Goal: Transaction & Acquisition: Purchase product/service

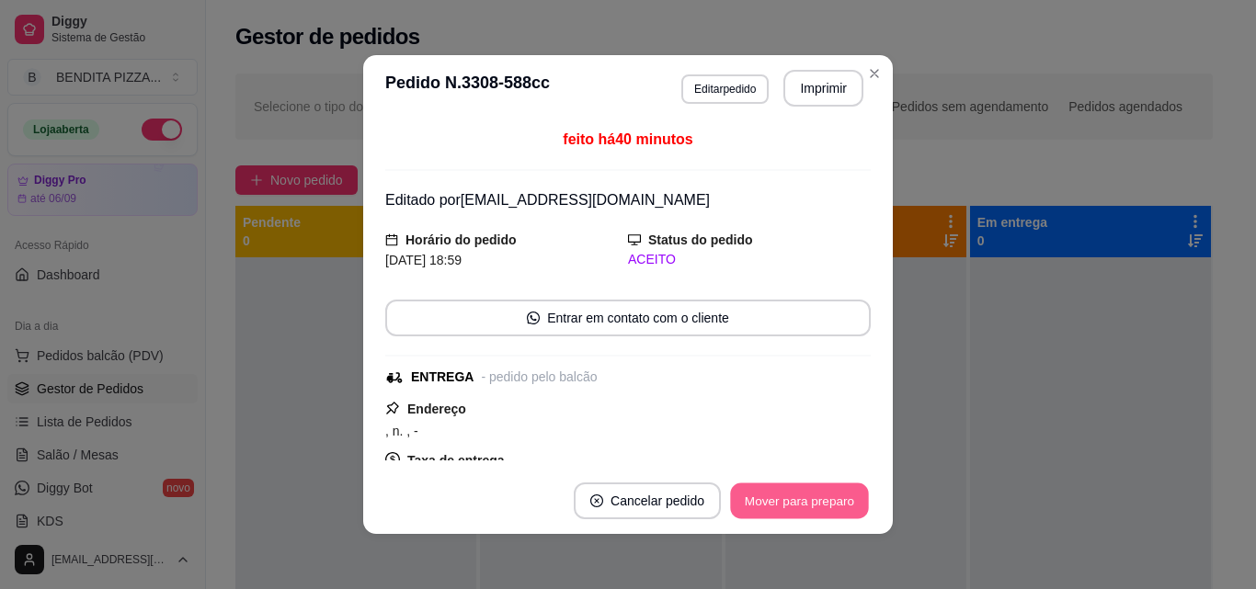
click at [854, 506] on button "Mover para preparo" at bounding box center [799, 502] width 138 height 36
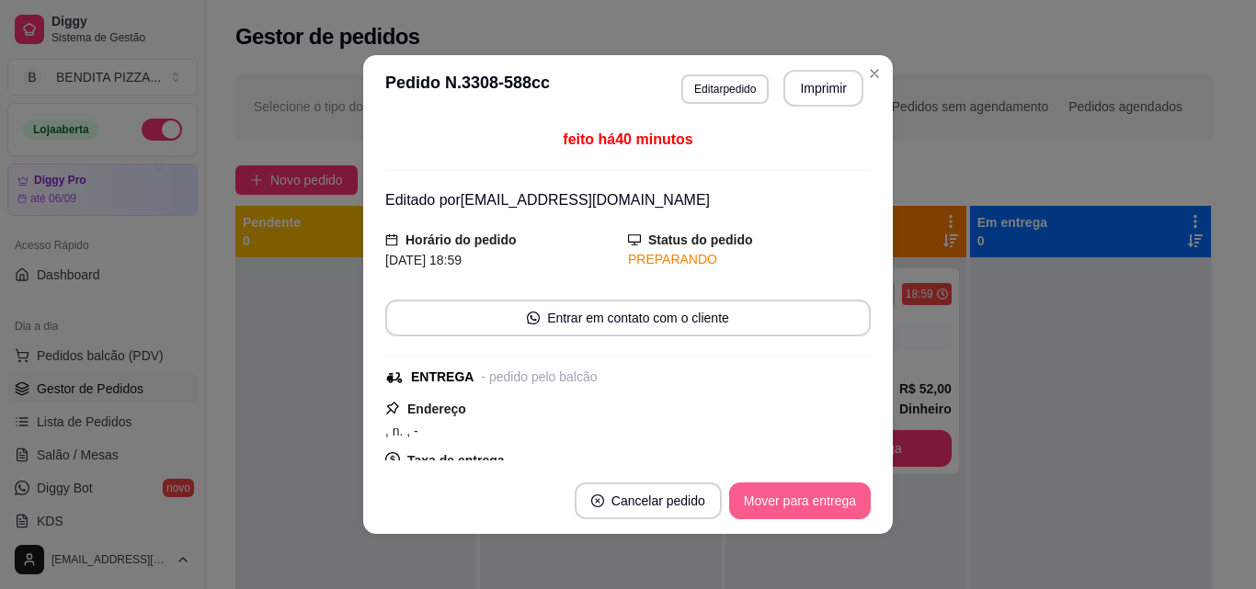
click at [854, 506] on button "Mover para entrega" at bounding box center [800, 501] width 142 height 37
click at [854, 506] on div "Mover para entrega" at bounding box center [786, 501] width 167 height 37
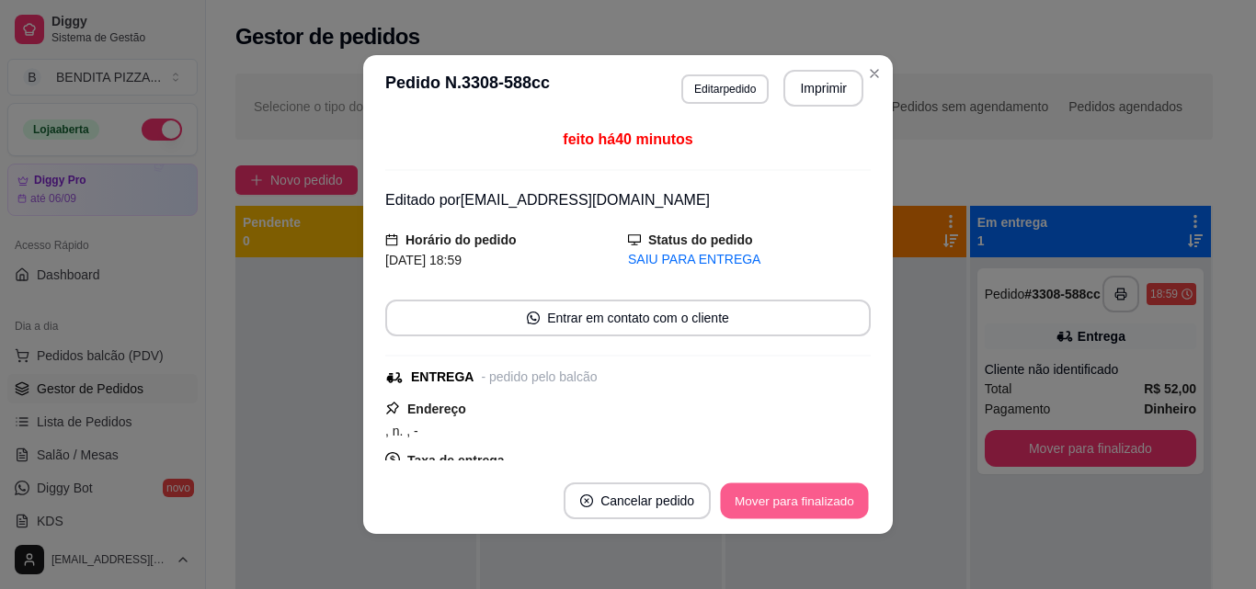
click at [854, 506] on button "Mover para finalizado" at bounding box center [795, 502] width 148 height 36
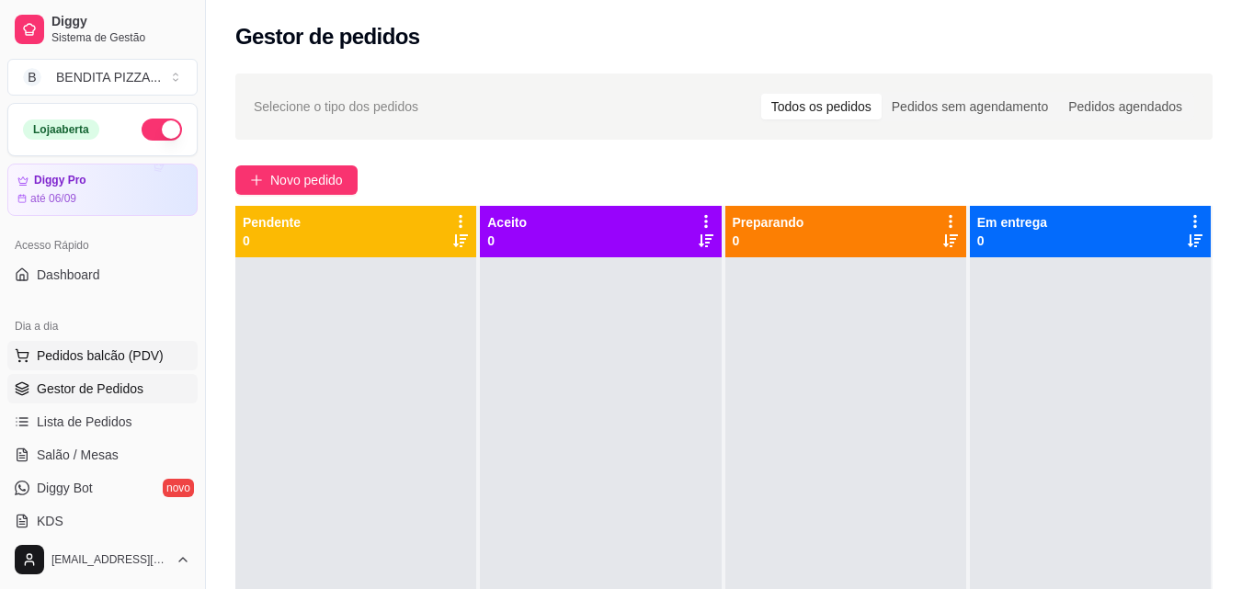
click at [143, 351] on span "Pedidos balcão (PDV)" at bounding box center [100, 356] width 127 height 18
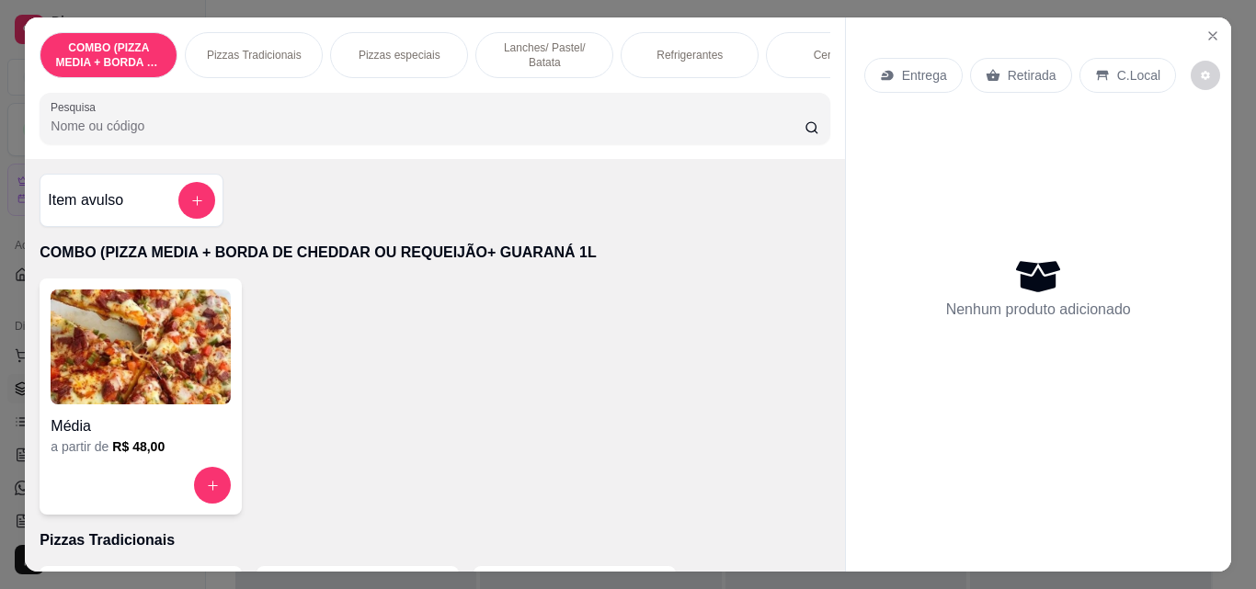
click at [229, 48] on p "Pizzas Tradicionais" at bounding box center [254, 55] width 95 height 15
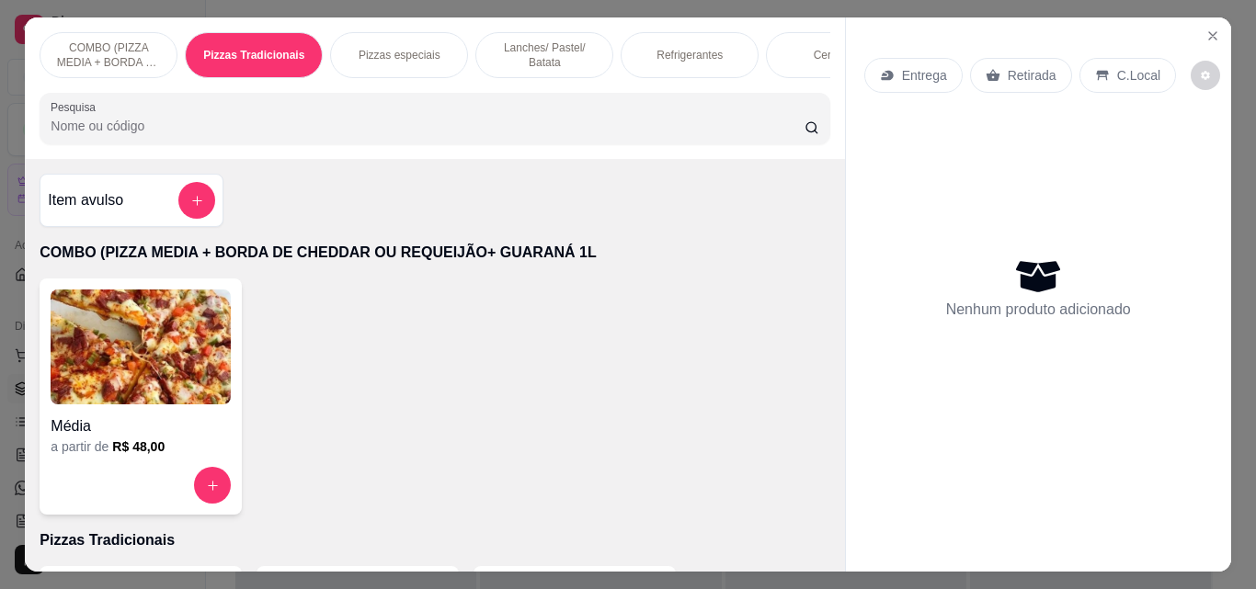
scroll to position [48, 0]
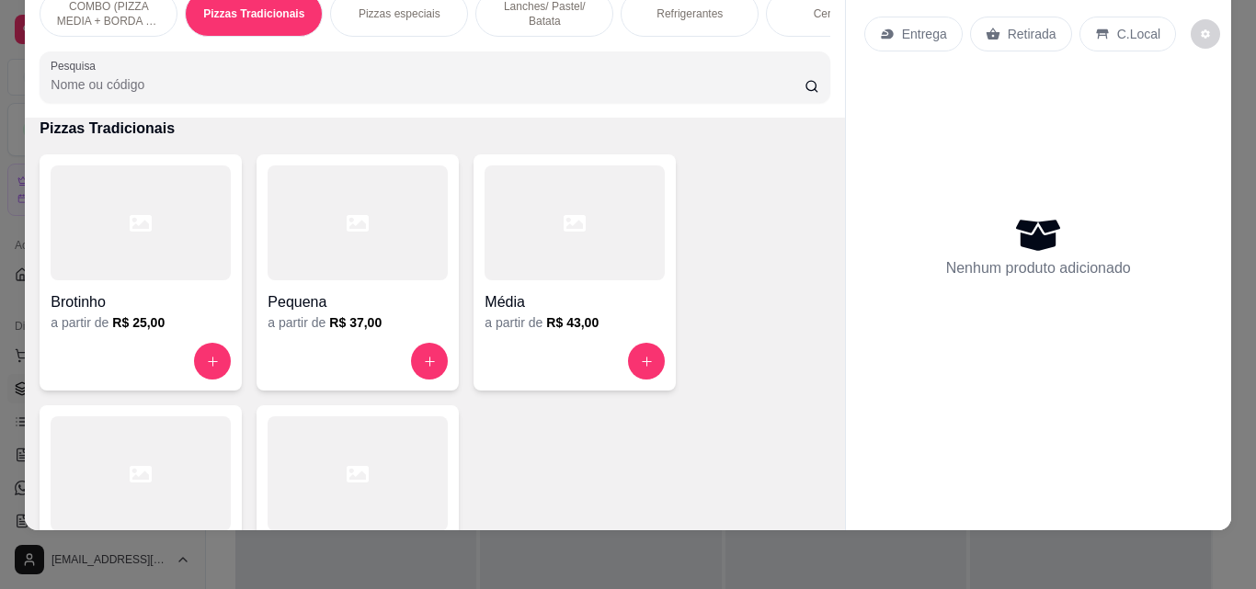
click at [182, 449] on div at bounding box center [141, 474] width 180 height 115
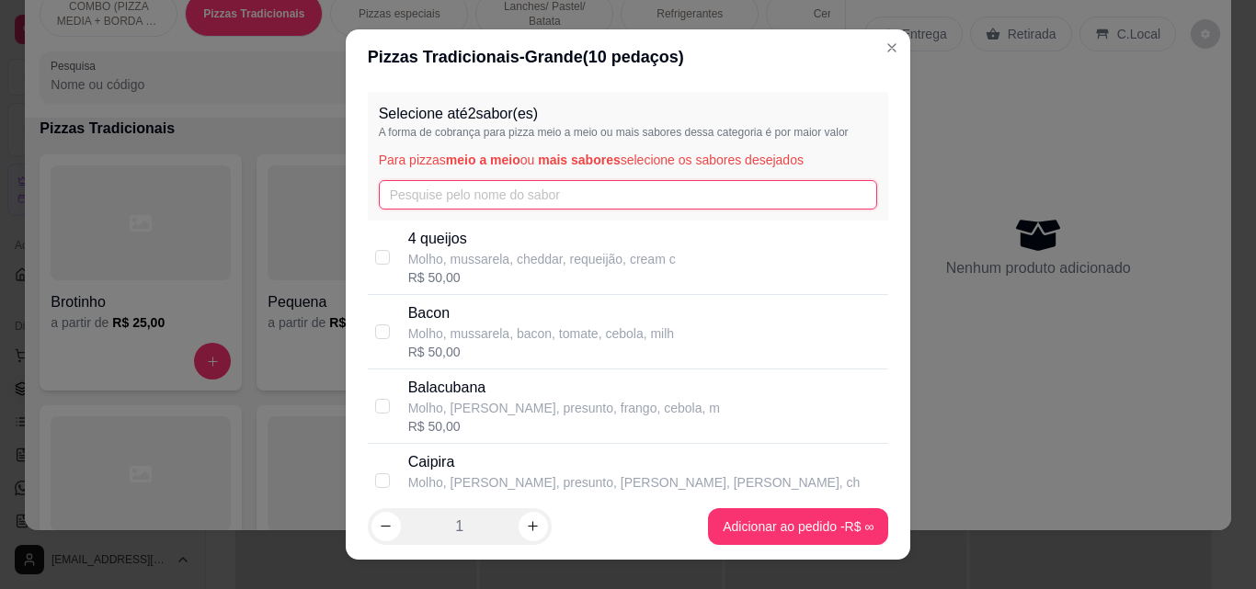
click at [455, 200] on input "text" at bounding box center [628, 194] width 499 height 29
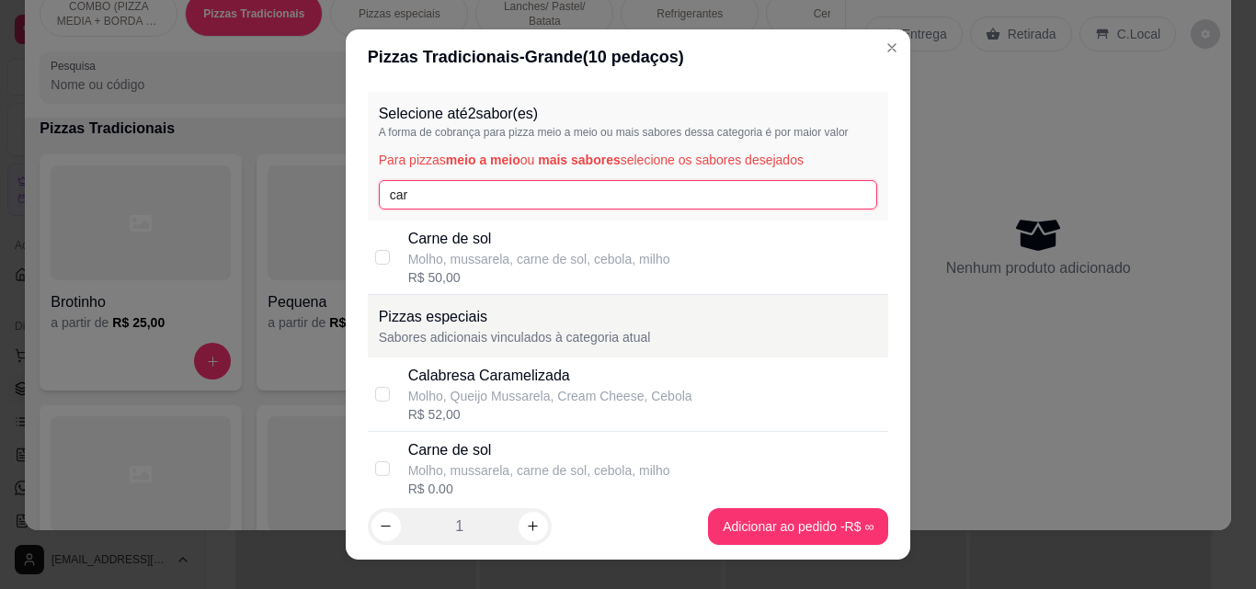
type input "car"
click at [443, 288] on div "Carne de sol Molho, mussarela, carne de sol, cebola, milho R$ 50,00" at bounding box center [628, 258] width 521 height 74
checkbox input "true"
click at [423, 187] on input "car" at bounding box center [628, 194] width 499 height 29
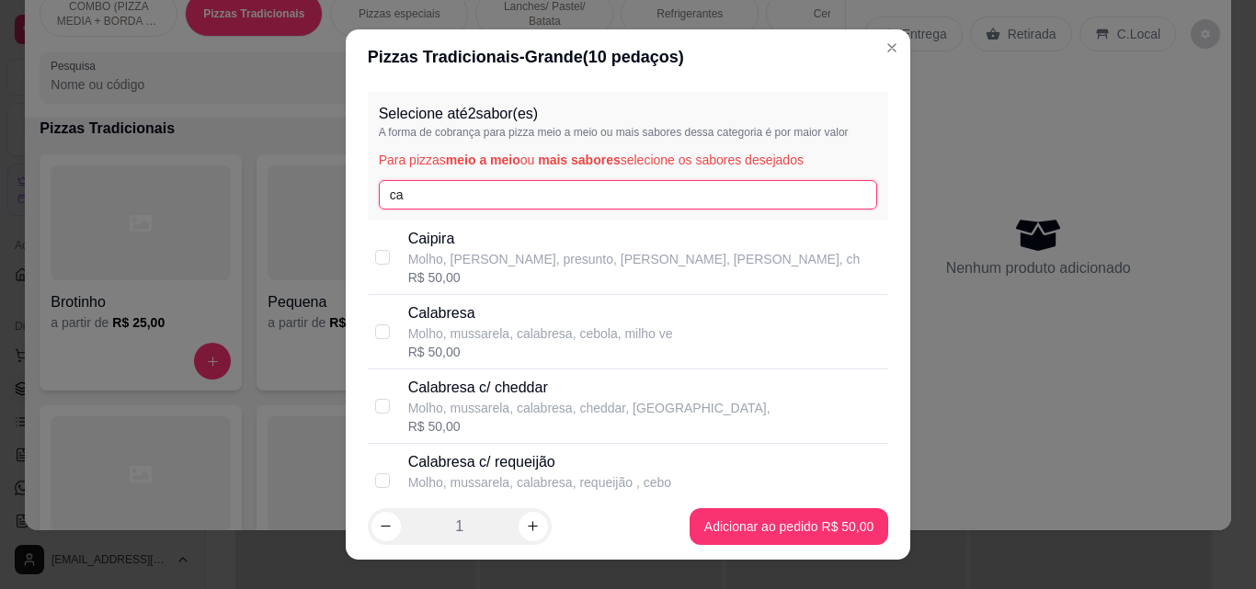
type input "c"
type input "ala"
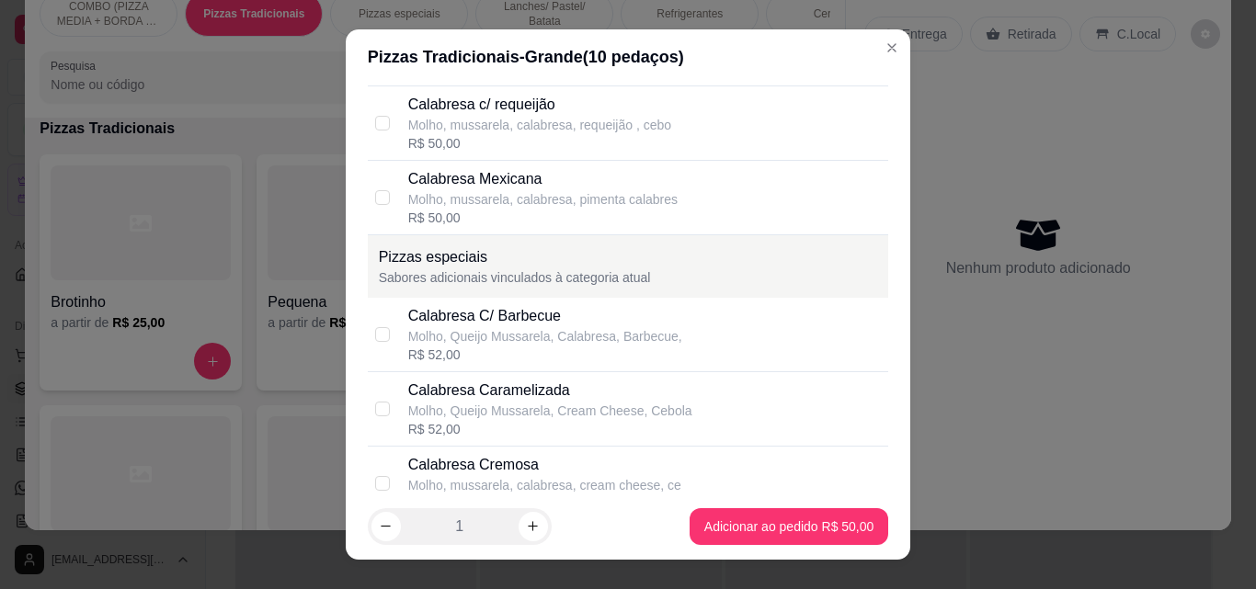
scroll to position [368, 0]
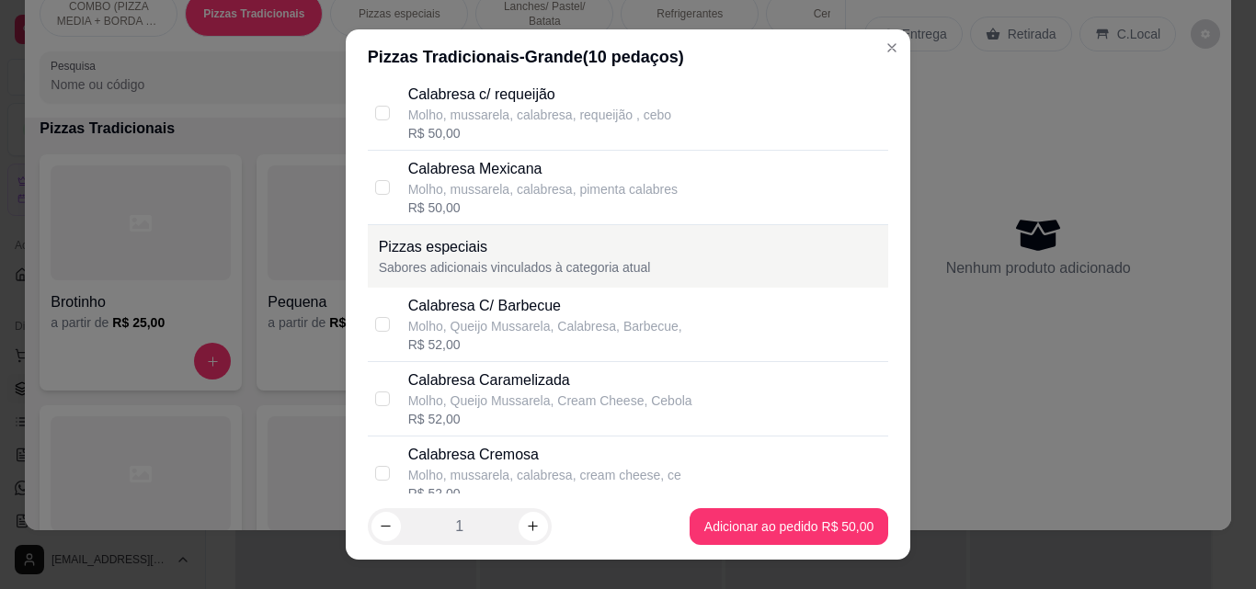
click at [702, 486] on div "Calabresa Cremosa Molho, mussarela, calabresa, cream cheese, ce R$ 52,00" at bounding box center [645, 473] width 474 height 59
checkbox input "true"
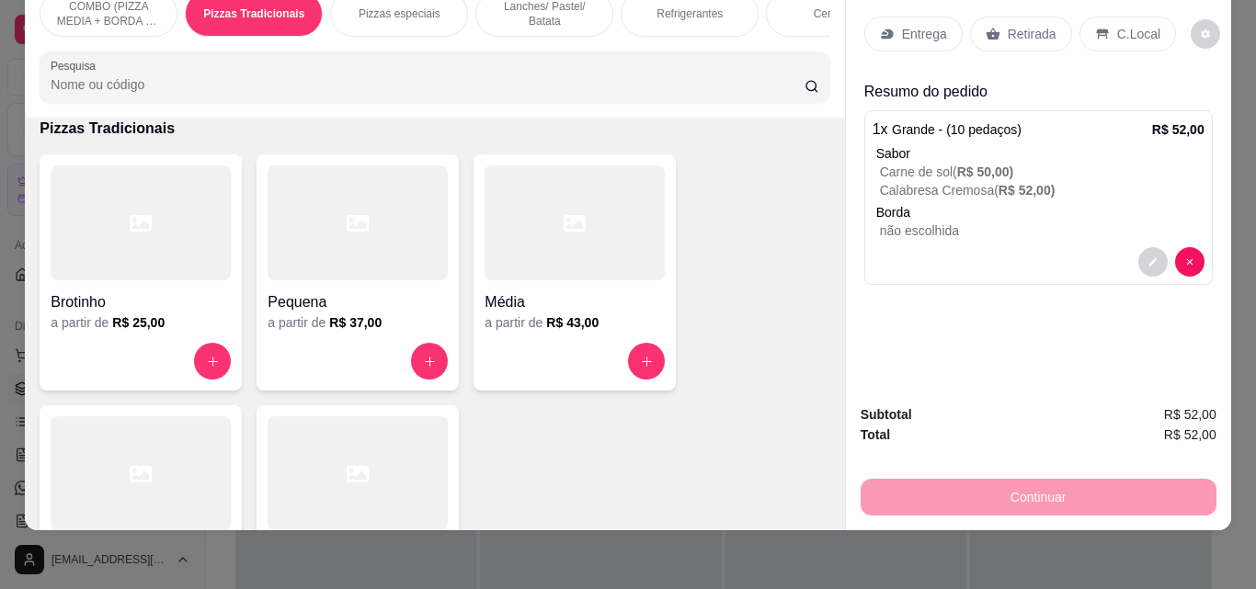
click at [566, 4] on p "Lanches/ Pastel/ Batata" at bounding box center [544, 13] width 107 height 29
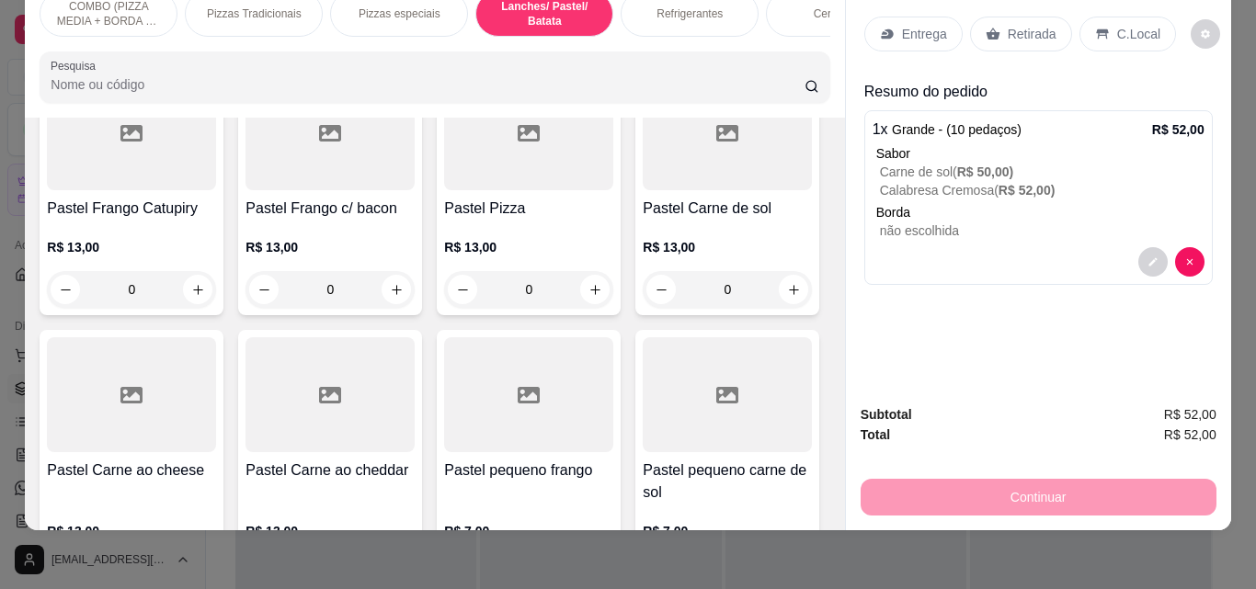
scroll to position [2842, 0]
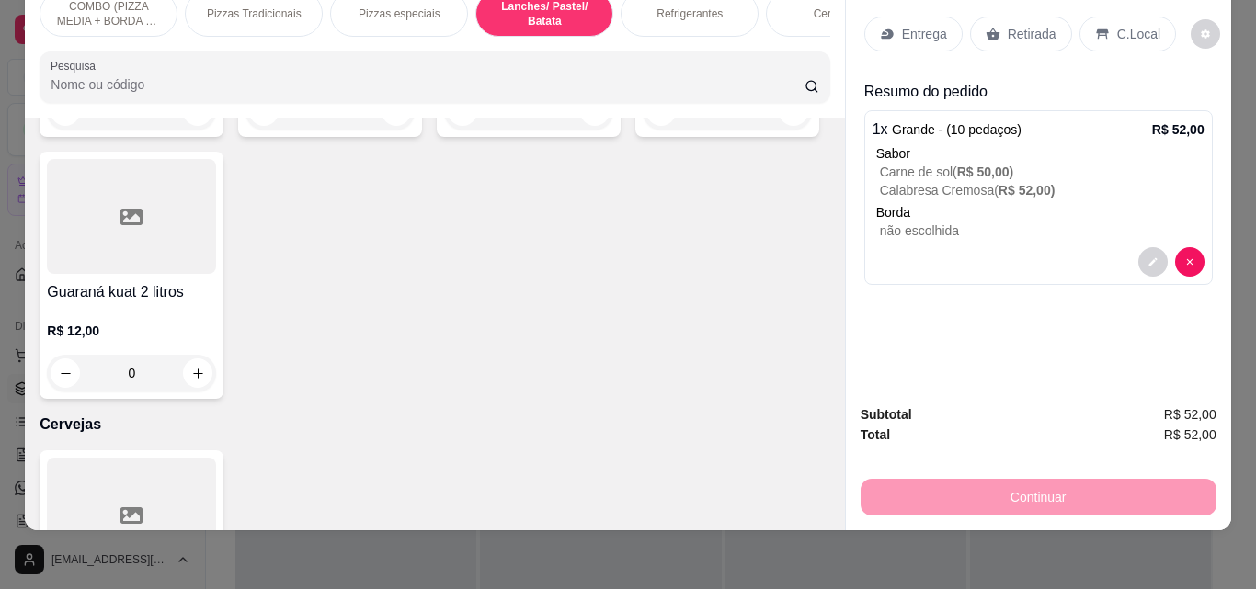
click at [822, 432] on div "Item avulso COMBO (PIZZA MEDIA + BORDA DE CHEDDAR OU REQUEIJÃO+ GUARANÁ 1L Médi…" at bounding box center [434, 324] width 819 height 413
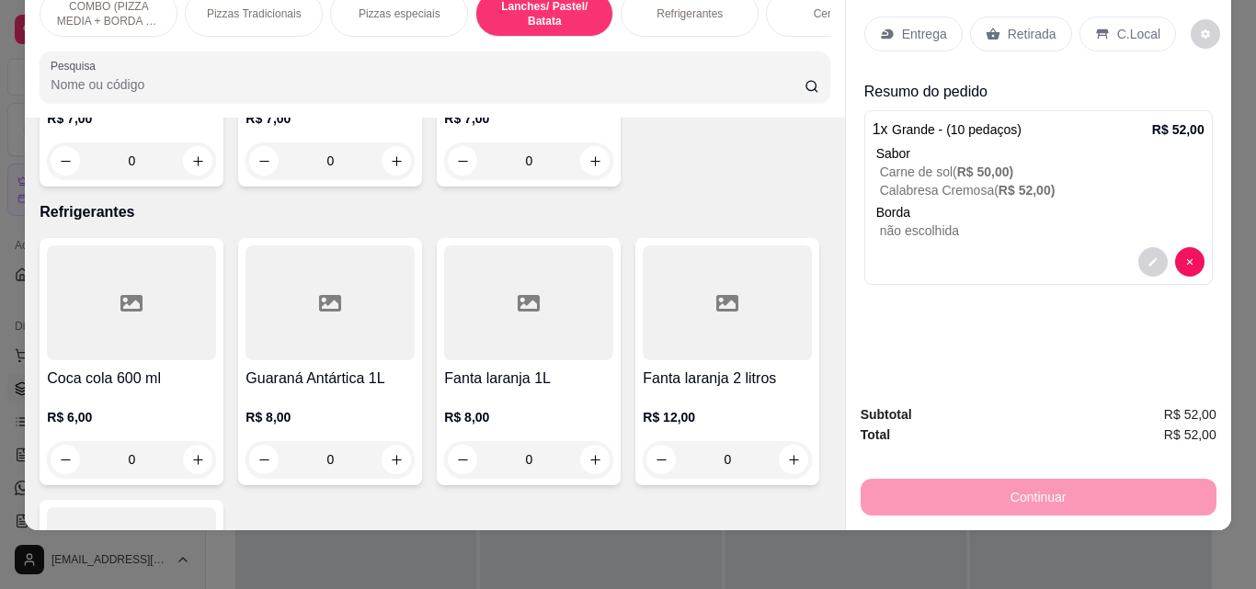
scroll to position [2145, 0]
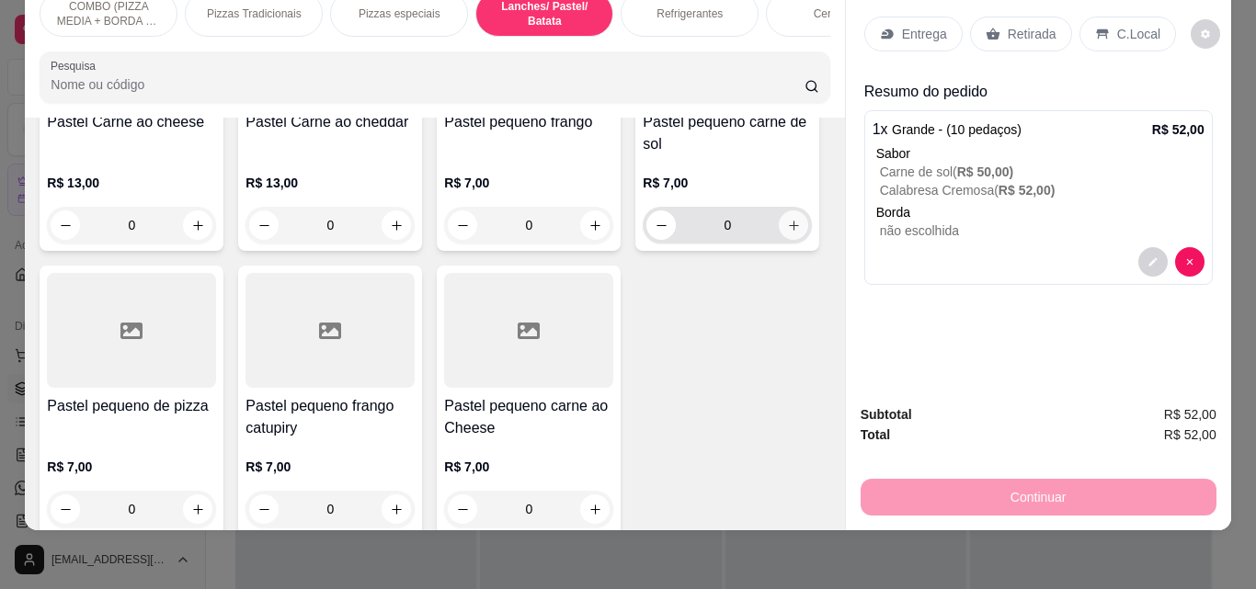
click at [787, 233] on icon "increase-product-quantity" at bounding box center [794, 226] width 14 height 14
type input "1"
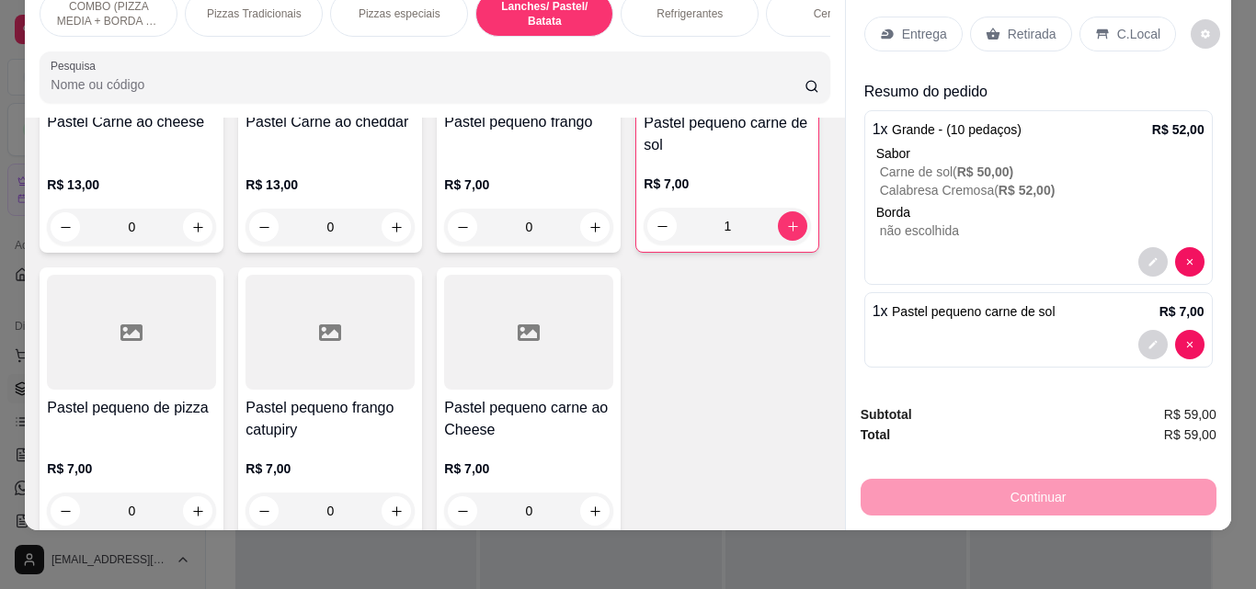
click at [919, 25] on p "Entrega" at bounding box center [924, 34] width 45 height 18
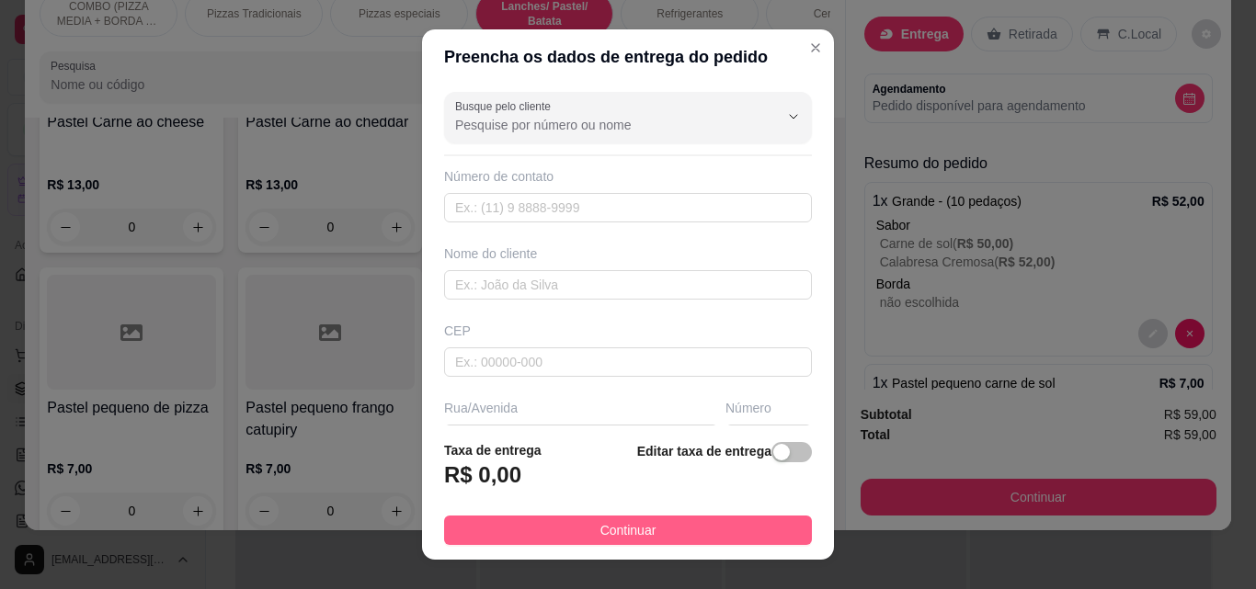
click at [611, 529] on span "Continuar" at bounding box center [628, 530] width 56 height 20
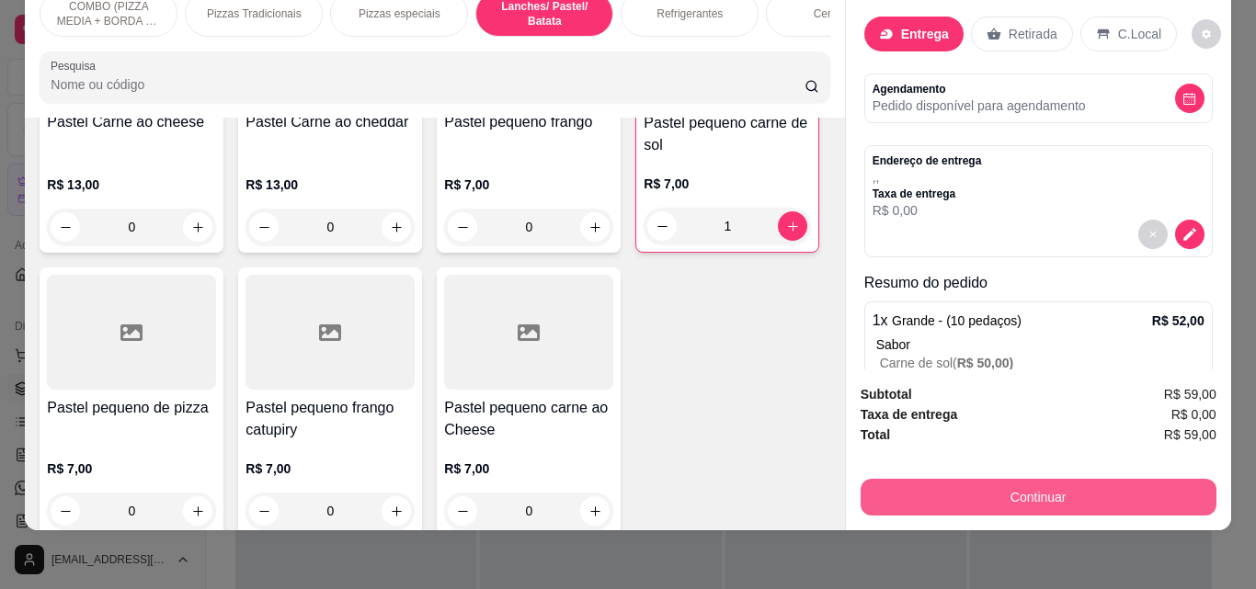
click at [883, 485] on button "Continuar" at bounding box center [1039, 497] width 356 height 37
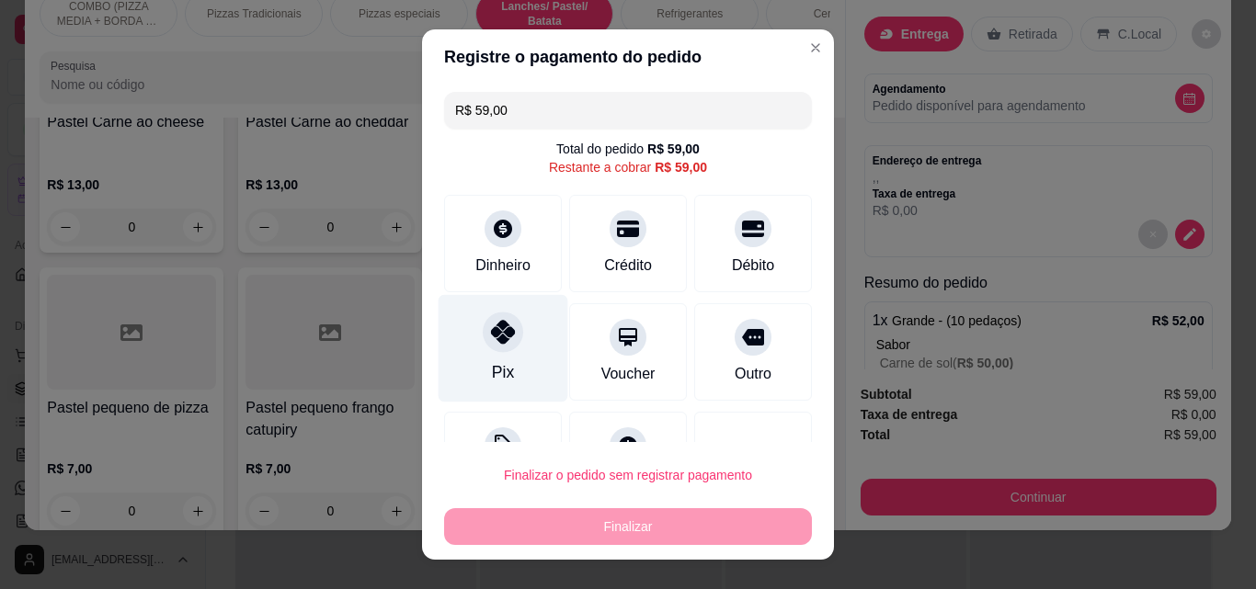
click at [518, 341] on div "Pix" at bounding box center [504, 349] width 130 height 108
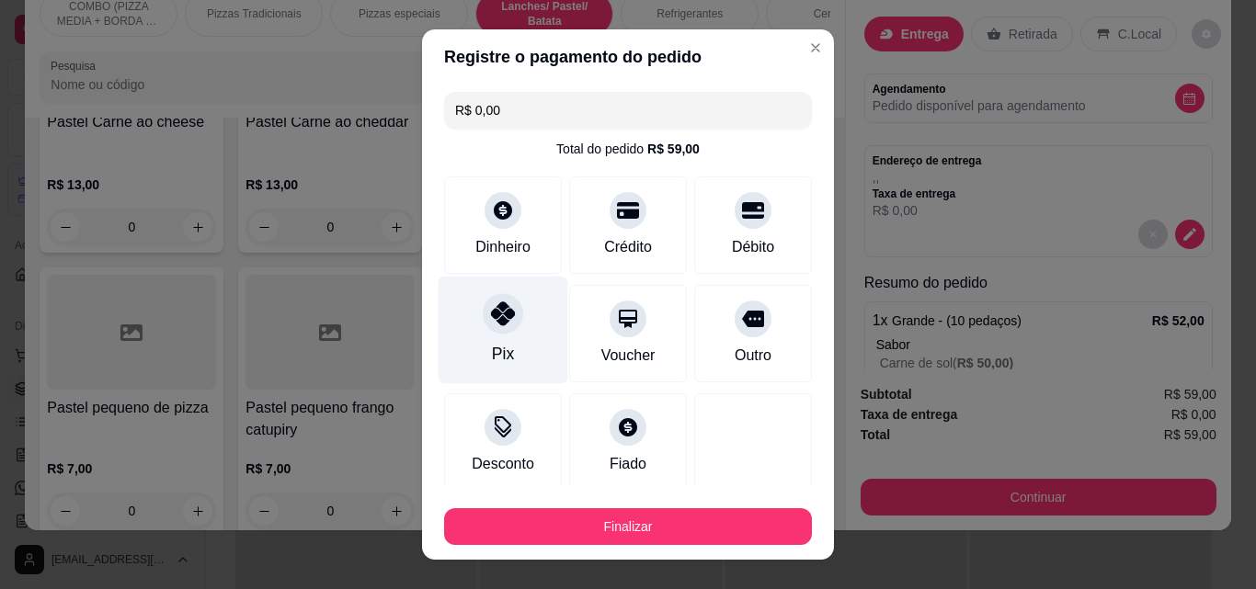
type input "R$ 0,00"
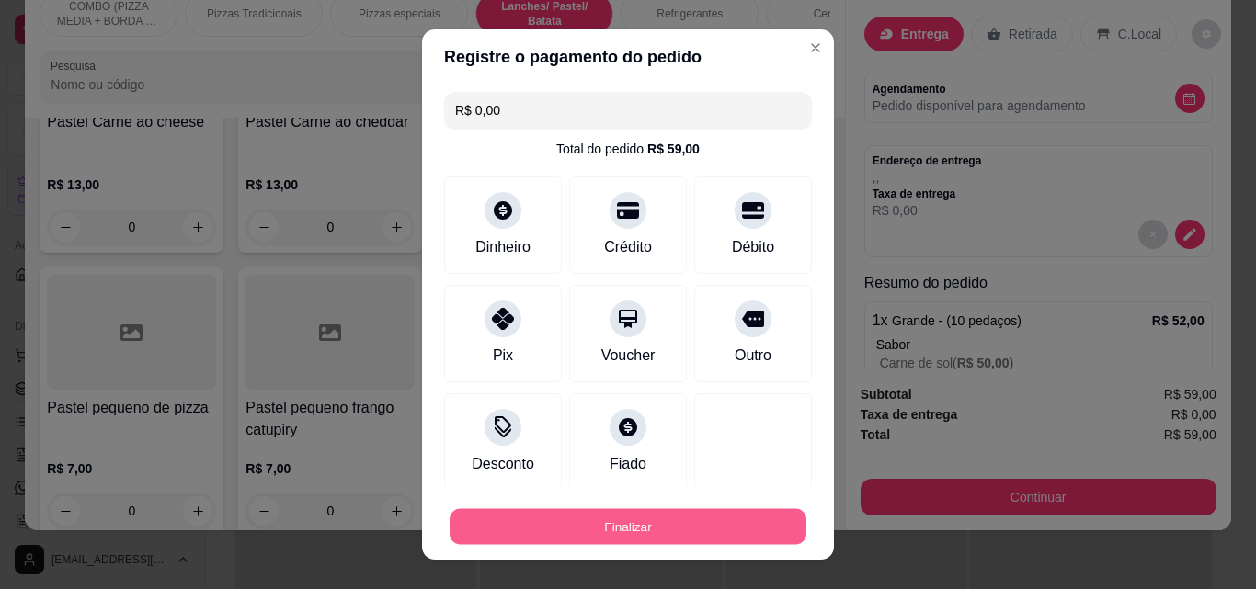
click at [622, 527] on button "Finalizar" at bounding box center [628, 527] width 357 height 36
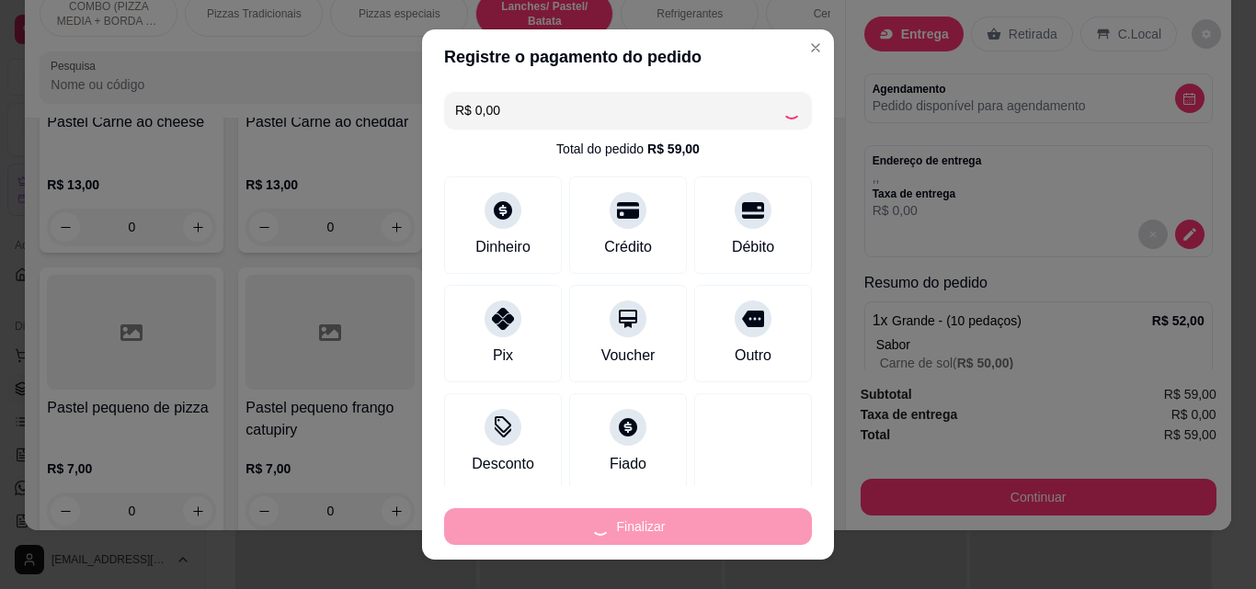
type input "0"
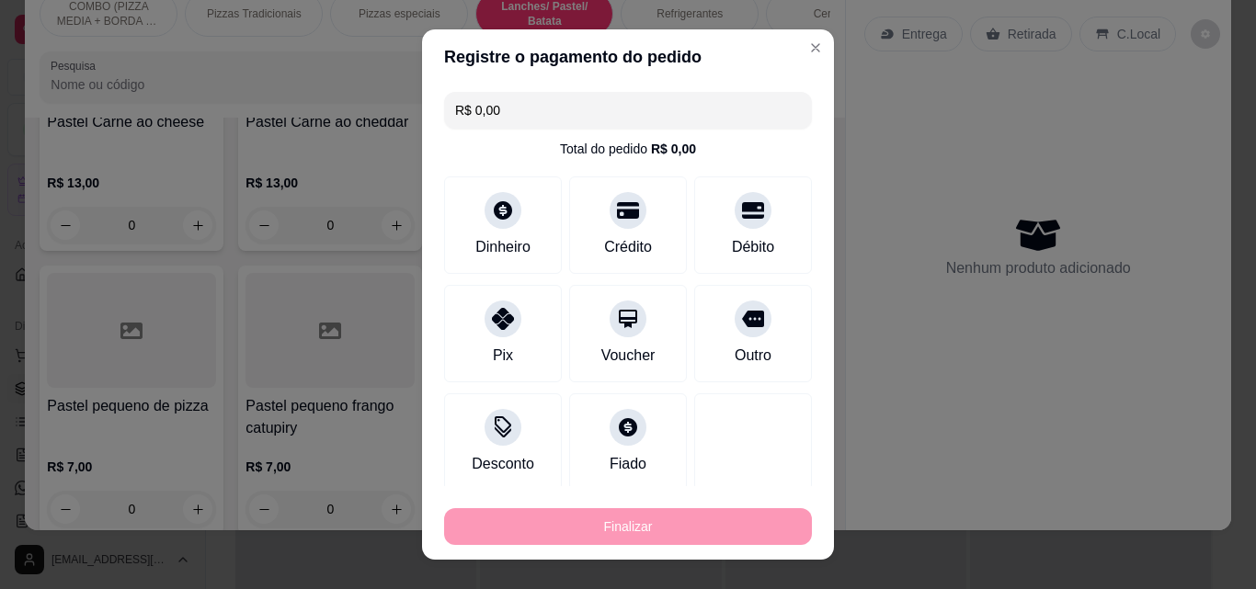
type input "-R$ 59,00"
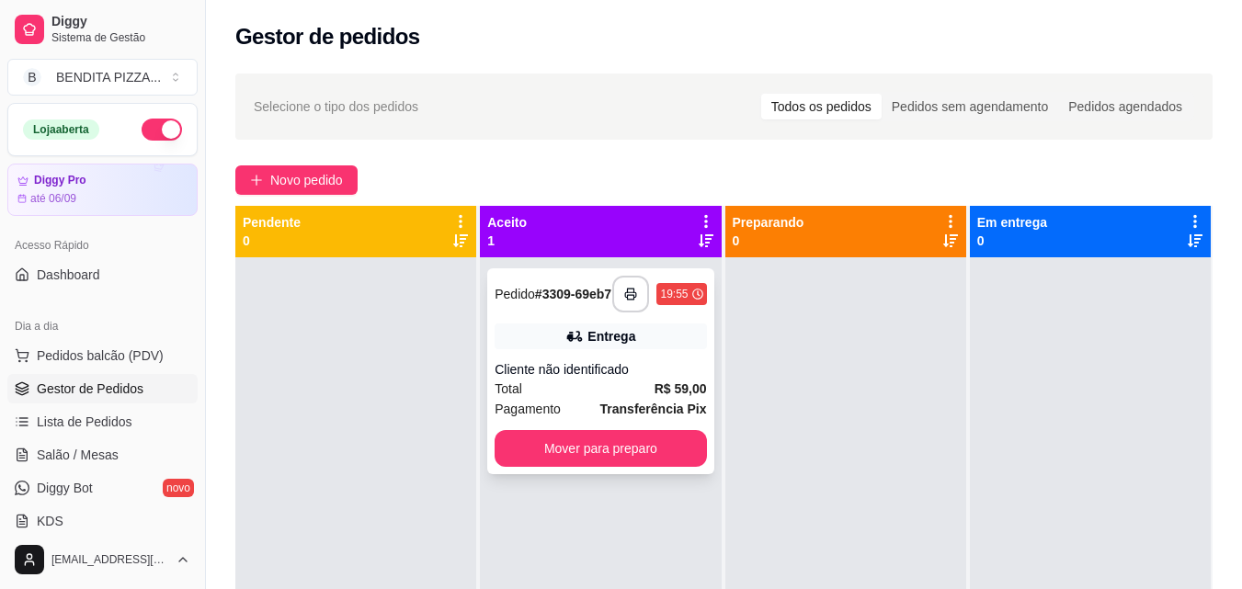
click at [588, 386] on div "Total R$ 59,00" at bounding box center [600, 389] width 211 height 20
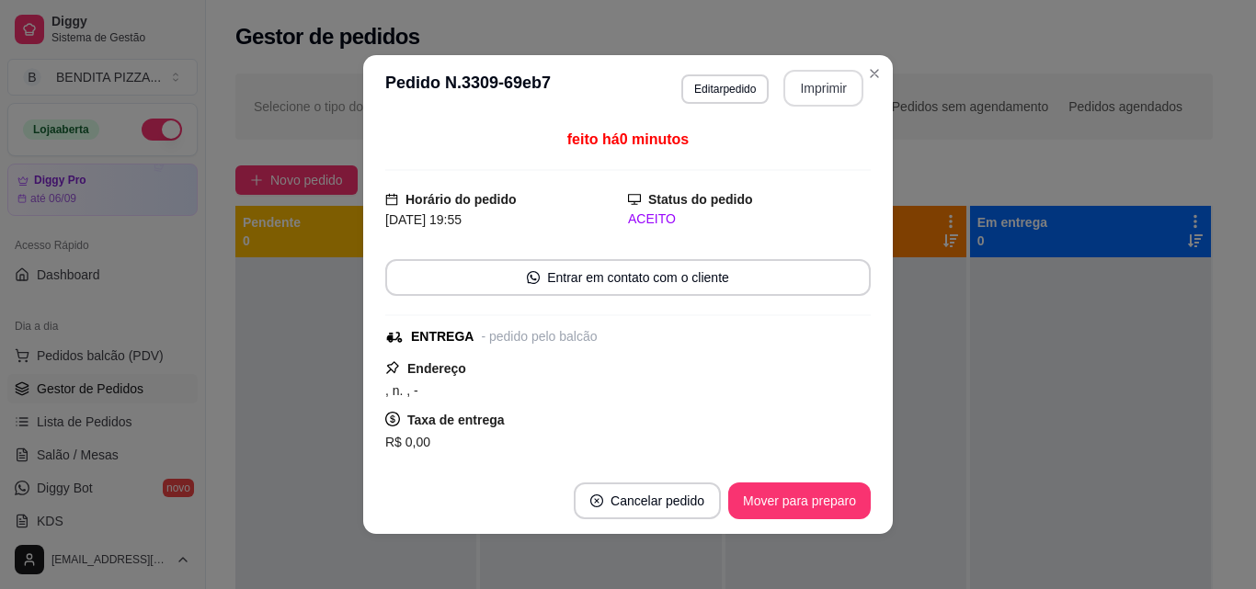
click at [798, 77] on button "Imprimir" at bounding box center [823, 88] width 80 height 37
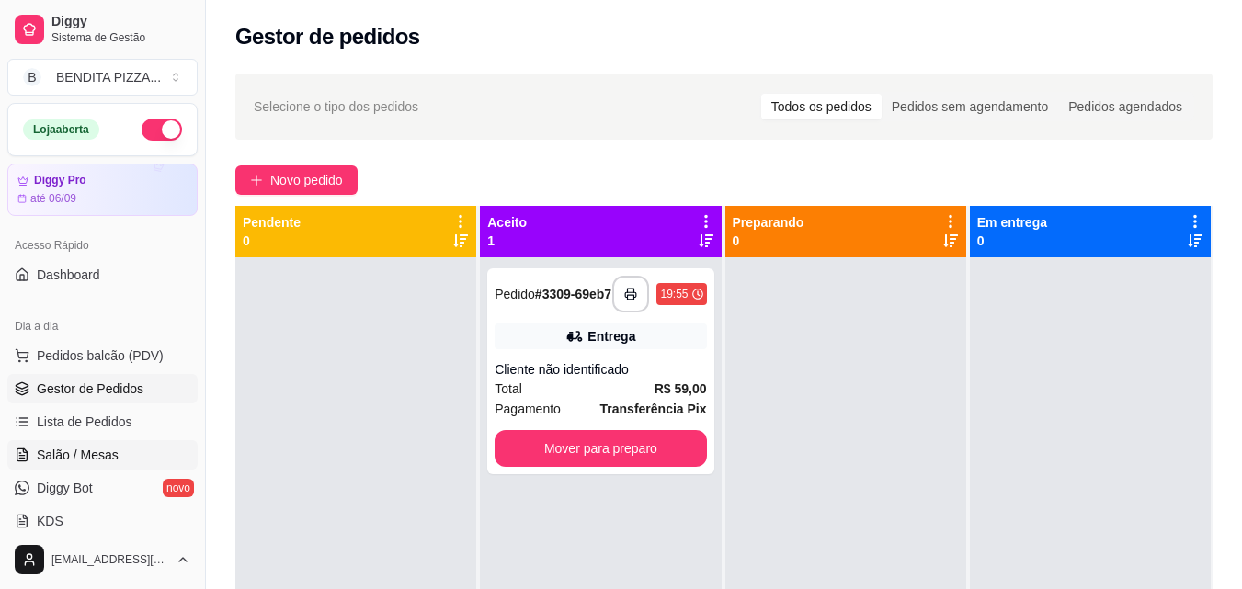
click at [78, 454] on span "Salão / Mesas" at bounding box center [78, 455] width 82 height 18
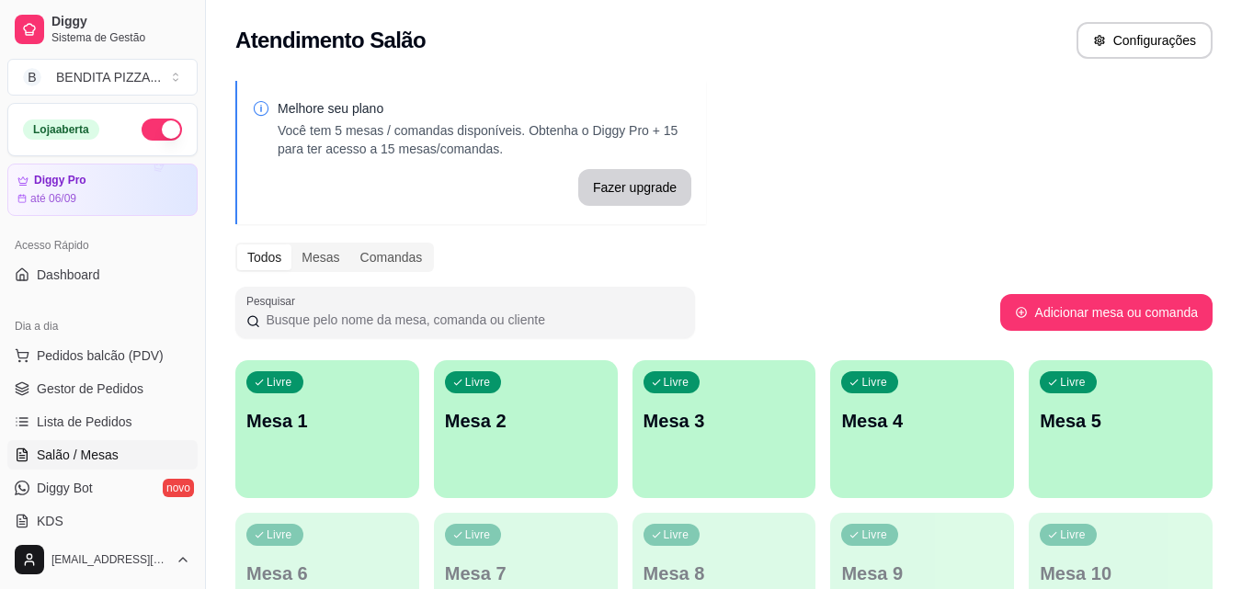
click at [354, 396] on div "Livre Mesa 1" at bounding box center [327, 418] width 184 height 116
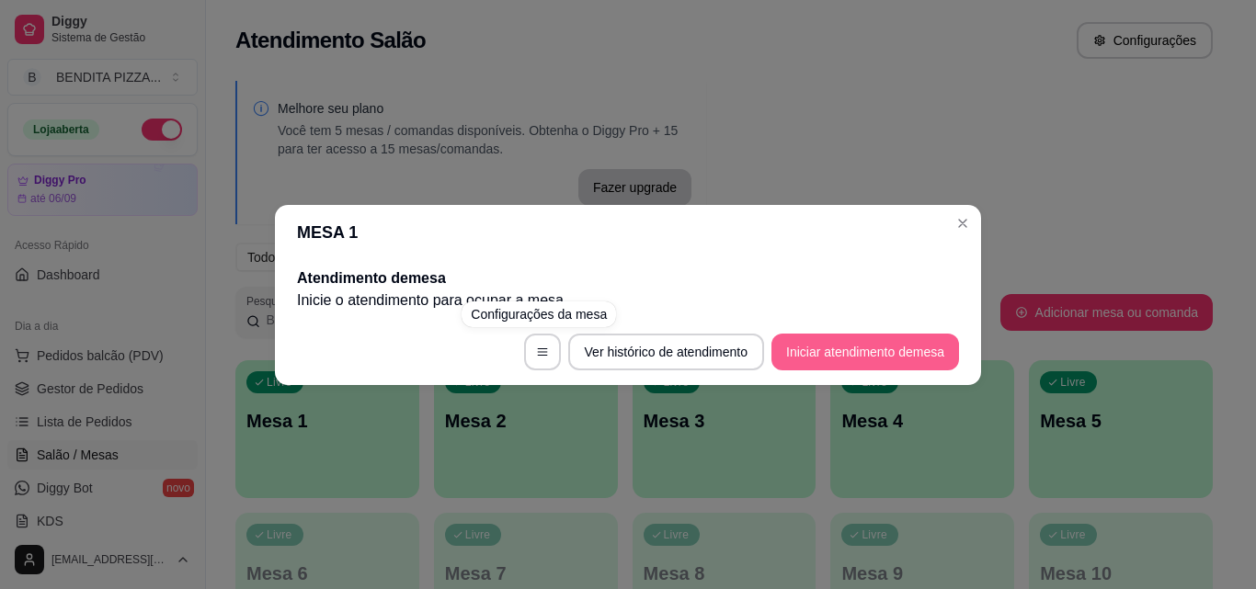
click at [828, 357] on button "Iniciar atendimento de mesa" at bounding box center [865, 352] width 188 height 37
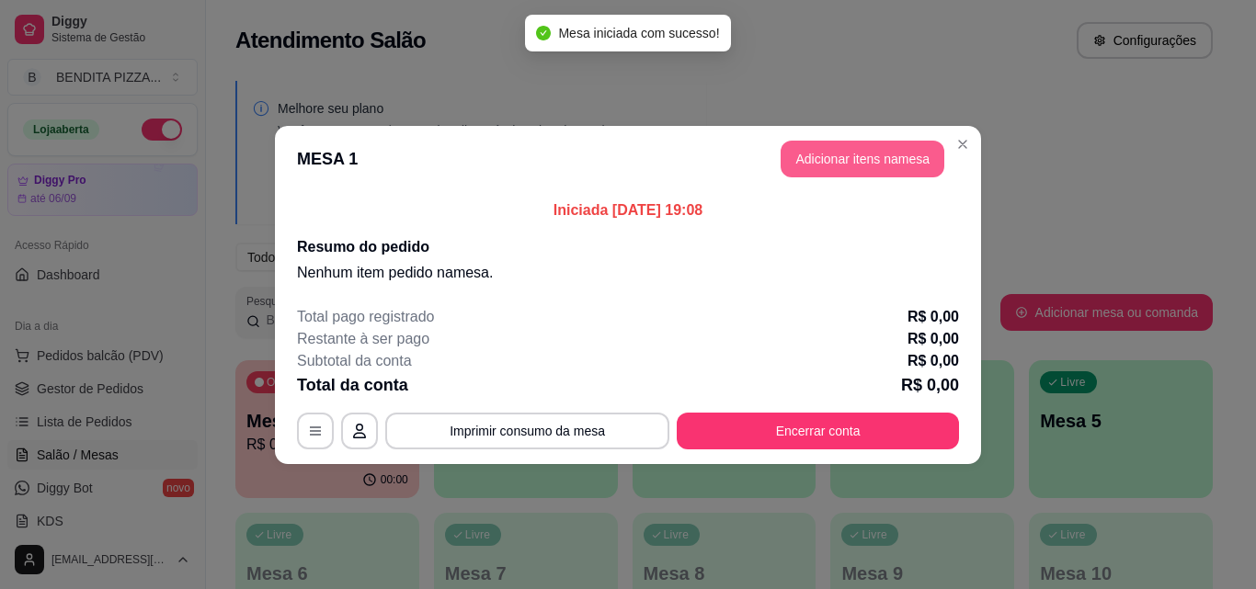
click at [841, 166] on button "Adicionar itens na mesa" at bounding box center [863, 159] width 164 height 37
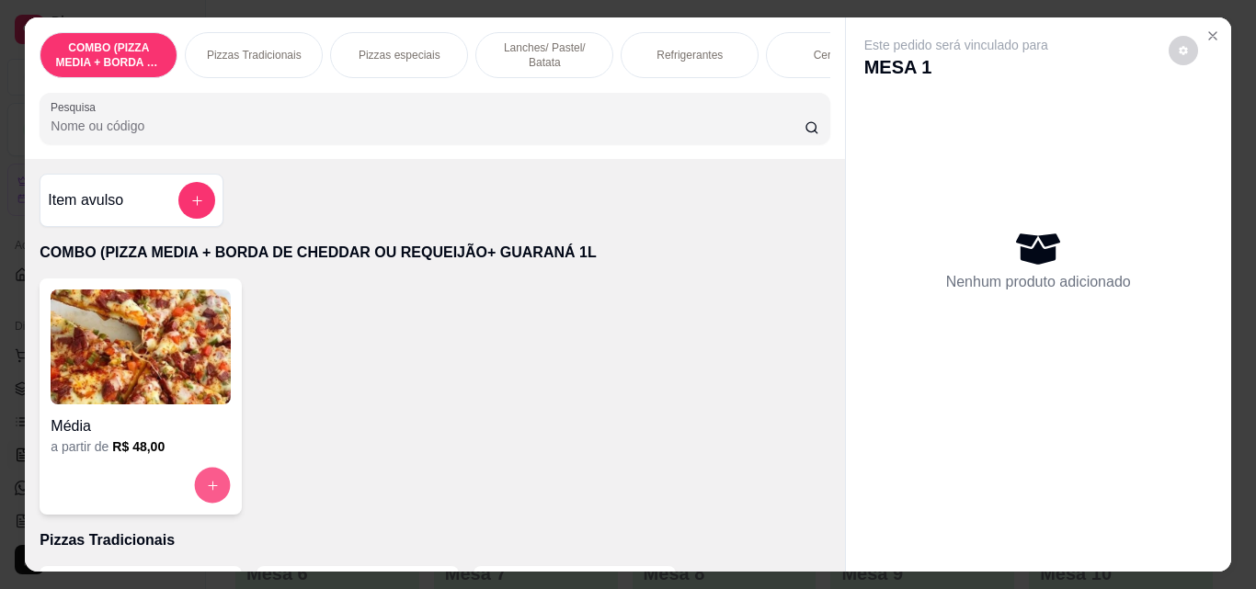
click at [213, 485] on button "increase-product-quantity" at bounding box center [213, 486] width 36 height 36
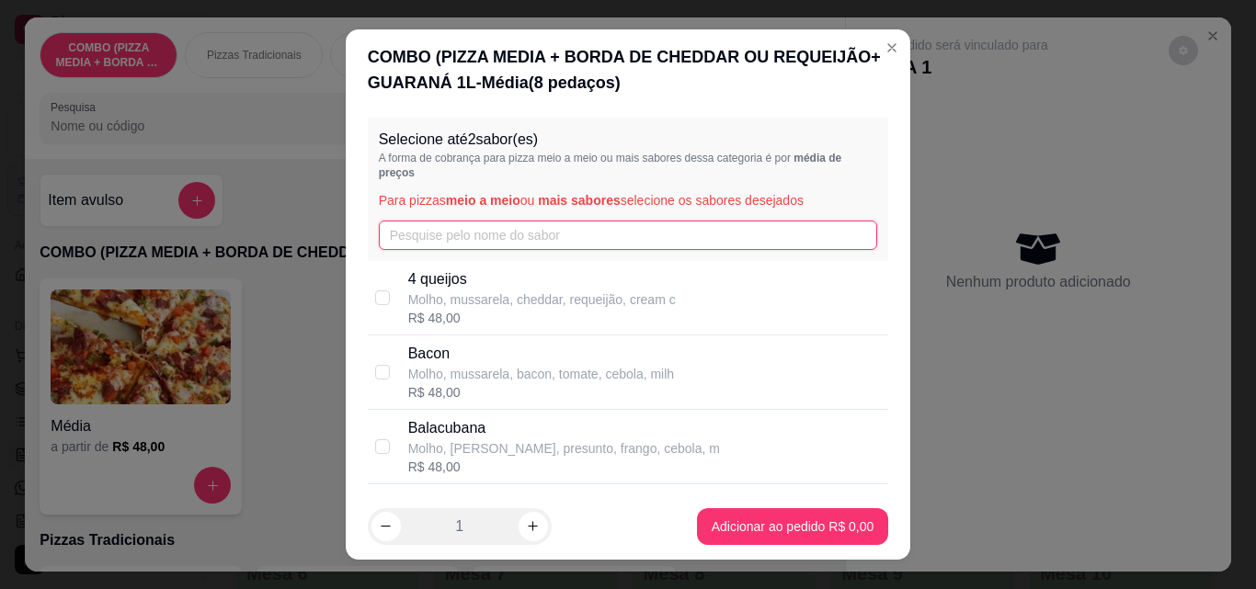
click at [474, 234] on input "text" at bounding box center [628, 235] width 499 height 29
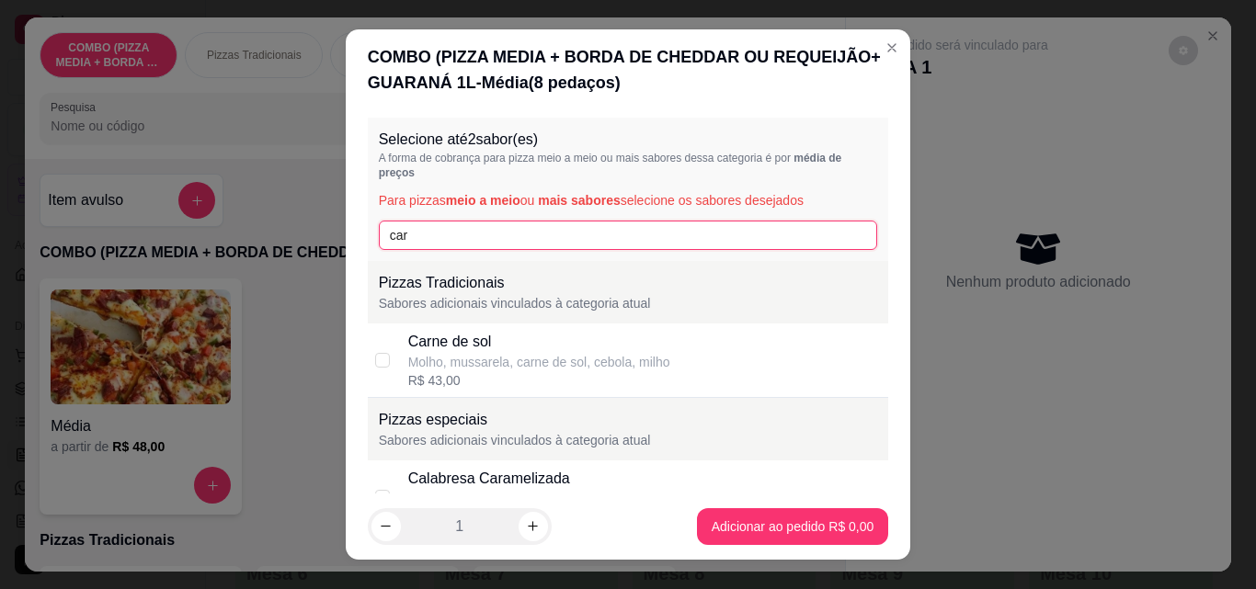
type input "car"
click at [459, 359] on div "Molho, mussarela, carne de sol, cebola, milho" at bounding box center [539, 362] width 262 height 18
checkbox input "true"
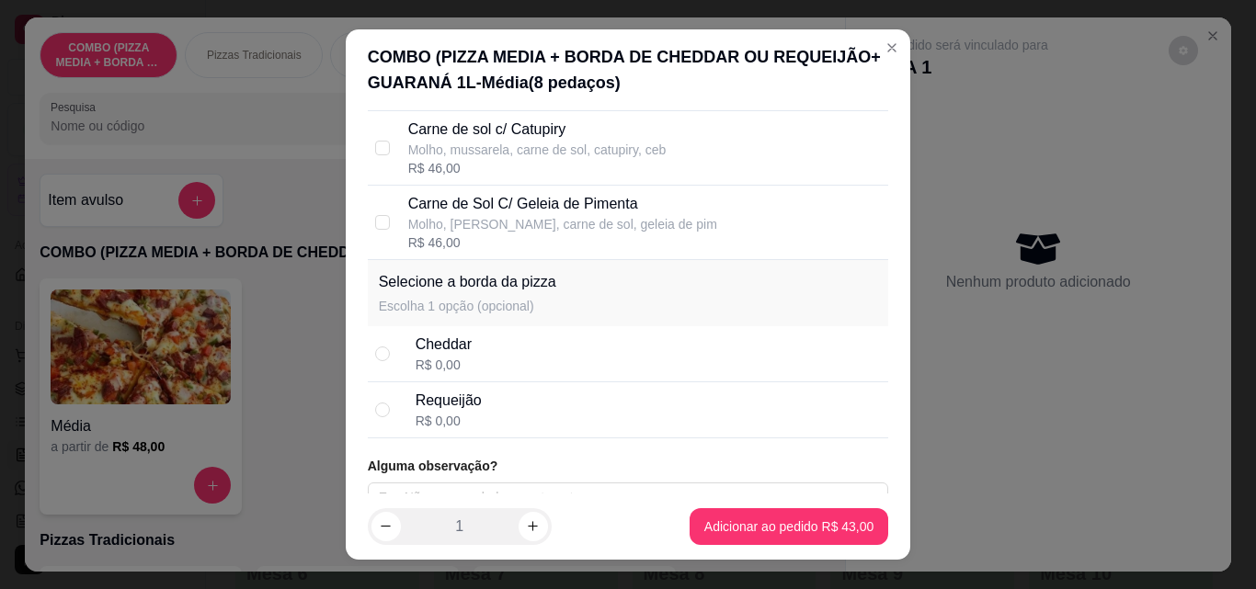
scroll to position [748, 0]
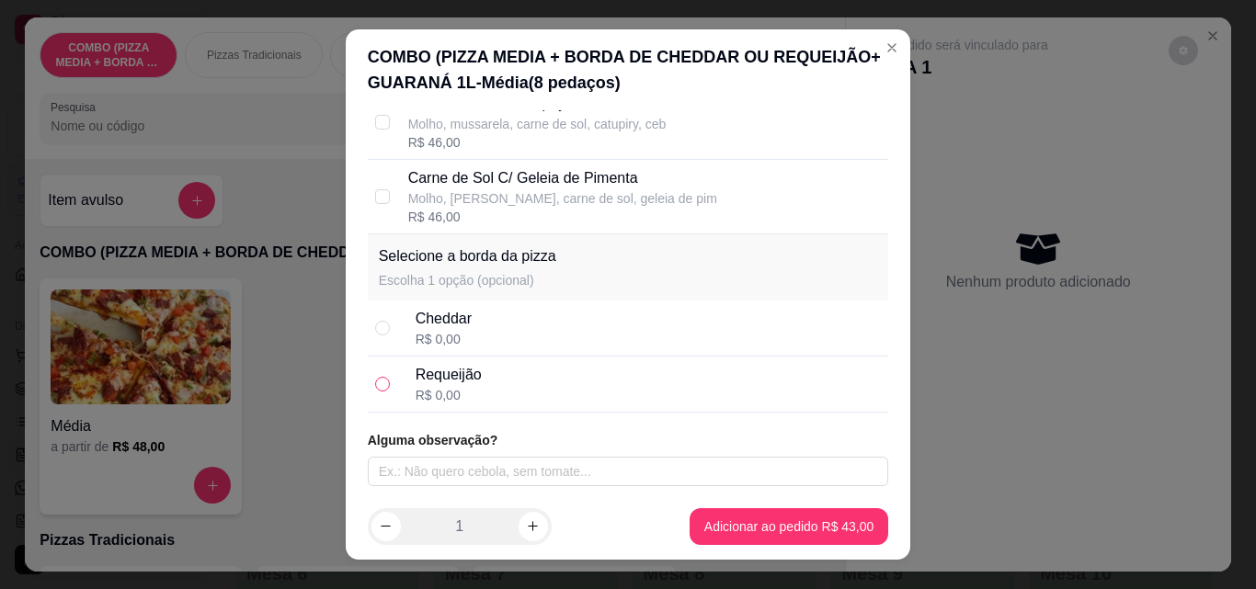
click at [375, 389] on input "radio" at bounding box center [382, 384] width 15 height 15
radio input "true"
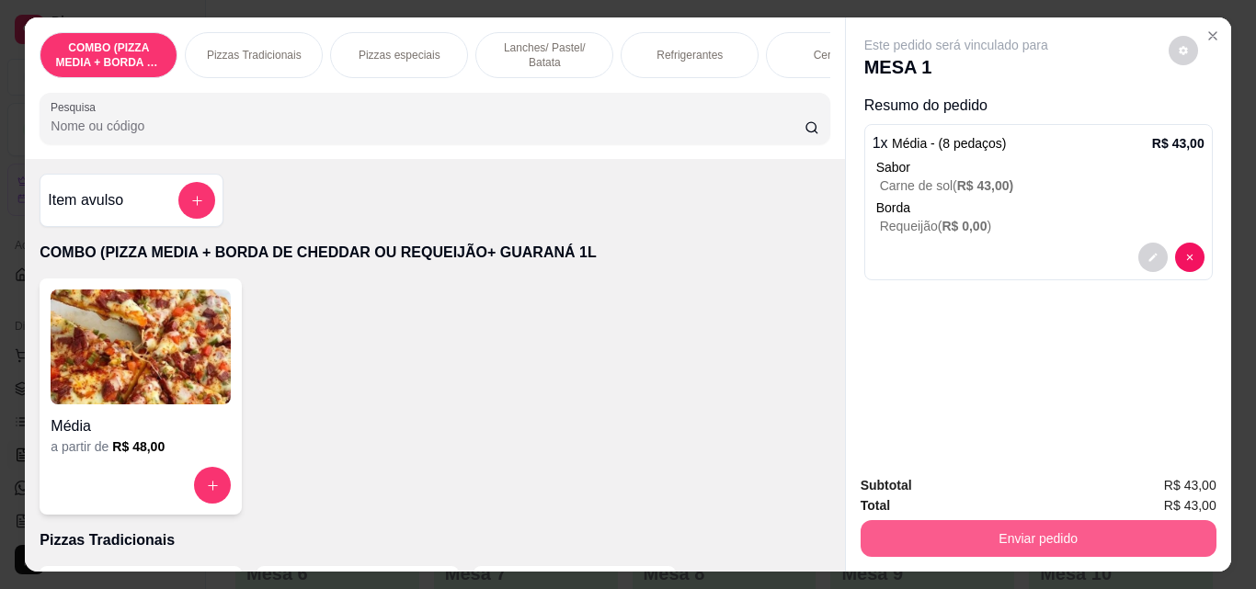
click at [971, 540] on button "Enviar pedido" at bounding box center [1039, 538] width 356 height 37
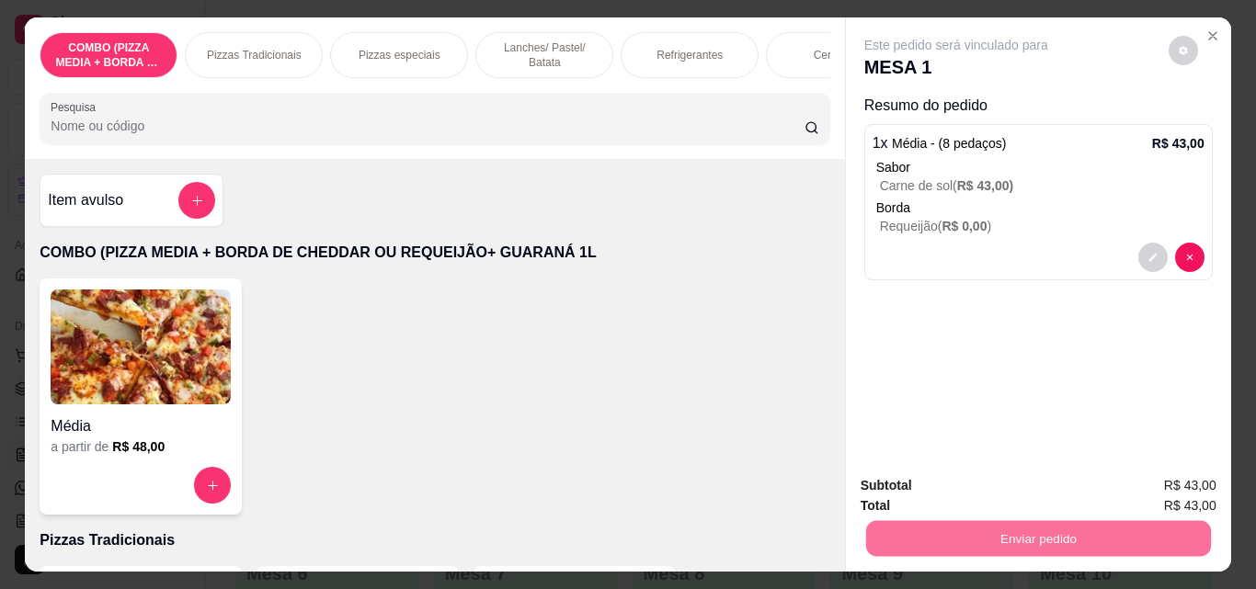
click at [953, 491] on button "Não registrar e enviar pedido" at bounding box center [978, 486] width 186 height 34
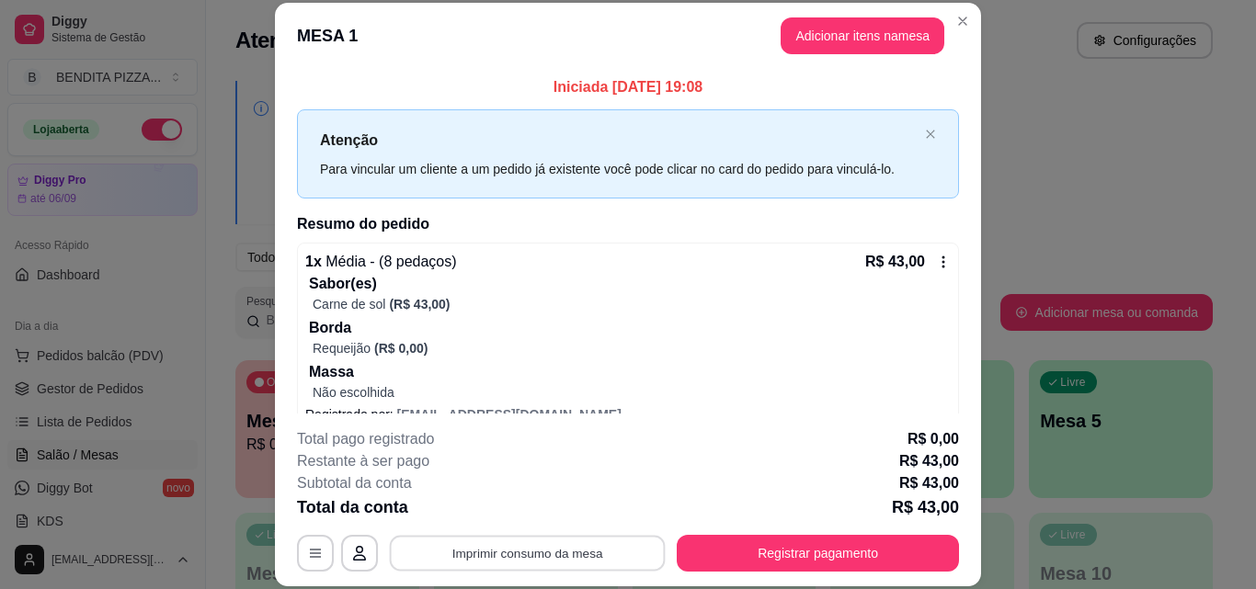
click at [588, 551] on button "Imprimir consumo da mesa" at bounding box center [528, 553] width 276 height 36
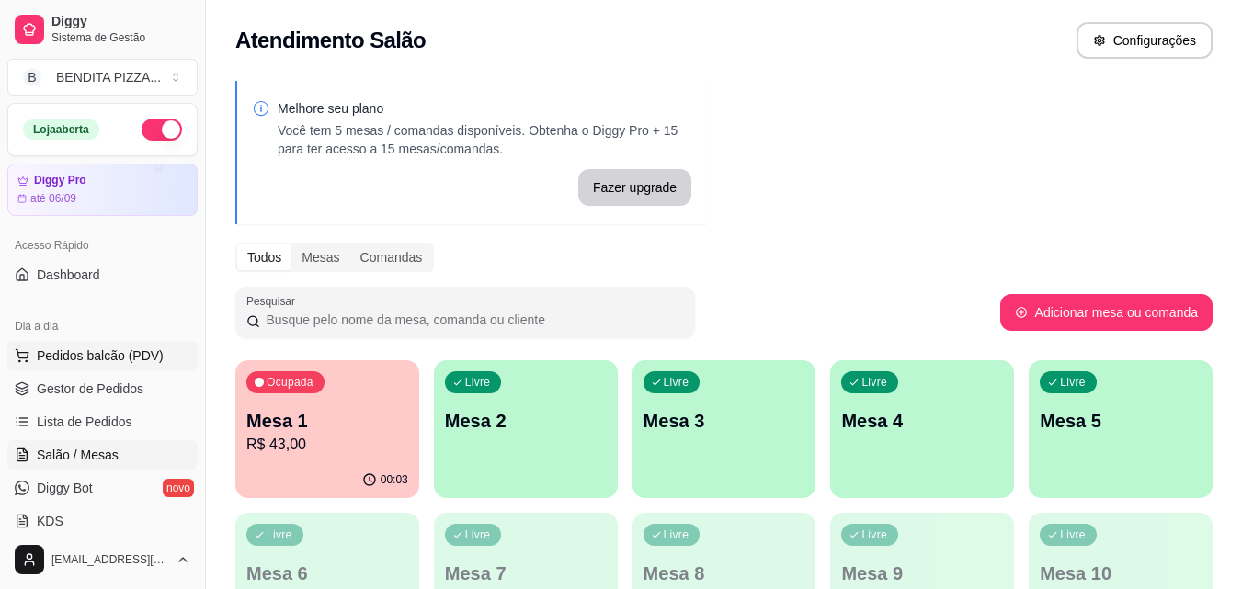
click at [88, 348] on span "Pedidos balcão (PDV)" at bounding box center [100, 356] width 127 height 18
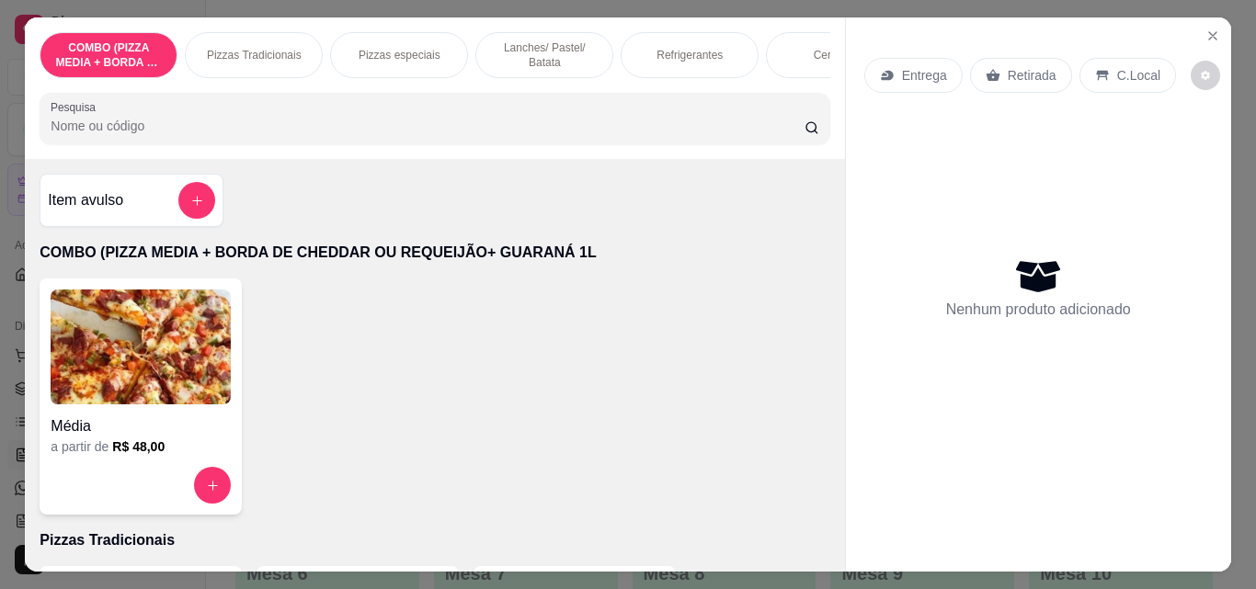
click at [269, 48] on p "Pizzas Tradicionais" at bounding box center [254, 55] width 95 height 15
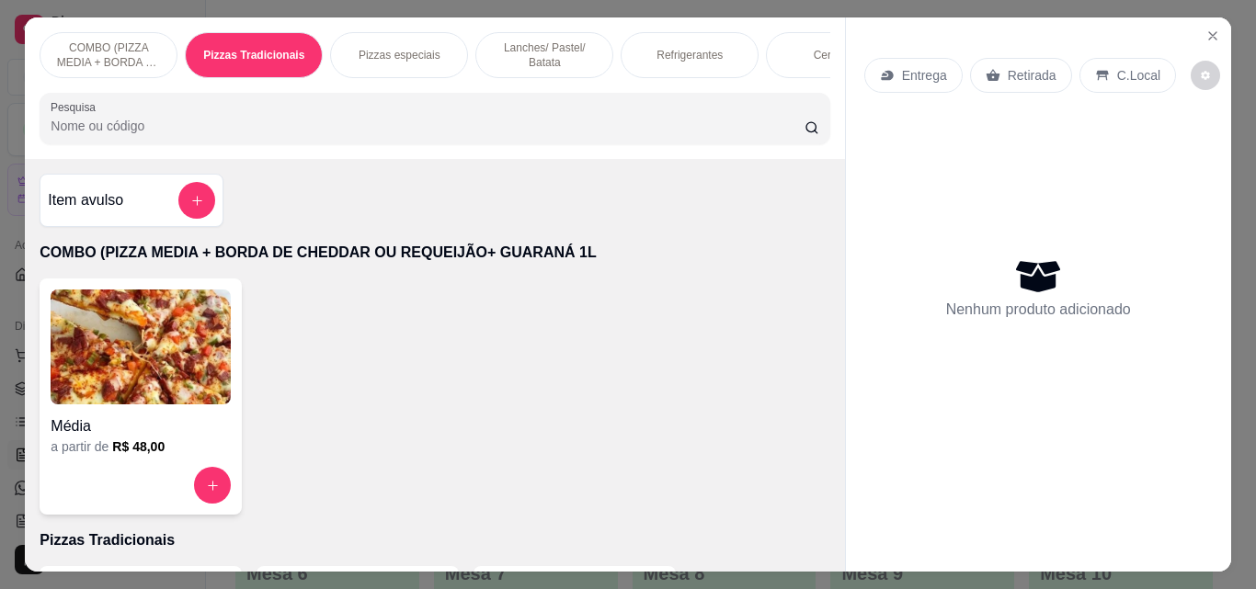
scroll to position [48, 0]
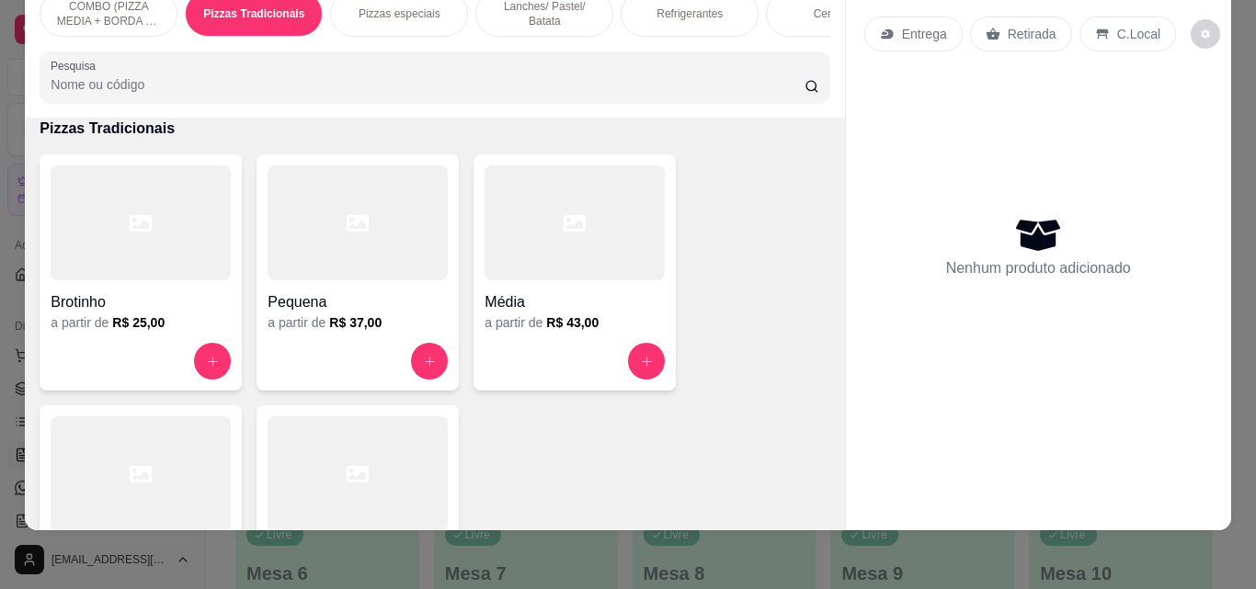
click at [192, 429] on div at bounding box center [141, 474] width 180 height 115
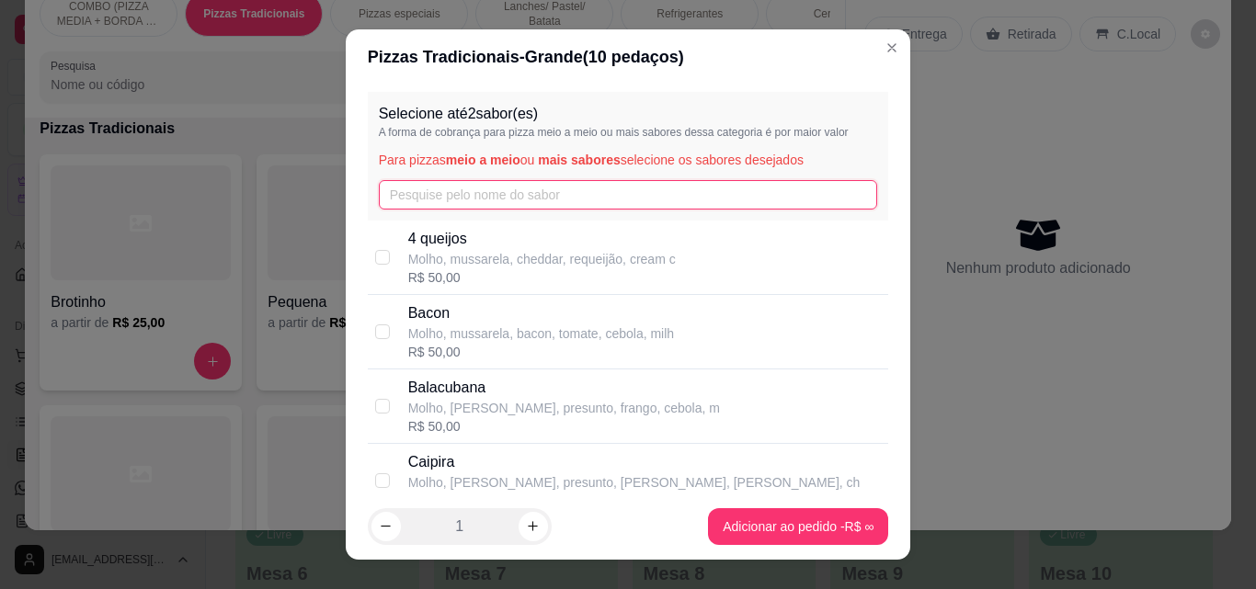
click at [561, 202] on input "text" at bounding box center [628, 194] width 499 height 29
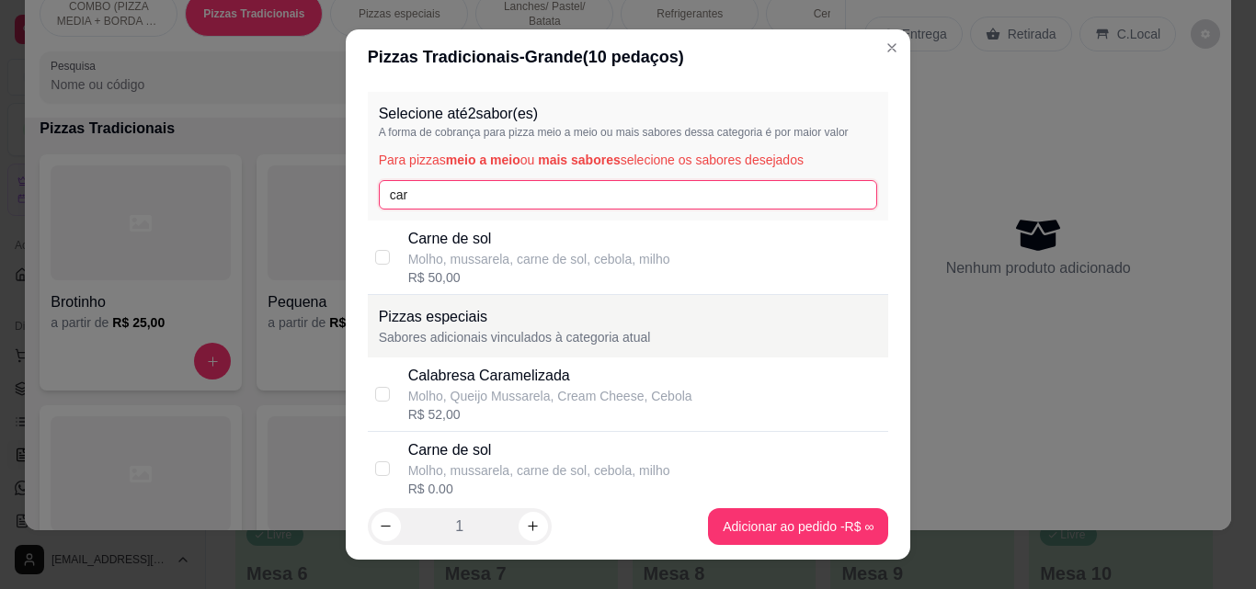
type input "car"
click at [523, 259] on p "Molho, mussarela, carne de sol, cebola, milho" at bounding box center [539, 259] width 262 height 18
checkbox input "true"
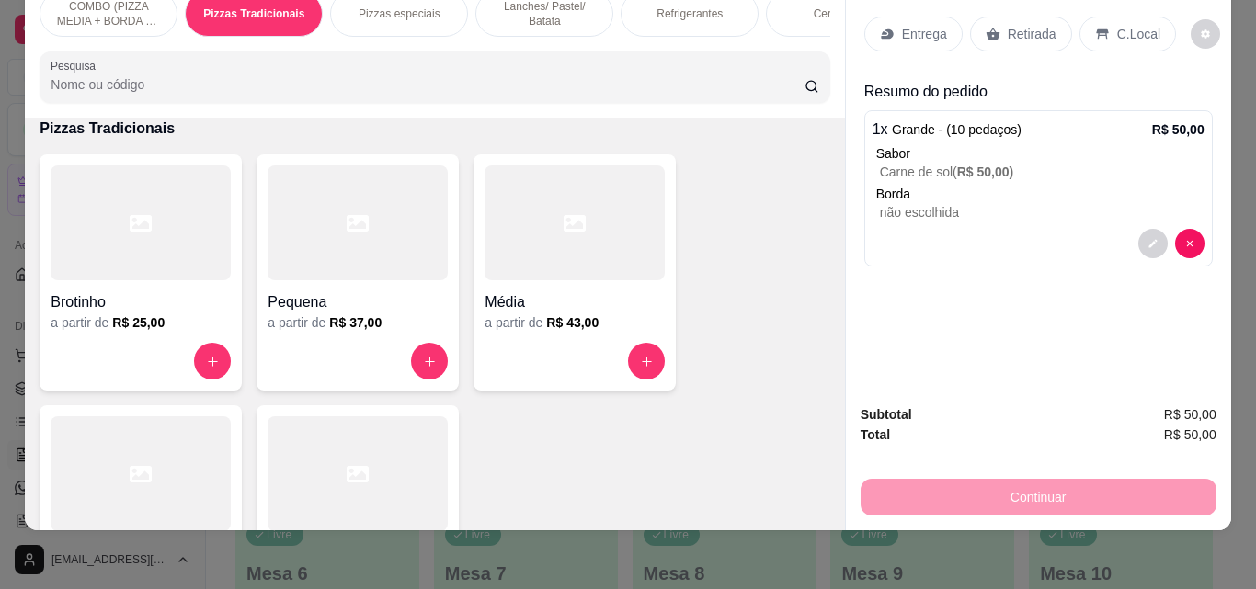
click at [655, 12] on div "Refrigerantes" at bounding box center [690, 14] width 138 height 46
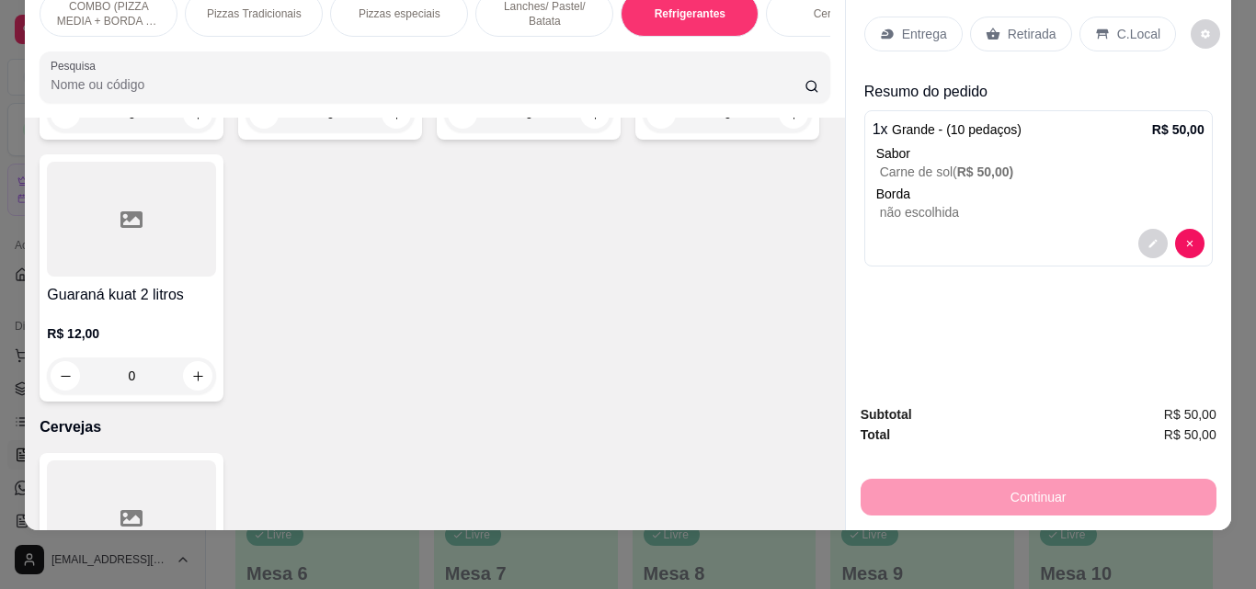
scroll to position [3188, 0]
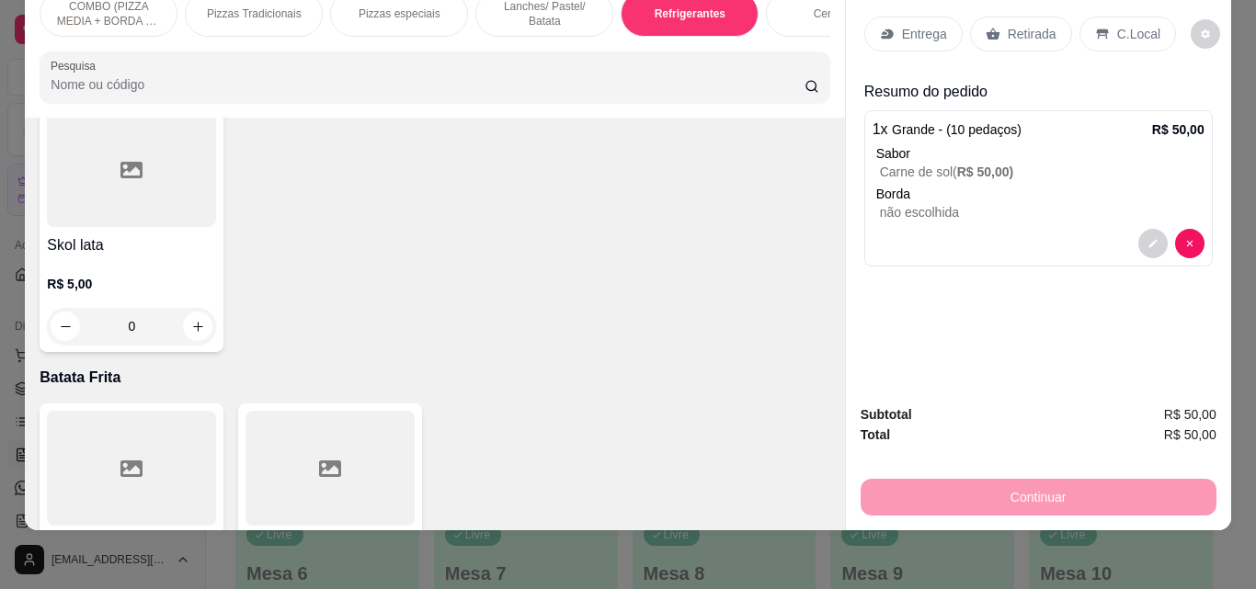
click at [205, 35] on icon "increase-product-quantity" at bounding box center [198, 28] width 14 height 14
type input "1"
click at [902, 25] on p "Entrega" at bounding box center [924, 34] width 45 height 18
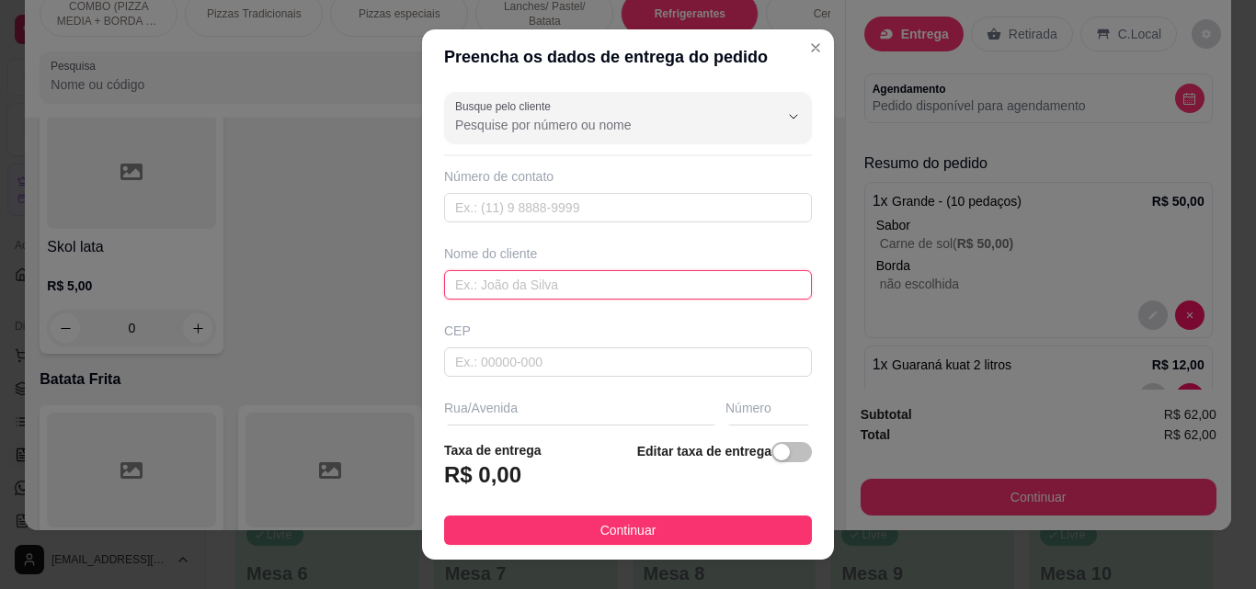
click at [602, 278] on input "text" at bounding box center [628, 284] width 368 height 29
type input "[PERSON_NAME]"
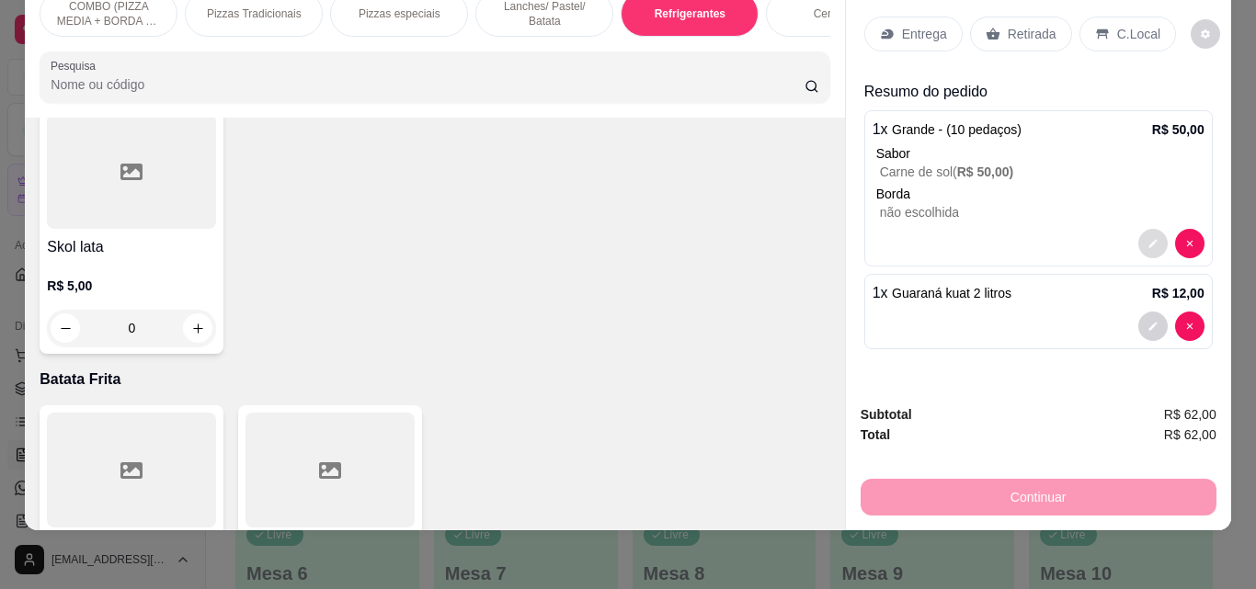
click at [1138, 229] on div at bounding box center [1171, 243] width 66 height 29
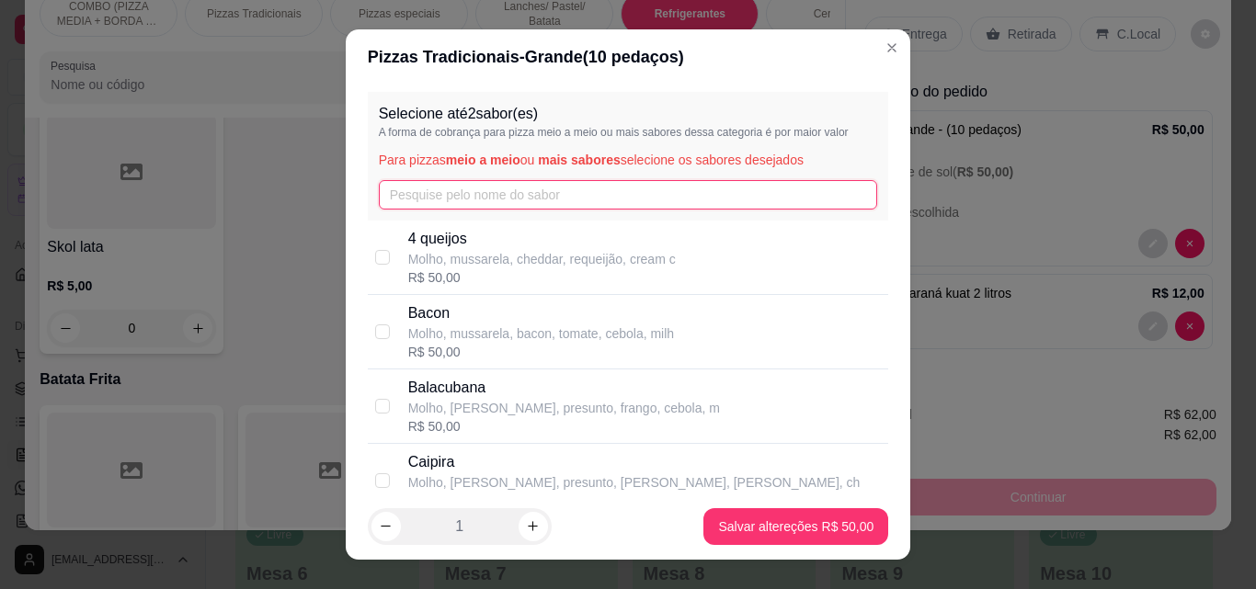
click at [624, 199] on input "text" at bounding box center [628, 194] width 499 height 29
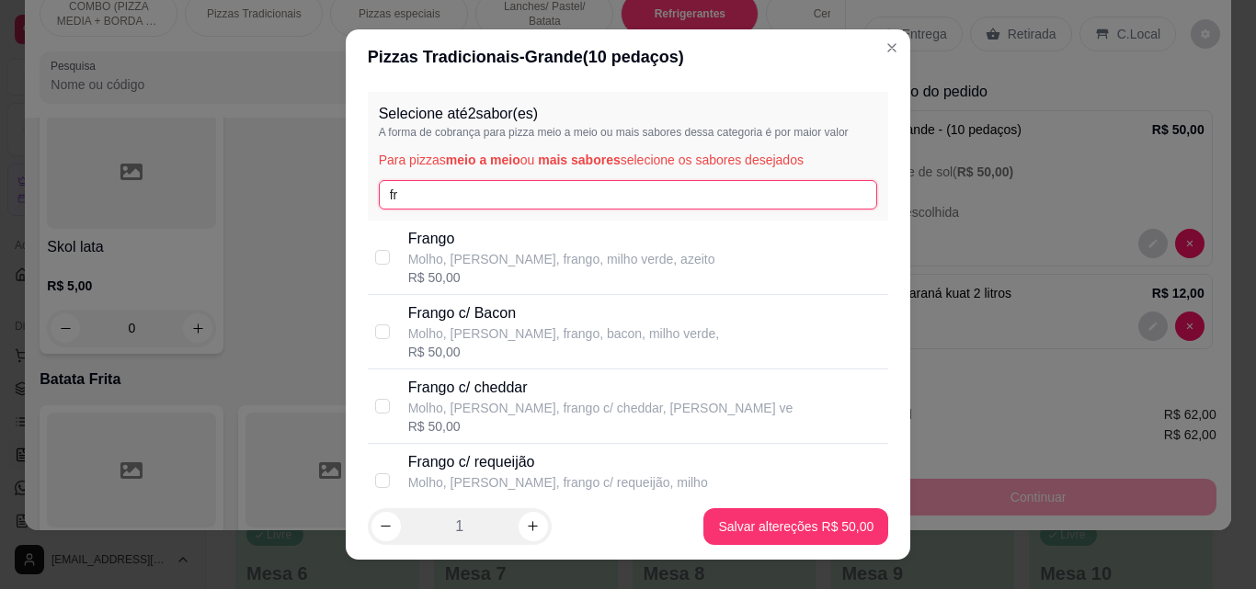
type input "fr"
click at [564, 240] on p "Frango" at bounding box center [561, 239] width 307 height 22
checkbox input "true"
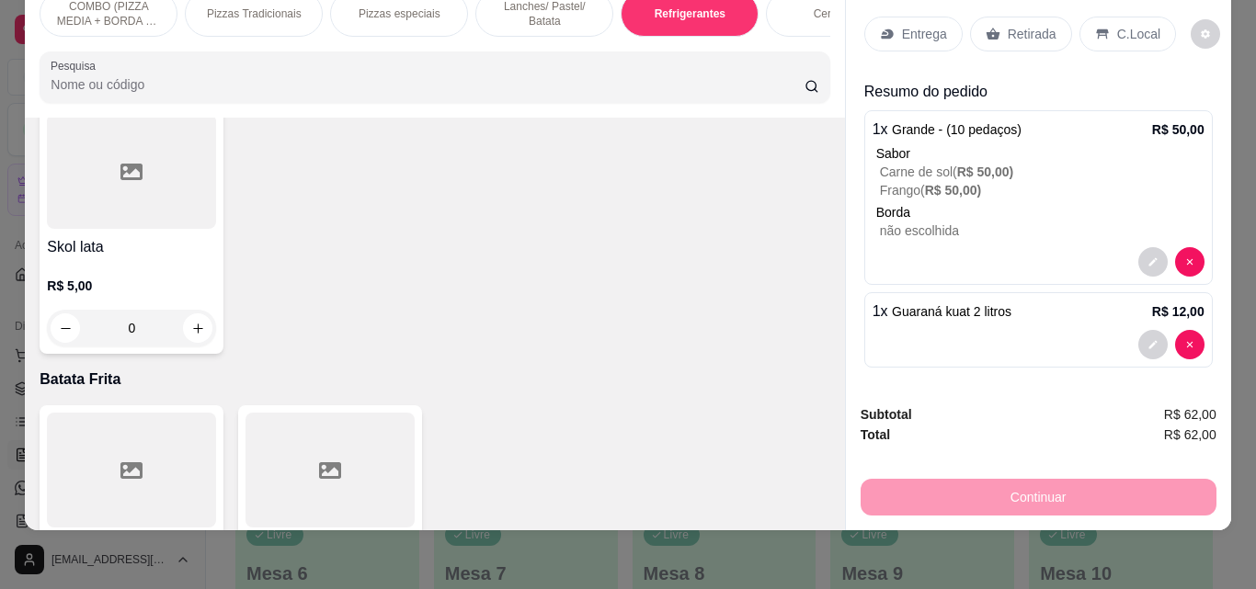
click at [893, 19] on div "Entrega" at bounding box center [913, 34] width 98 height 35
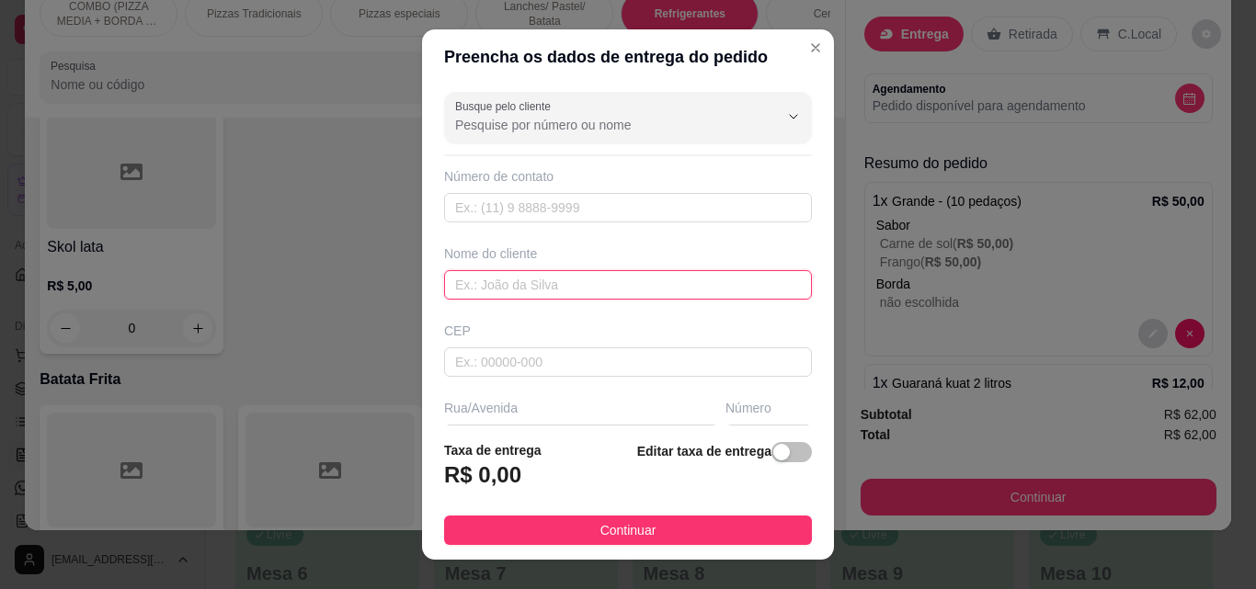
click at [662, 291] on input "text" at bounding box center [628, 284] width 368 height 29
type input "[PERSON_NAME]"
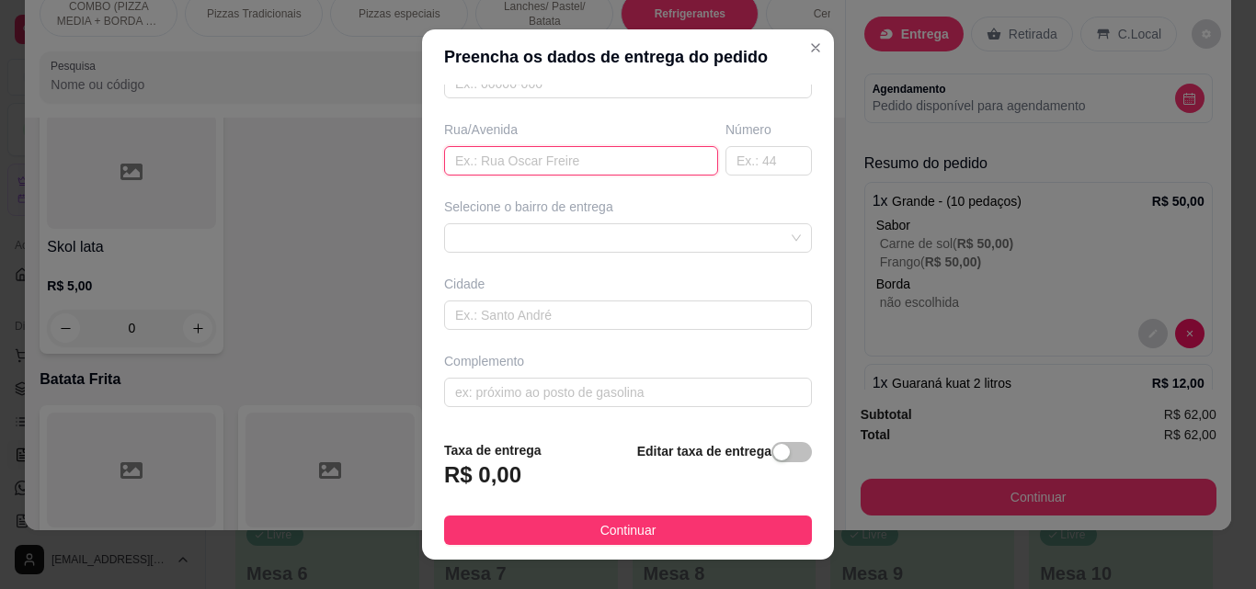
click at [547, 160] on input "text" at bounding box center [581, 160] width 274 height 29
click at [501, 156] on input "Fazenda igazeira" at bounding box center [581, 160] width 274 height 29
type input "Fazenda ingazeira"
click at [521, 477] on div "R$ 0,00" at bounding box center [492, 481] width 97 height 40
click at [776, 453] on span "button" at bounding box center [791, 452] width 40 height 20
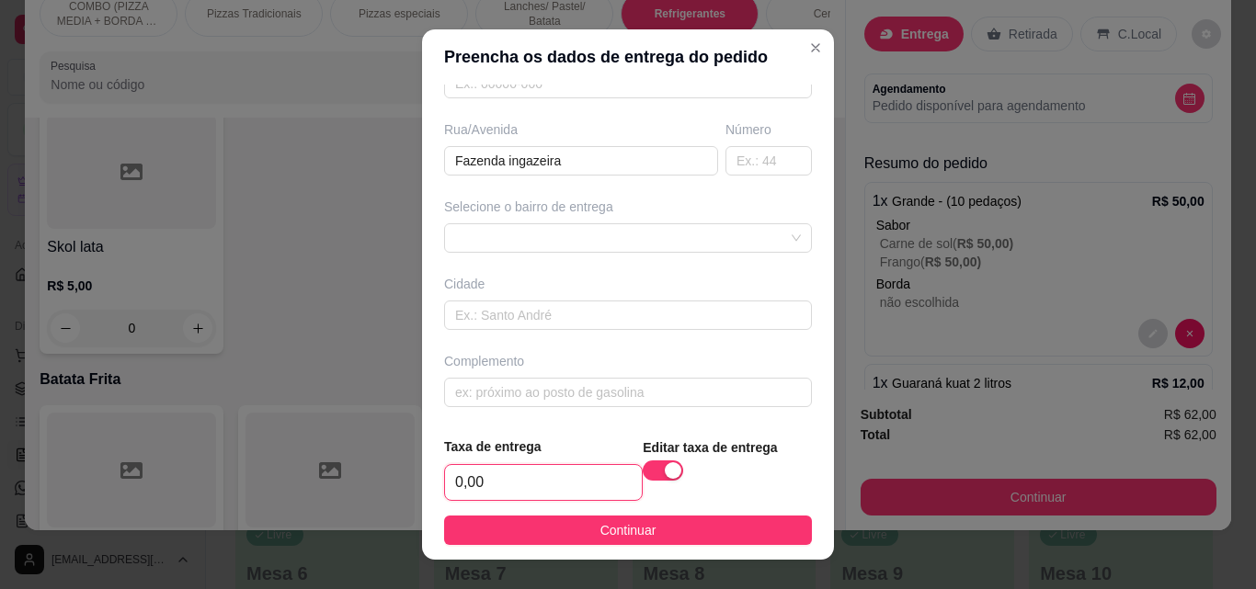
click at [563, 481] on input "0,00" at bounding box center [543, 482] width 197 height 35
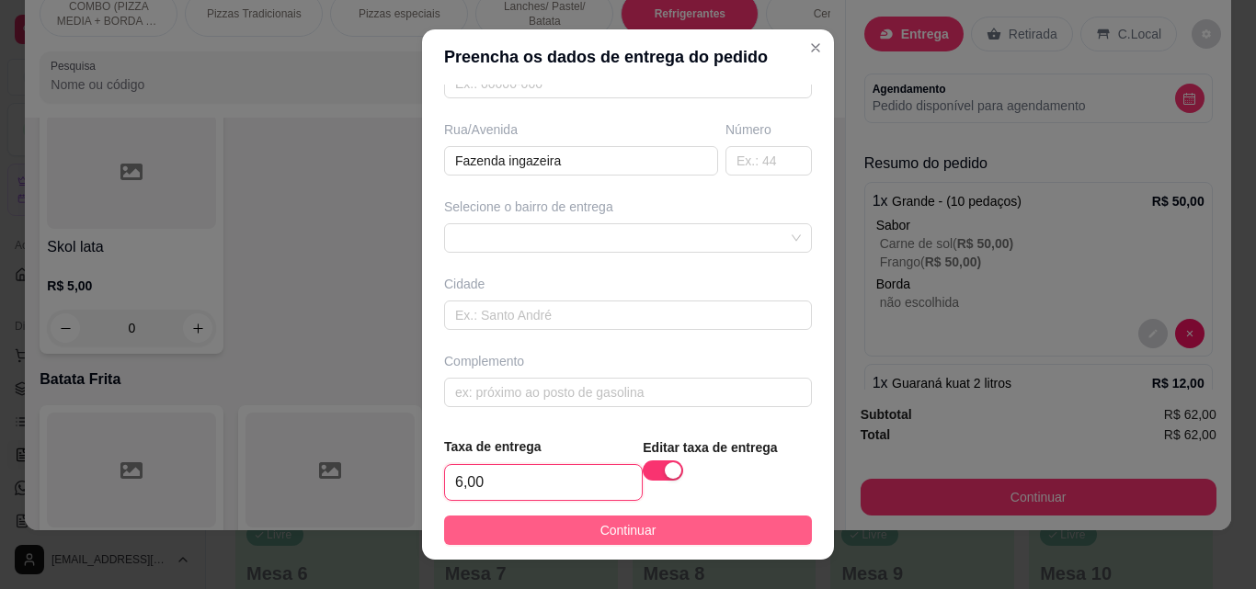
type input "6,00"
click at [600, 532] on span "Continuar" at bounding box center [628, 530] width 56 height 20
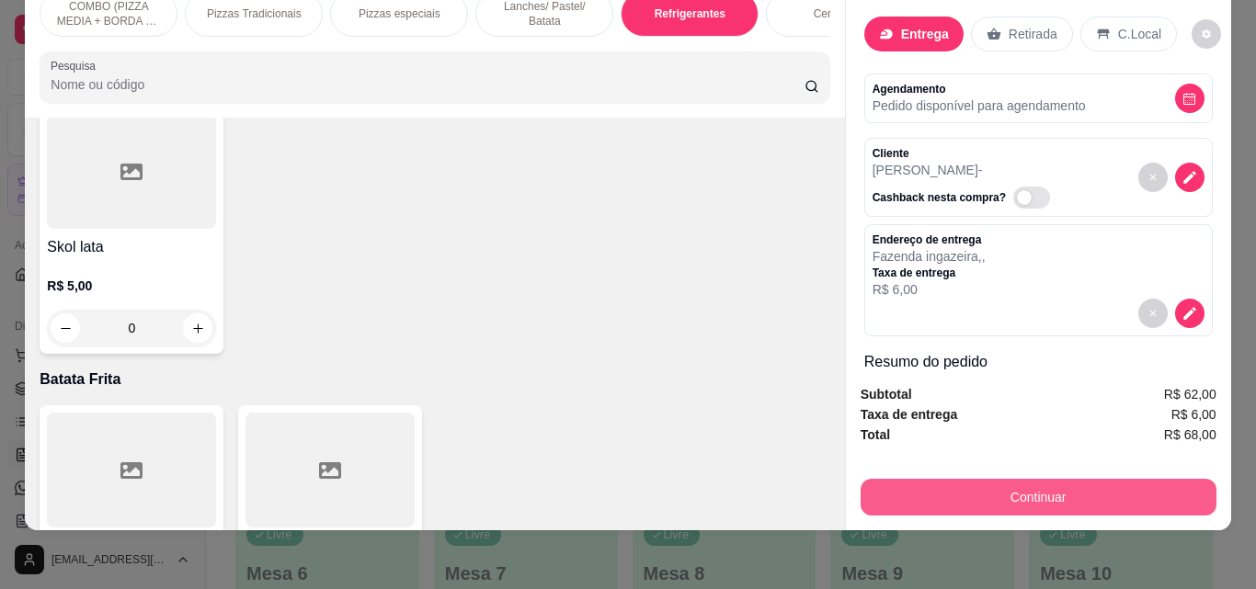
click at [942, 479] on button "Continuar" at bounding box center [1039, 497] width 356 height 37
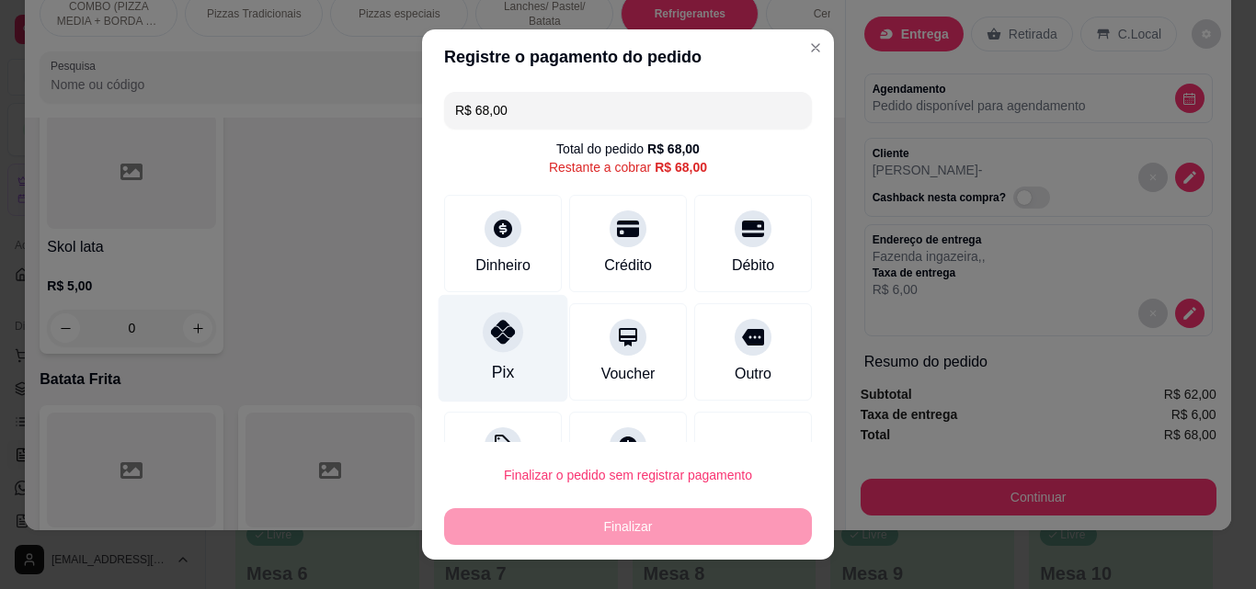
click at [491, 343] on icon at bounding box center [503, 332] width 24 height 24
type input "R$ 0,00"
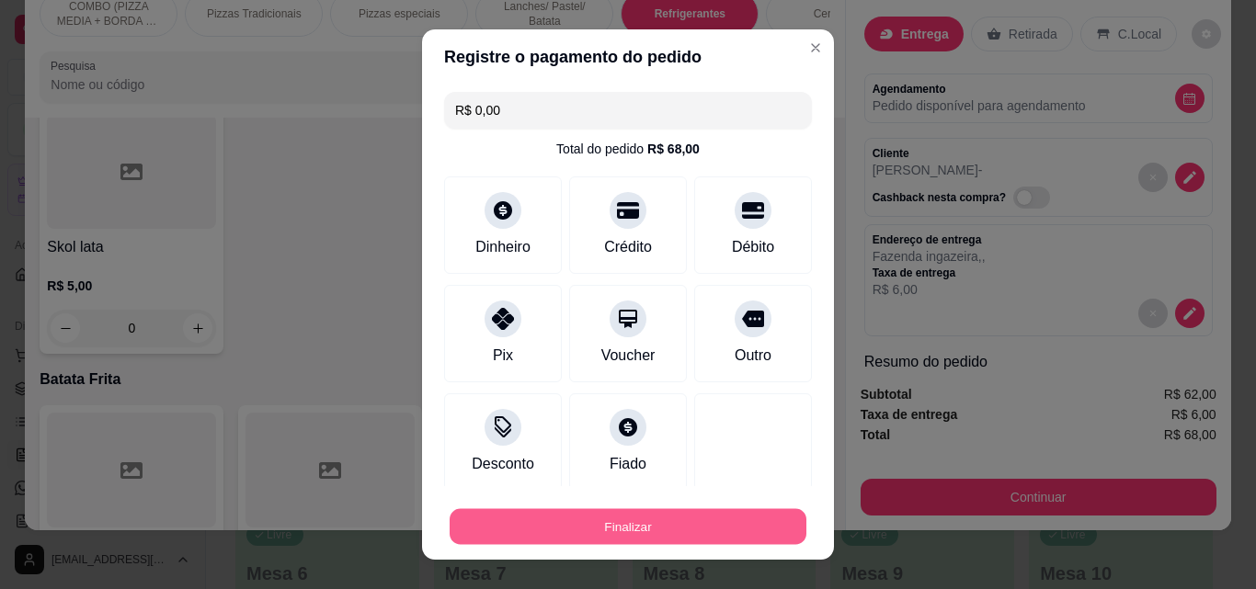
click at [634, 515] on button "Finalizar" at bounding box center [628, 527] width 357 height 36
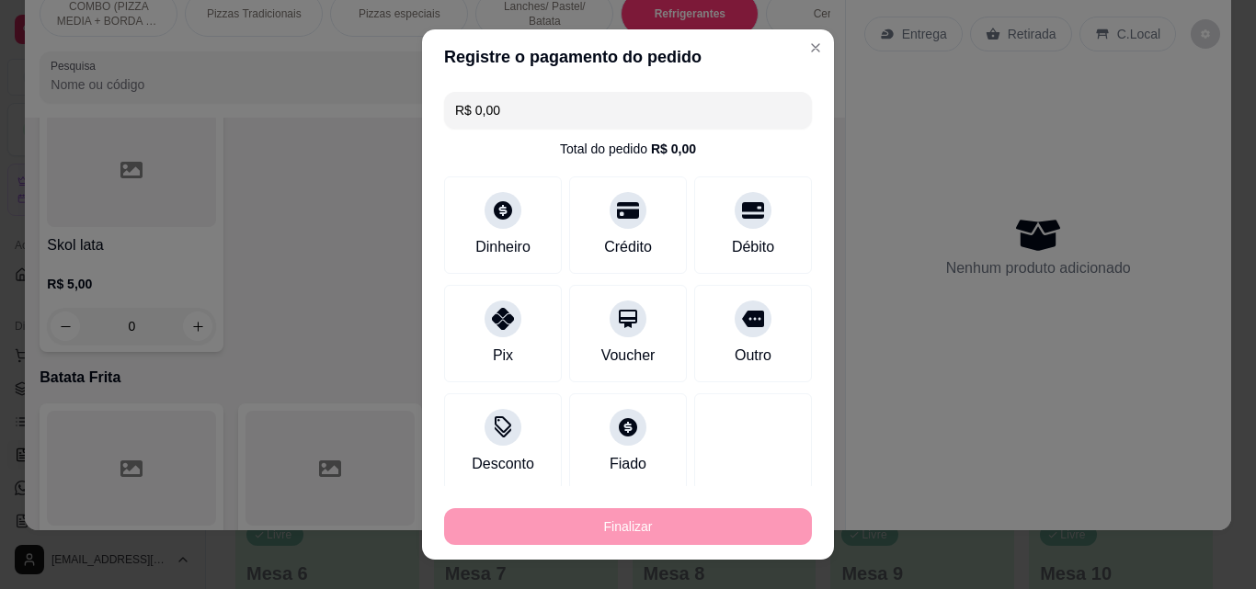
type input "0"
type input "-R$ 68,00"
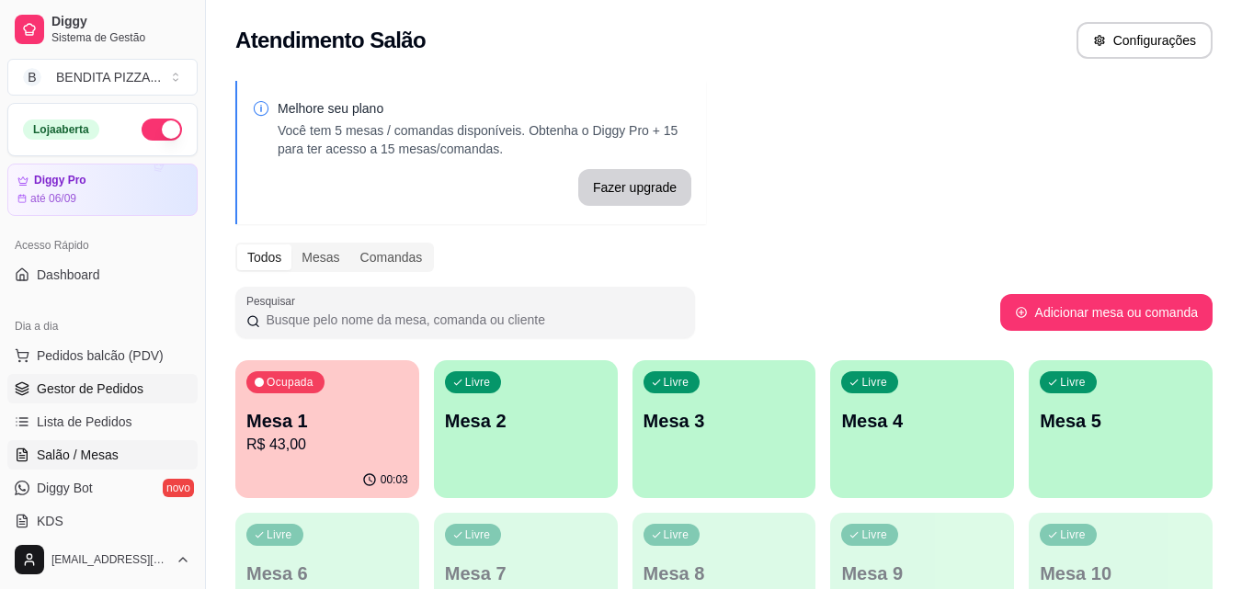
click at [93, 381] on span "Gestor de Pedidos" at bounding box center [90, 389] width 107 height 18
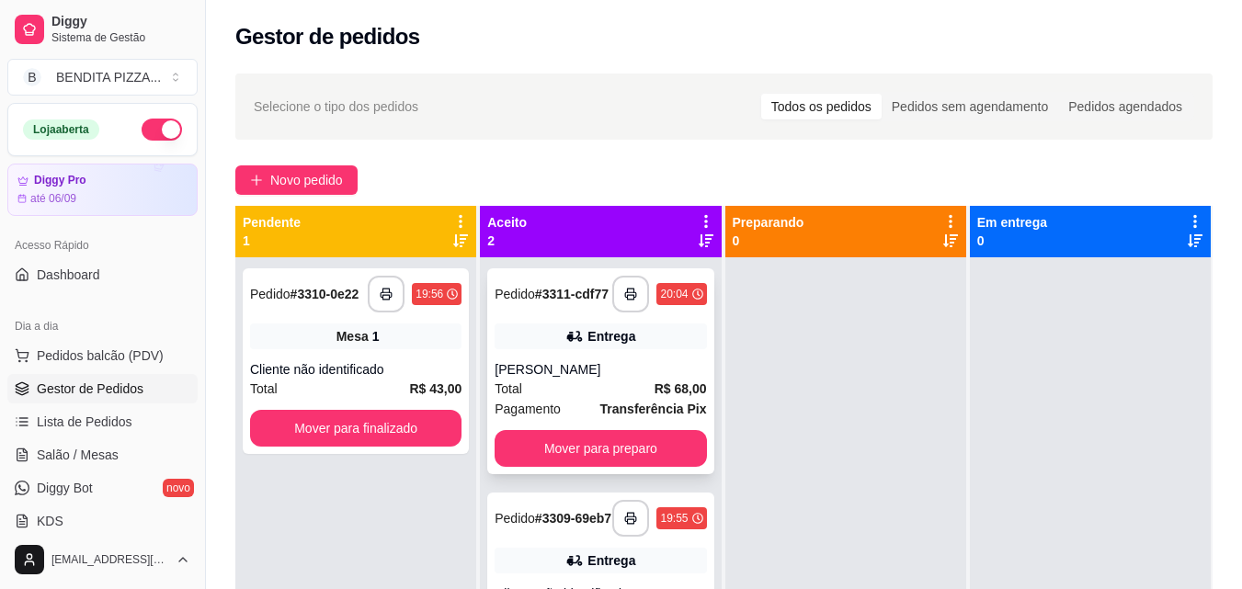
click at [555, 360] on div "[PERSON_NAME]" at bounding box center [600, 369] width 211 height 18
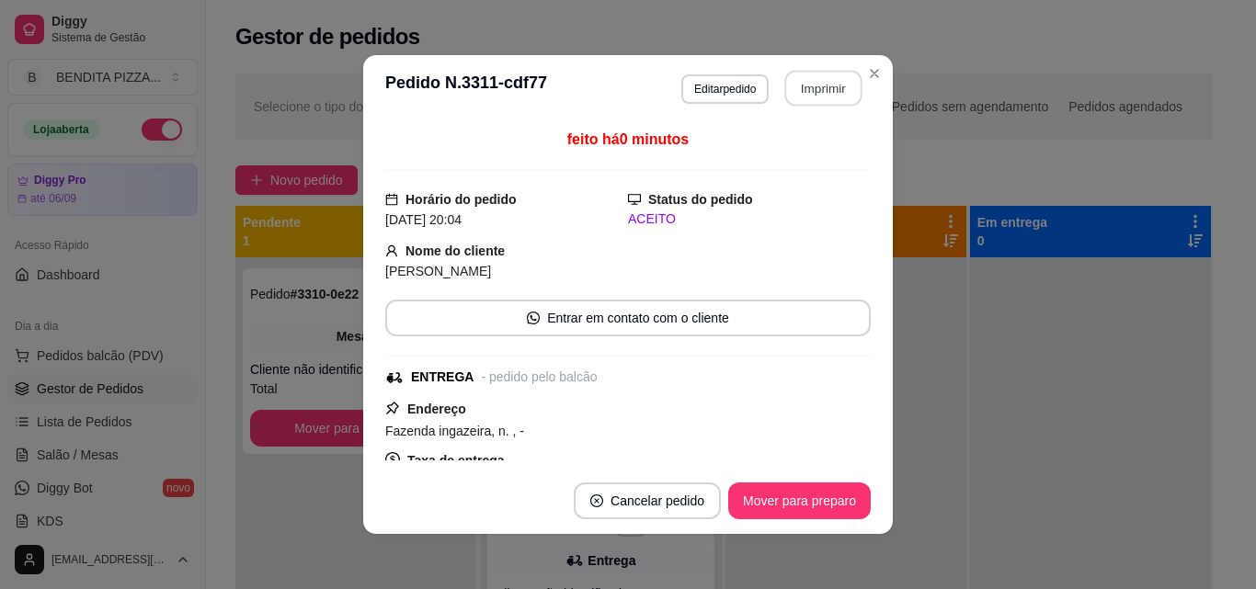
click at [809, 94] on button "Imprimir" at bounding box center [823, 89] width 77 height 36
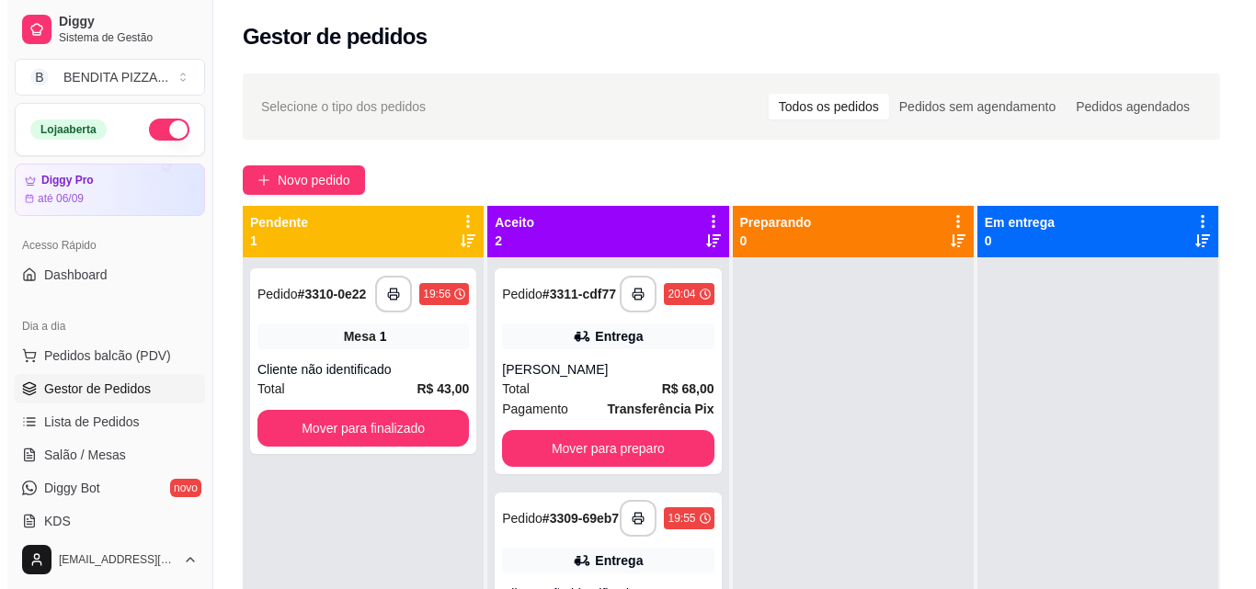
scroll to position [280, 0]
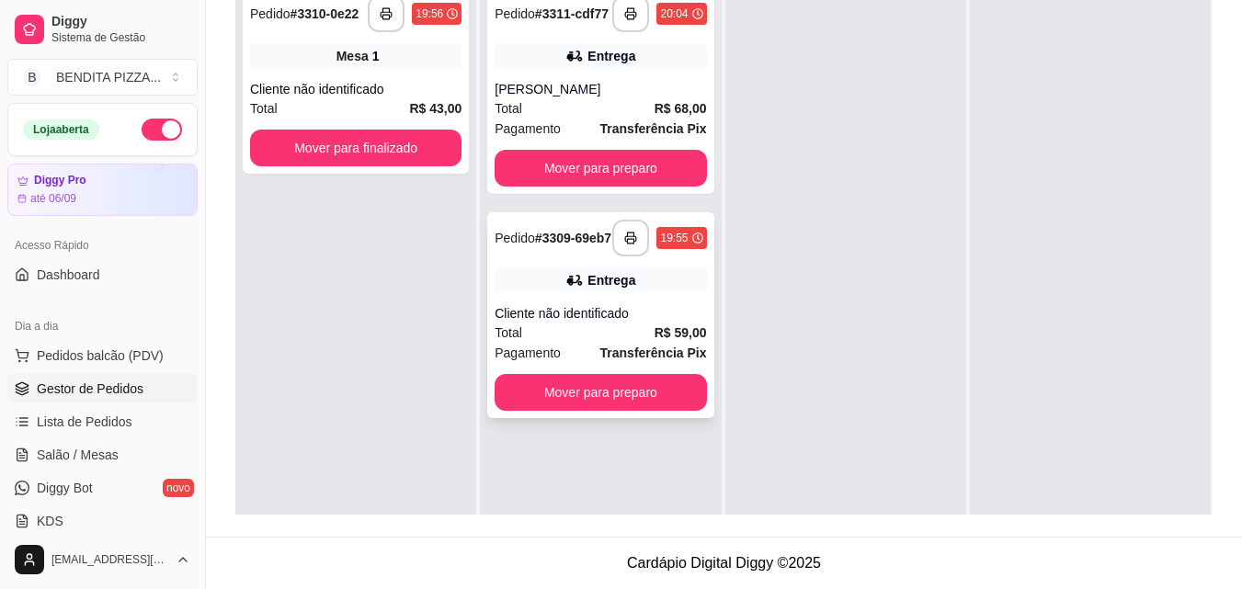
click at [573, 341] on div "Total R$ 59,00" at bounding box center [600, 333] width 211 height 20
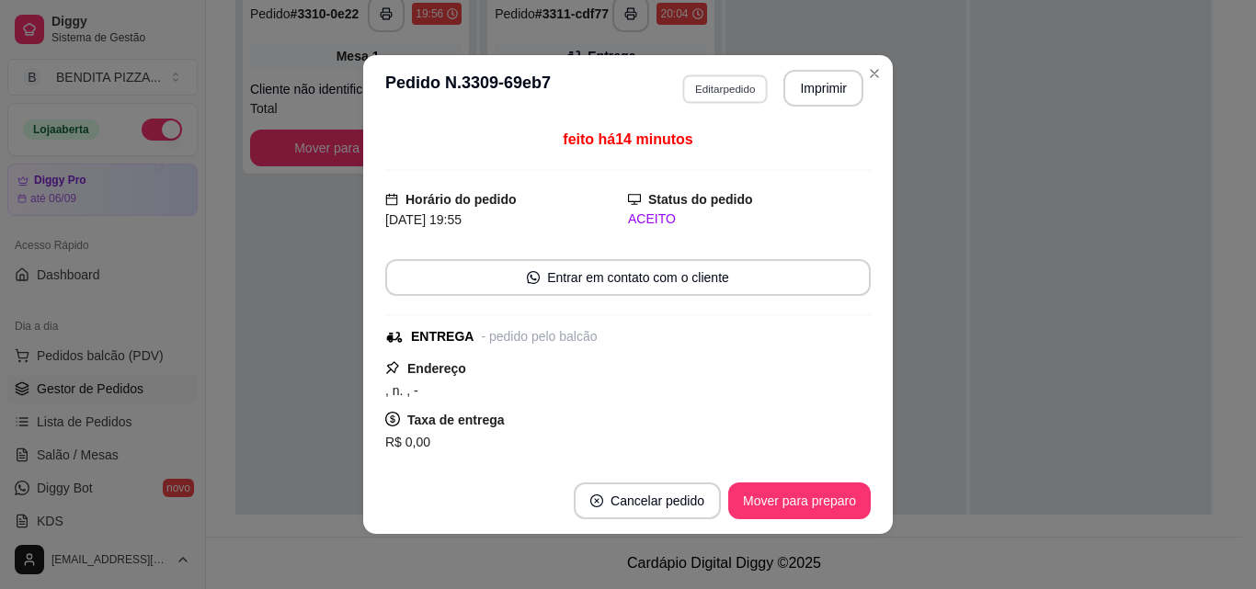
click at [697, 78] on button "Editar pedido" at bounding box center [725, 88] width 86 height 29
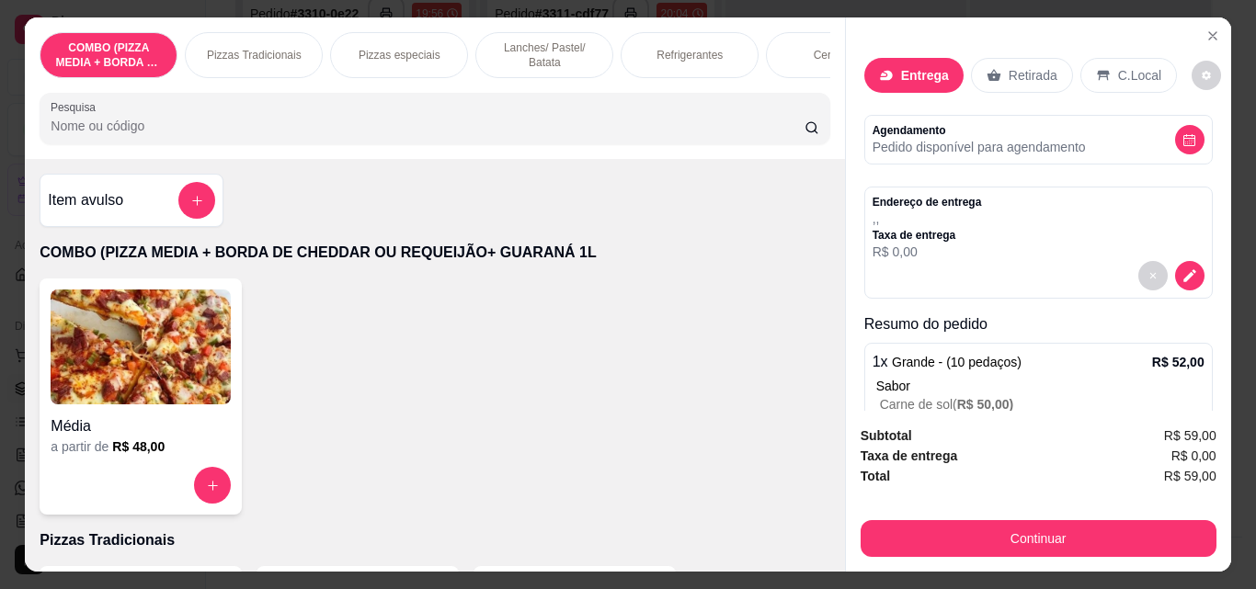
click at [1209, 327] on div "Entrega Retirada C.Local Agendamento Pedido disponível para agendamento Endereç…" at bounding box center [1038, 214] width 385 height 394
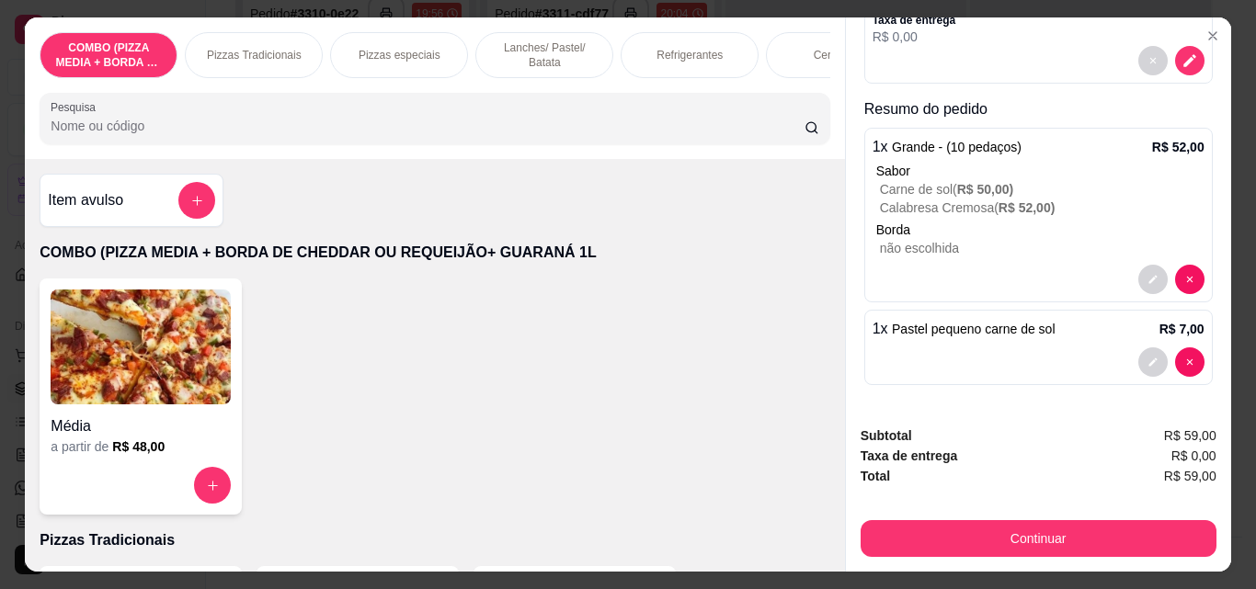
click at [936, 349] on div at bounding box center [1039, 362] width 332 height 29
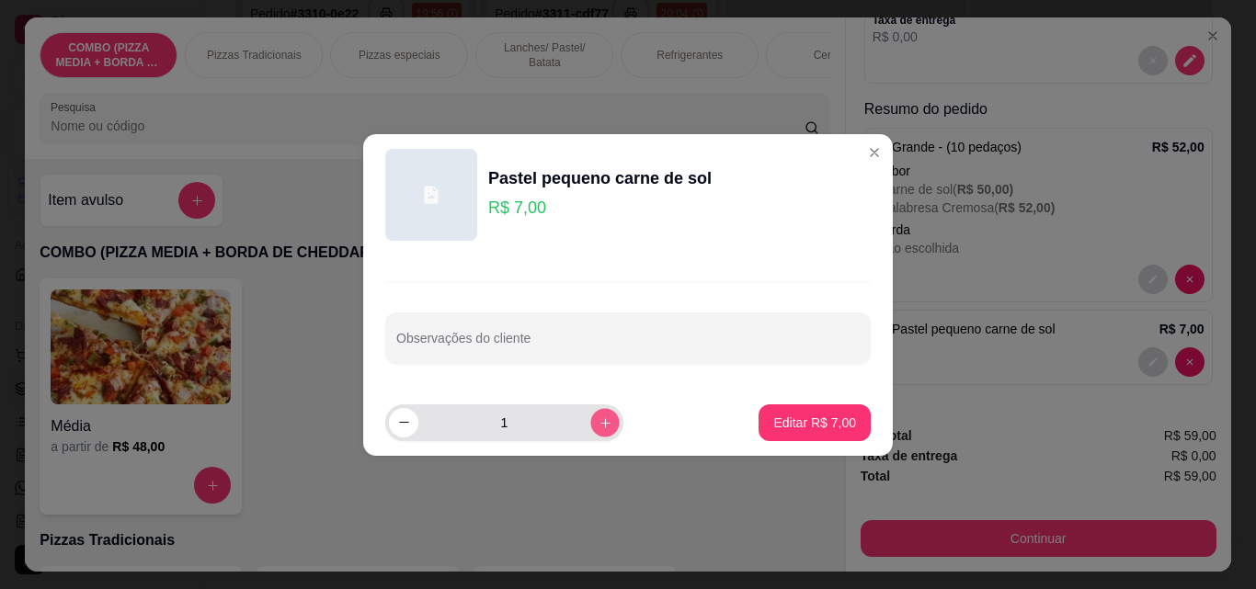
click at [598, 426] on button "increase-product-quantity" at bounding box center [604, 422] width 29 height 29
type input "2"
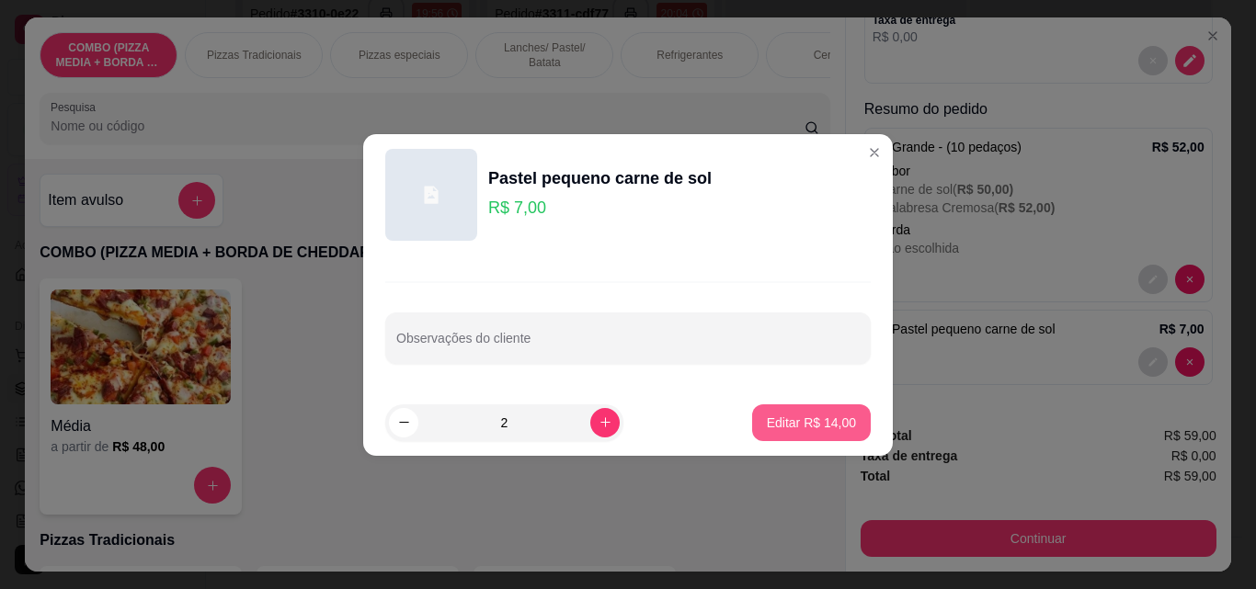
click at [832, 419] on p "Editar R$ 14,00" at bounding box center [811, 423] width 89 height 18
type input "2"
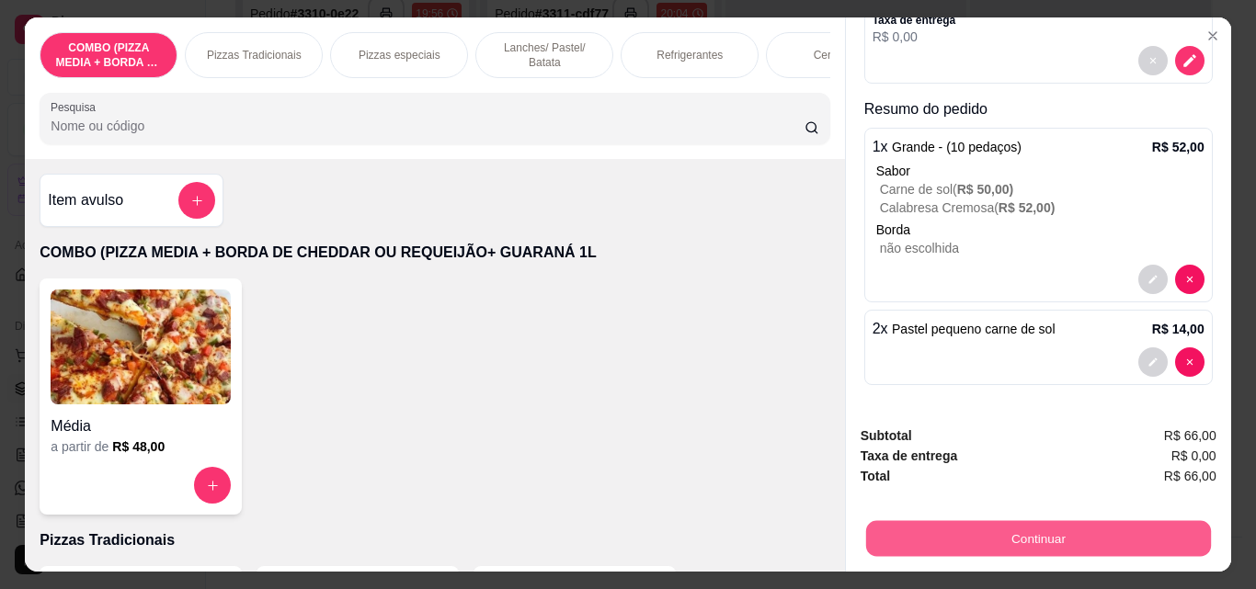
click at [1125, 520] on button "Continuar" at bounding box center [1037, 538] width 345 height 36
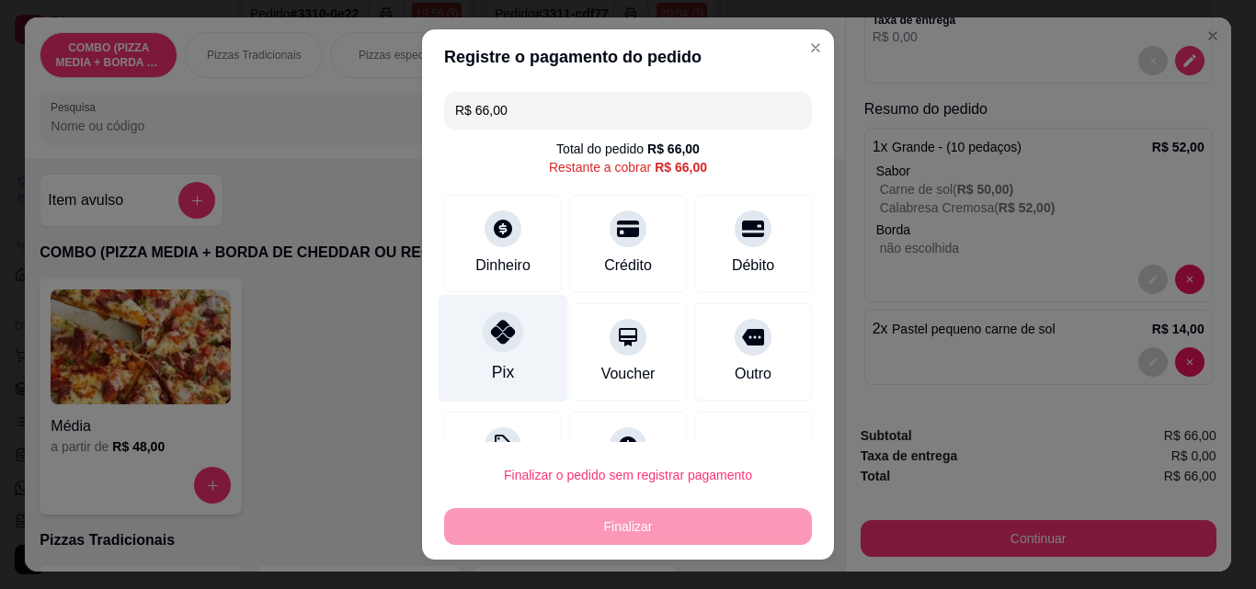
click at [477, 357] on div "Pix" at bounding box center [504, 349] width 130 height 108
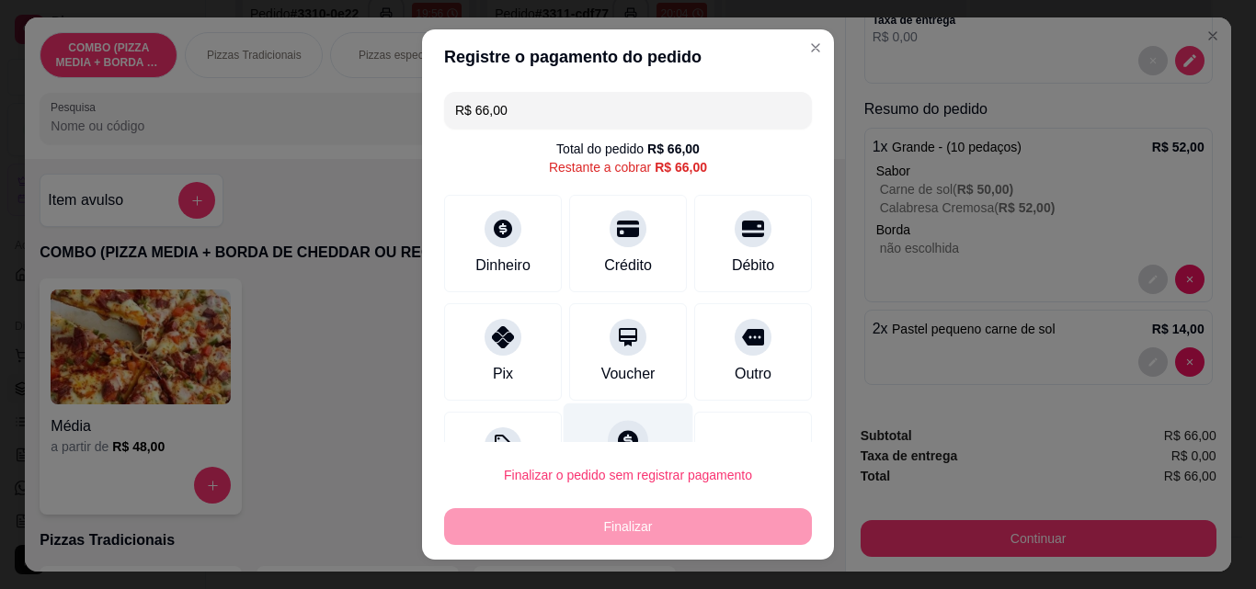
type input "R$ 0,00"
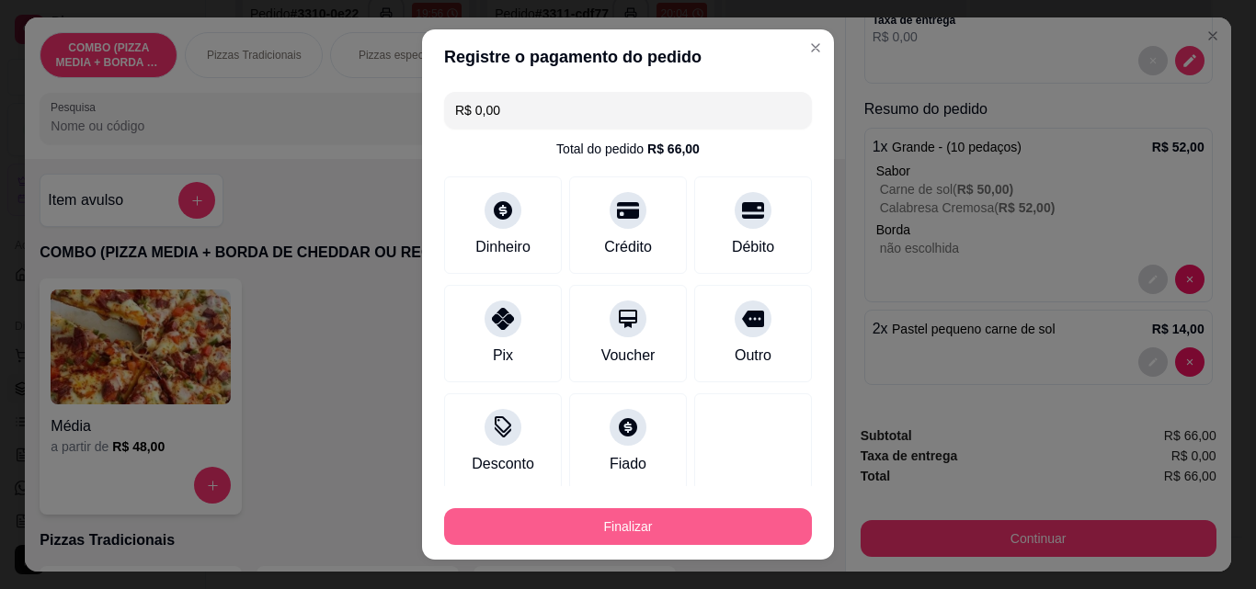
click at [630, 524] on button "Finalizar" at bounding box center [628, 526] width 368 height 37
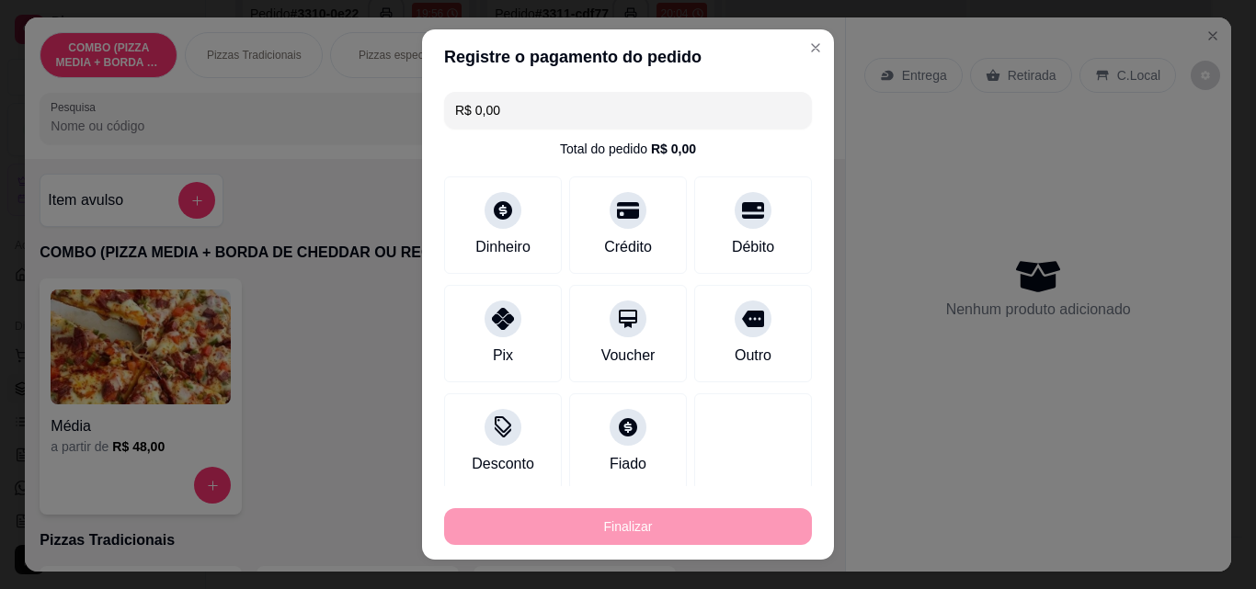
type input "0"
type input "-R$ 66,00"
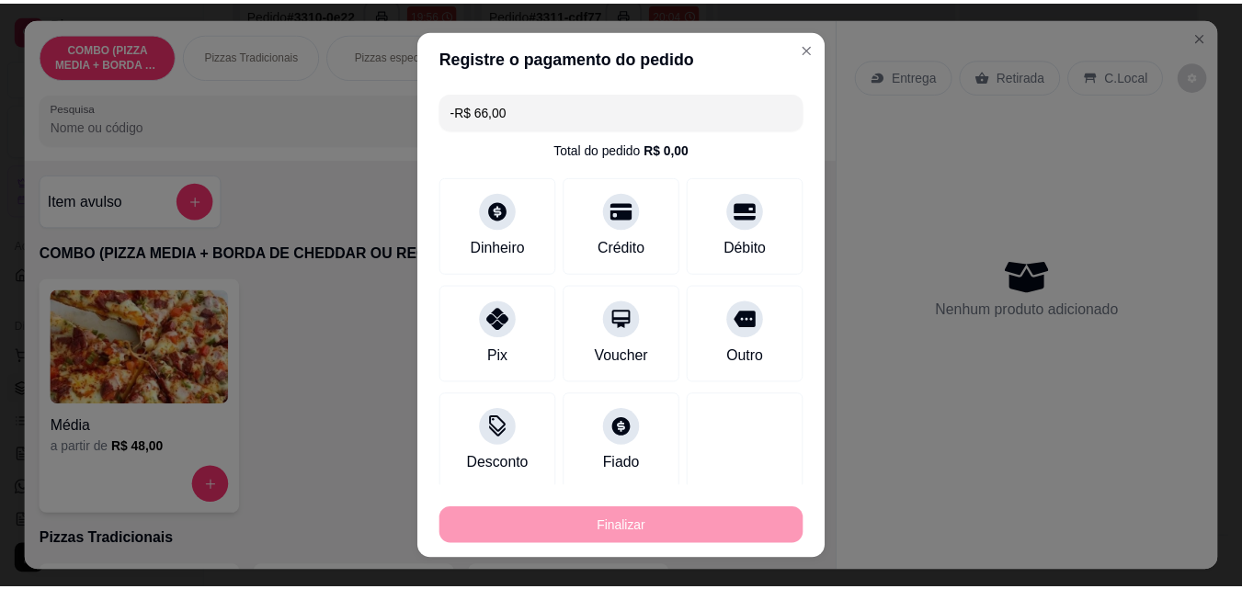
scroll to position [0, 0]
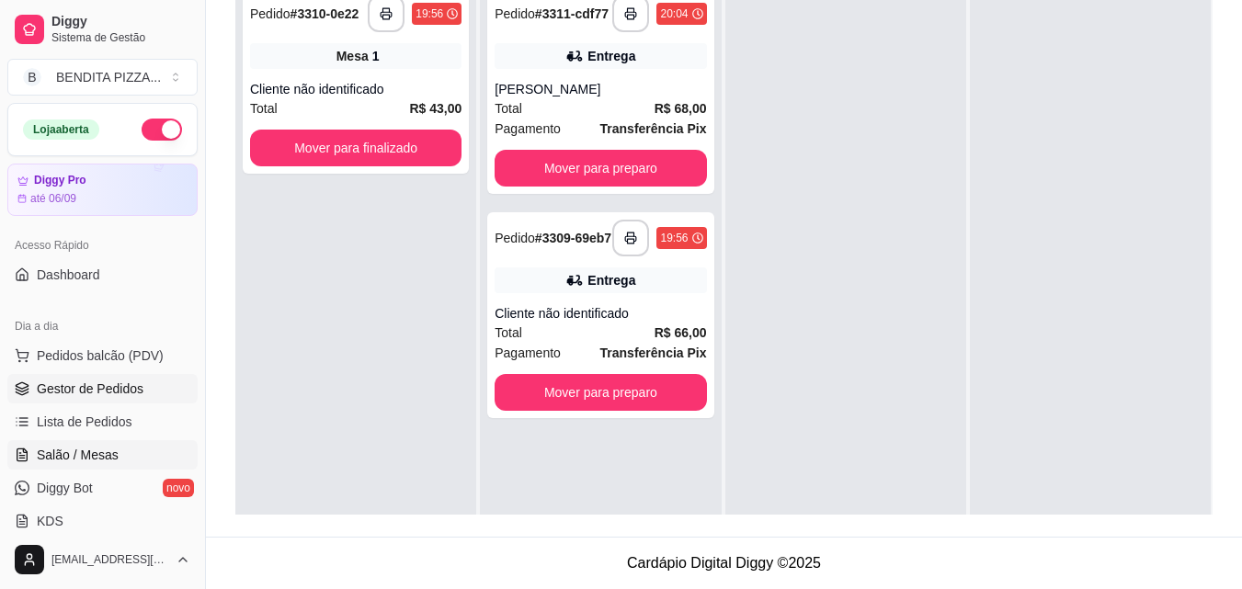
click at [84, 446] on span "Salão / Mesas" at bounding box center [78, 455] width 82 height 18
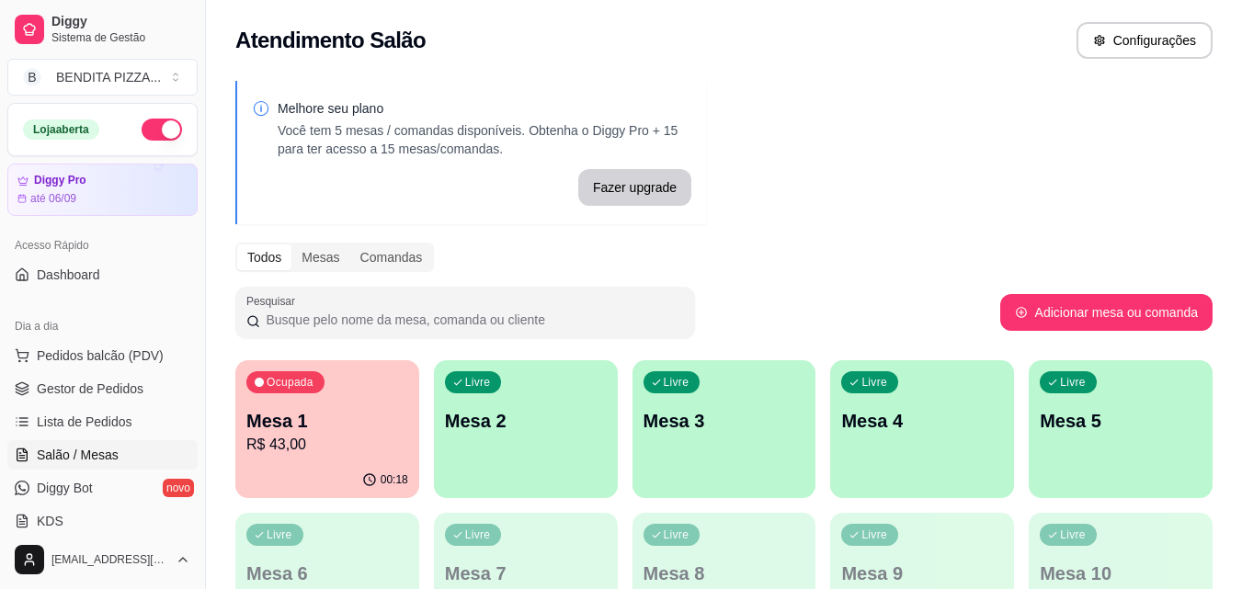
click at [307, 405] on div "Ocupada Mesa 1 R$ 43,00" at bounding box center [327, 411] width 184 height 102
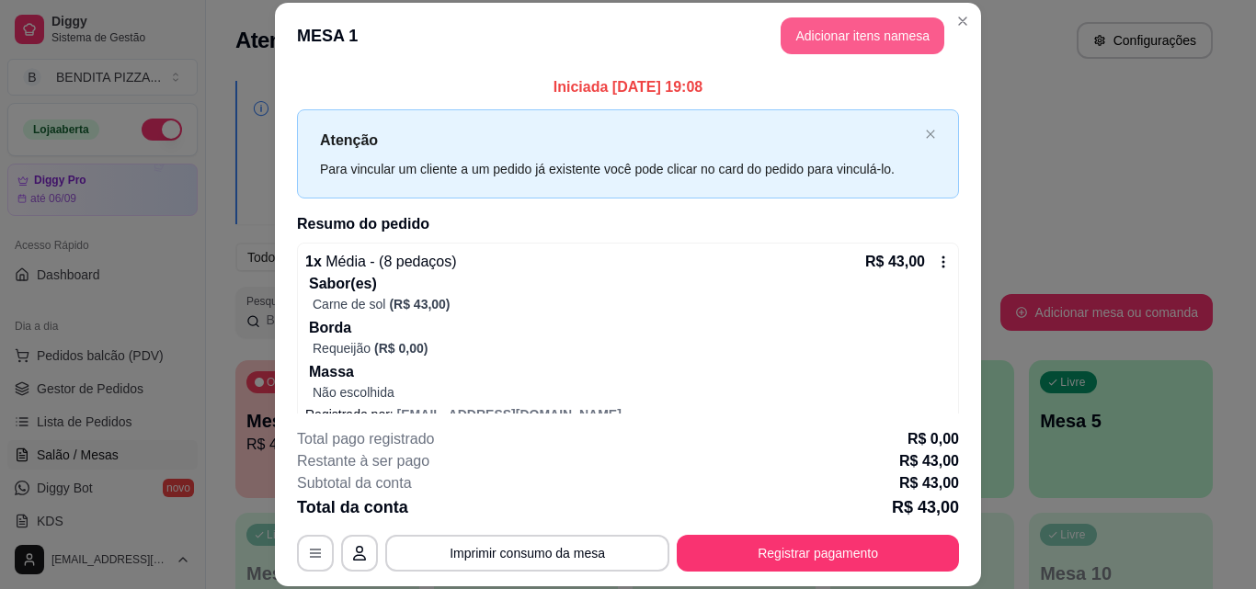
click at [849, 33] on button "Adicionar itens na mesa" at bounding box center [863, 35] width 164 height 37
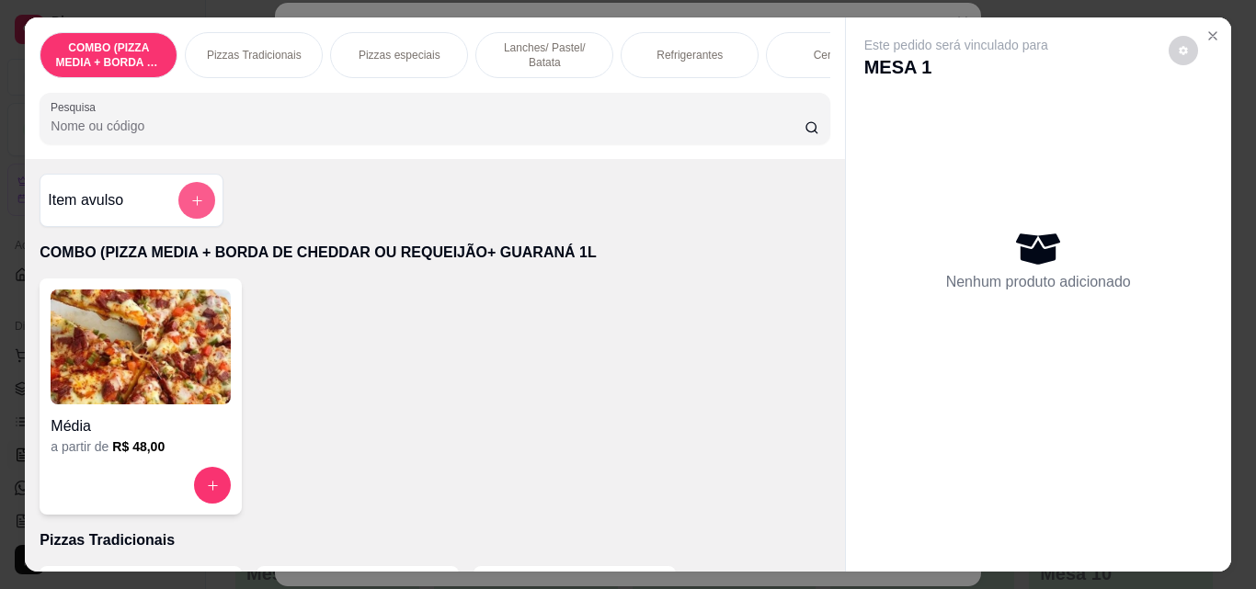
click at [196, 200] on icon "add-separate-item" at bounding box center [197, 201] width 14 height 14
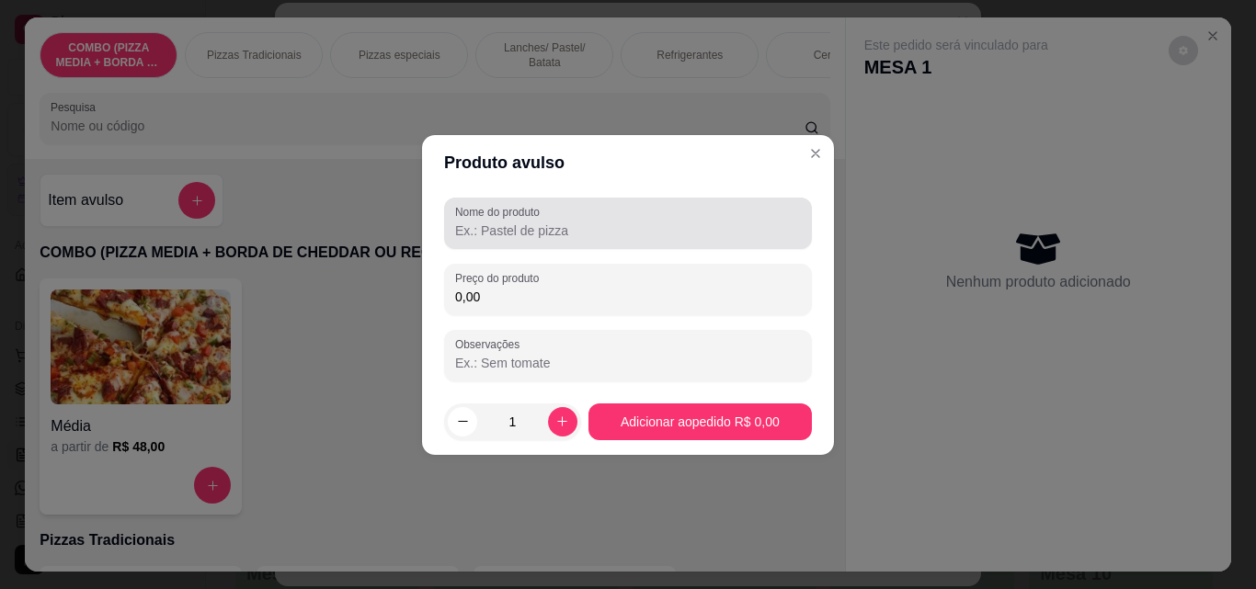
click at [593, 248] on div "Nome do produto" at bounding box center [628, 223] width 368 height 51
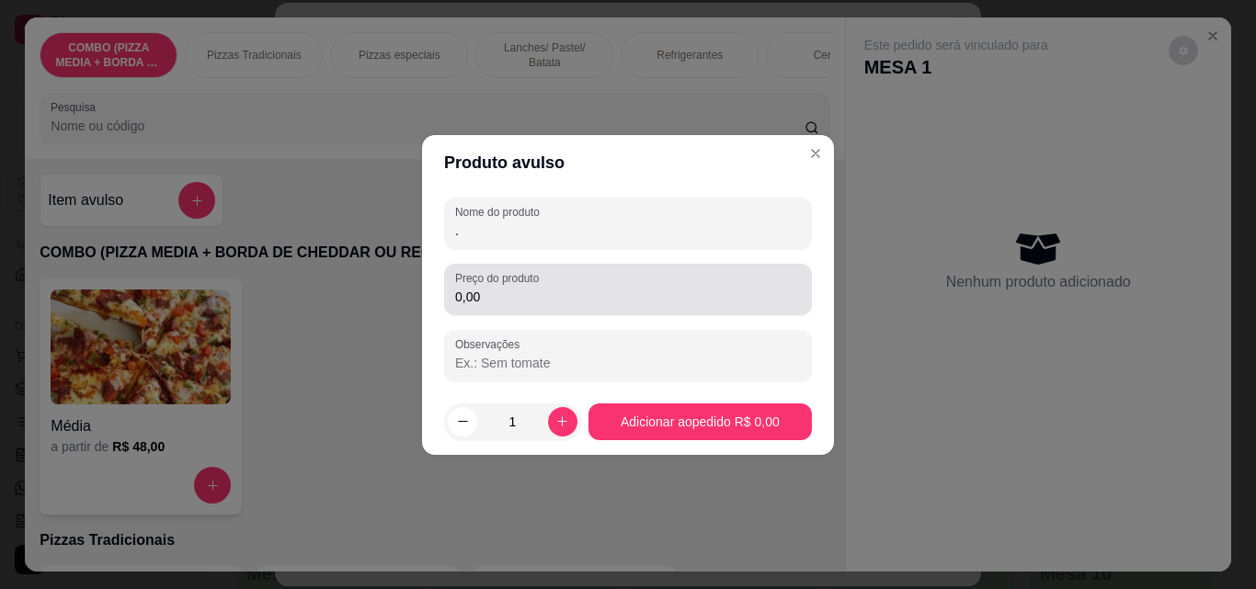
type input "."
click at [583, 286] on div "0,00" at bounding box center [628, 289] width 346 height 37
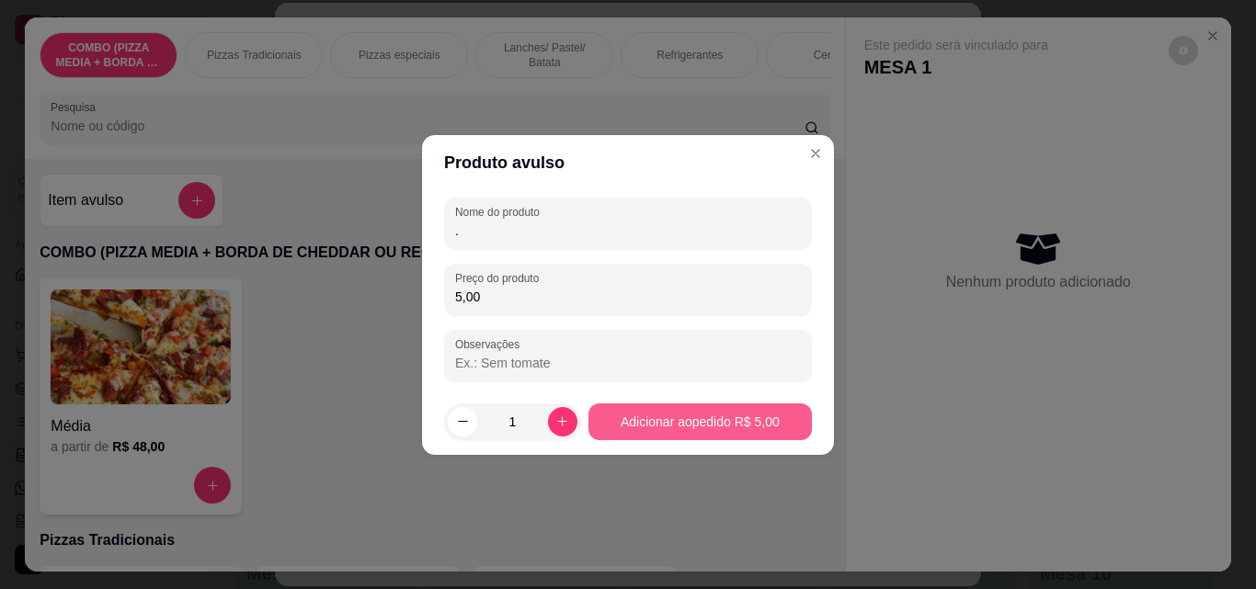
type input "5,00"
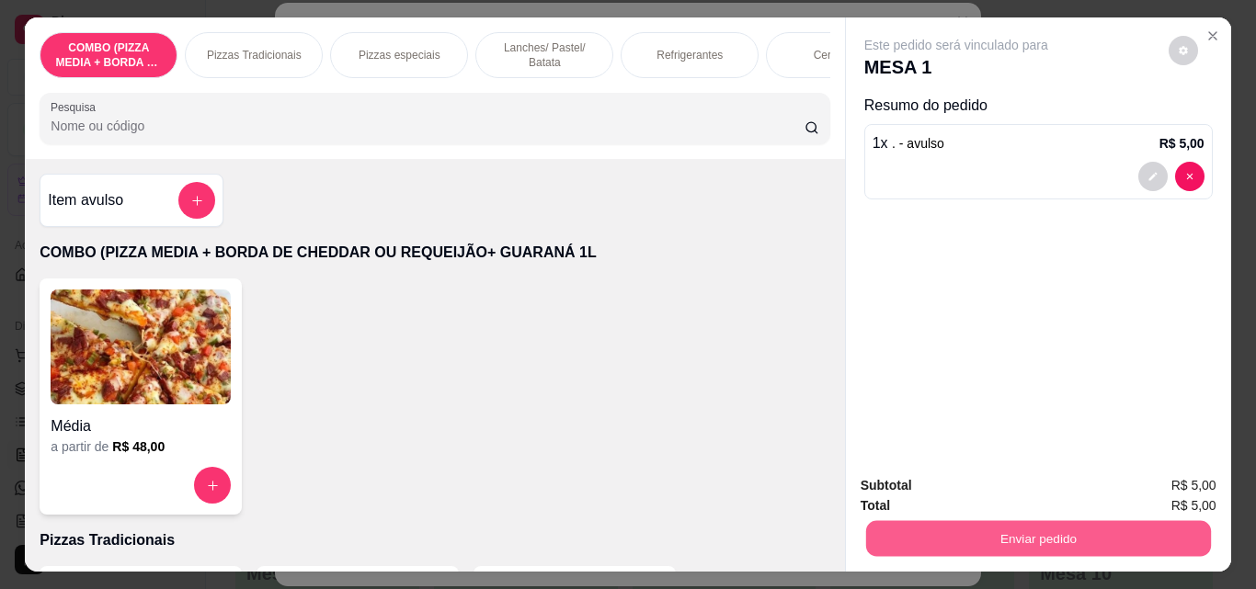
click at [1076, 537] on button "Enviar pedido" at bounding box center [1037, 538] width 345 height 36
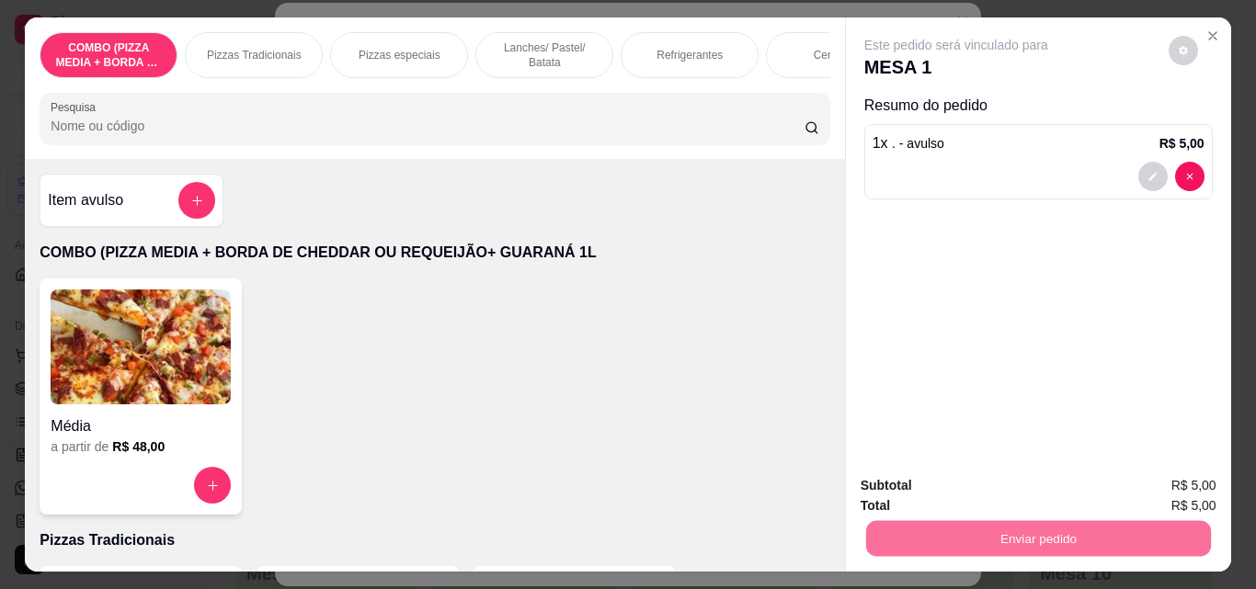
click at [1009, 488] on button "Não registrar e enviar pedido" at bounding box center [977, 486] width 191 height 35
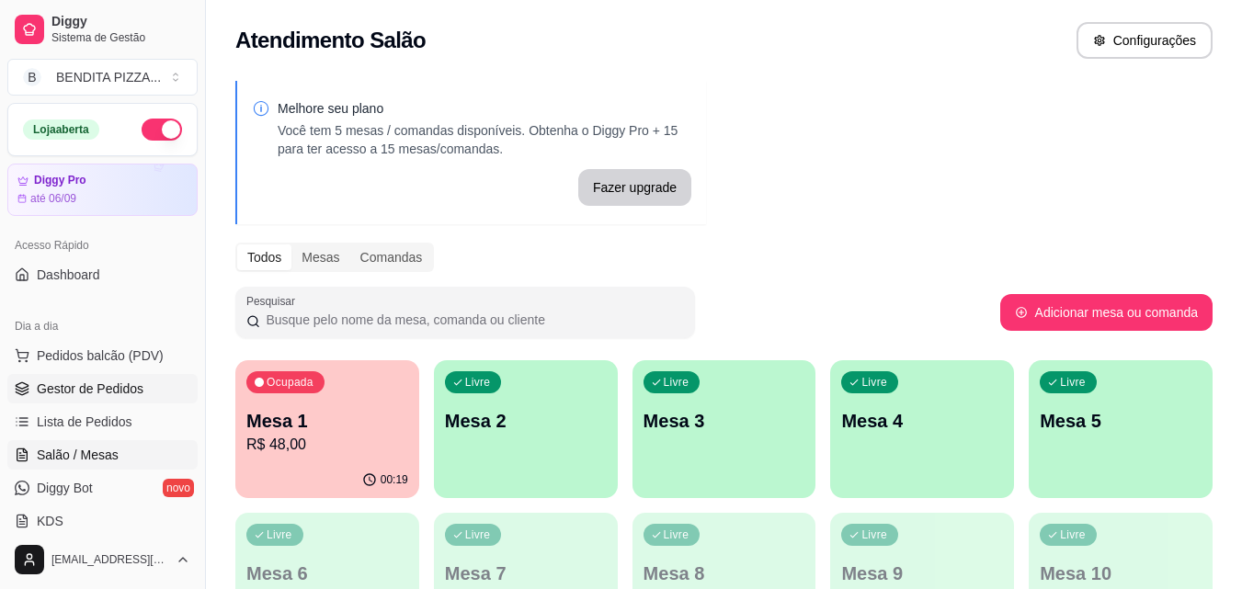
click at [123, 388] on span "Gestor de Pedidos" at bounding box center [90, 389] width 107 height 18
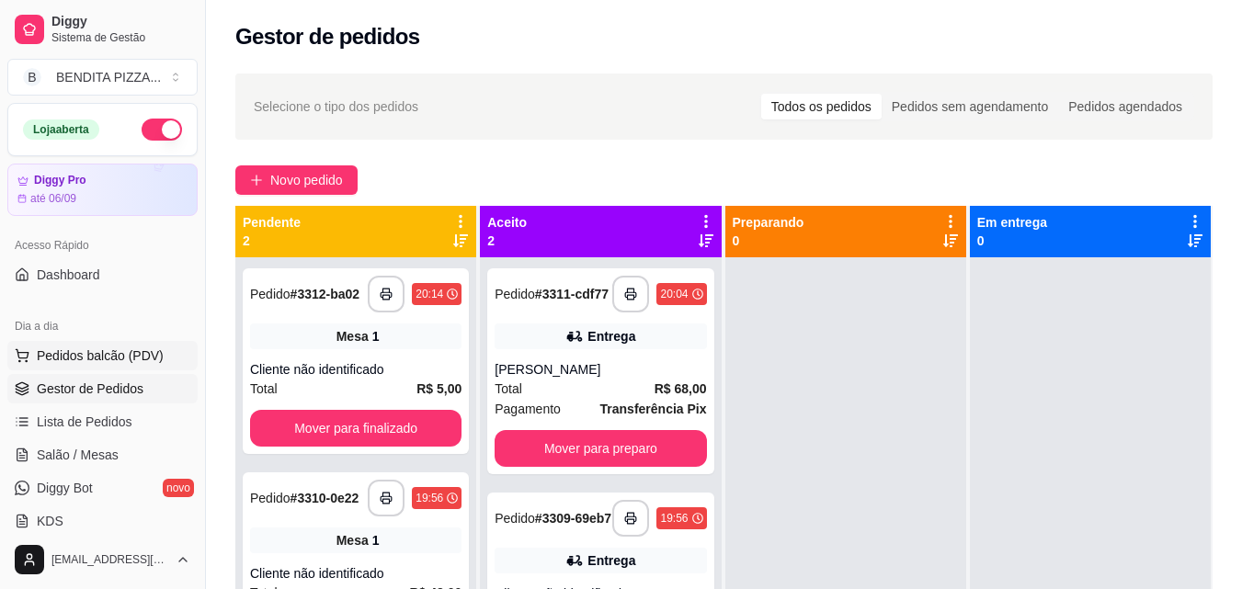
click at [78, 358] on span "Pedidos balcão (PDV)" at bounding box center [100, 356] width 127 height 18
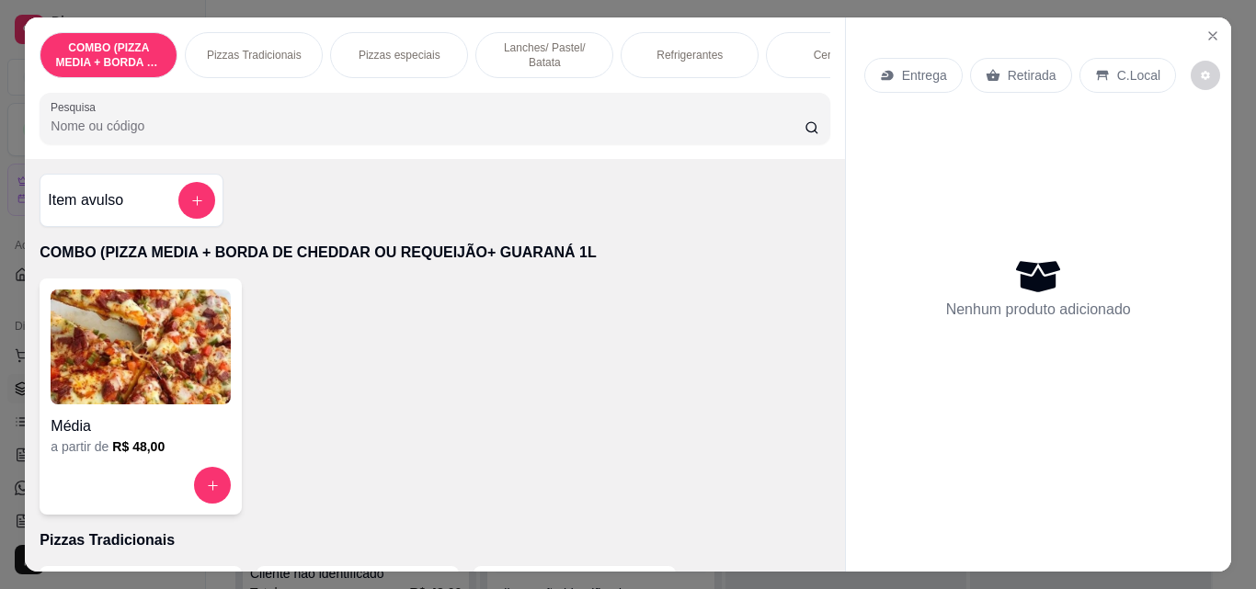
click at [279, 59] on div "Pizzas Tradicionais" at bounding box center [254, 55] width 138 height 46
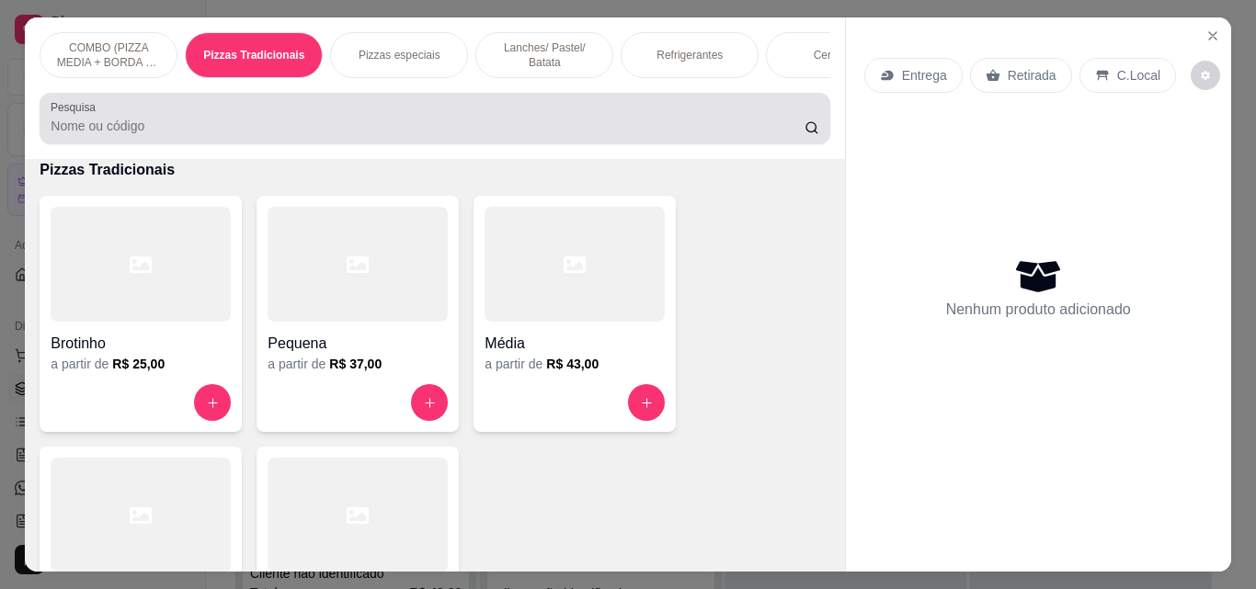
scroll to position [48, 0]
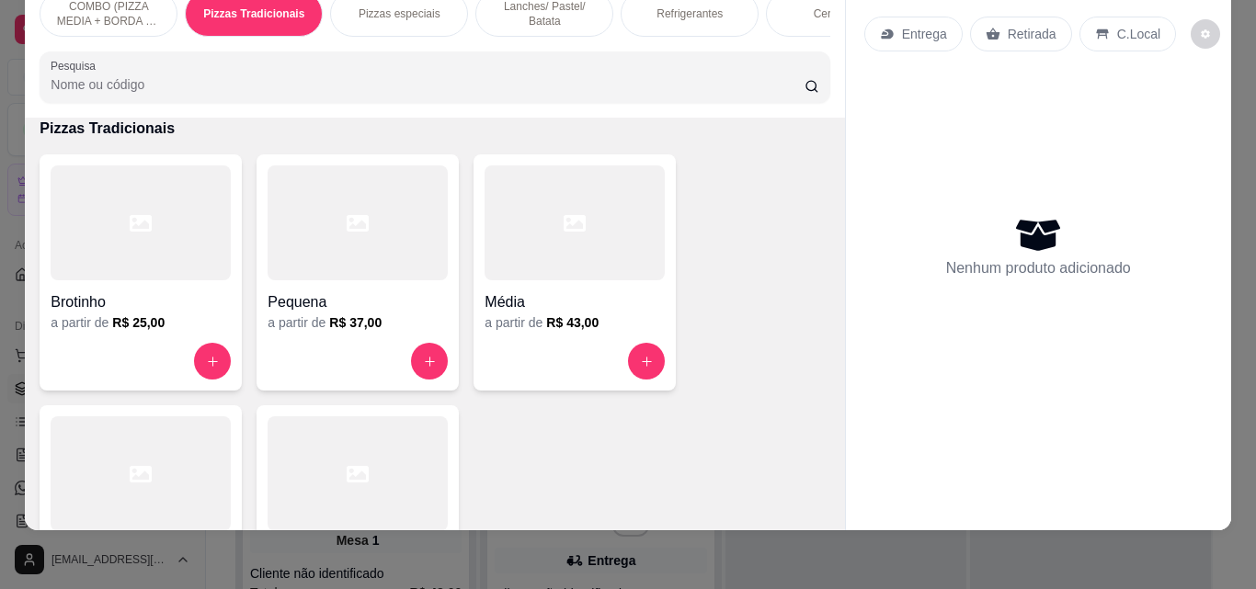
click at [211, 438] on div at bounding box center [141, 474] width 180 height 115
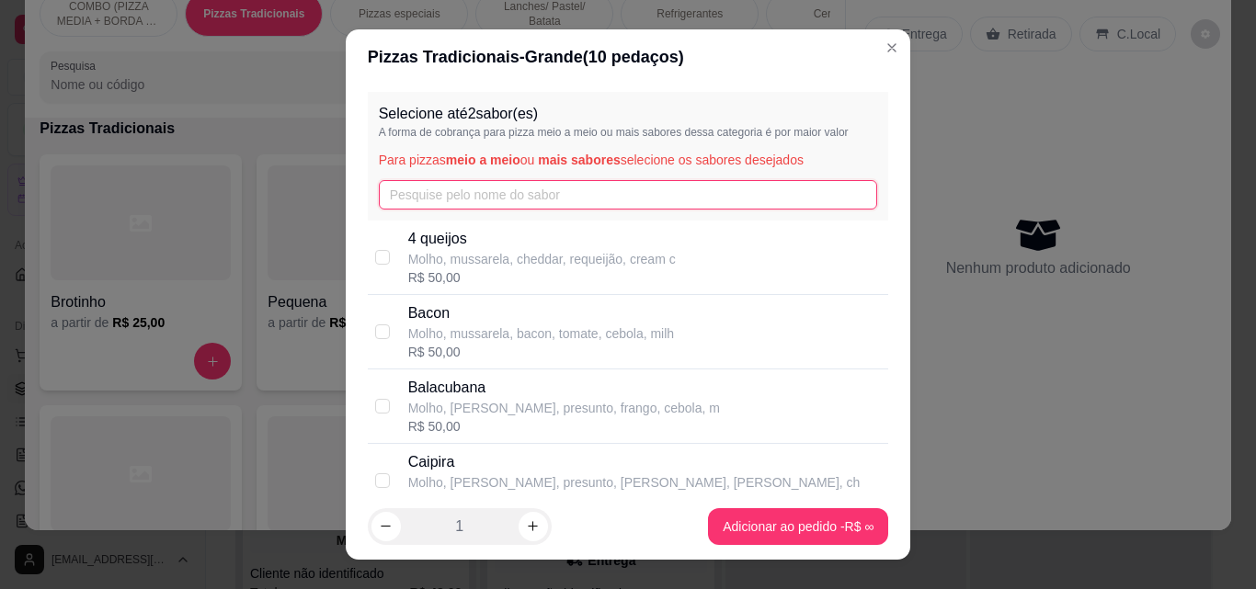
click at [479, 182] on input "text" at bounding box center [628, 194] width 499 height 29
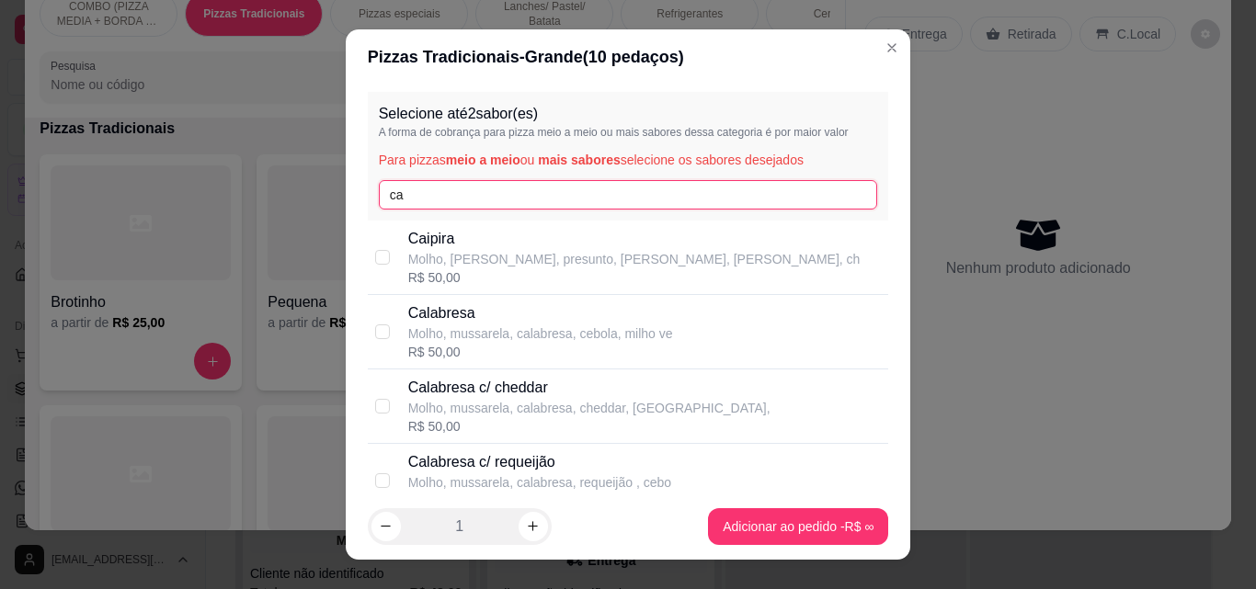
type input "ca"
click at [446, 322] on p "Calabresa" at bounding box center [540, 314] width 265 height 22
checkbox input "true"
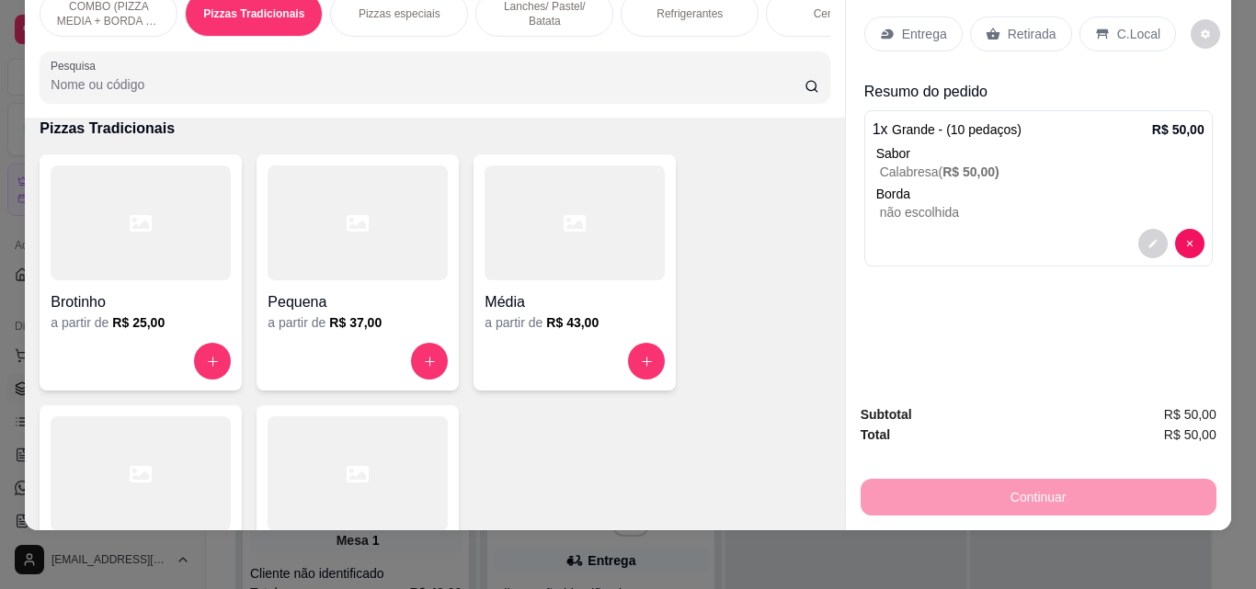
click at [910, 17] on div "Entrega" at bounding box center [913, 34] width 98 height 35
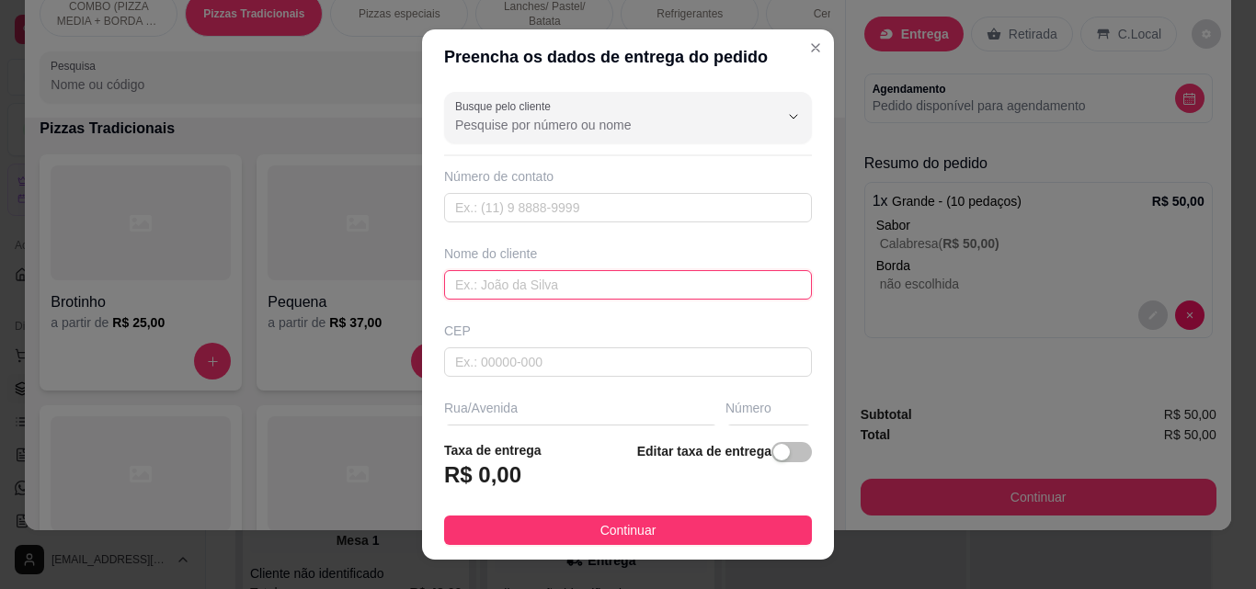
click at [635, 296] on input "text" at bounding box center [628, 284] width 368 height 29
type input "Iara"
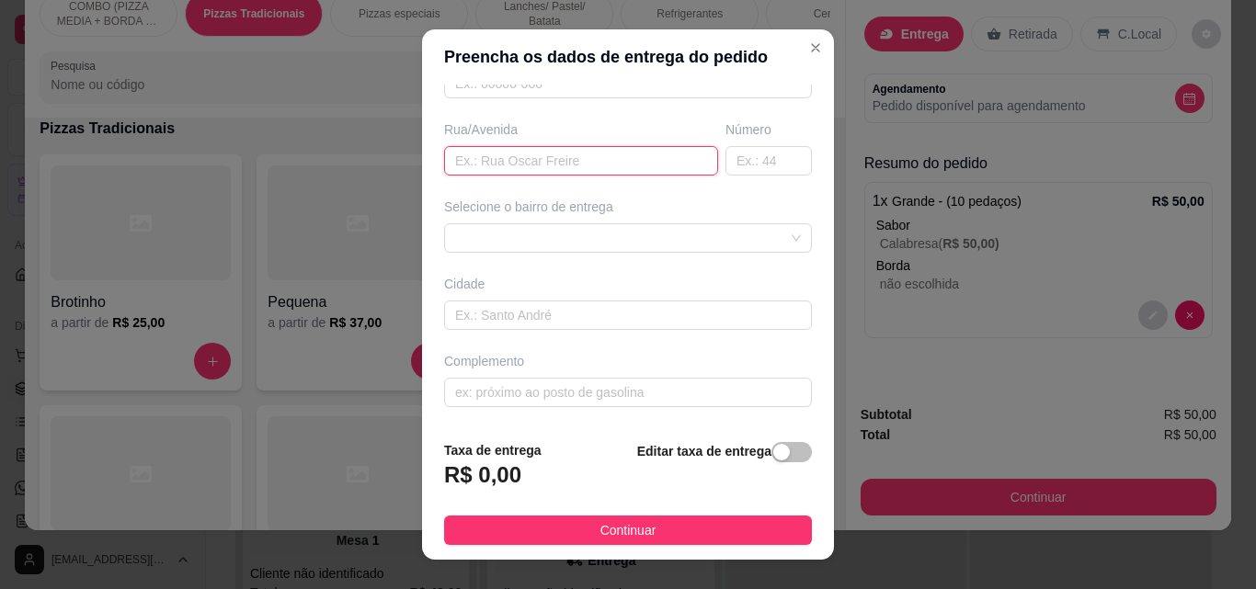
click at [559, 170] on input "text" at bounding box center [581, 160] width 274 height 29
type input "coletor [PERSON_NAME]"
click at [768, 235] on div at bounding box center [628, 237] width 368 height 29
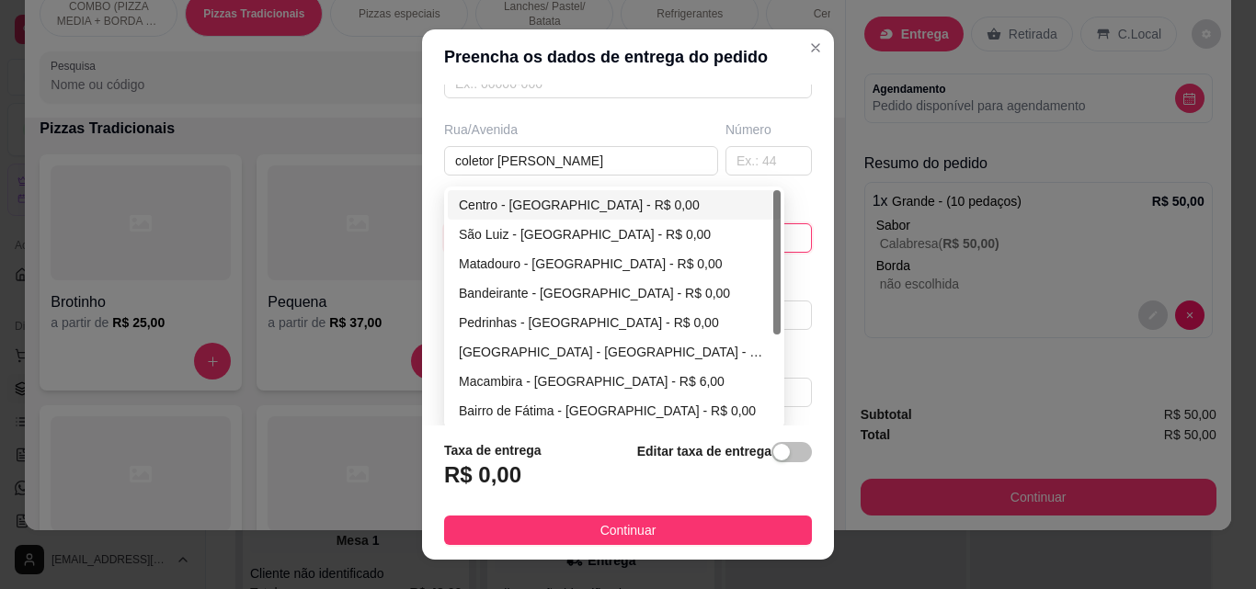
click at [602, 212] on div "Centro - [GEOGRAPHIC_DATA] - R$ 0,00" at bounding box center [614, 205] width 311 height 20
type input "São Miguel do Tapuio"
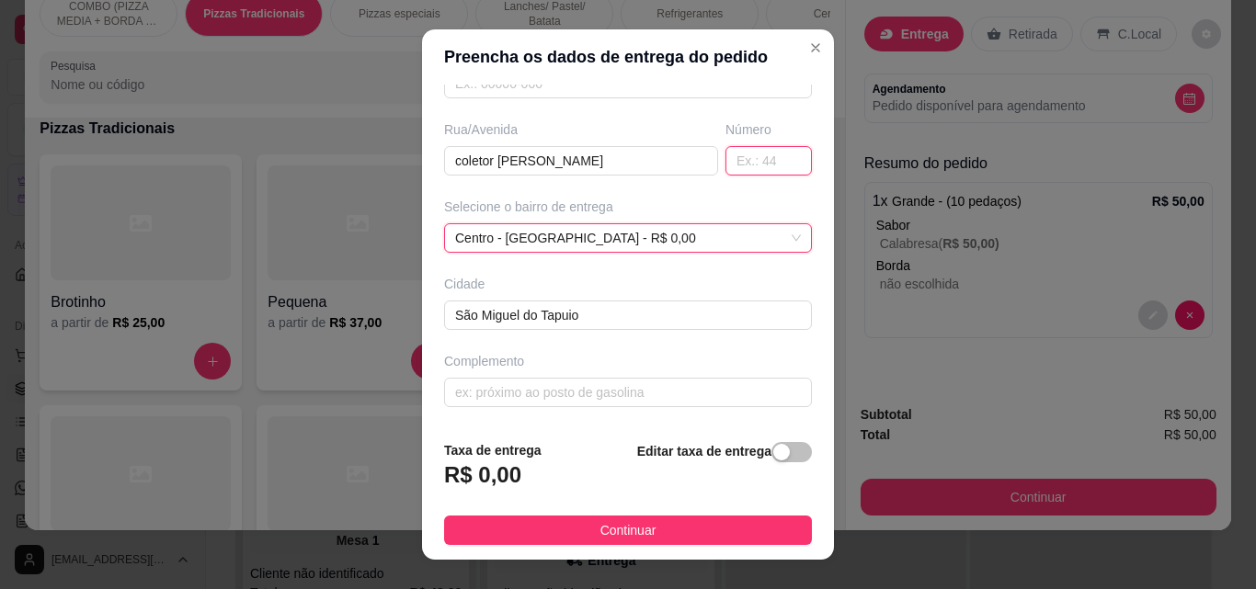
click at [725, 152] on input "text" at bounding box center [768, 160] width 86 height 29
type input "45"
click at [741, 408] on div "Busque pelo cliente Número de contato Nome do cliente Iara CEP Rua/[GEOGRAPHIC_…" at bounding box center [628, 255] width 412 height 341
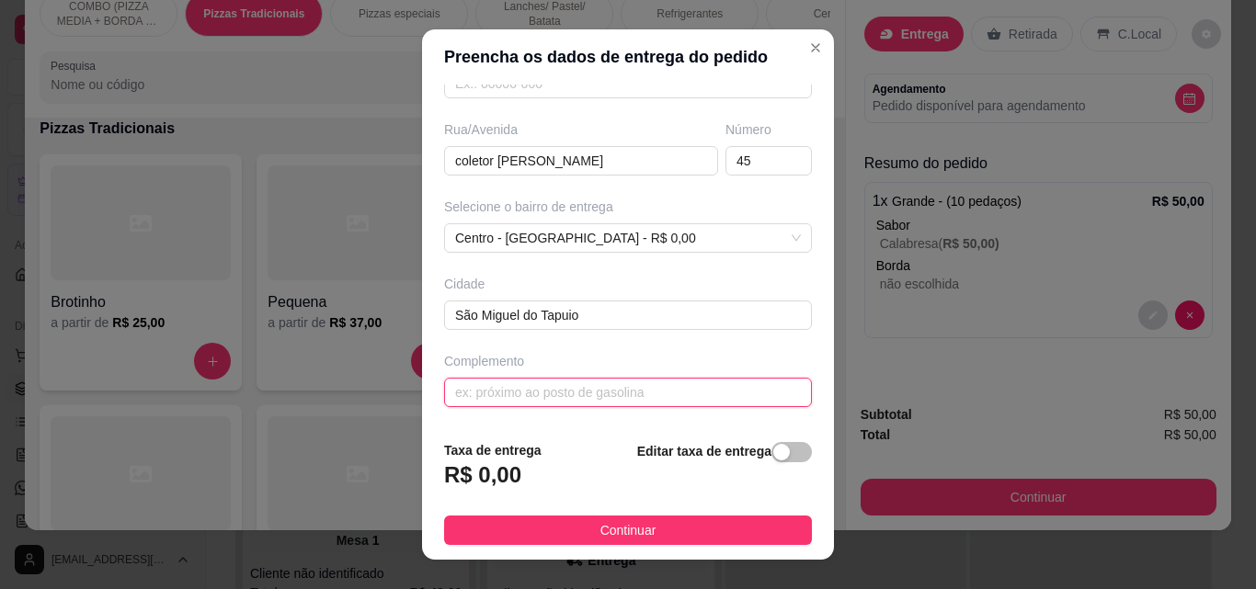
click at [737, 378] on input "text" at bounding box center [628, 392] width 368 height 29
type input "proximo ao hospital"
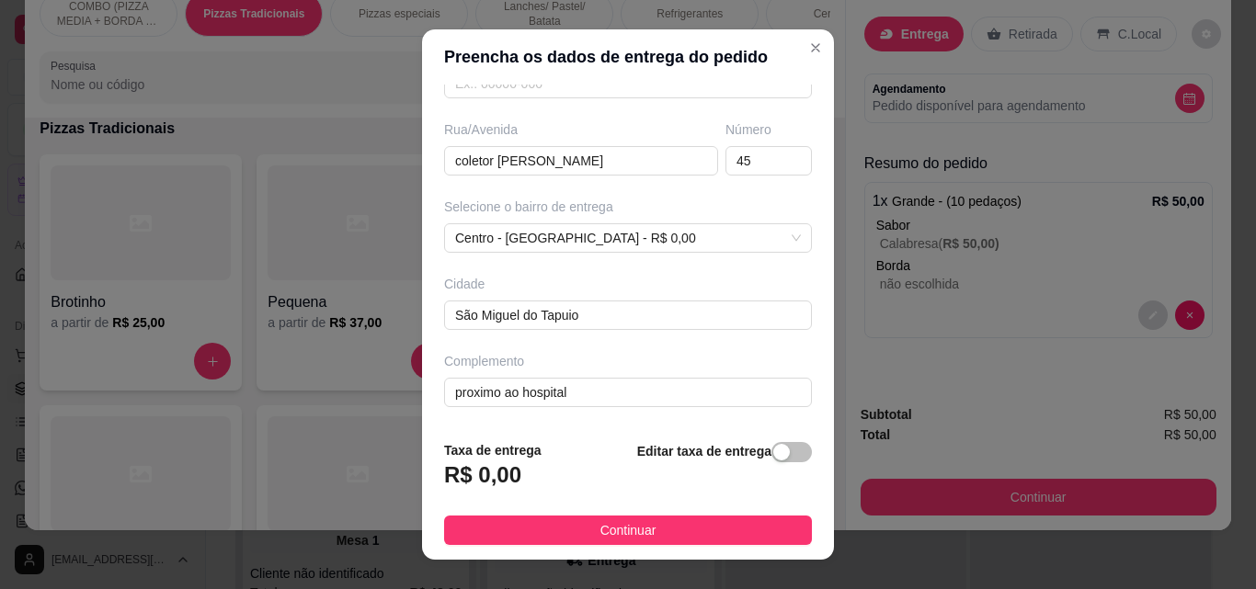
click at [622, 546] on footer "Taxa de entrega R$ 0,00 Editar taxa de entrega Continuar" at bounding box center [628, 493] width 412 height 134
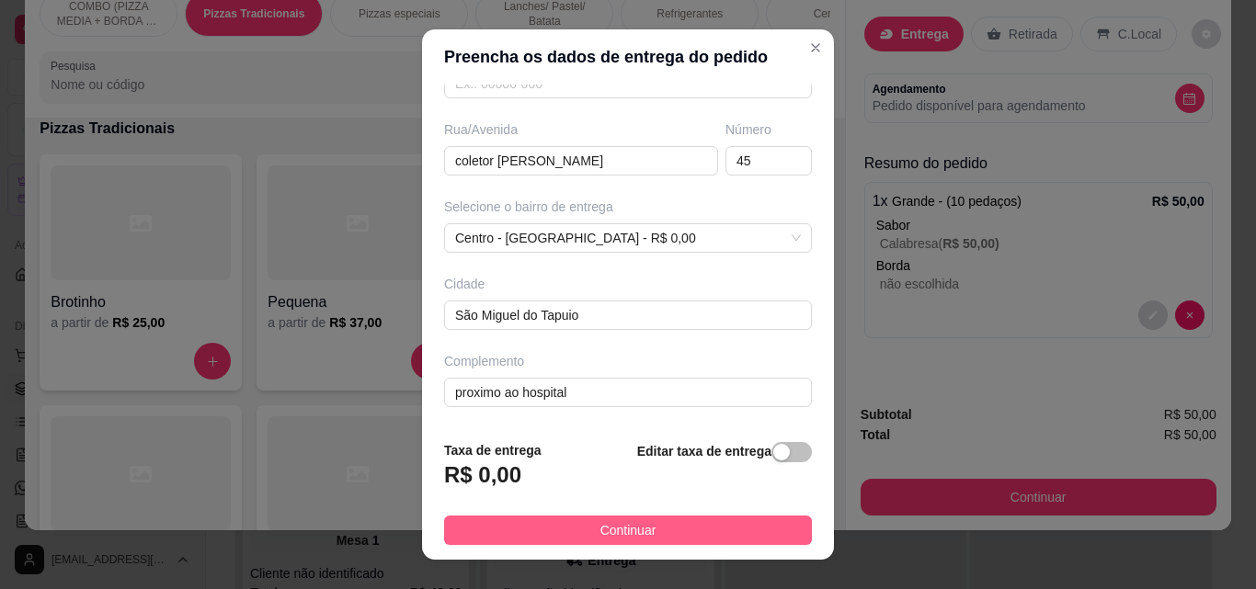
click at [625, 536] on span "Continuar" at bounding box center [628, 530] width 56 height 20
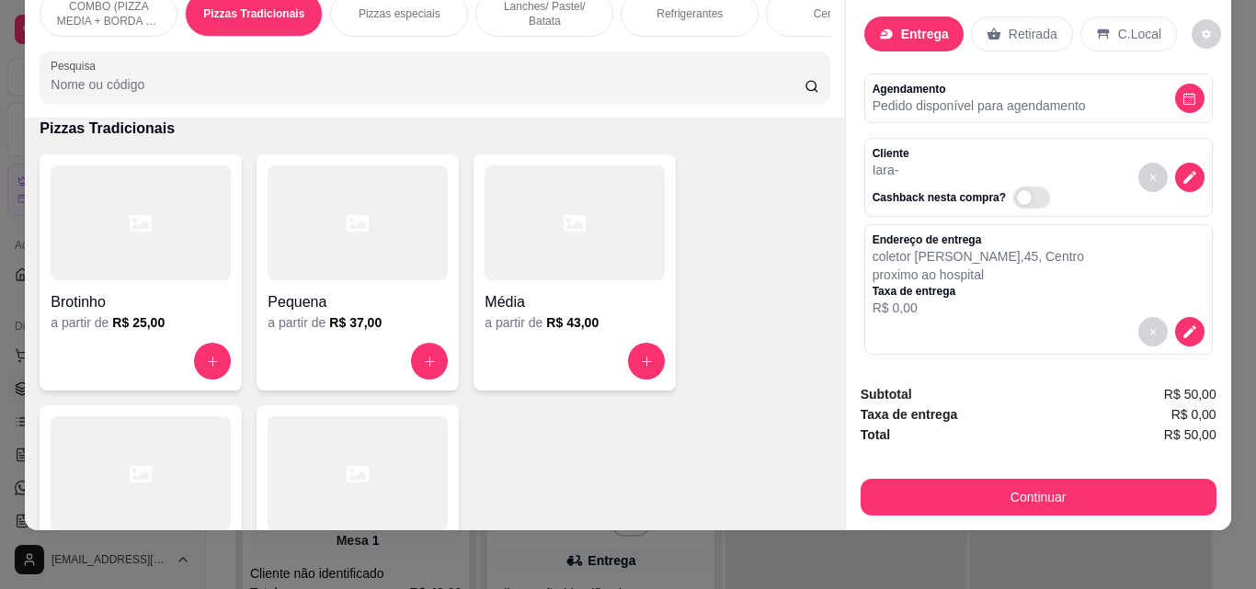
click at [1055, 474] on div "Continuar" at bounding box center [1039, 494] width 356 height 41
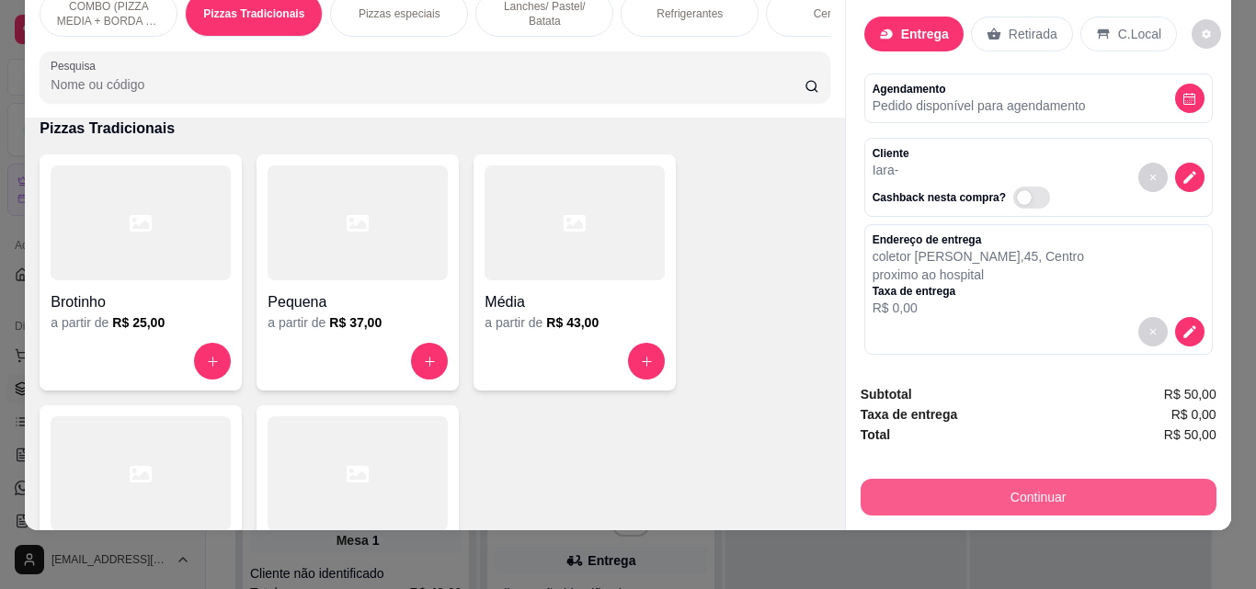
click at [1049, 487] on button "Continuar" at bounding box center [1039, 497] width 356 height 37
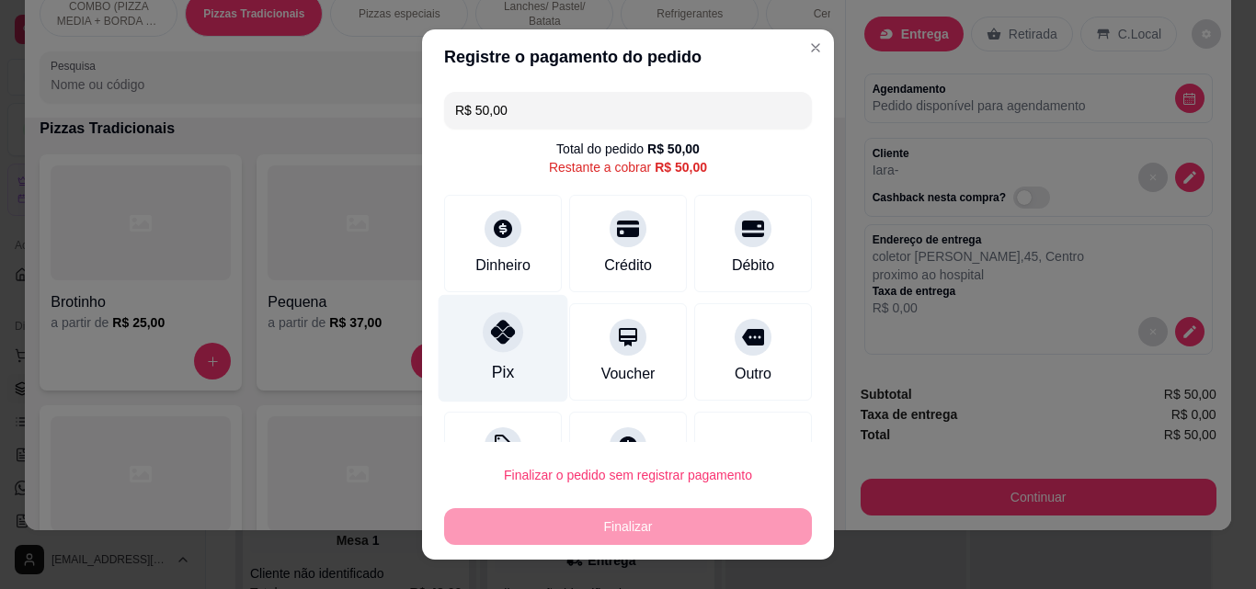
click at [515, 368] on div "Pix" at bounding box center [504, 349] width 130 height 108
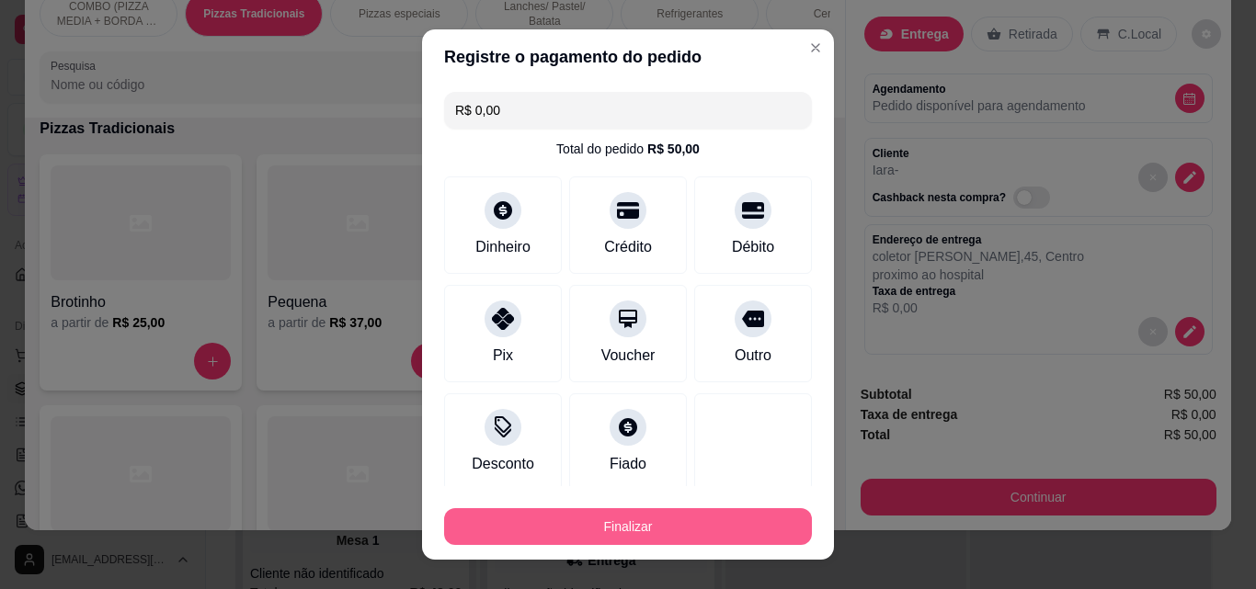
click at [608, 522] on button "Finalizar" at bounding box center [628, 526] width 368 height 37
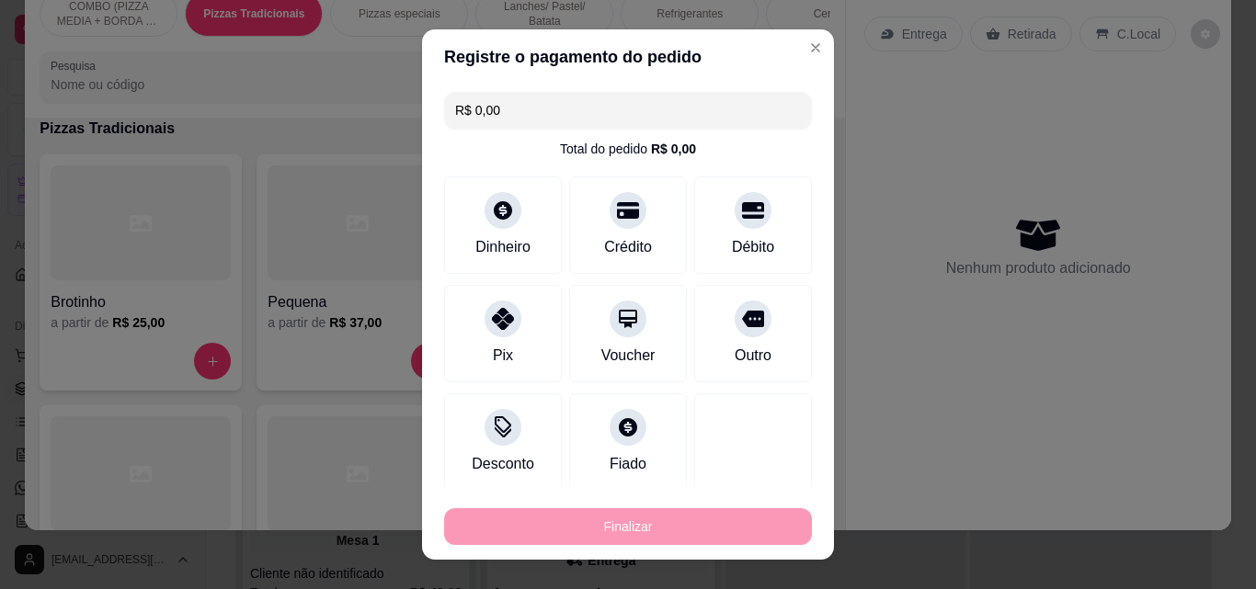
type input "-R$ 50,00"
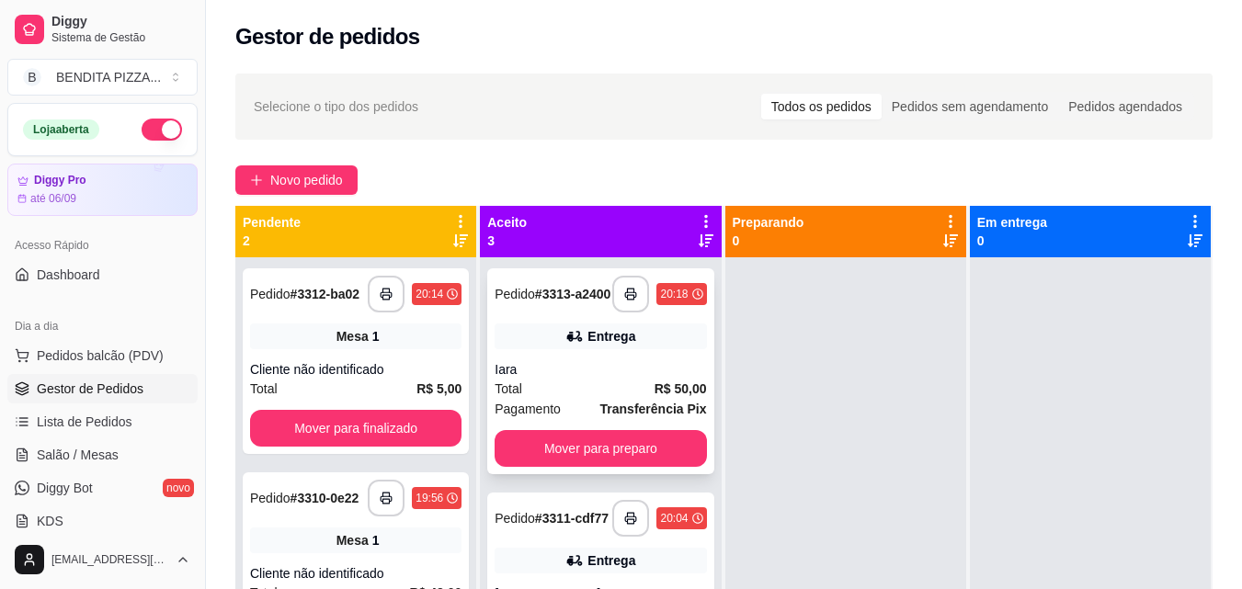
click at [601, 399] on div "Total R$ 50,00" at bounding box center [600, 389] width 211 height 20
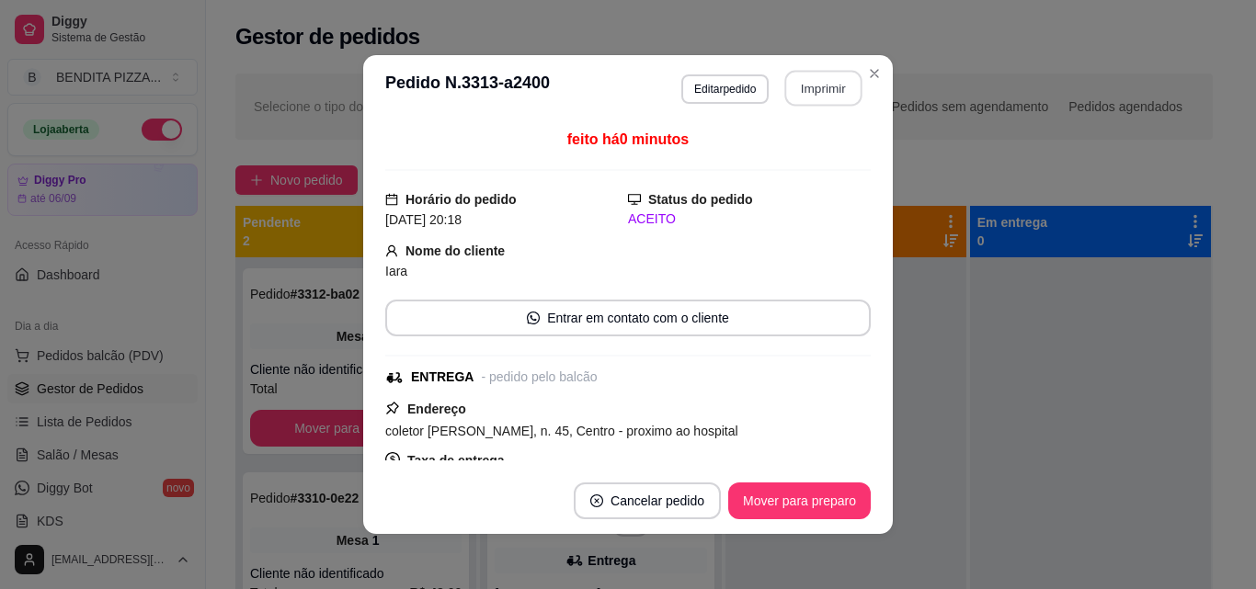
click at [831, 89] on button "Imprimir" at bounding box center [823, 89] width 77 height 36
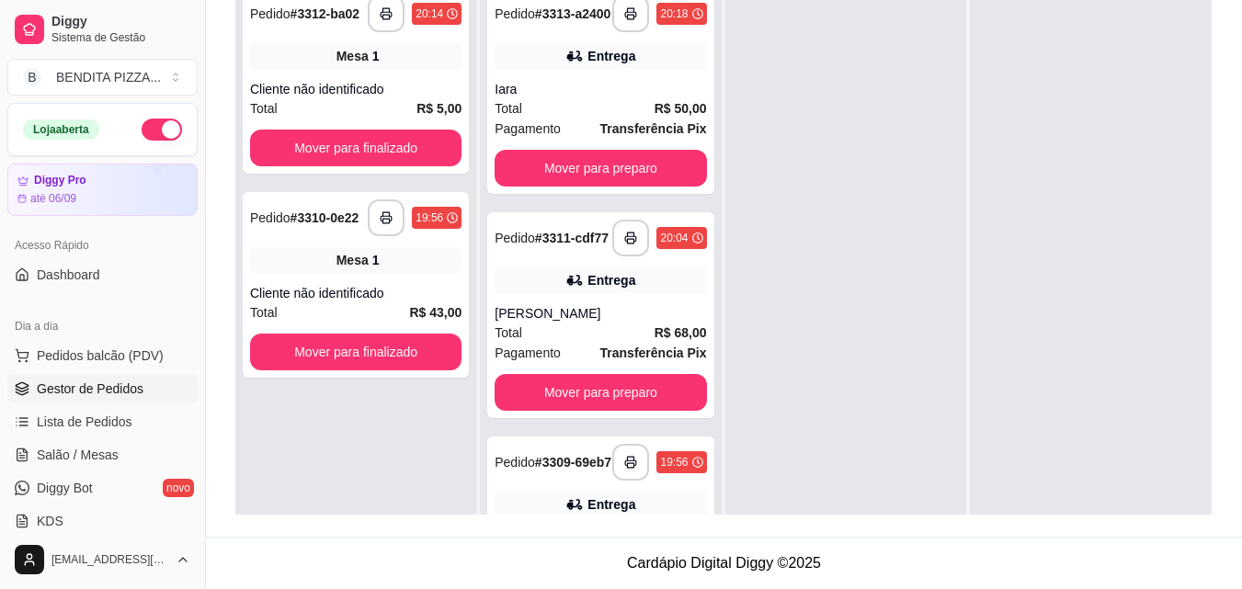
scroll to position [124, 0]
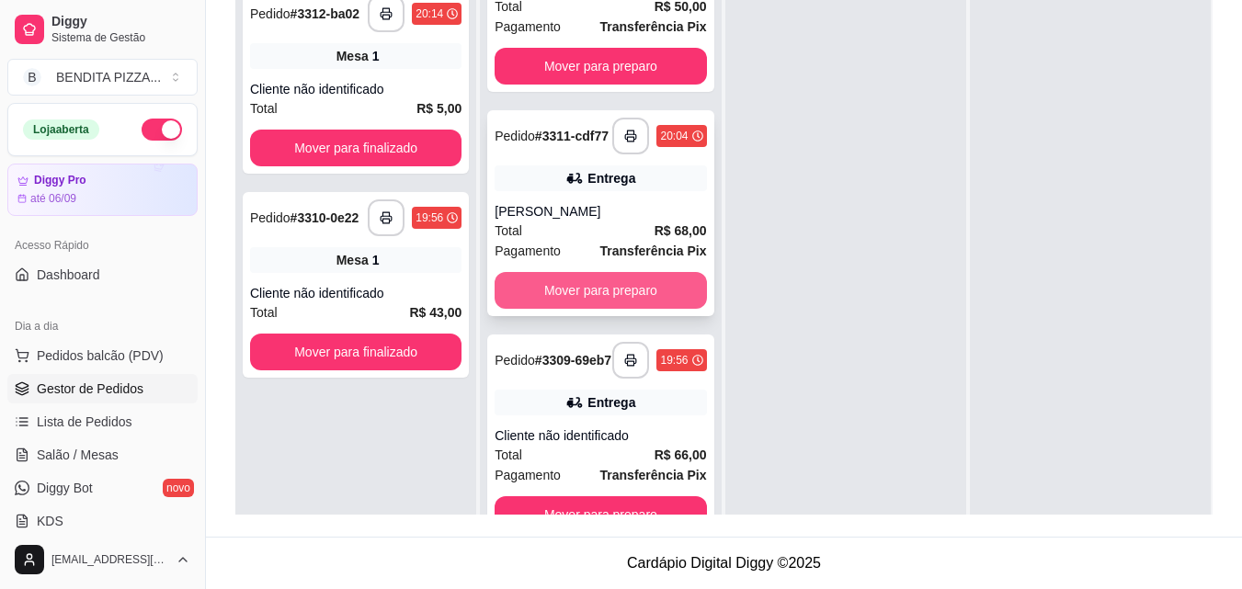
click at [633, 280] on button "Mover para preparo" at bounding box center [600, 290] width 211 height 37
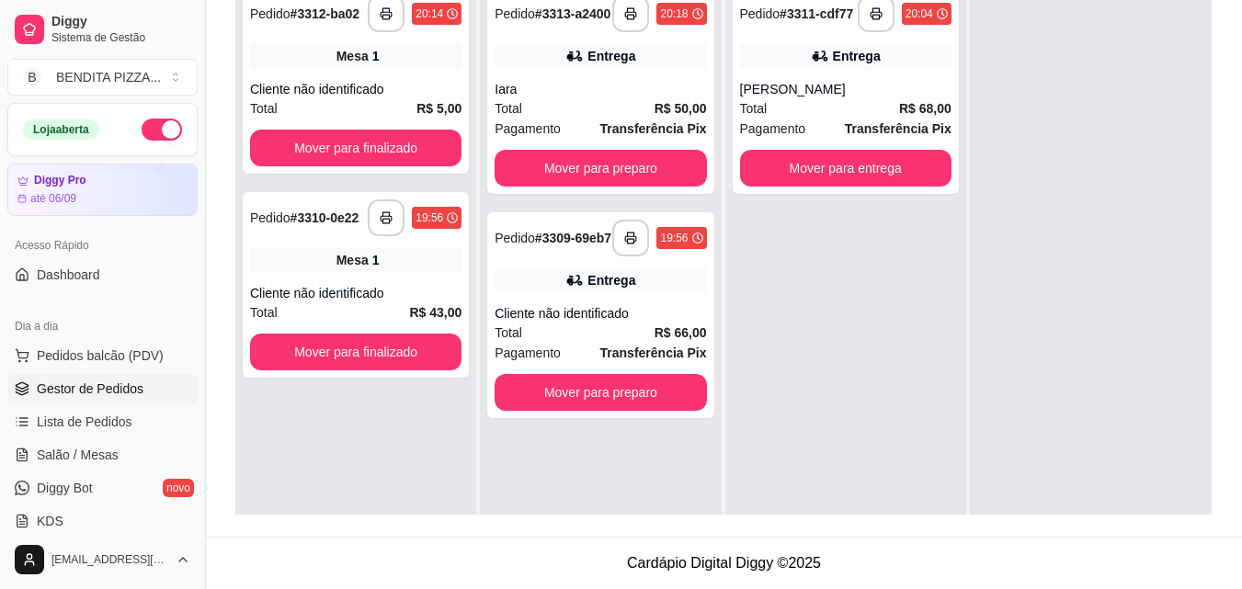
scroll to position [0, 0]
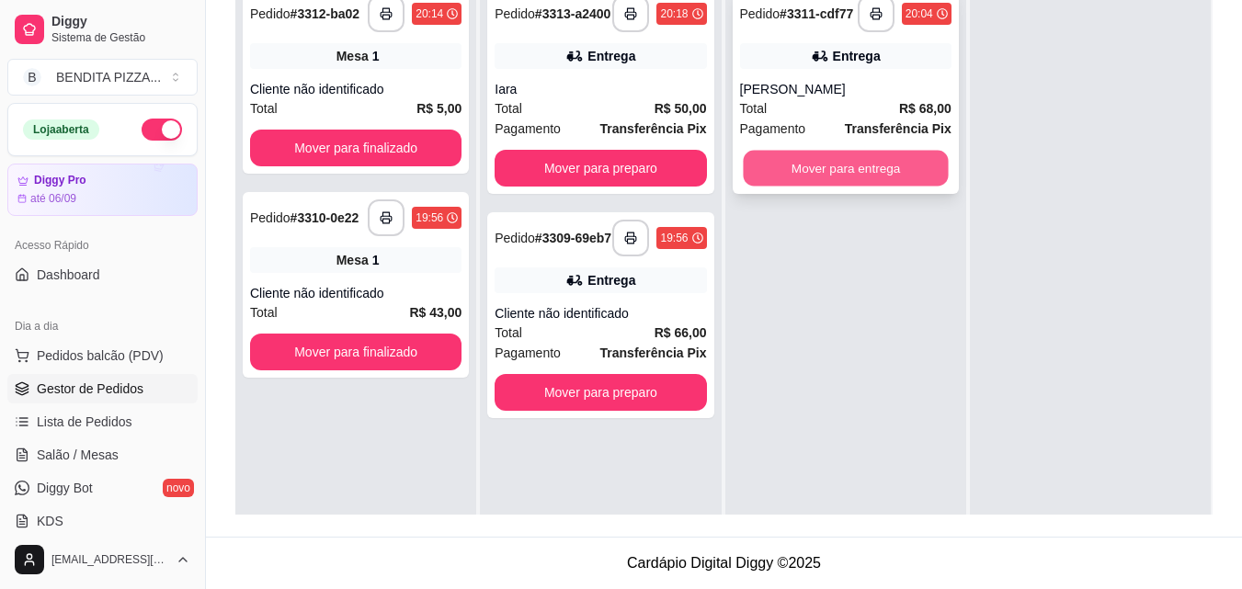
click at [828, 171] on button "Mover para entrega" at bounding box center [845, 169] width 205 height 36
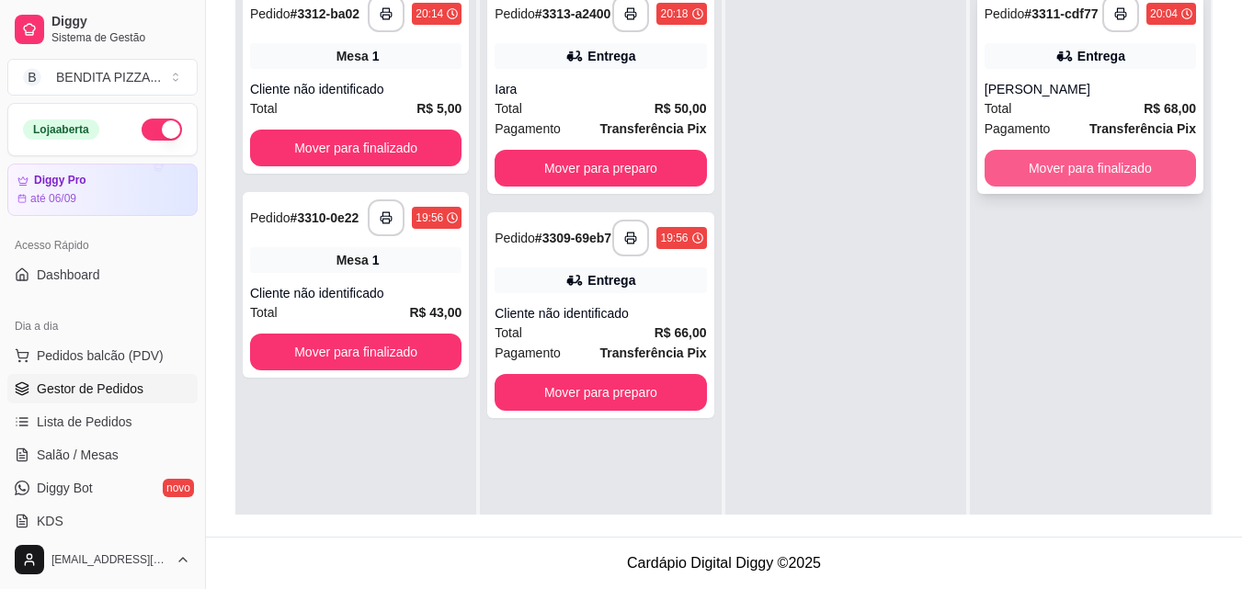
click at [1052, 158] on button "Mover para finalizado" at bounding box center [1090, 168] width 211 height 37
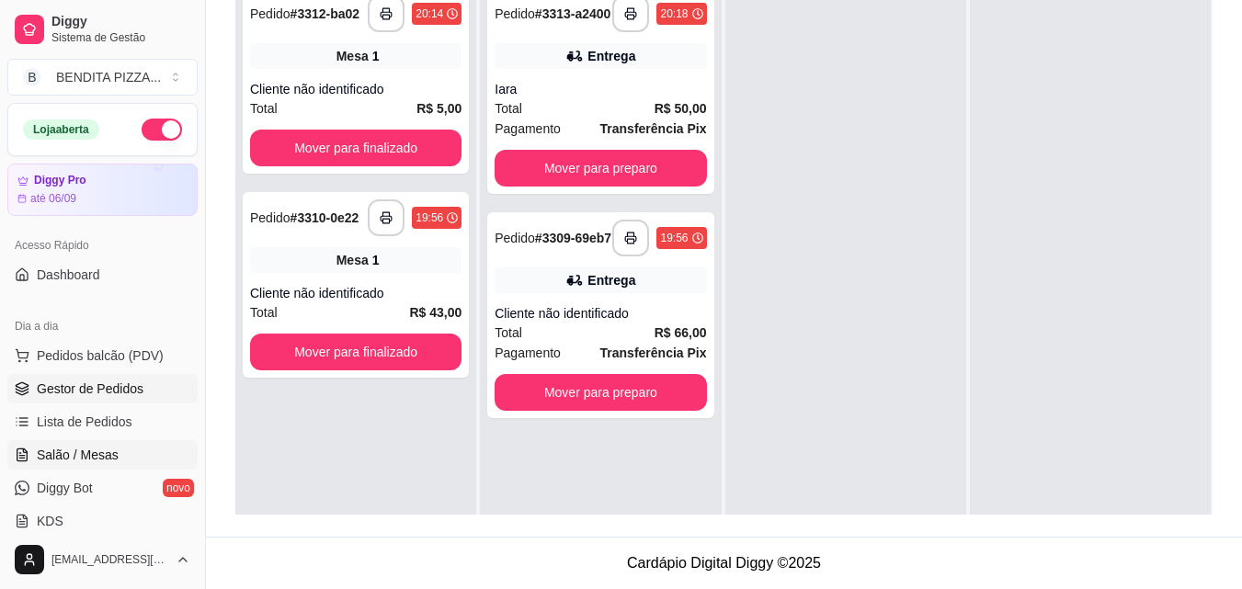
click at [164, 440] on link "Salão / Mesas" at bounding box center [102, 454] width 190 height 29
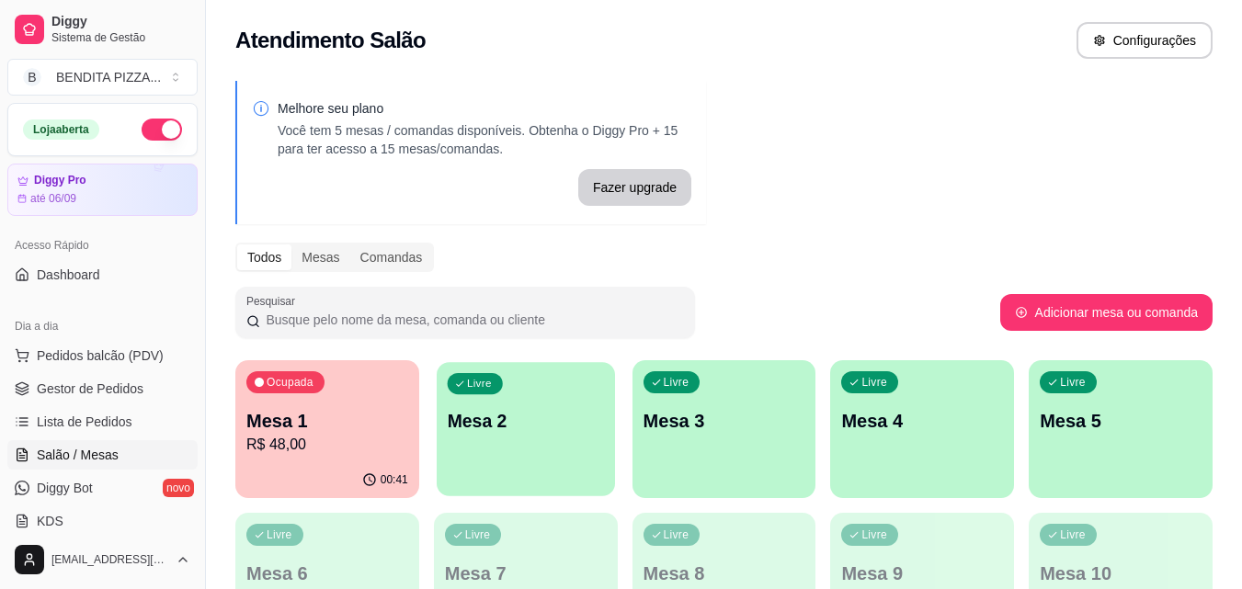
click at [539, 409] on p "Mesa 2" at bounding box center [525, 421] width 157 height 25
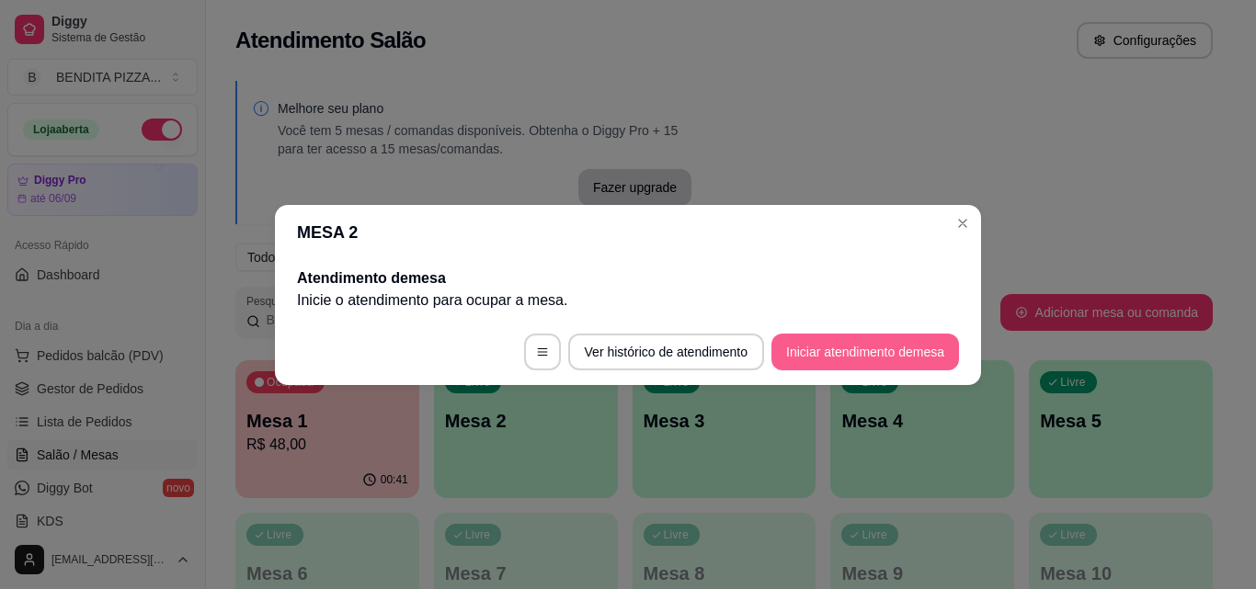
click at [827, 348] on button "Iniciar atendimento de mesa" at bounding box center [865, 352] width 188 height 37
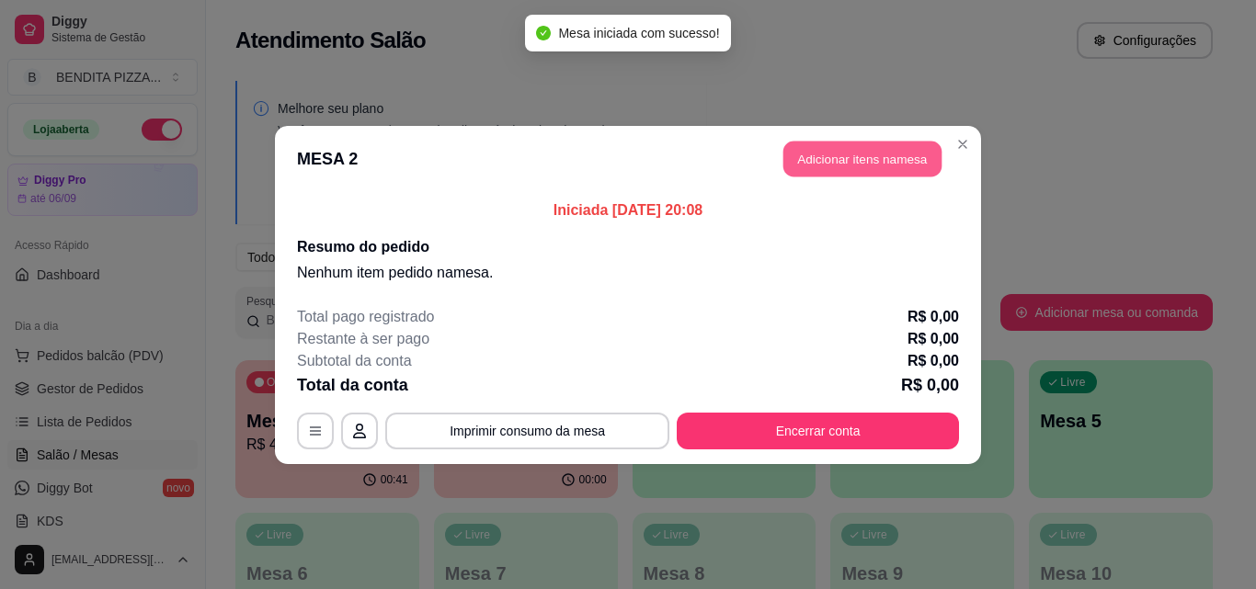
click at [847, 157] on button "Adicionar itens na mesa" at bounding box center [862, 159] width 158 height 36
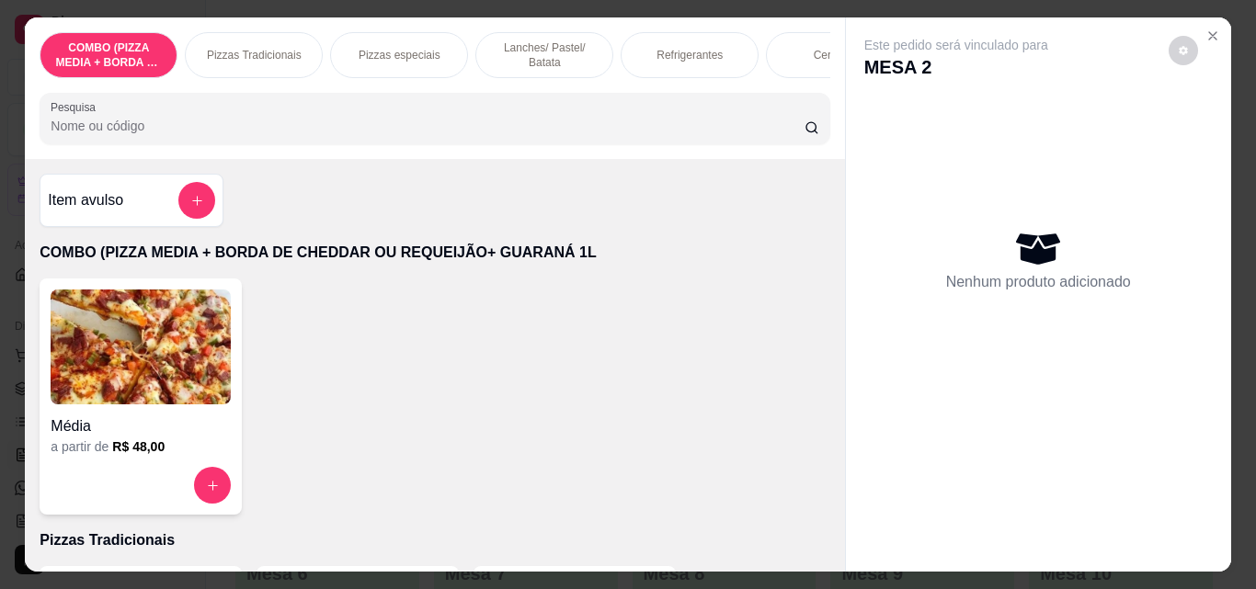
click at [238, 56] on div "Pizzas Tradicionais" at bounding box center [254, 55] width 138 height 46
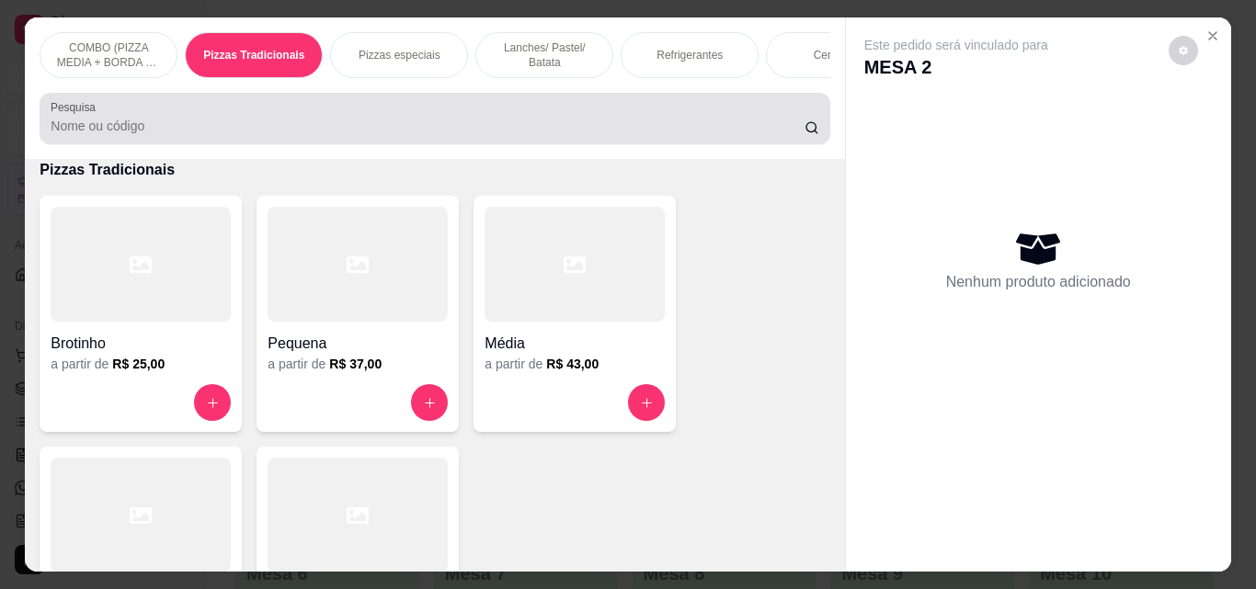
scroll to position [48, 0]
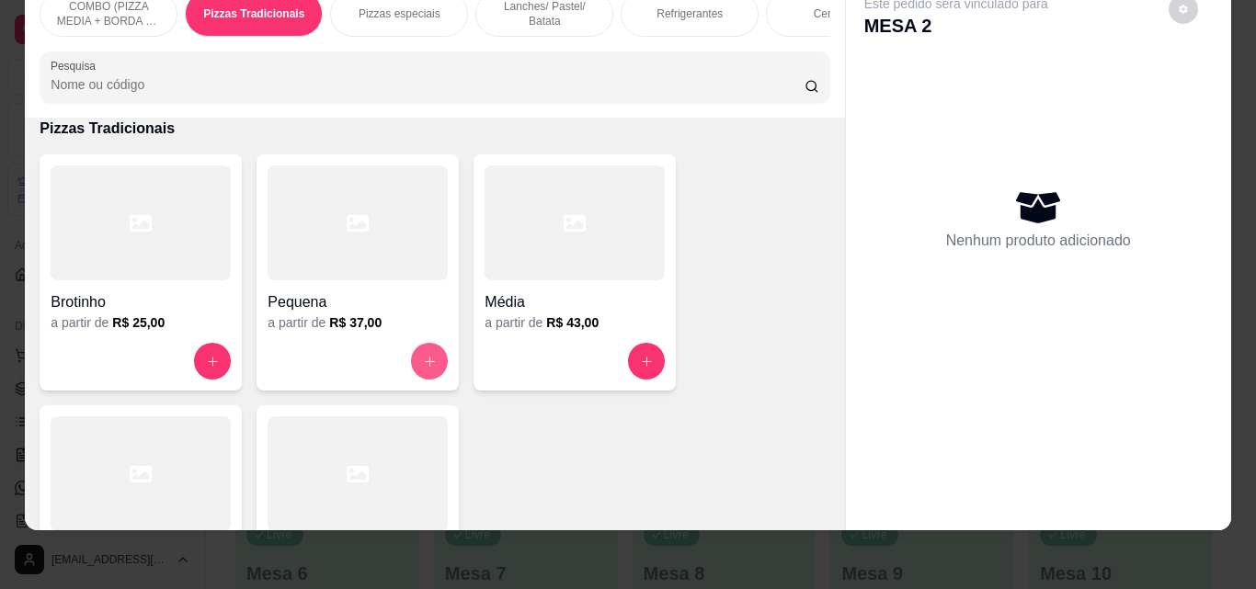
click at [415, 366] on button "increase-product-quantity" at bounding box center [429, 361] width 37 height 37
click at [426, 190] on input "text" at bounding box center [628, 194] width 499 height 29
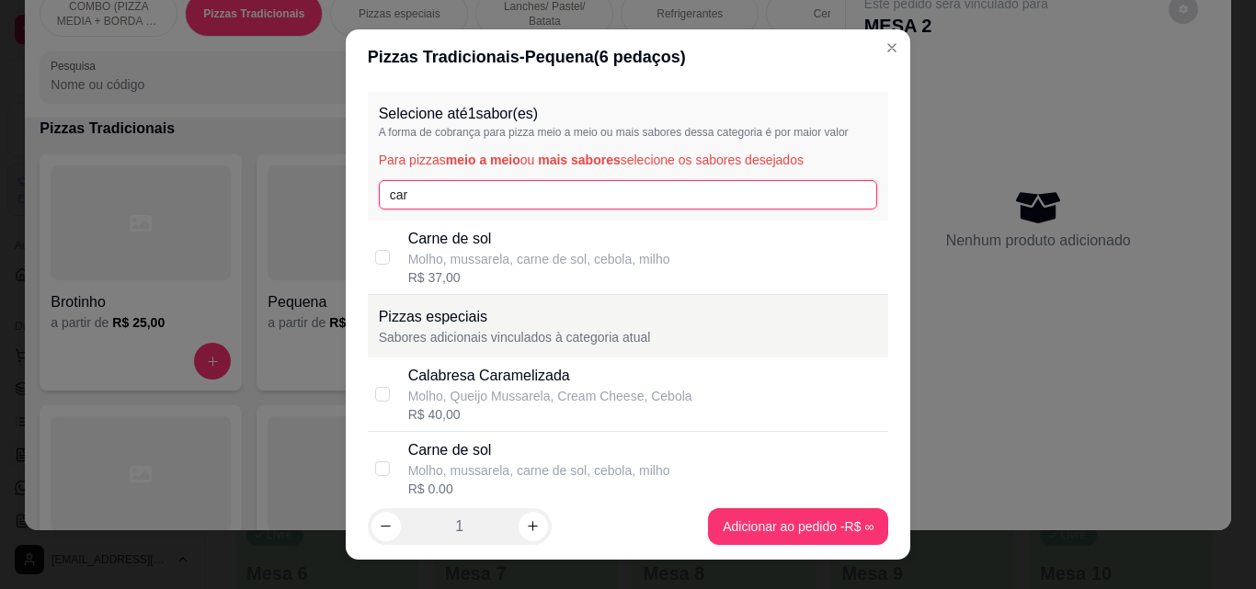
type input "car"
click at [443, 275] on div "R$ 37,00" at bounding box center [539, 277] width 262 height 18
checkbox input "true"
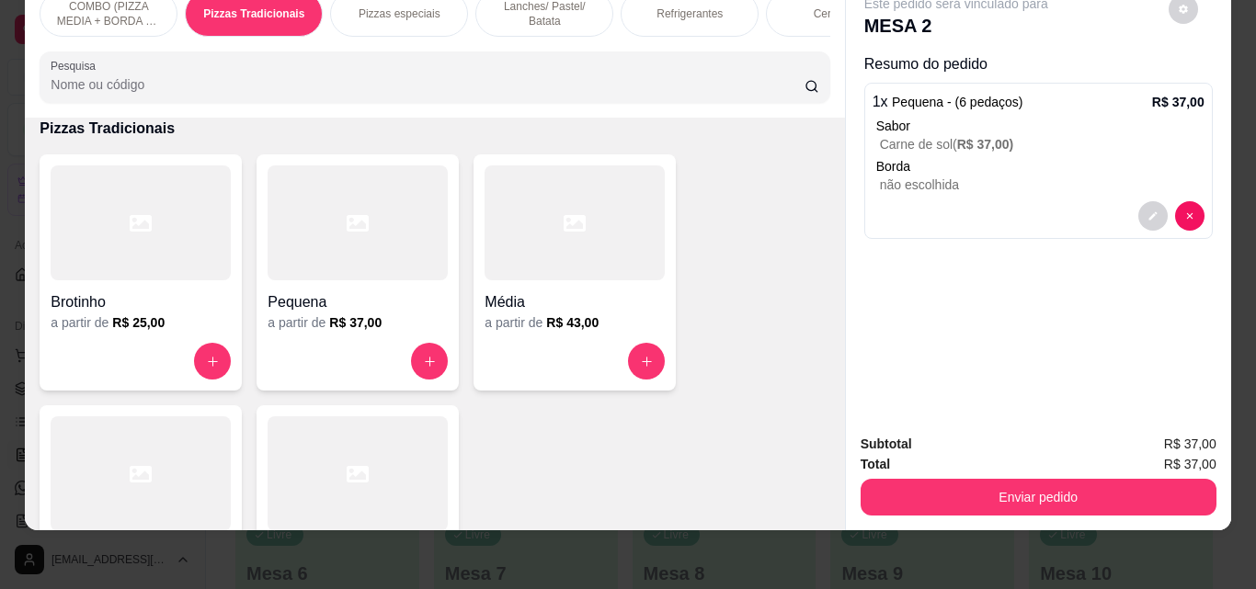
click at [668, 14] on div "Refrigerantes" at bounding box center [690, 14] width 138 height 46
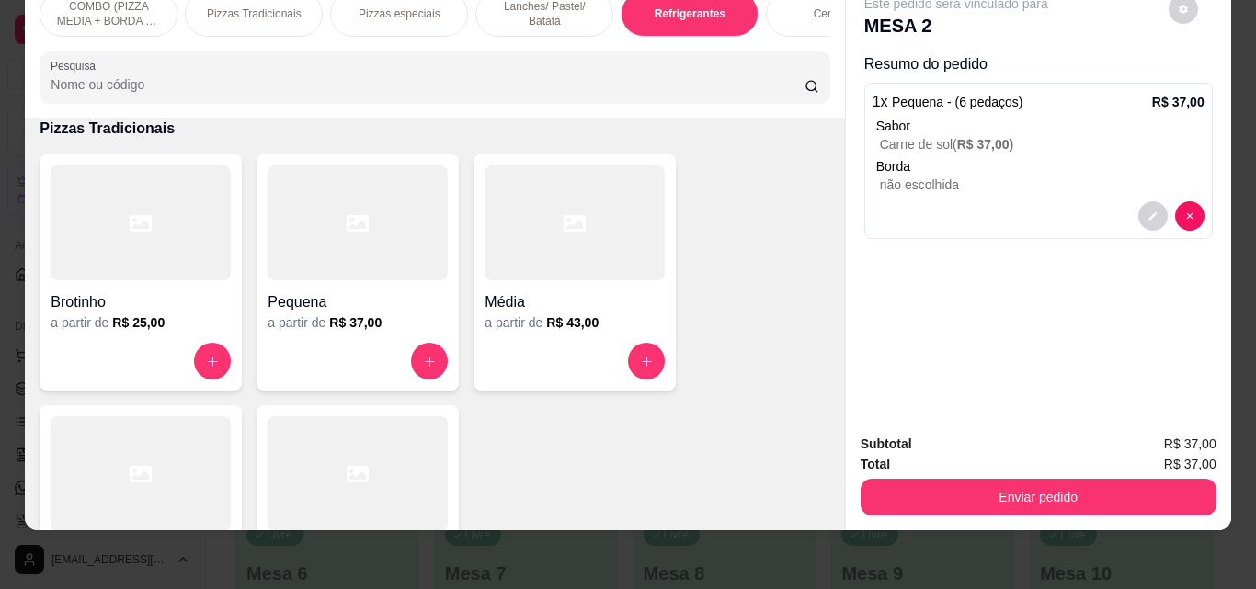
scroll to position [2839, 0]
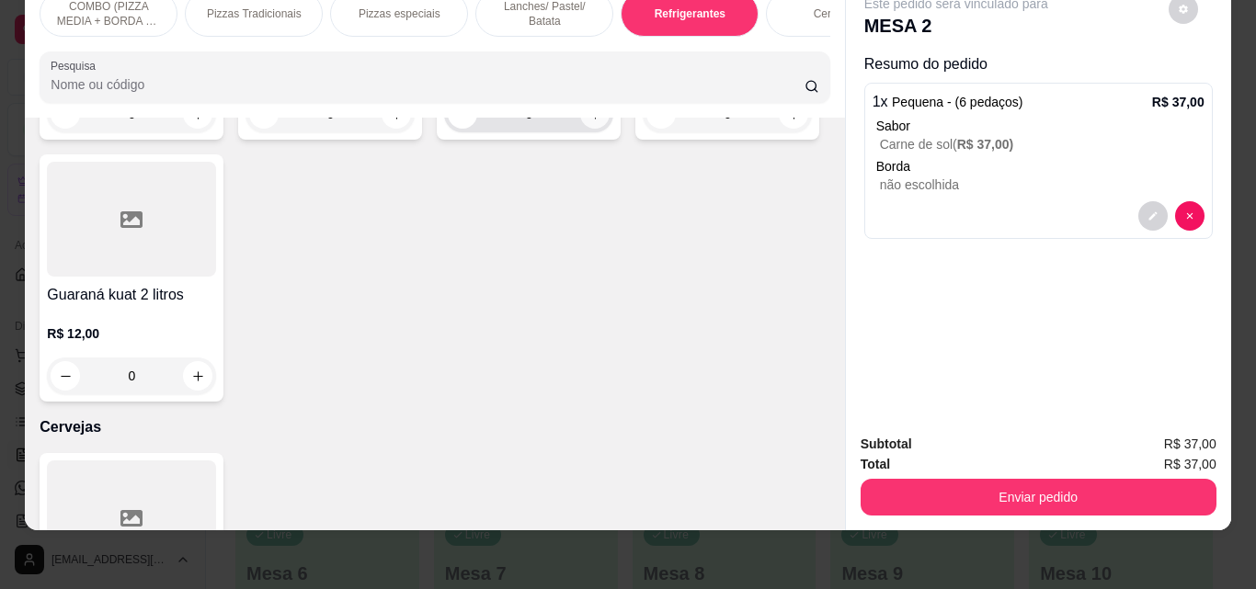
click at [580, 129] on button "increase-product-quantity" at bounding box center [594, 113] width 29 height 29
type input "1"
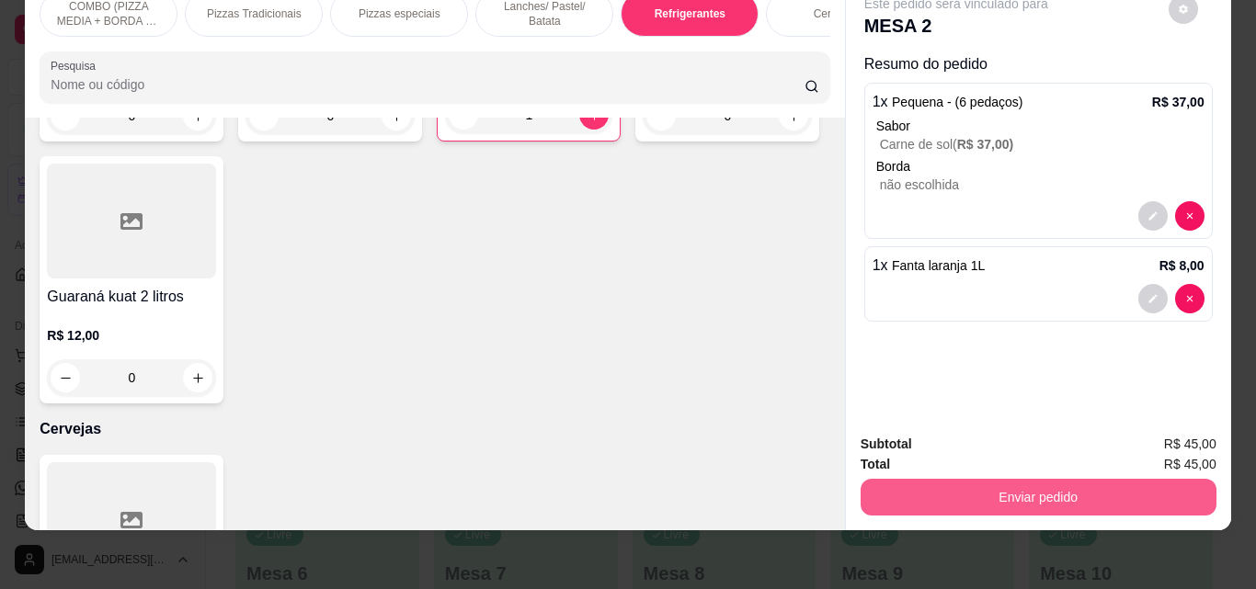
click at [989, 492] on button "Enviar pedido" at bounding box center [1039, 497] width 356 height 37
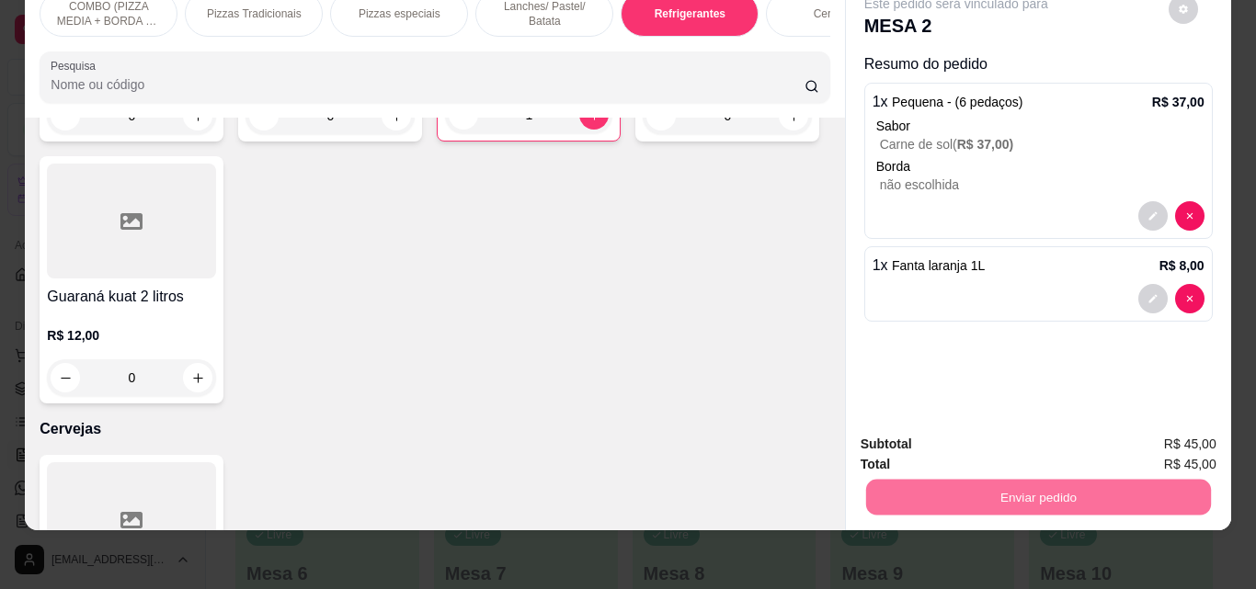
click at [944, 440] on button "Não registrar e enviar pedido" at bounding box center [978, 438] width 186 height 34
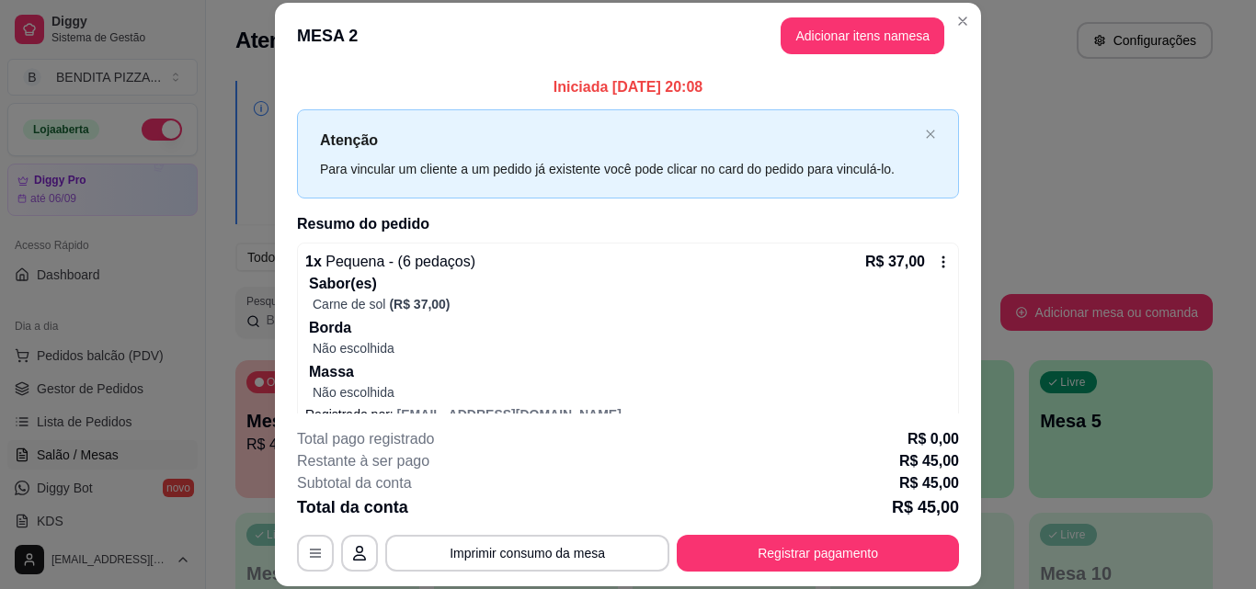
click at [541, 532] on div "**********" at bounding box center [628, 499] width 662 height 143
click at [542, 546] on button "Imprimir consumo da mesa" at bounding box center [527, 553] width 284 height 37
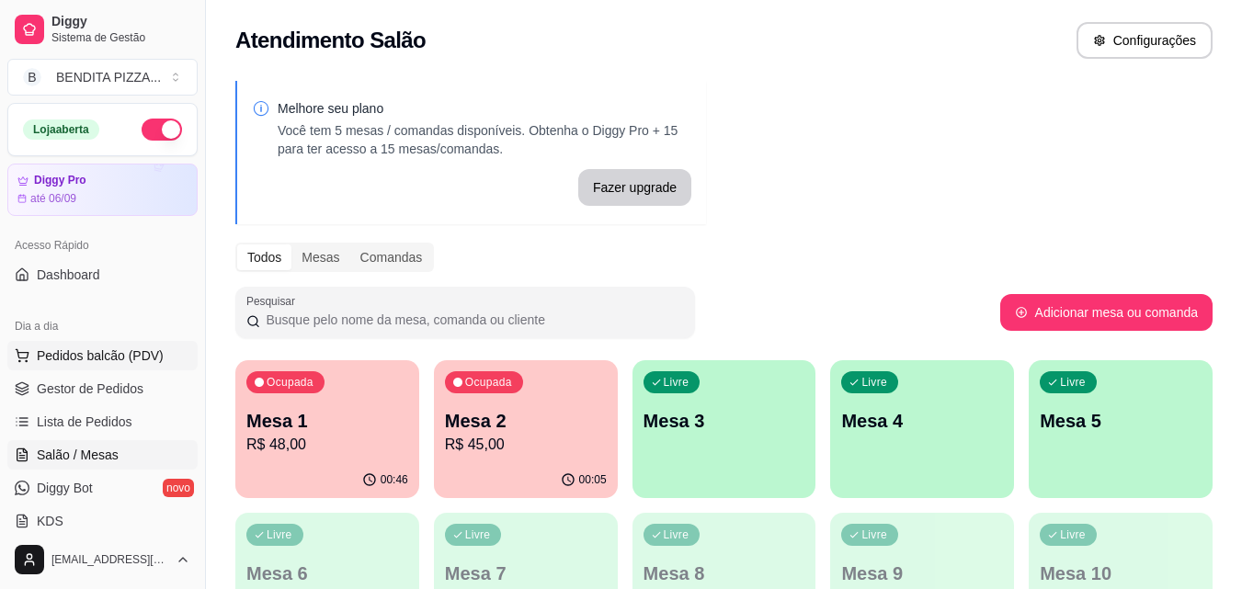
click at [112, 345] on button "Pedidos balcão (PDV)" at bounding box center [102, 355] width 190 height 29
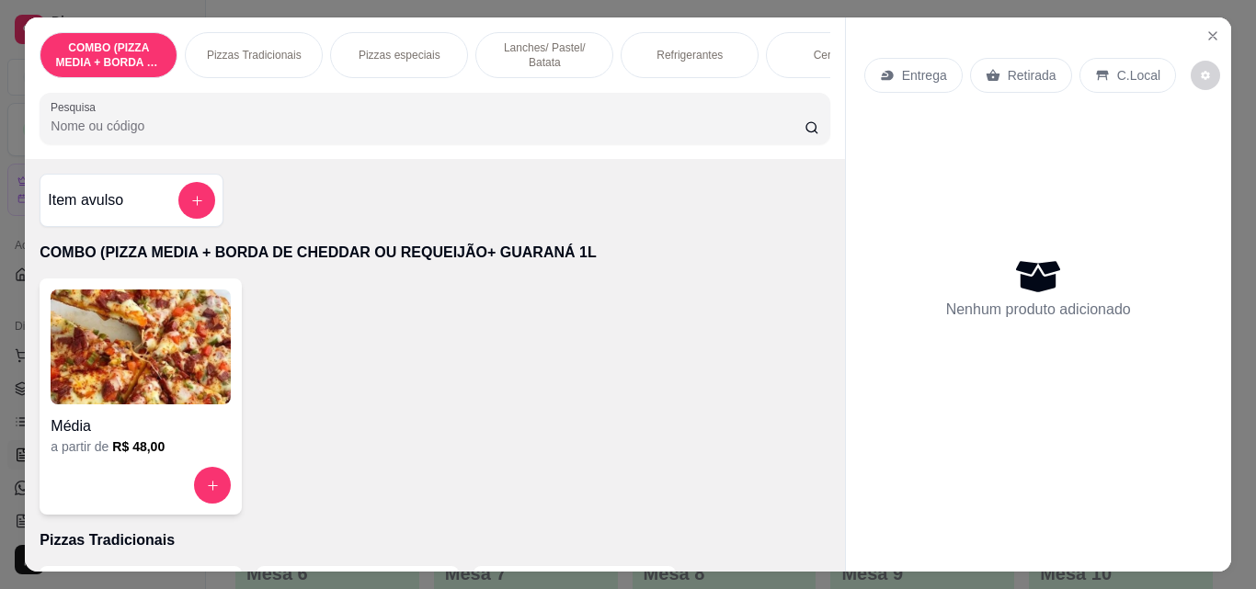
click at [255, 36] on div "Pizzas Tradicionais" at bounding box center [254, 55] width 138 height 46
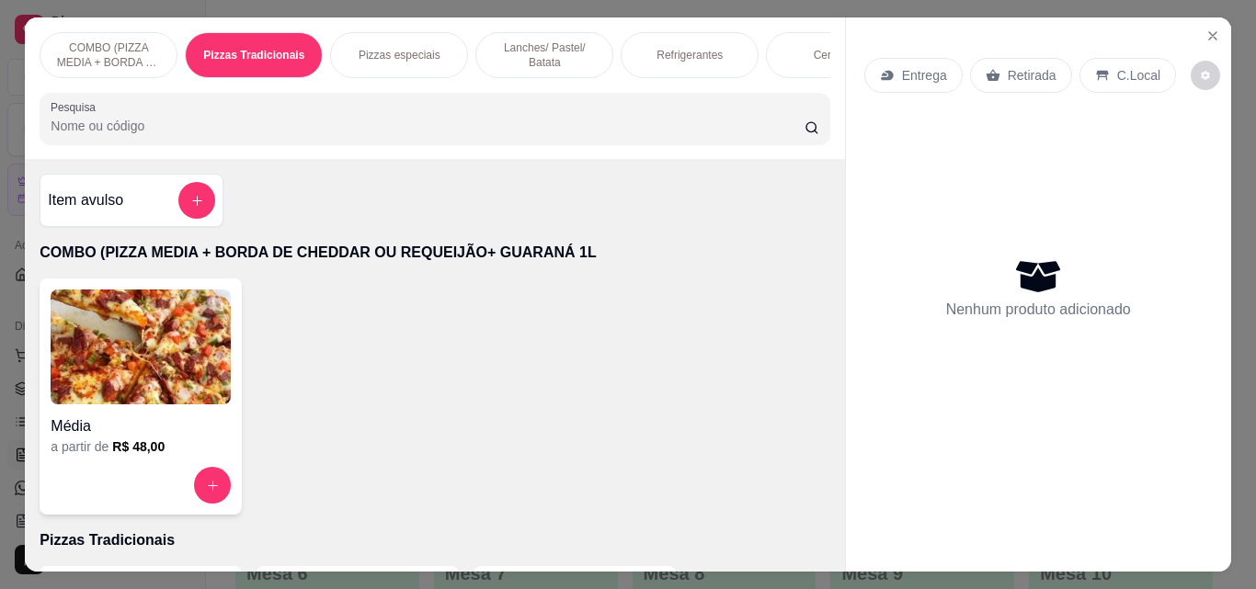
scroll to position [48, 0]
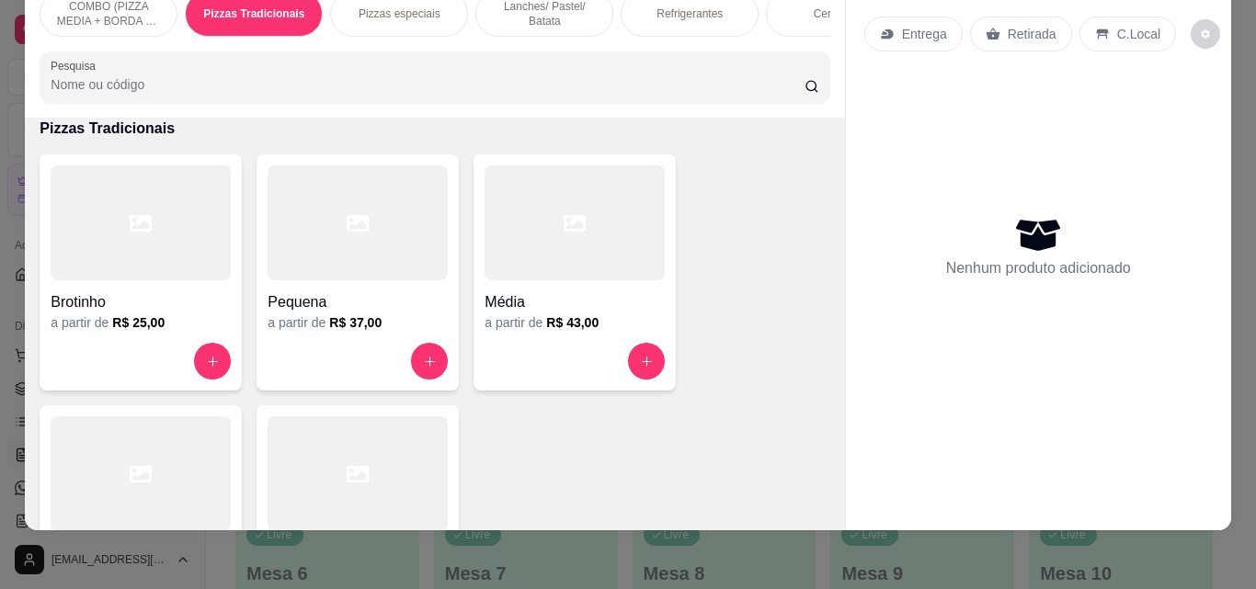
click at [184, 445] on div at bounding box center [141, 474] width 180 height 115
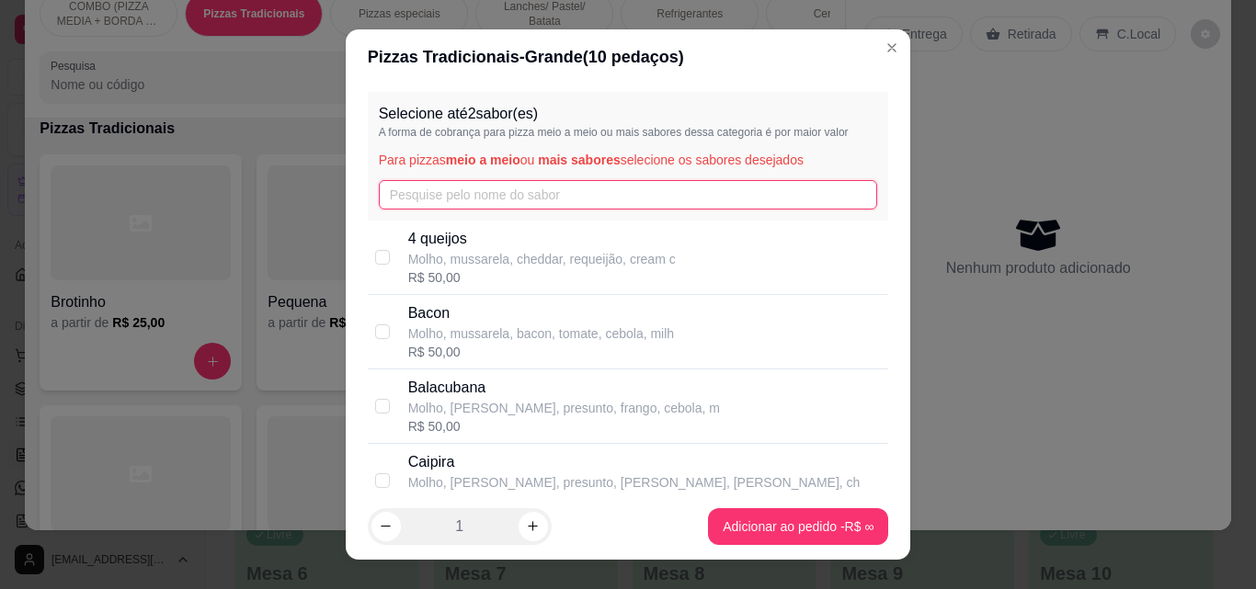
click at [496, 198] on input "text" at bounding box center [628, 194] width 499 height 29
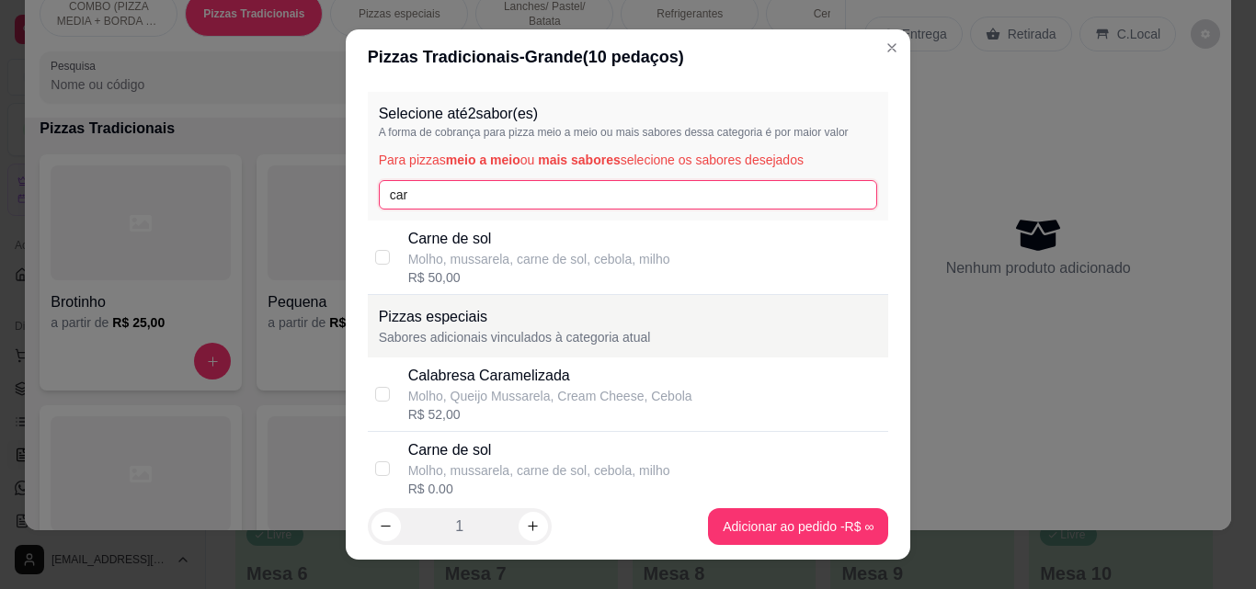
type input "car"
click at [493, 255] on p "Molho, mussarela, carne de sol, cebola, milho" at bounding box center [539, 259] width 262 height 18
checkbox input "true"
click at [461, 204] on input "car" at bounding box center [628, 194] width 499 height 29
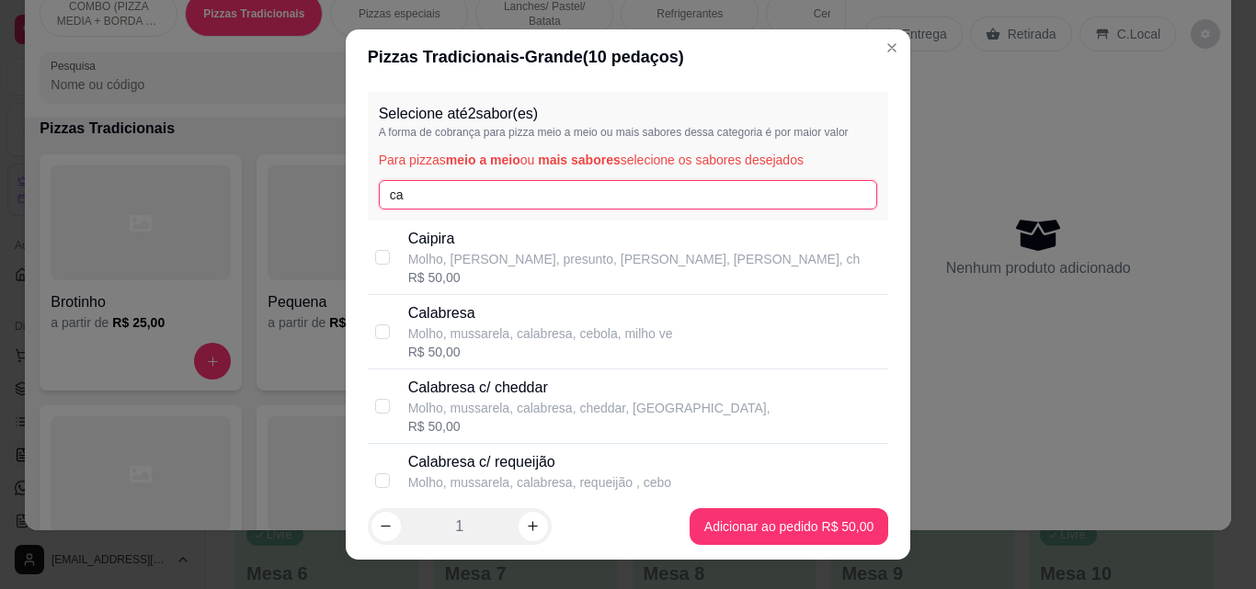
type input "c"
type input "fr"
click at [437, 274] on div "R$ 50,00" at bounding box center [561, 277] width 307 height 18
checkbox input "true"
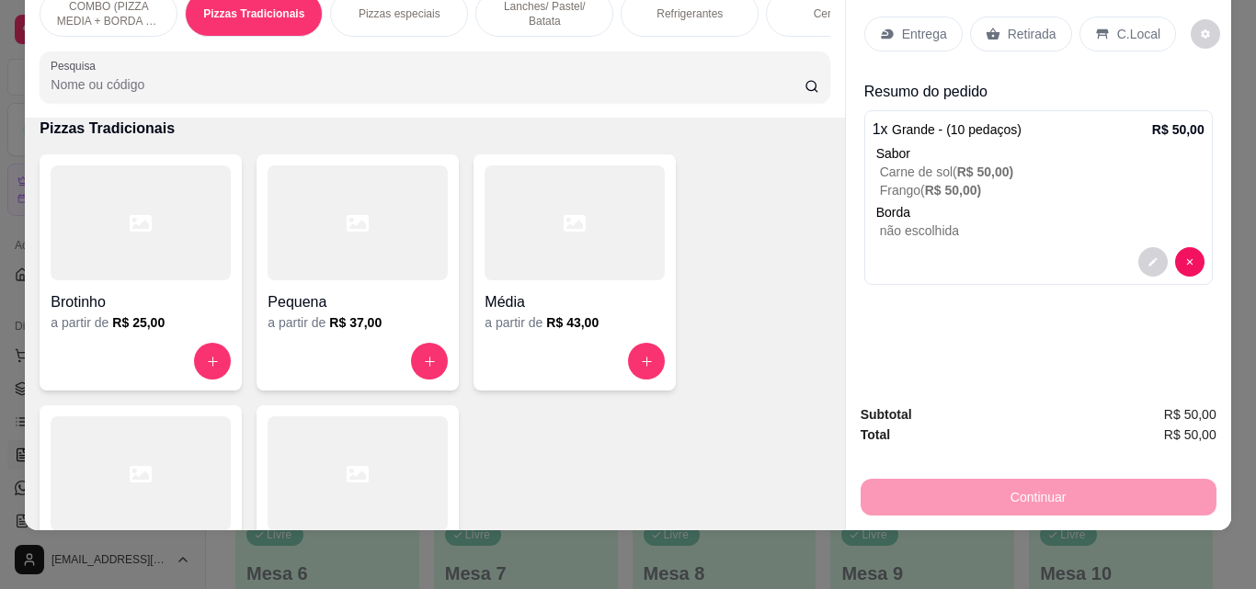
click at [928, 25] on p "Entrega" at bounding box center [924, 34] width 45 height 18
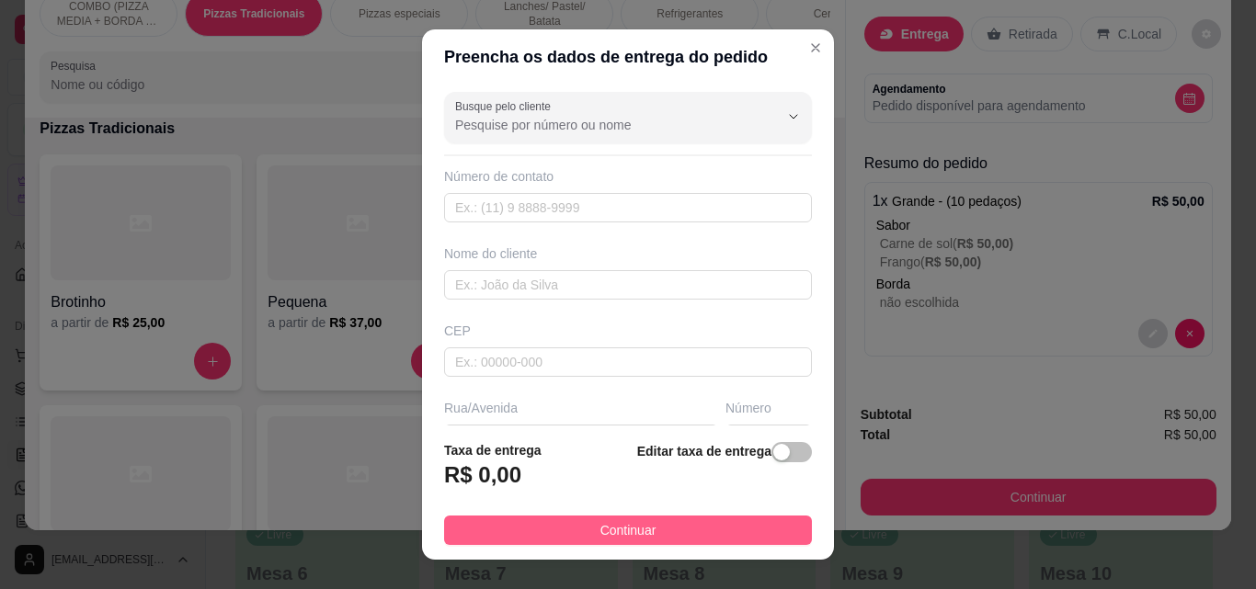
click at [682, 524] on button "Continuar" at bounding box center [628, 530] width 368 height 29
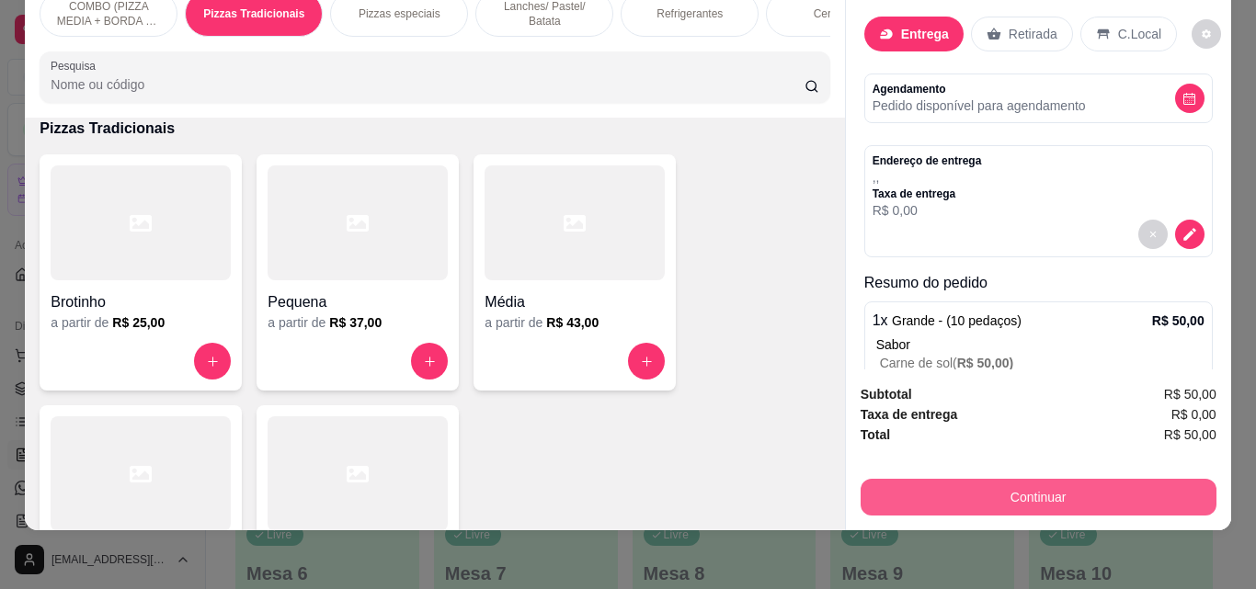
click at [959, 479] on button "Continuar" at bounding box center [1039, 497] width 356 height 37
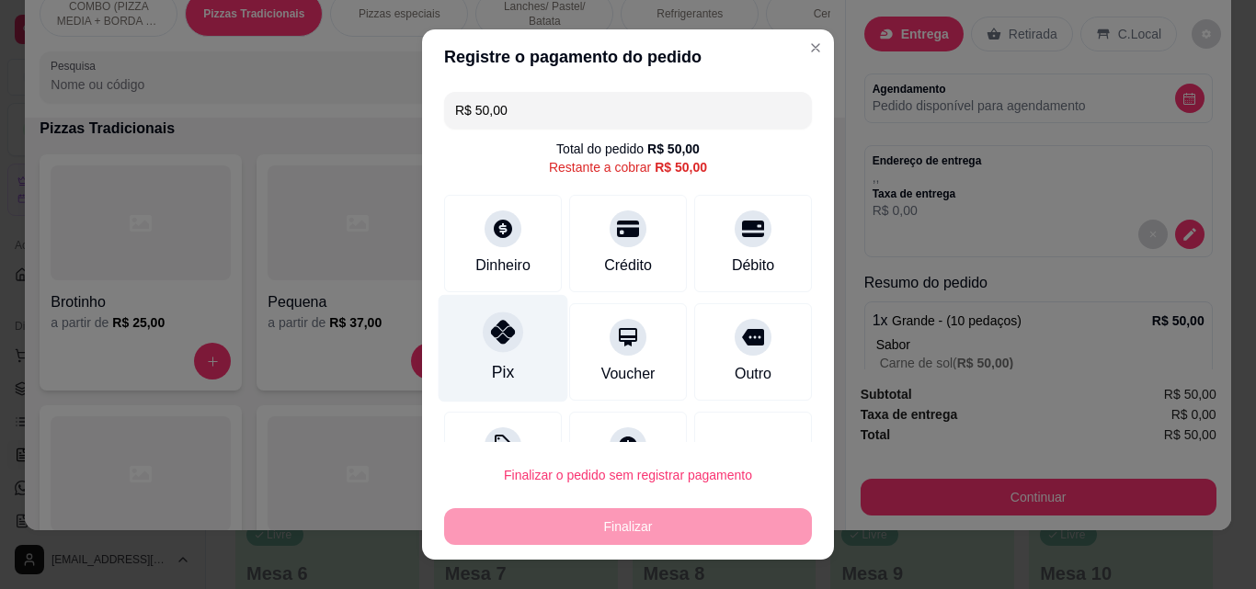
click at [474, 371] on div "Pix" at bounding box center [504, 349] width 130 height 108
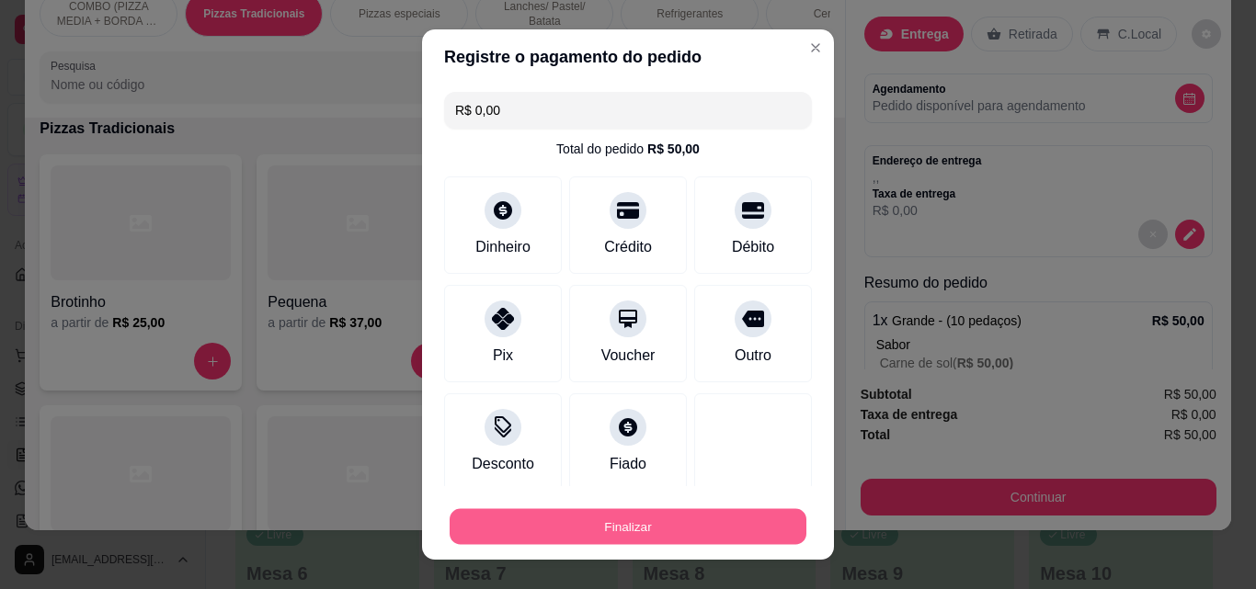
click at [639, 531] on button "Finalizar" at bounding box center [628, 527] width 357 height 36
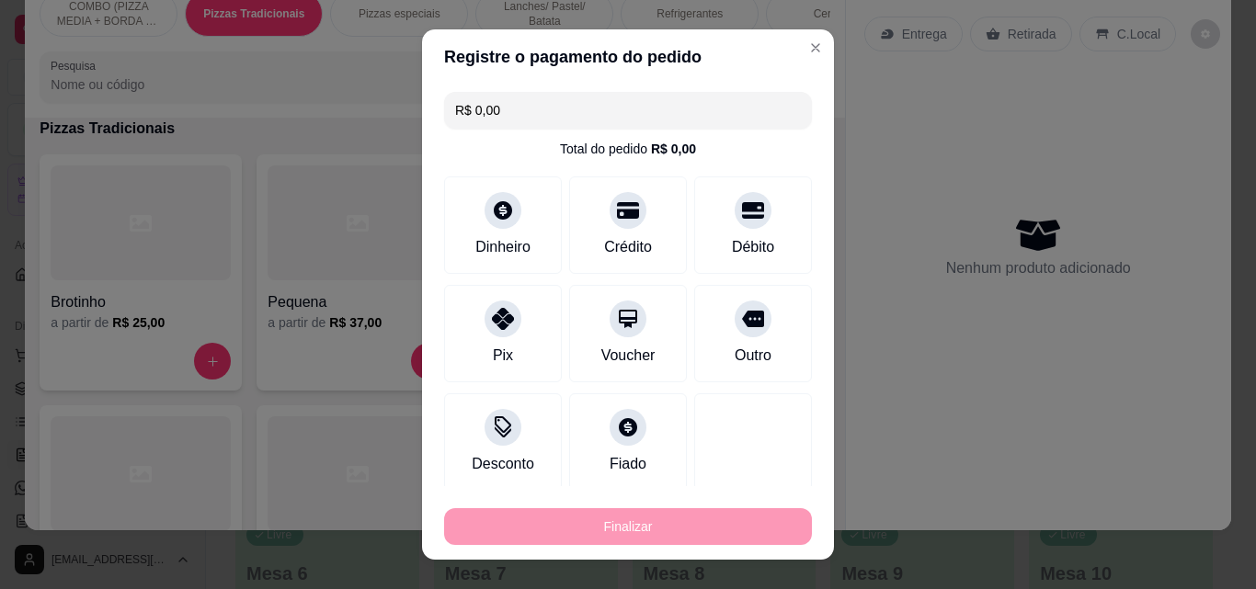
type input "-R$ 50,00"
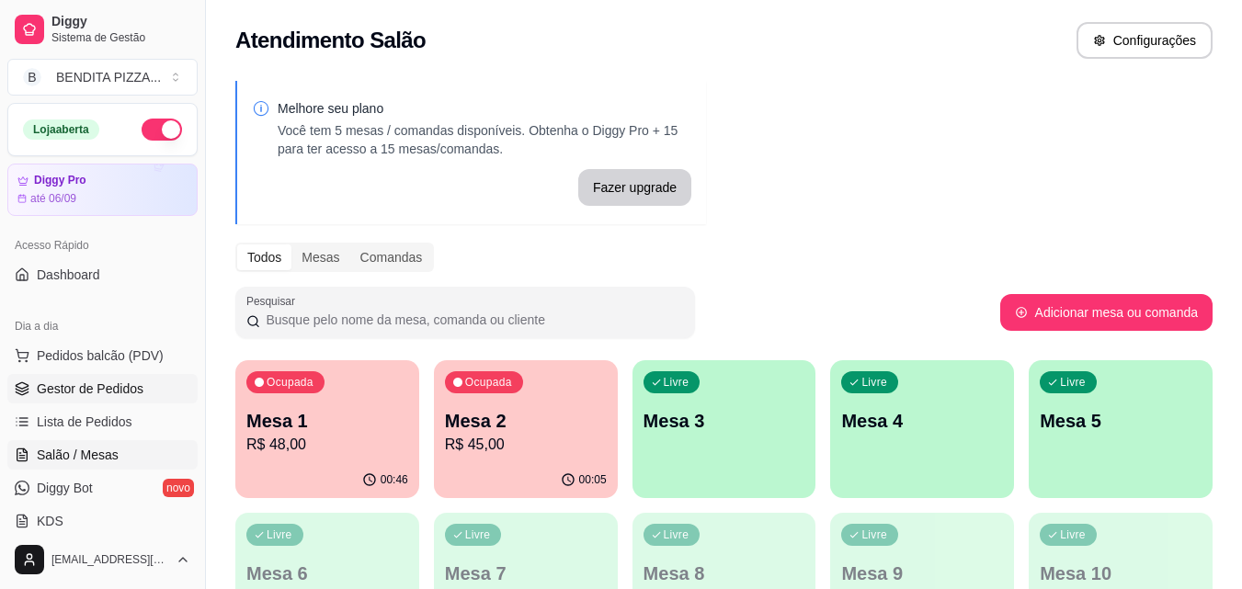
click at [126, 374] on link "Gestor de Pedidos" at bounding box center [102, 388] width 190 height 29
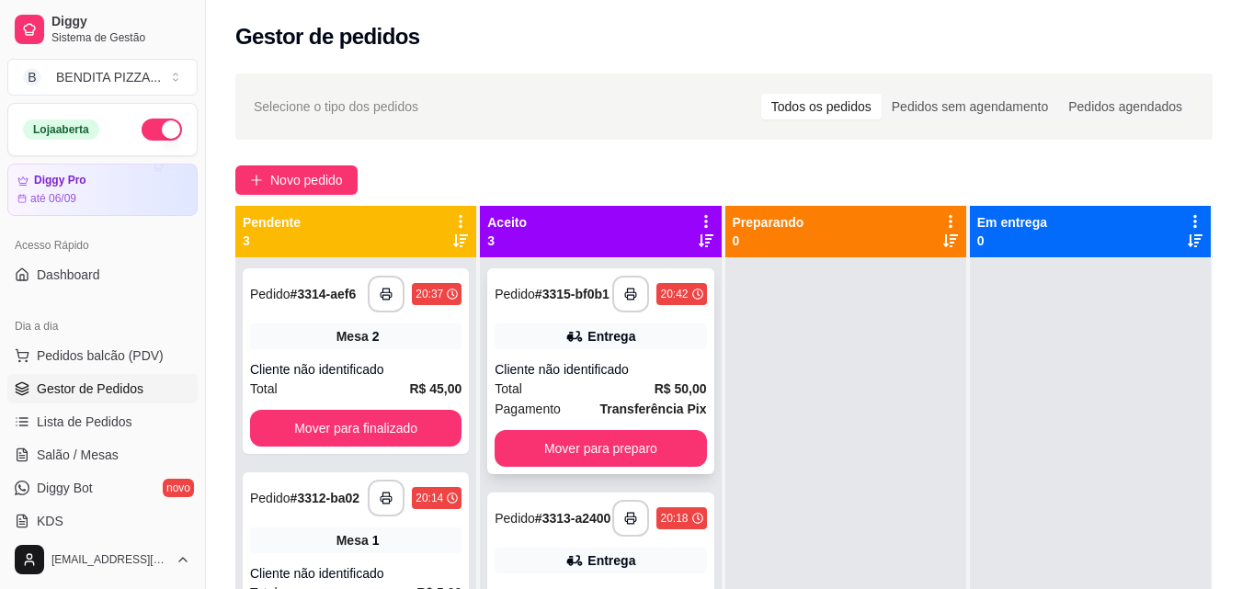
click at [562, 375] on div "Cliente não identificado" at bounding box center [600, 369] width 211 height 18
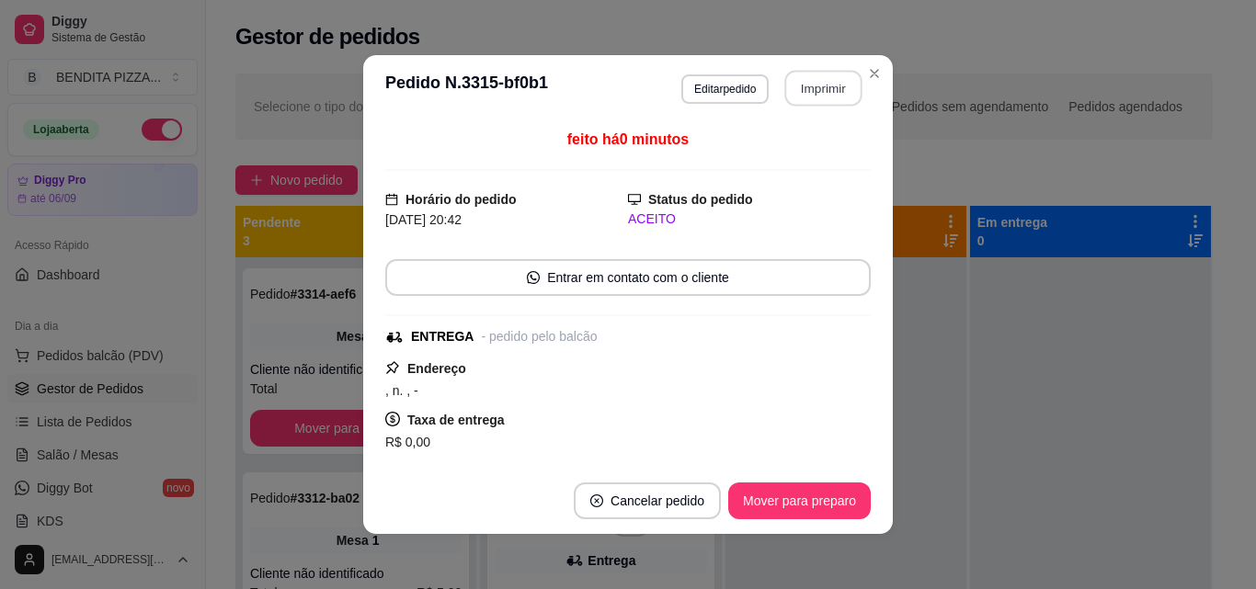
click at [791, 79] on button "Imprimir" at bounding box center [823, 89] width 77 height 36
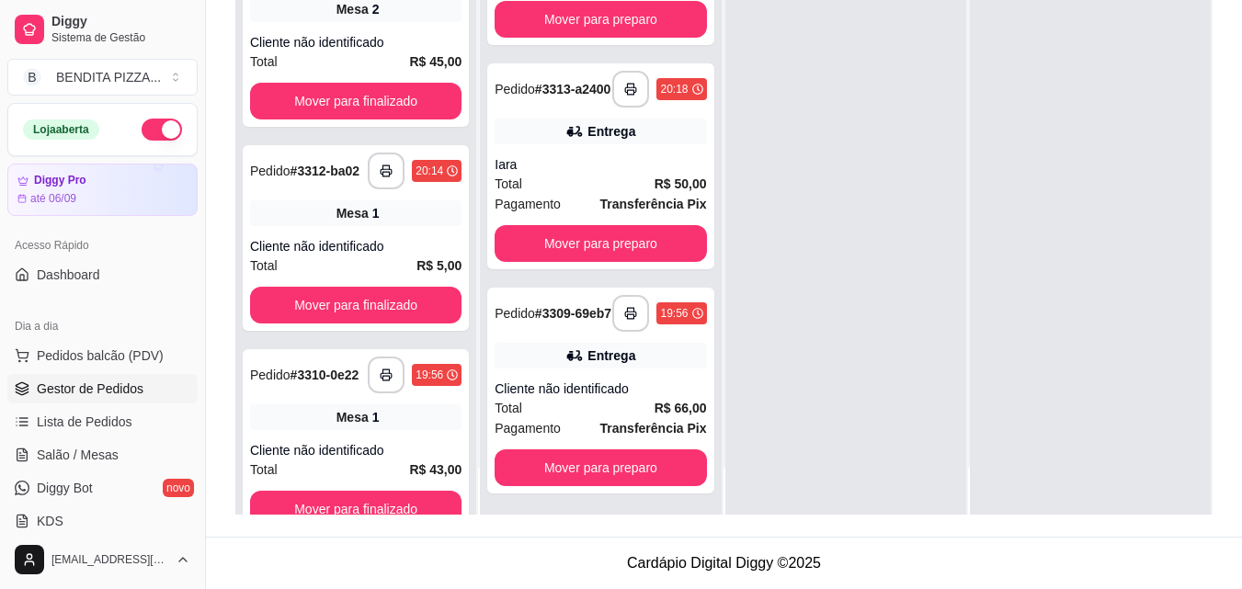
scroll to position [51, 0]
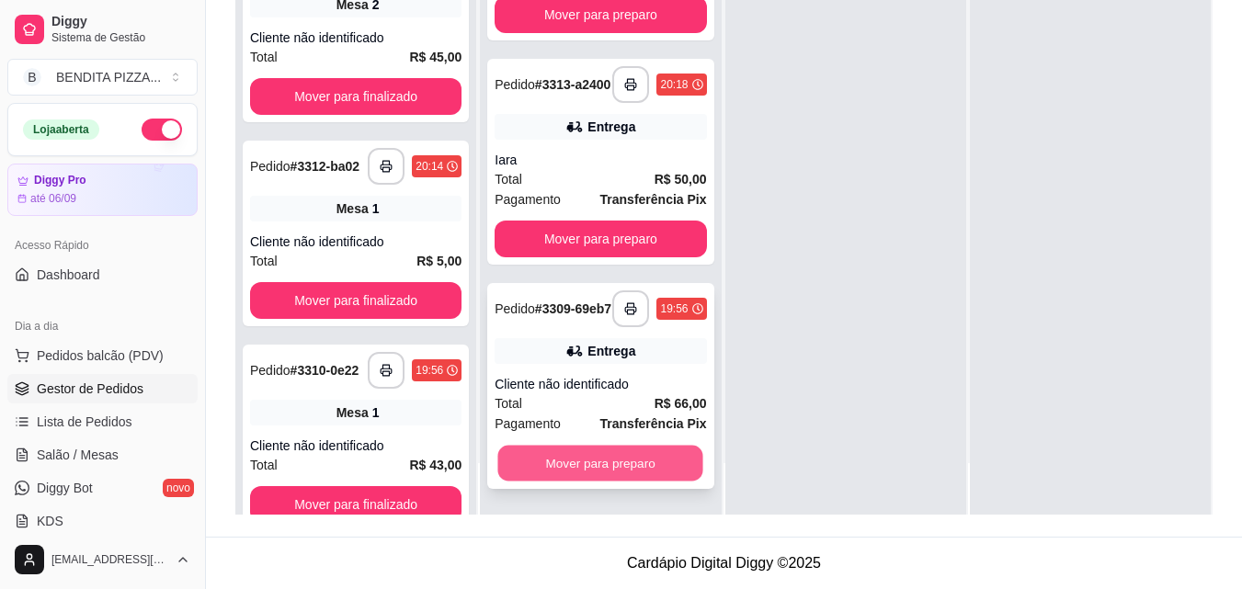
click at [649, 468] on button "Mover para preparo" at bounding box center [600, 464] width 205 height 36
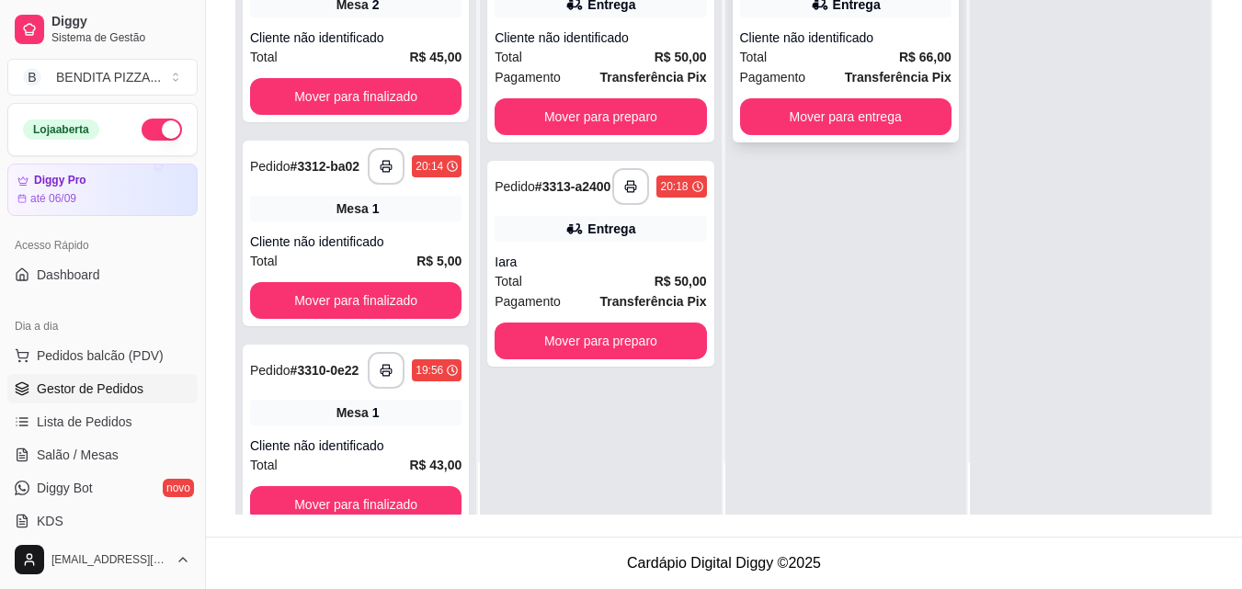
scroll to position [0, 0]
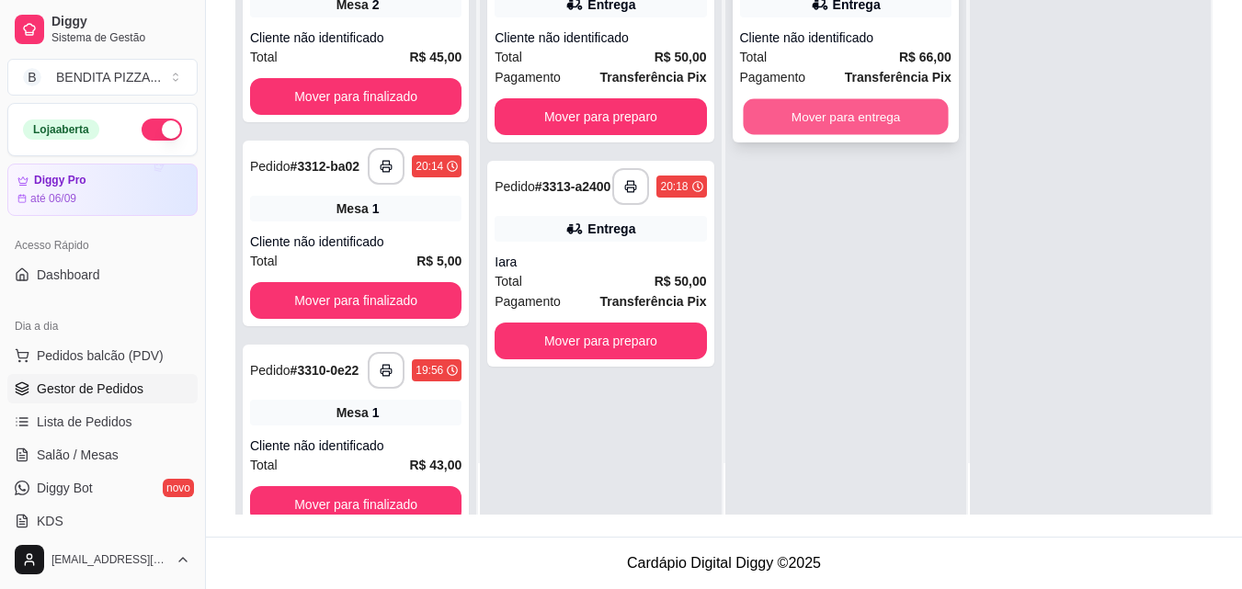
click at [887, 127] on button "Mover para entrega" at bounding box center [845, 117] width 205 height 36
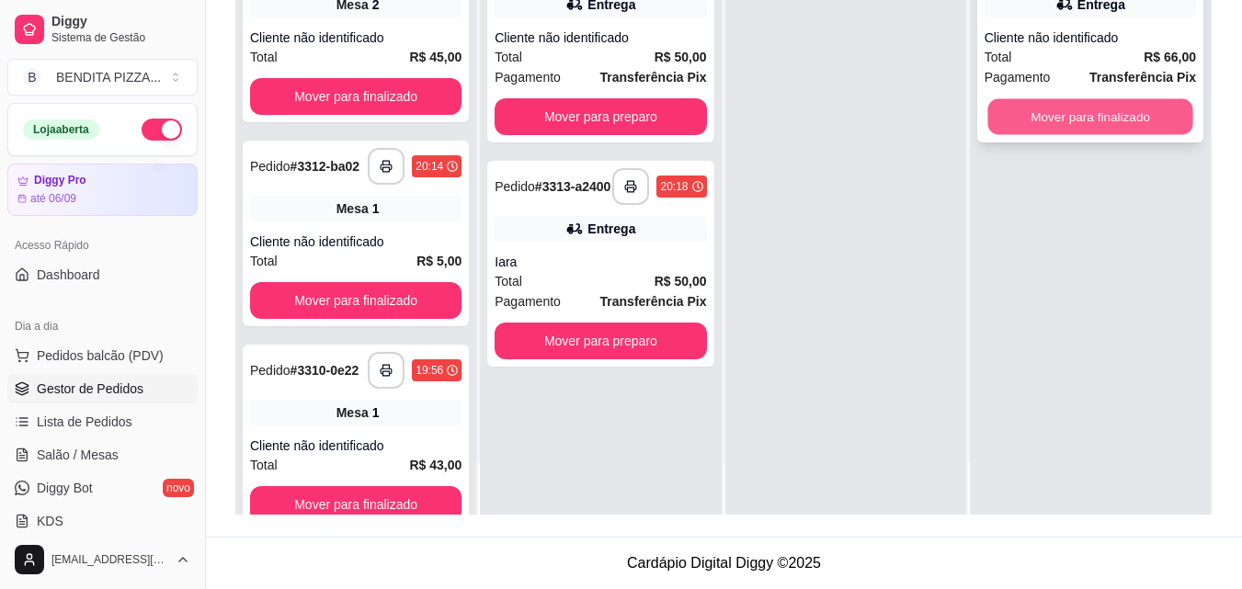
click at [988, 128] on button "Mover para finalizado" at bounding box center [1090, 117] width 205 height 36
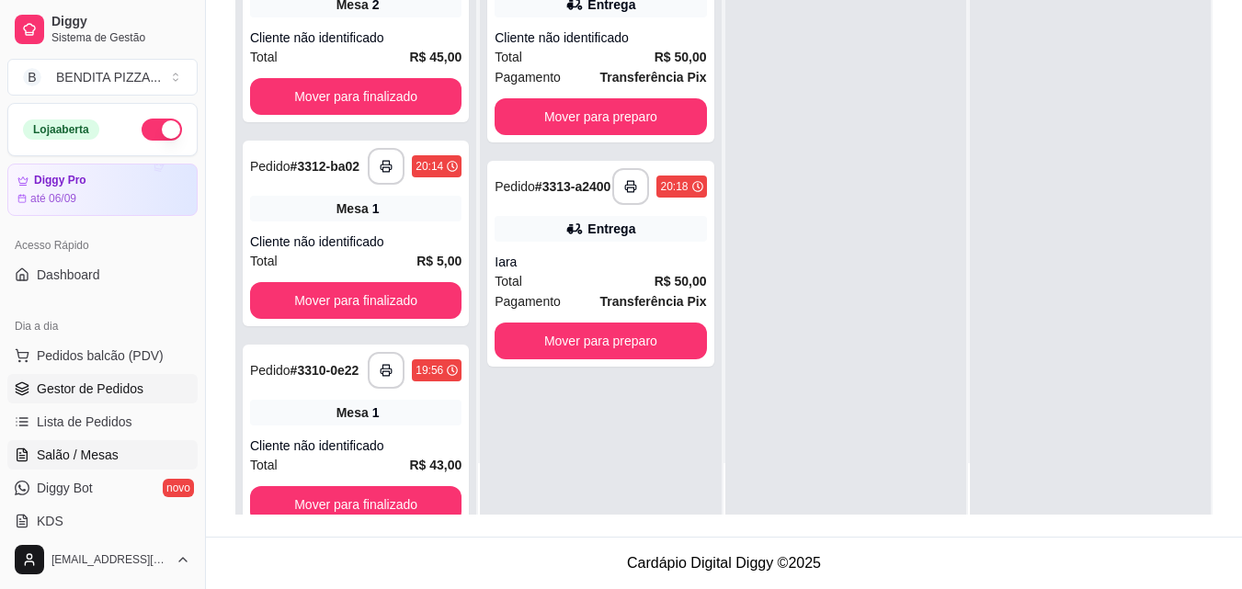
click at [103, 450] on span "Salão / Mesas" at bounding box center [78, 455] width 82 height 18
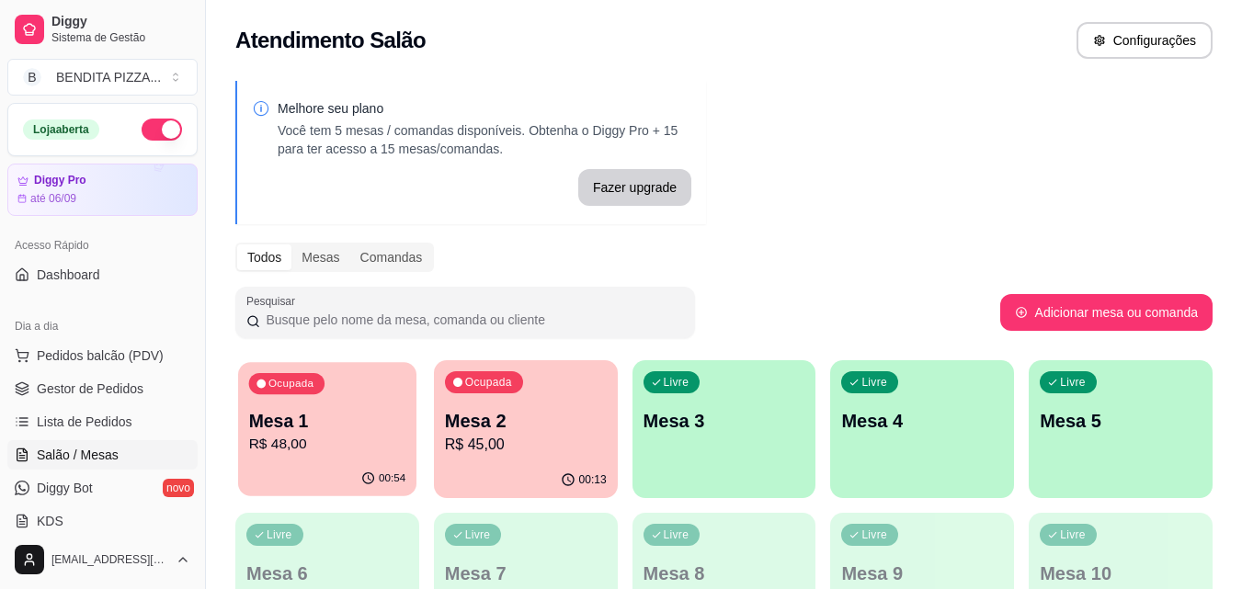
click at [296, 418] on p "Mesa 1" at bounding box center [327, 421] width 157 height 25
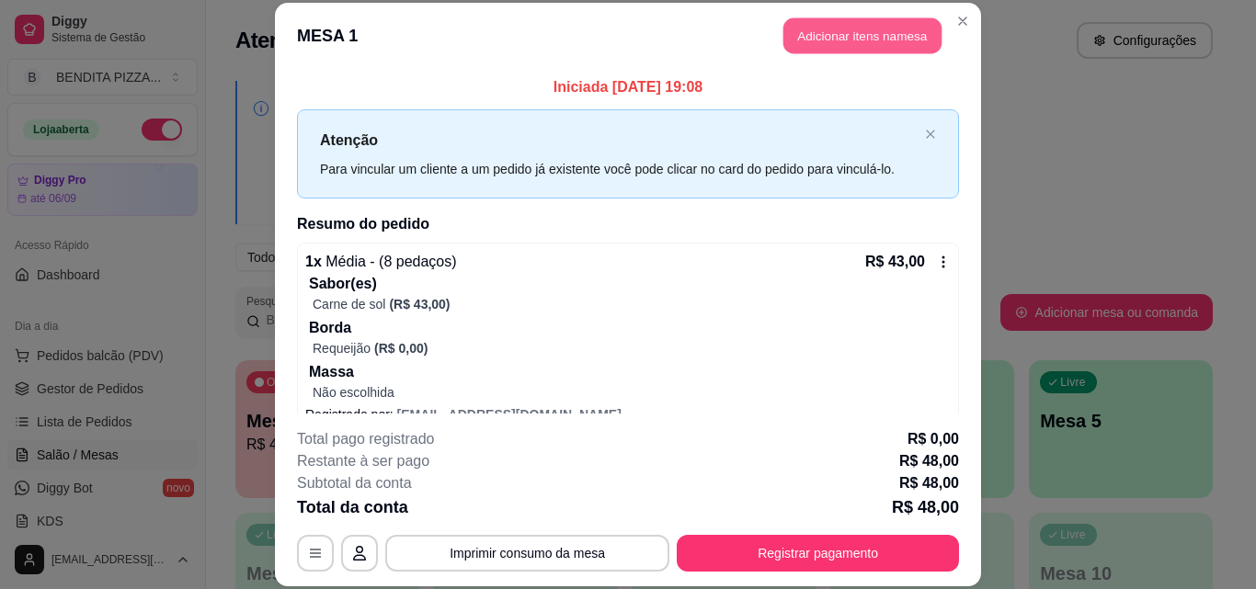
click at [851, 46] on button "Adicionar itens na mesa" at bounding box center [862, 36] width 158 height 36
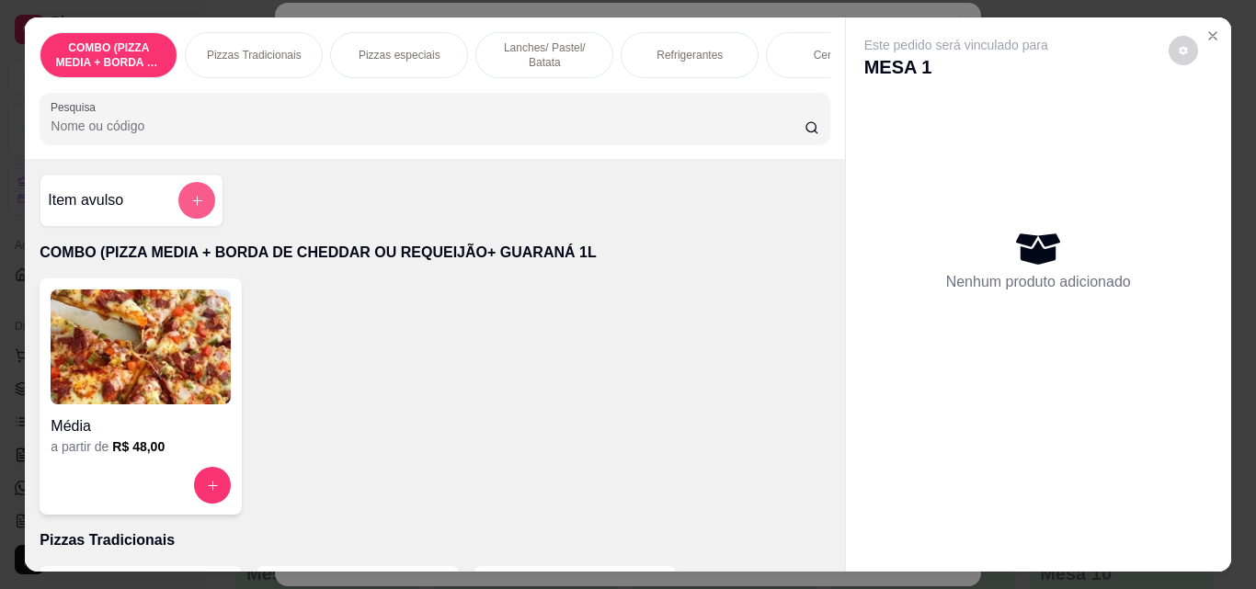
click at [200, 211] on button "add-separate-item" at bounding box center [196, 200] width 37 height 37
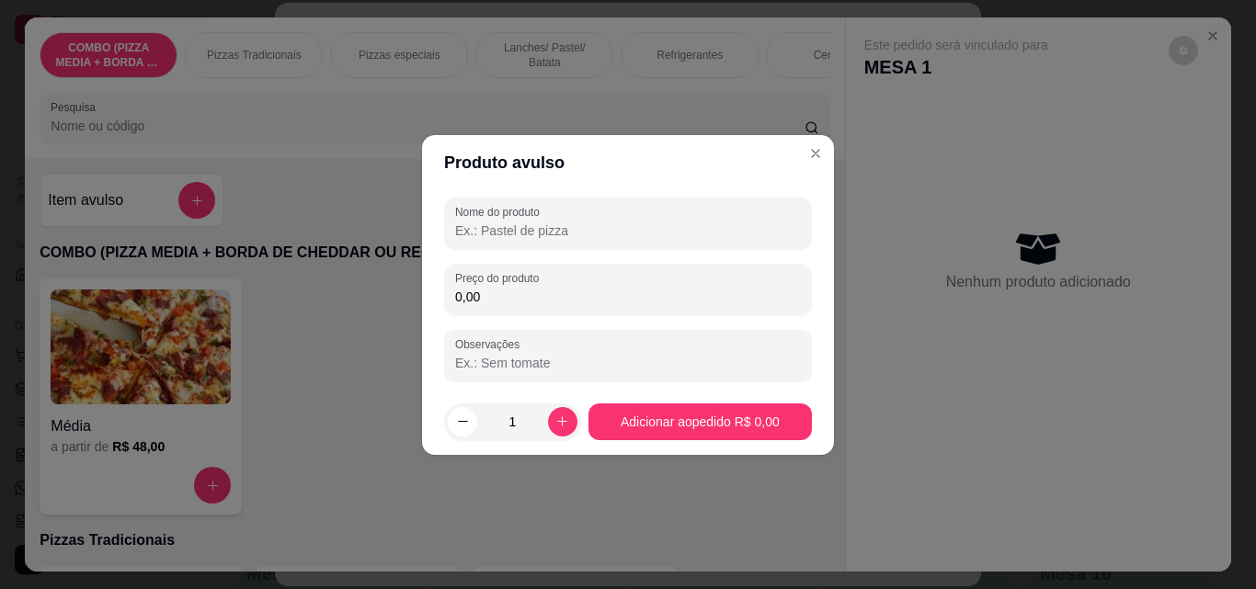
click at [560, 228] on input "Nome do produto" at bounding box center [628, 231] width 346 height 18
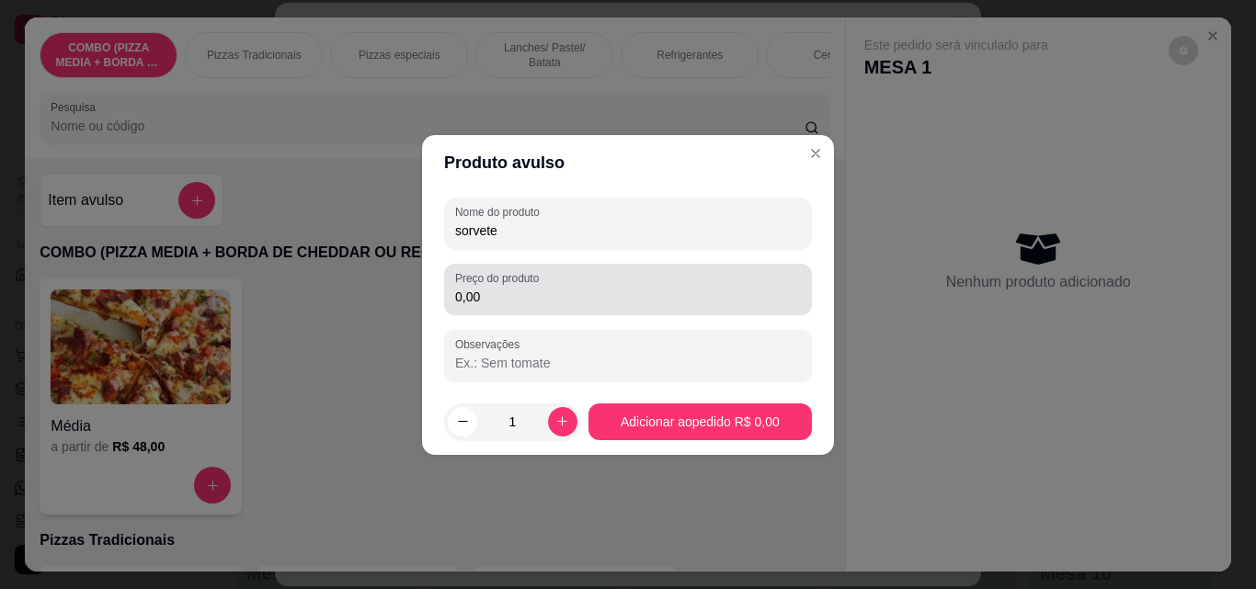
type input "sorvete"
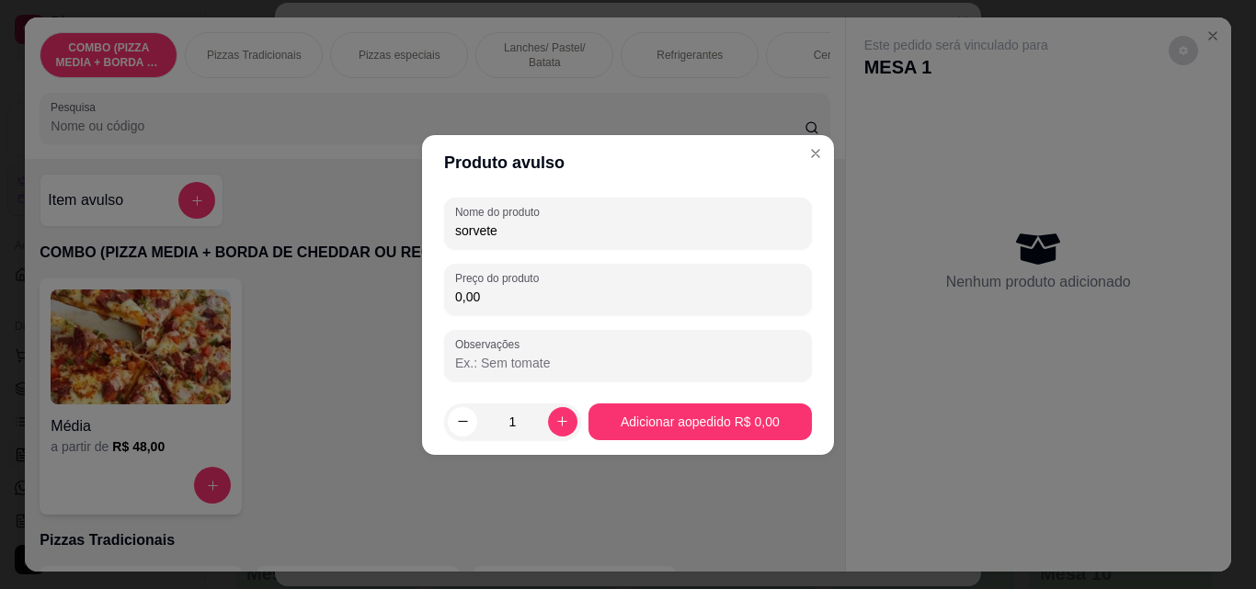
click at [560, 291] on input "0,00" at bounding box center [628, 297] width 346 height 18
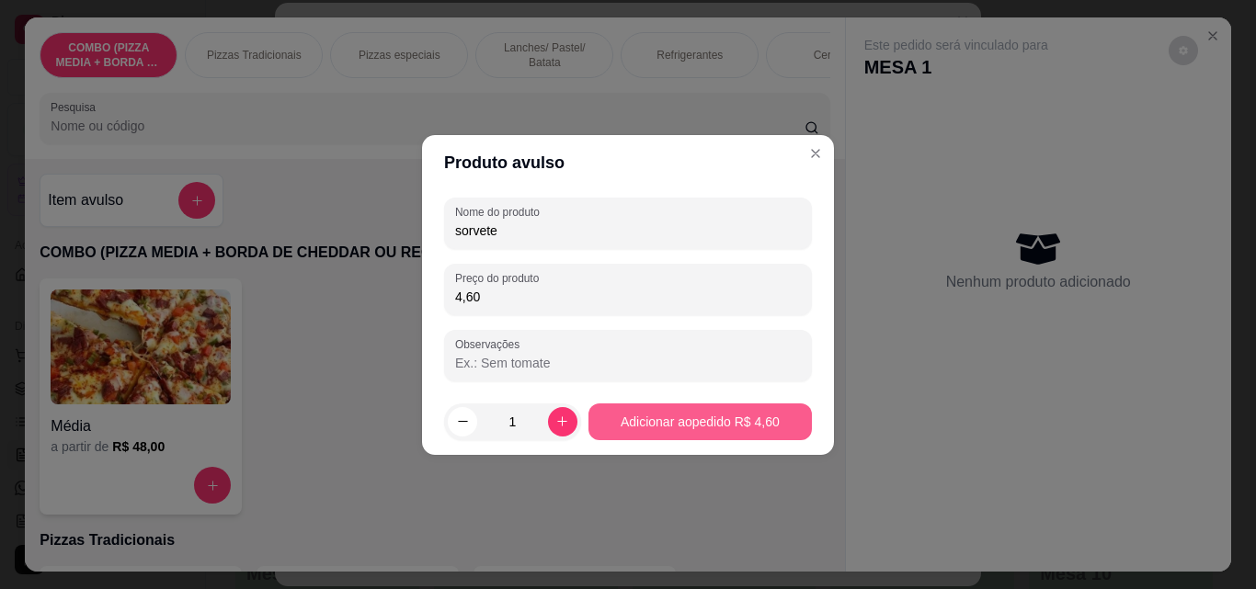
type input "4,60"
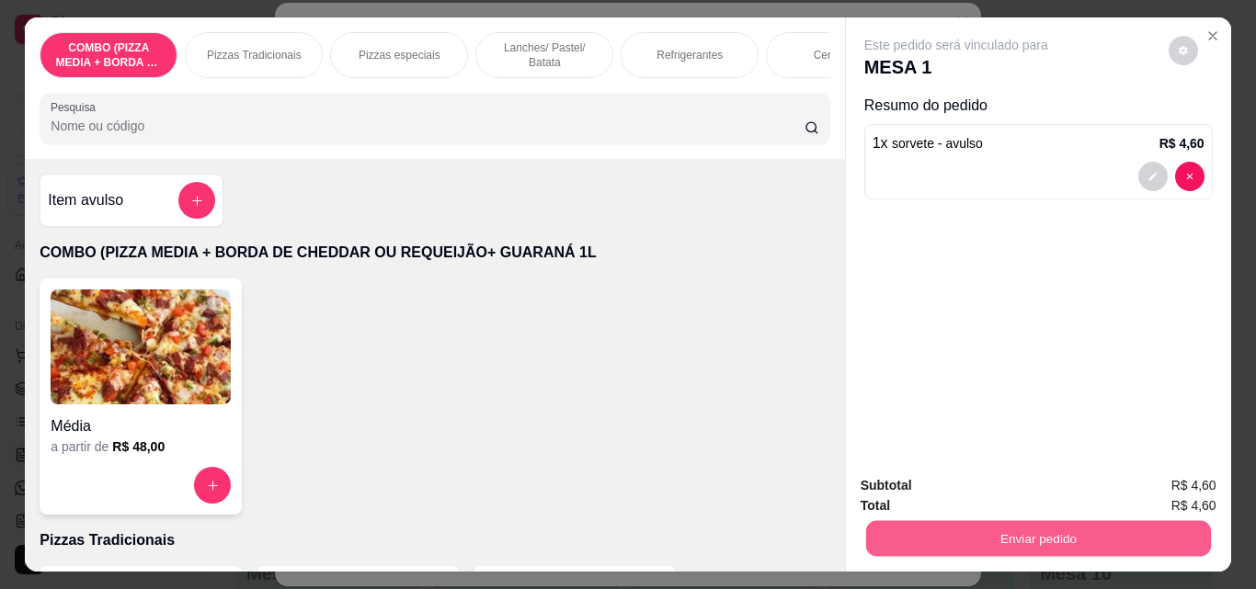
click at [946, 532] on button "Enviar pedido" at bounding box center [1037, 538] width 345 height 36
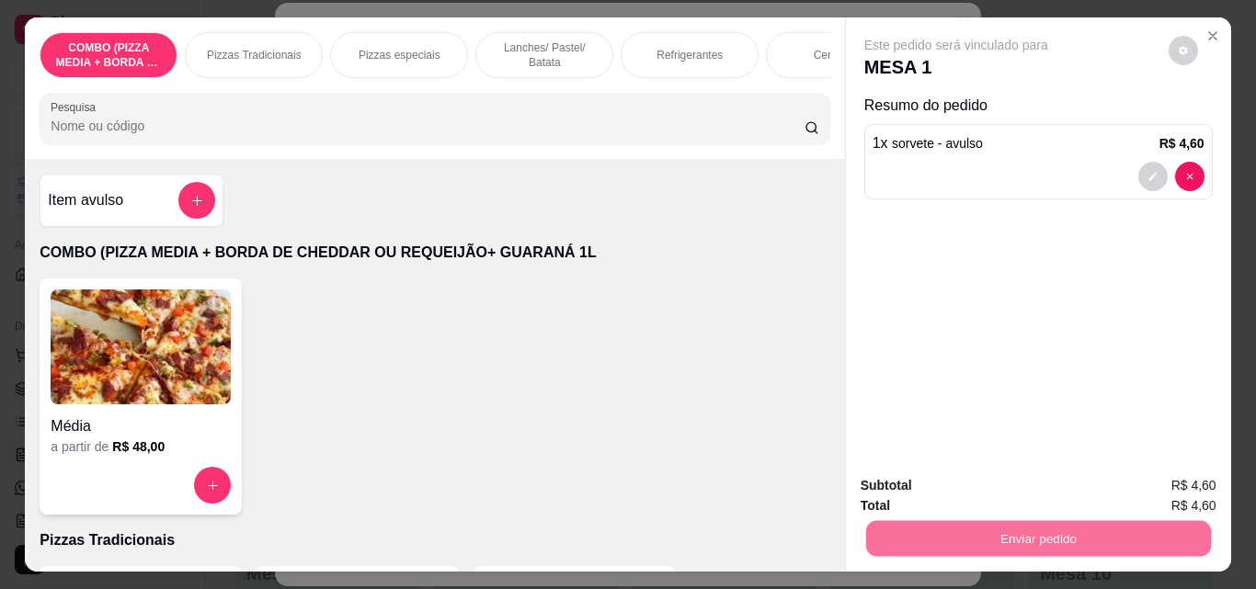
click at [965, 484] on button "Não registrar e enviar pedido" at bounding box center [977, 486] width 191 height 35
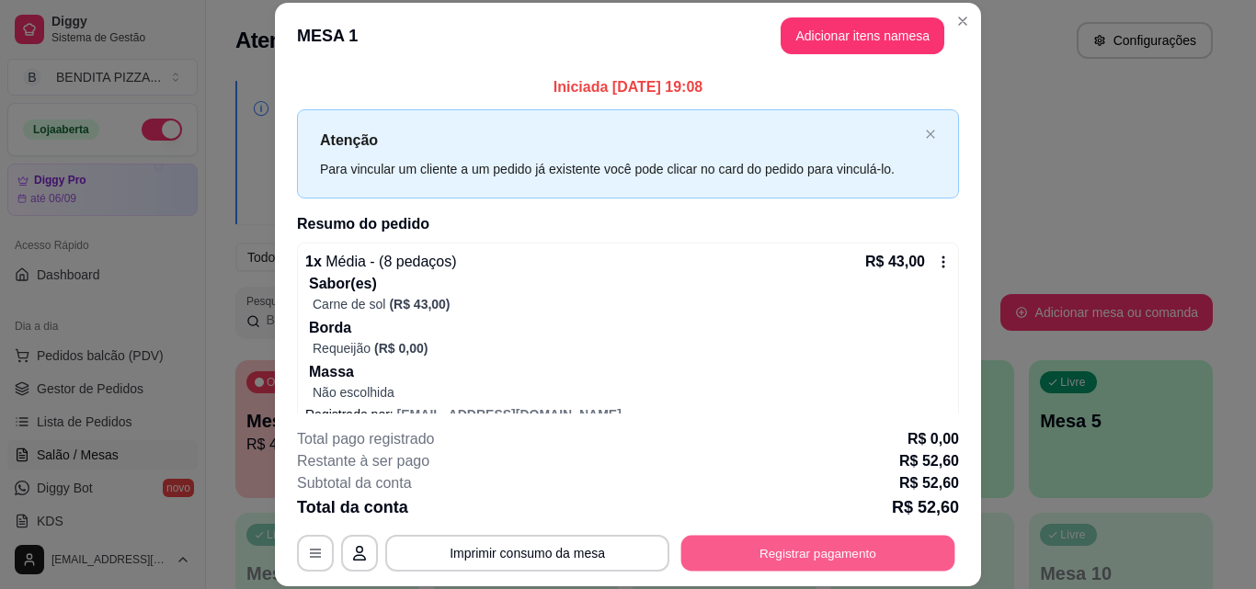
click at [844, 542] on button "Registrar pagamento" at bounding box center [818, 553] width 274 height 36
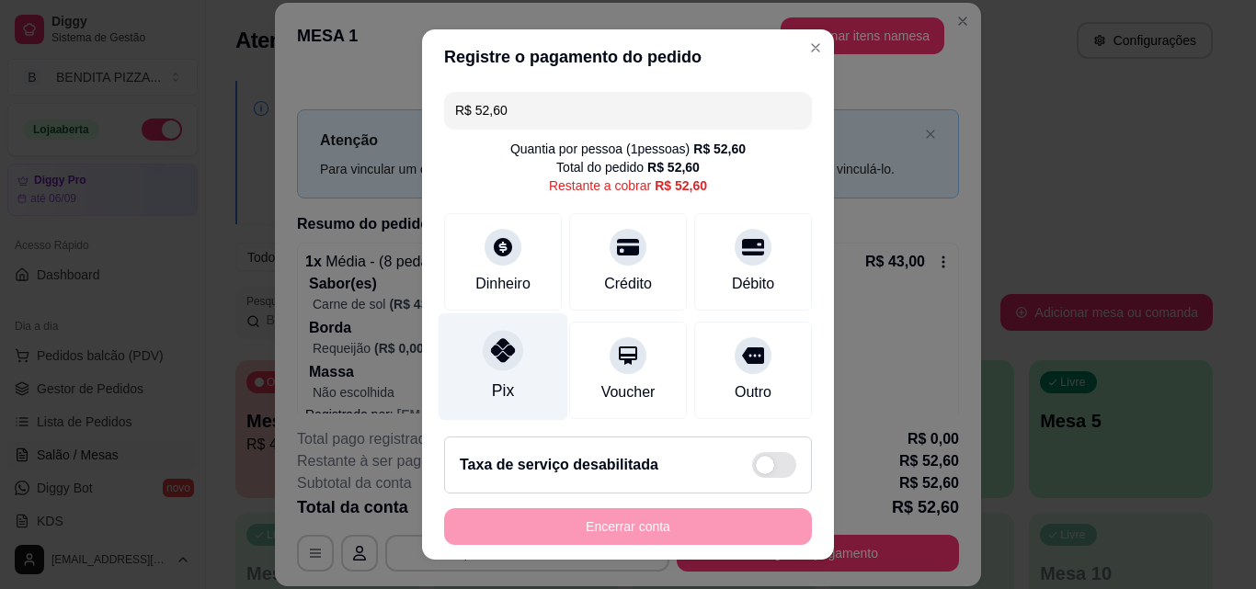
click at [483, 363] on div at bounding box center [503, 350] width 40 height 40
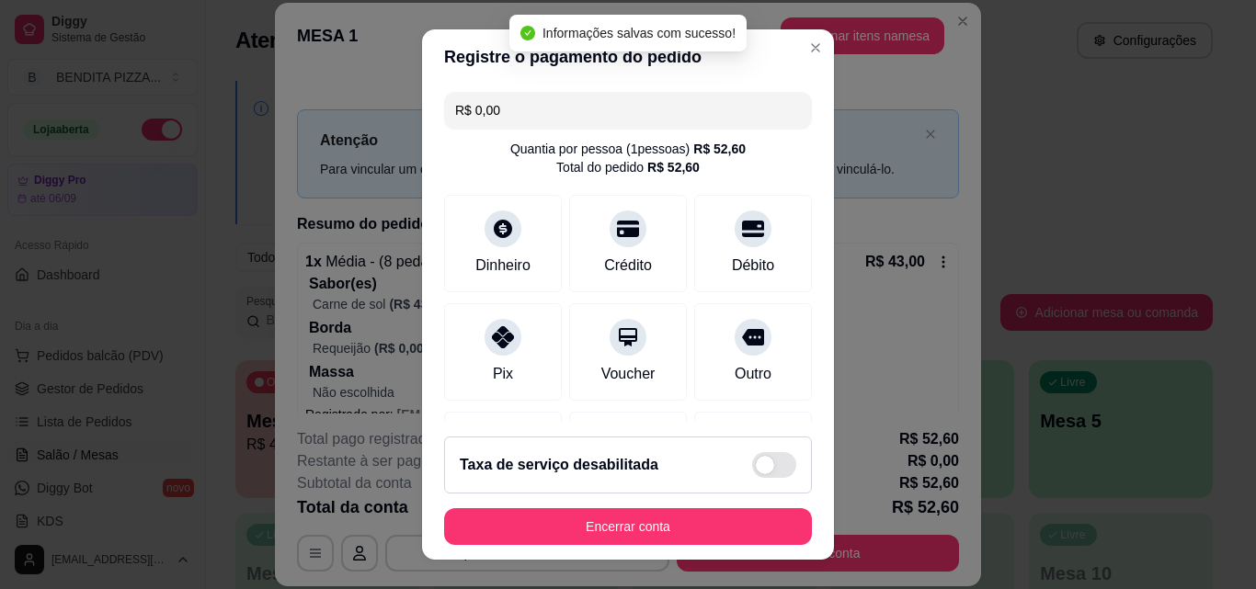
type input "R$ 0,00"
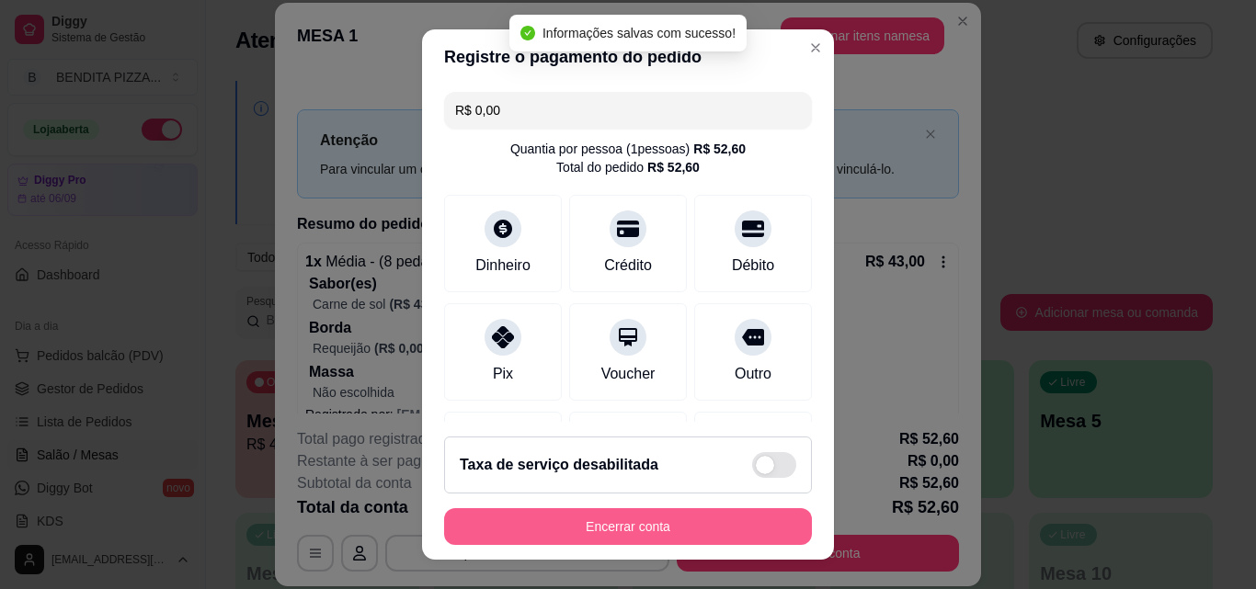
click at [731, 542] on button "Encerrar conta" at bounding box center [628, 526] width 368 height 37
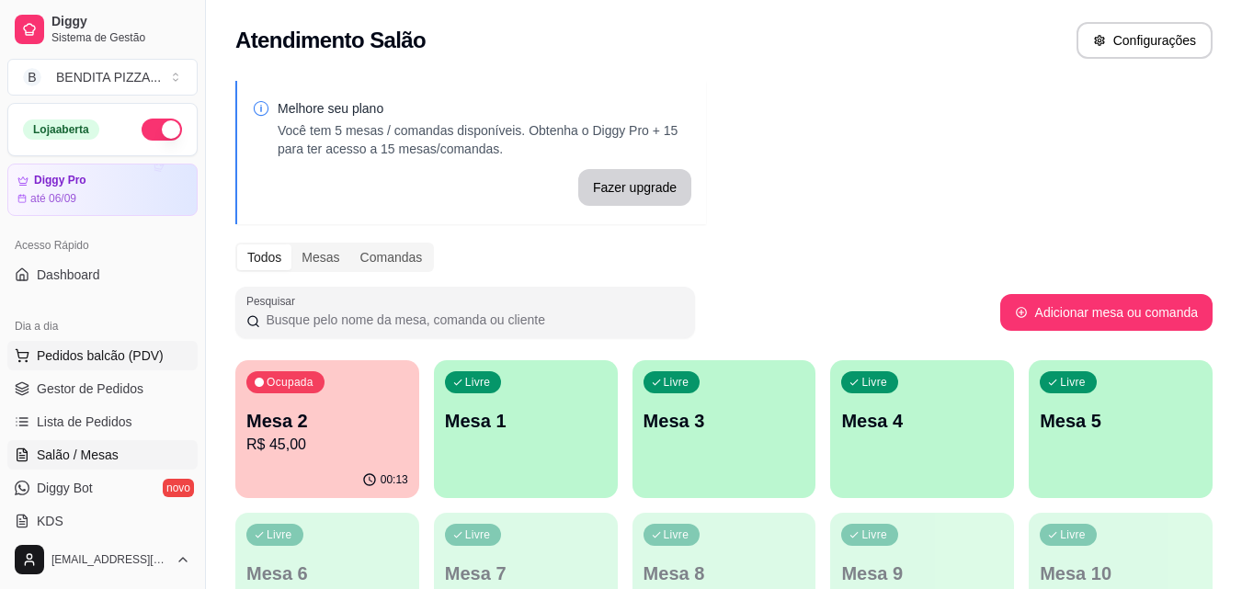
click at [141, 363] on span "Pedidos balcão (PDV)" at bounding box center [100, 356] width 127 height 18
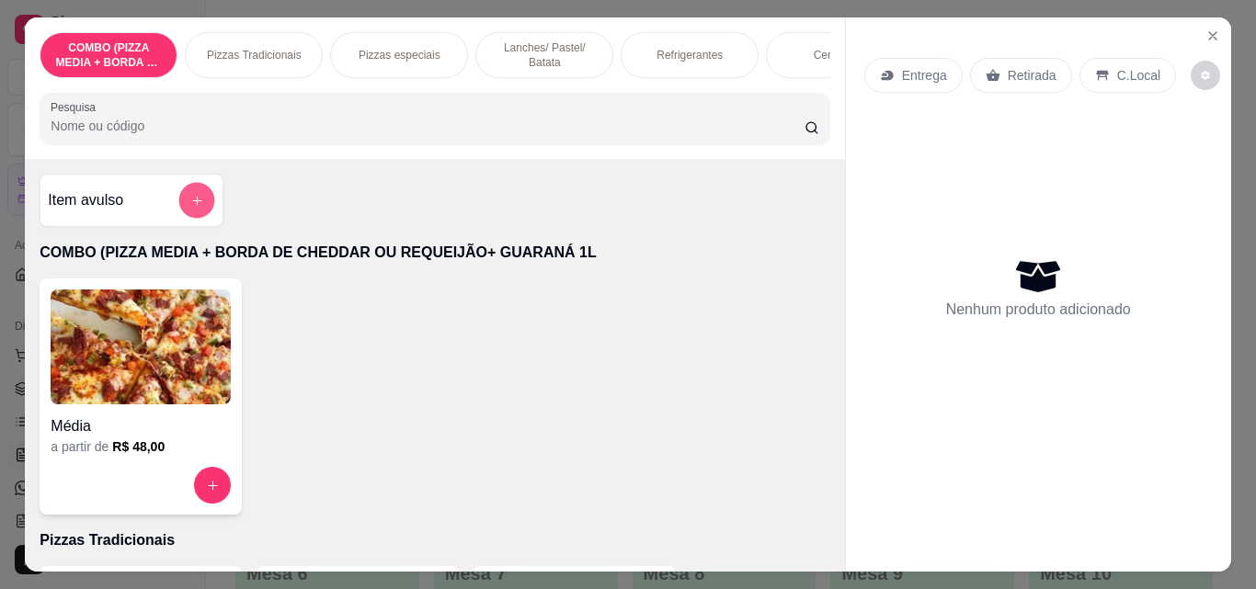
click at [195, 207] on icon "add-separate-item" at bounding box center [197, 201] width 14 height 14
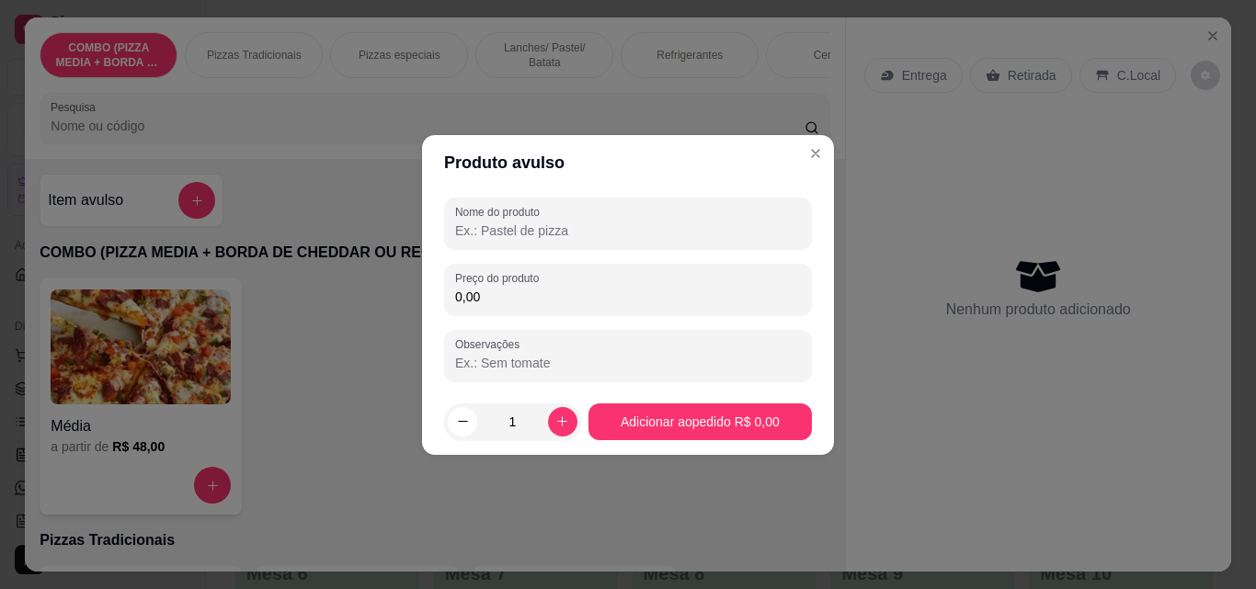
click at [546, 236] on input "Nome do produto" at bounding box center [628, 231] width 346 height 18
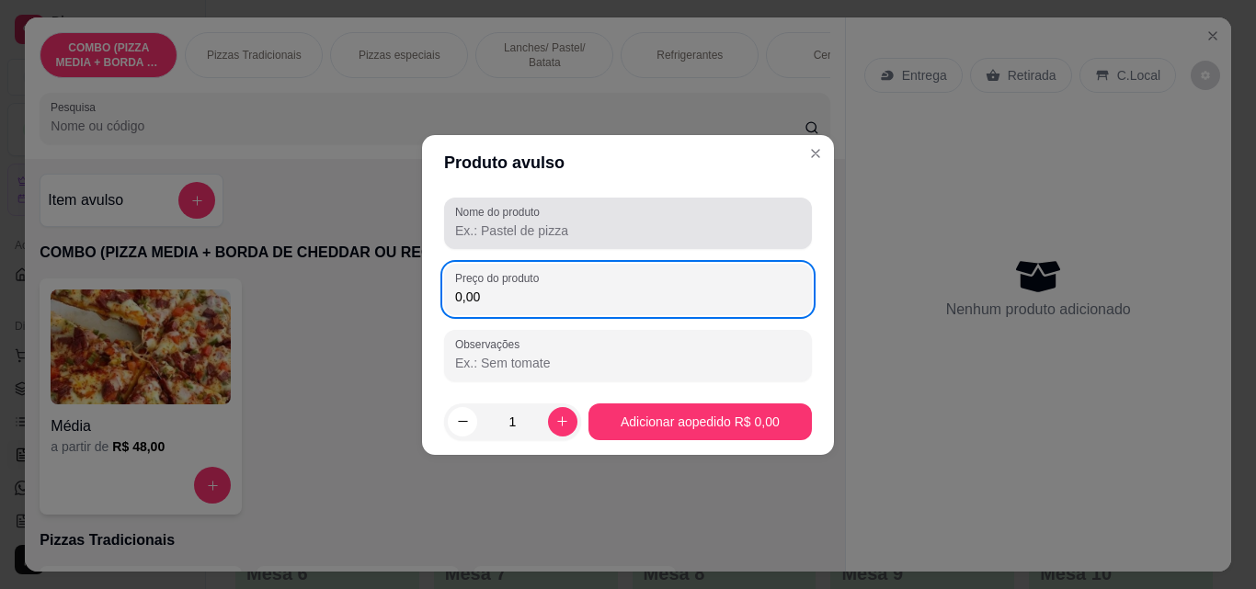
type input "0,00"
click at [546, 236] on input "Nome do produto" at bounding box center [628, 231] width 346 height 18
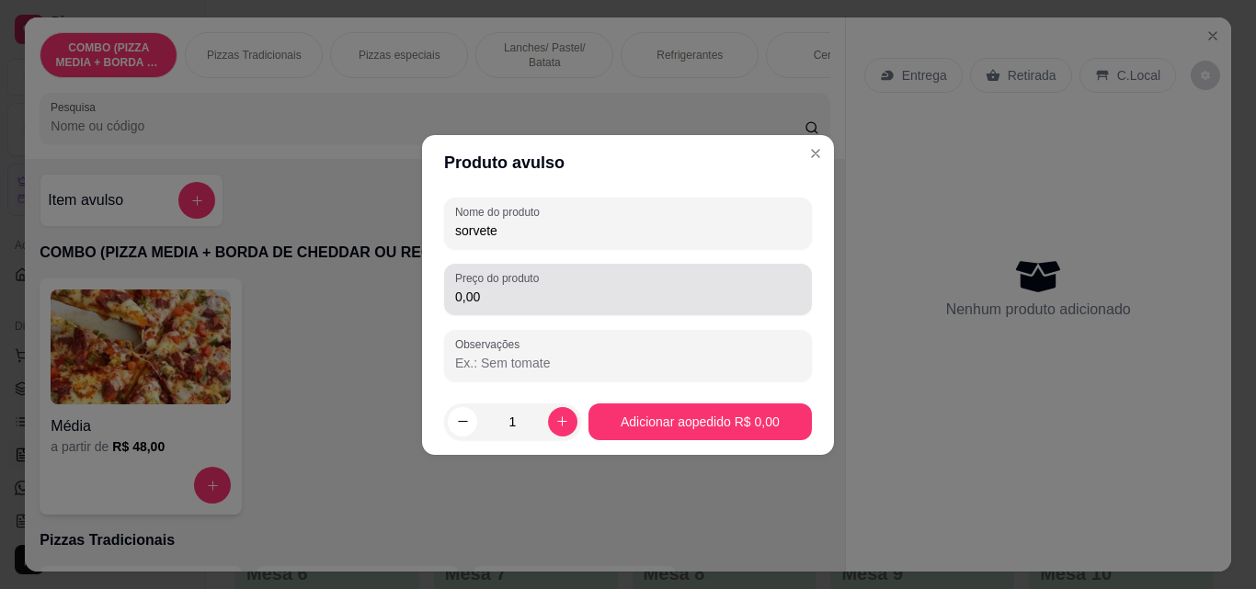
type input "sorvete"
click at [520, 294] on input "0,00" at bounding box center [628, 297] width 346 height 18
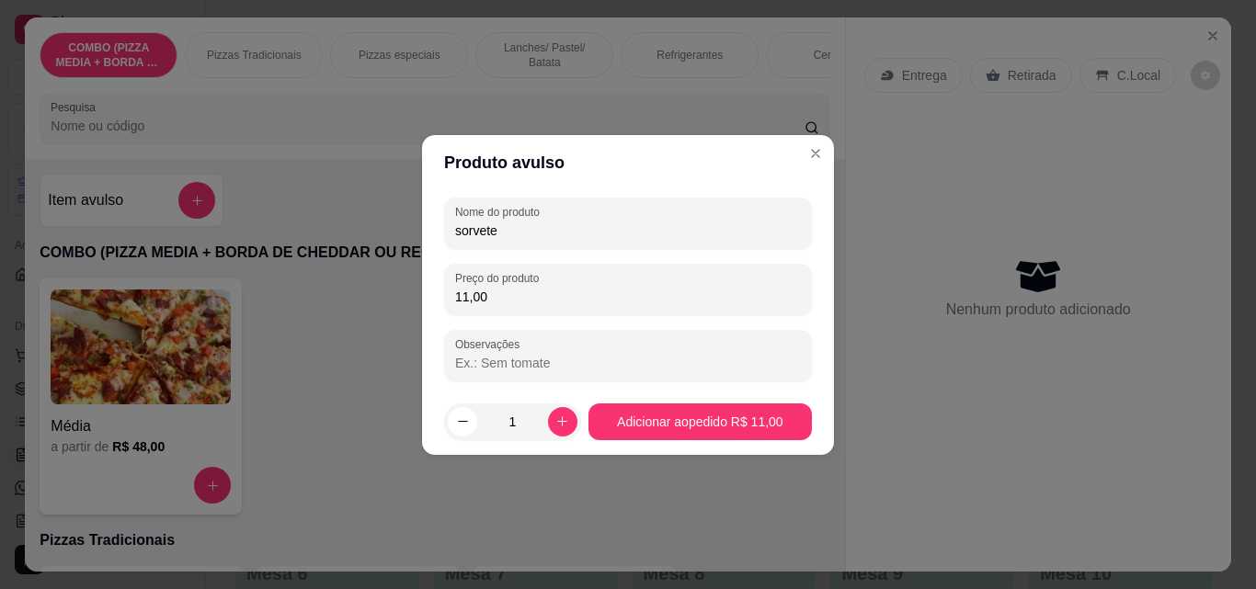
type input "11,00"
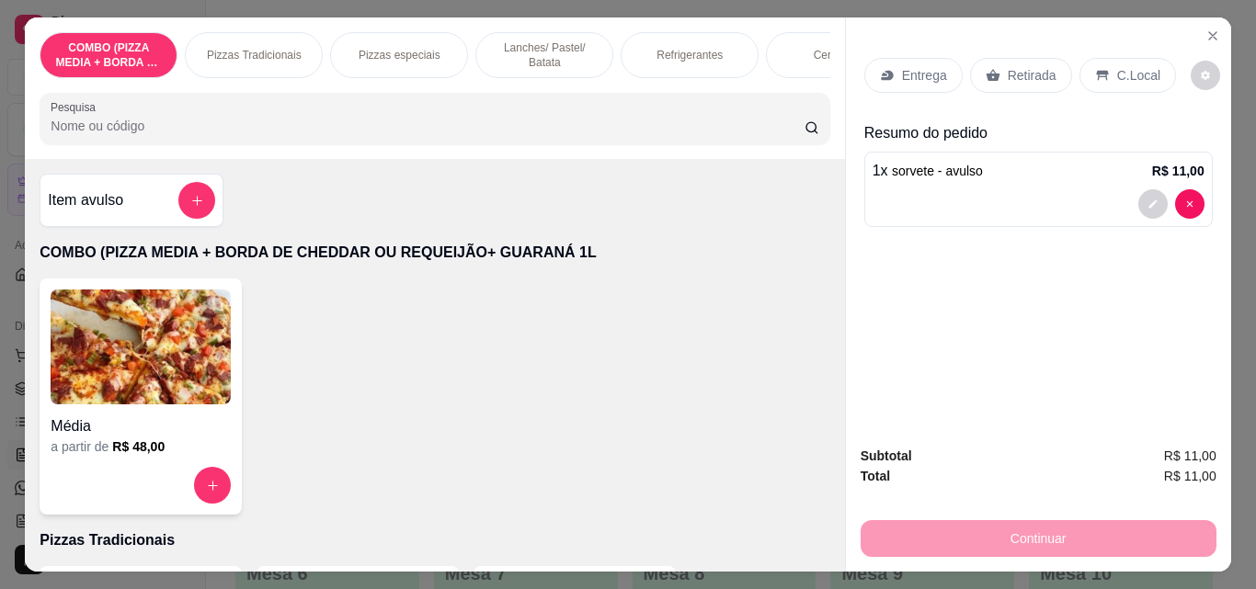
click at [1008, 66] on p "Retirada" at bounding box center [1032, 75] width 49 height 18
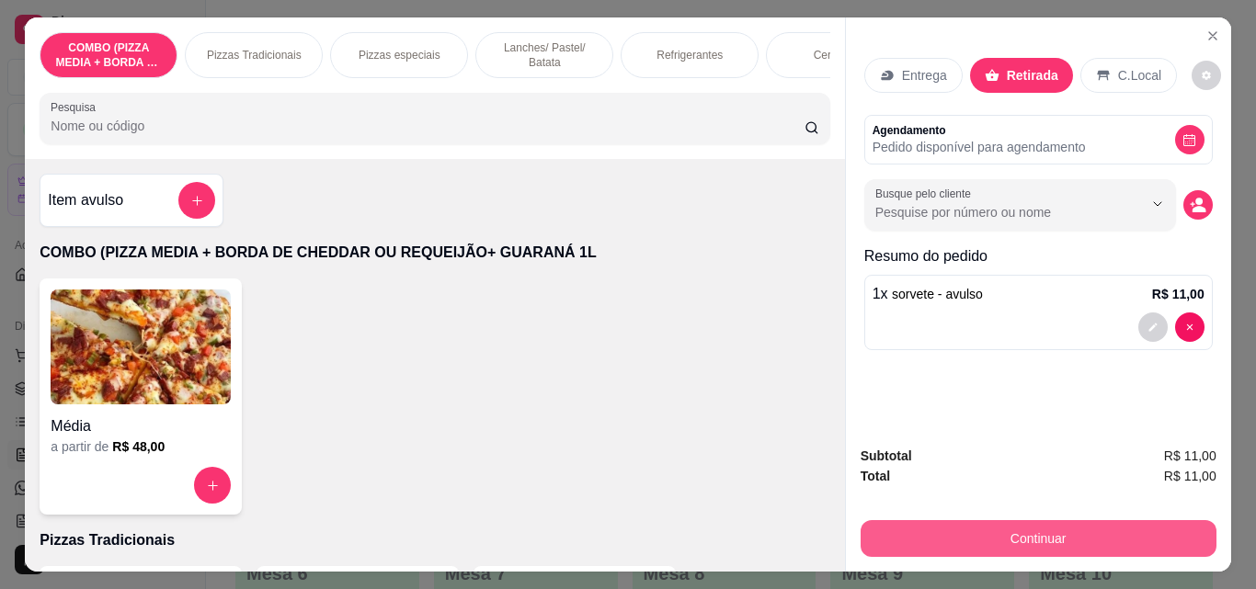
click at [1034, 525] on button "Continuar" at bounding box center [1039, 538] width 356 height 37
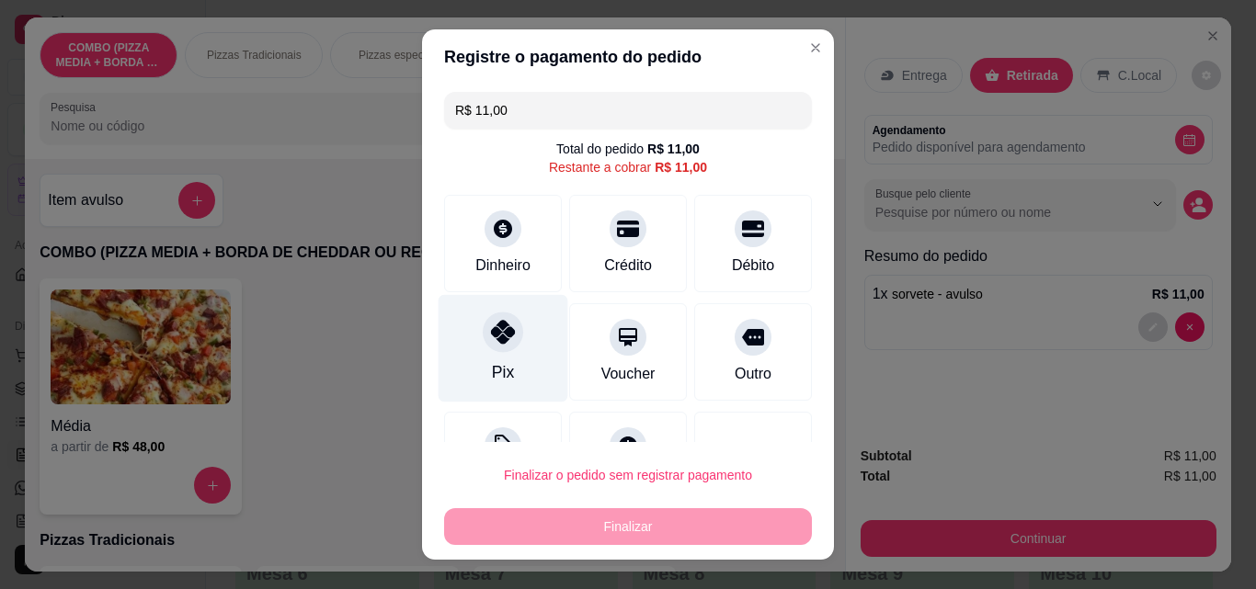
click at [492, 365] on div "Pix" at bounding box center [503, 372] width 22 height 24
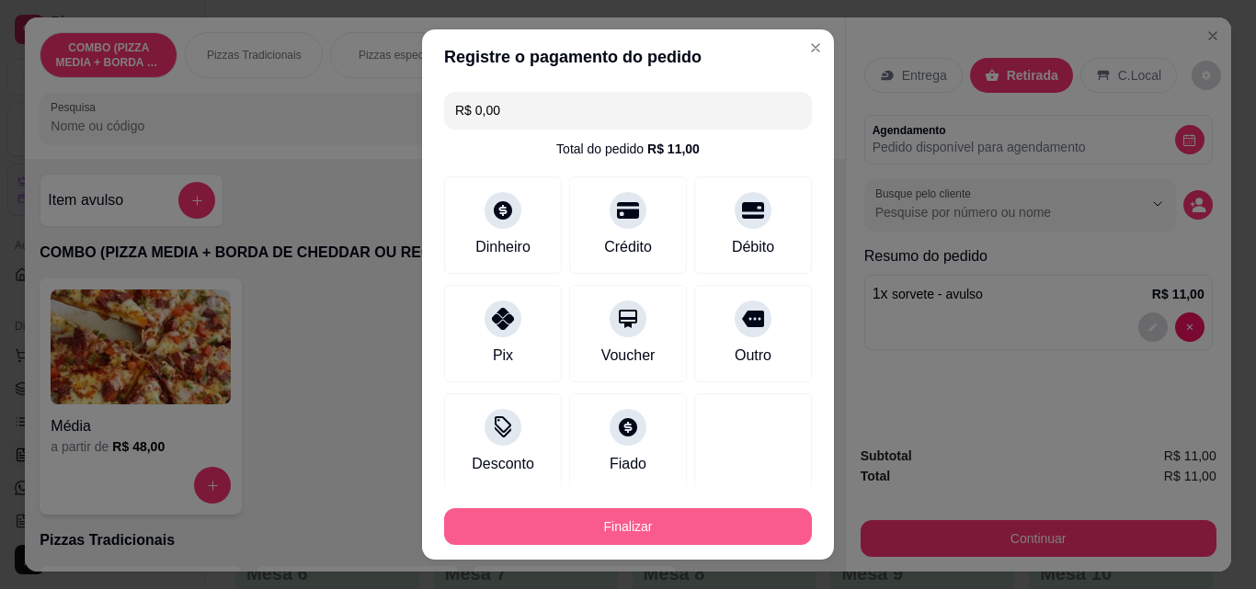
click at [614, 526] on button "Finalizar" at bounding box center [628, 526] width 368 height 37
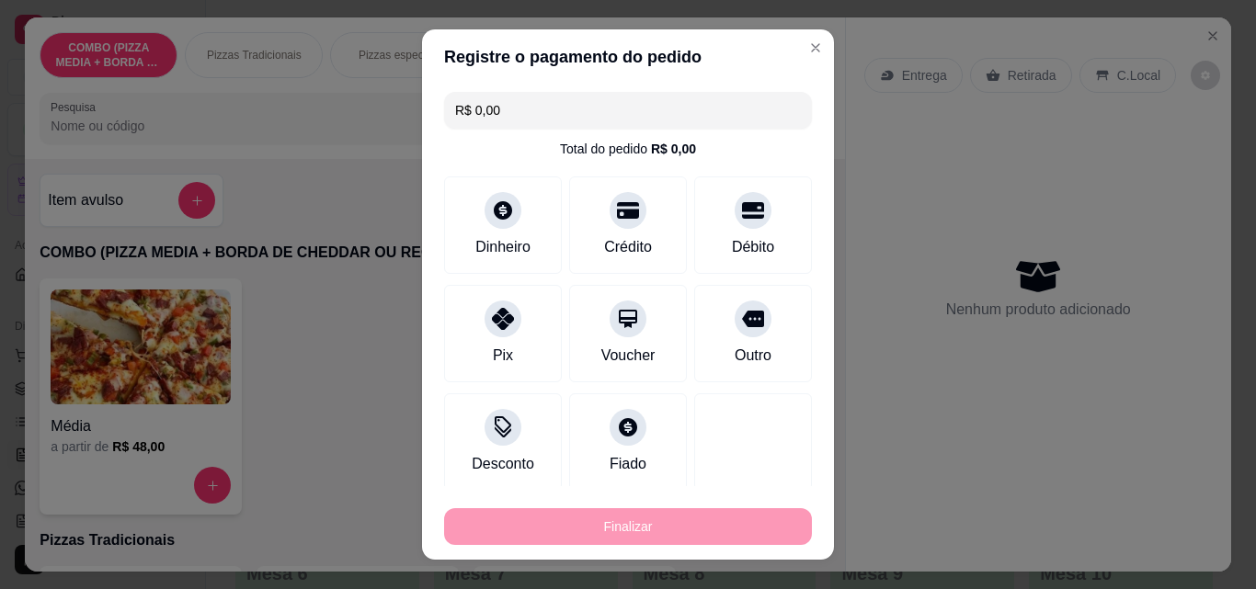
type input "-R$ 11,00"
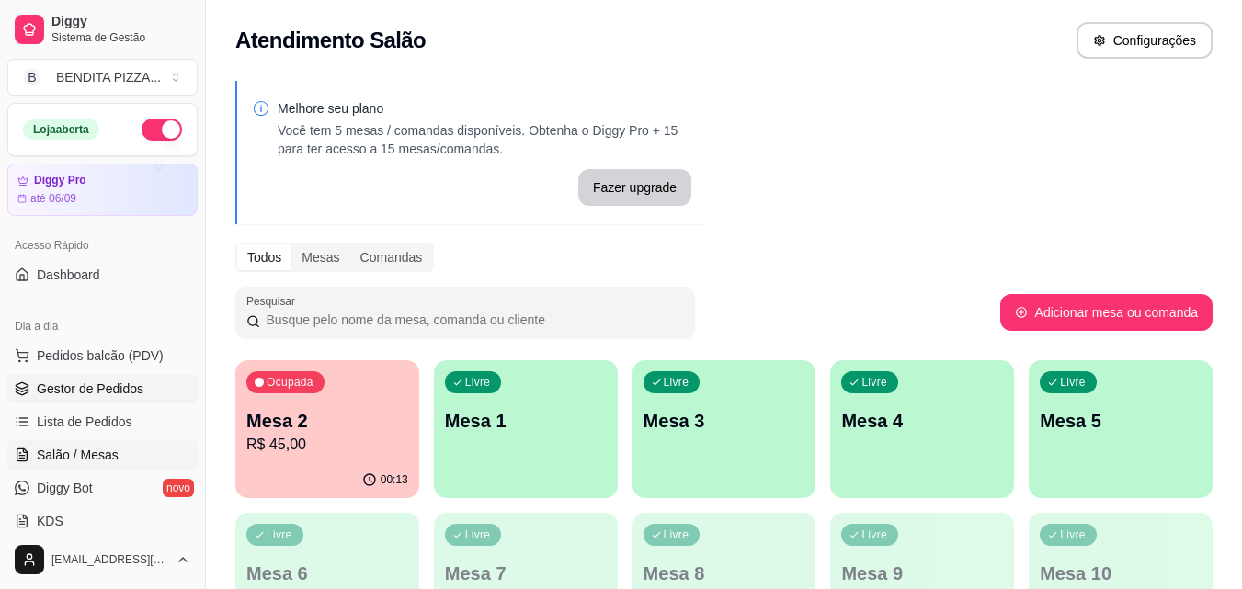
click at [120, 382] on span "Gestor de Pedidos" at bounding box center [90, 389] width 107 height 18
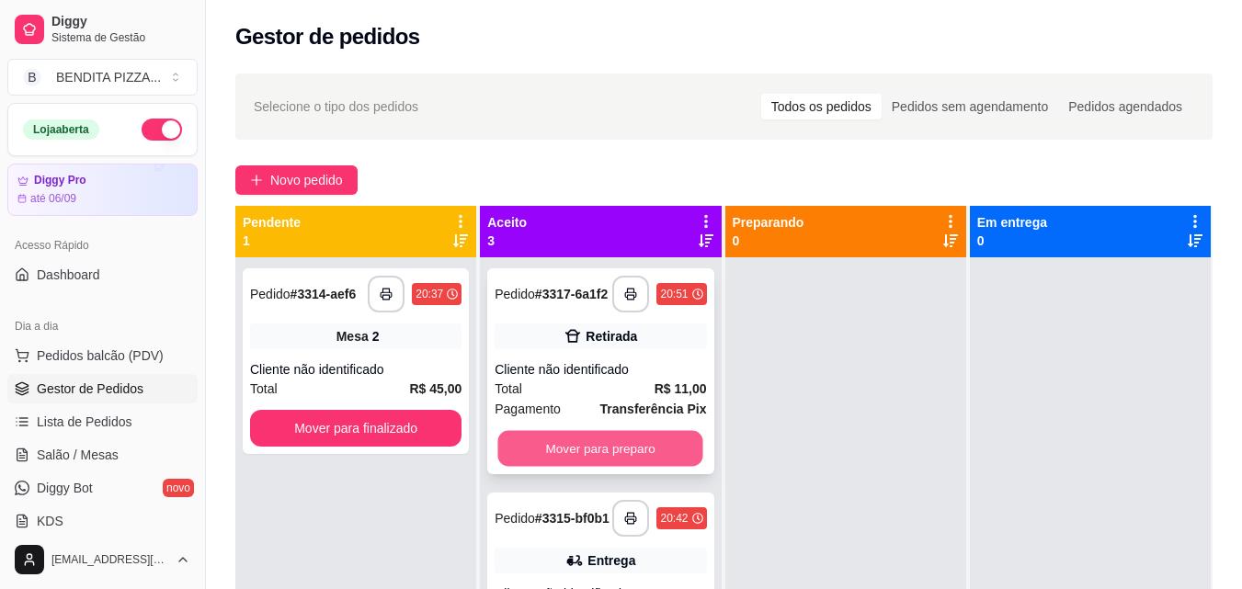
click at [554, 447] on button "Mover para preparo" at bounding box center [600, 449] width 205 height 36
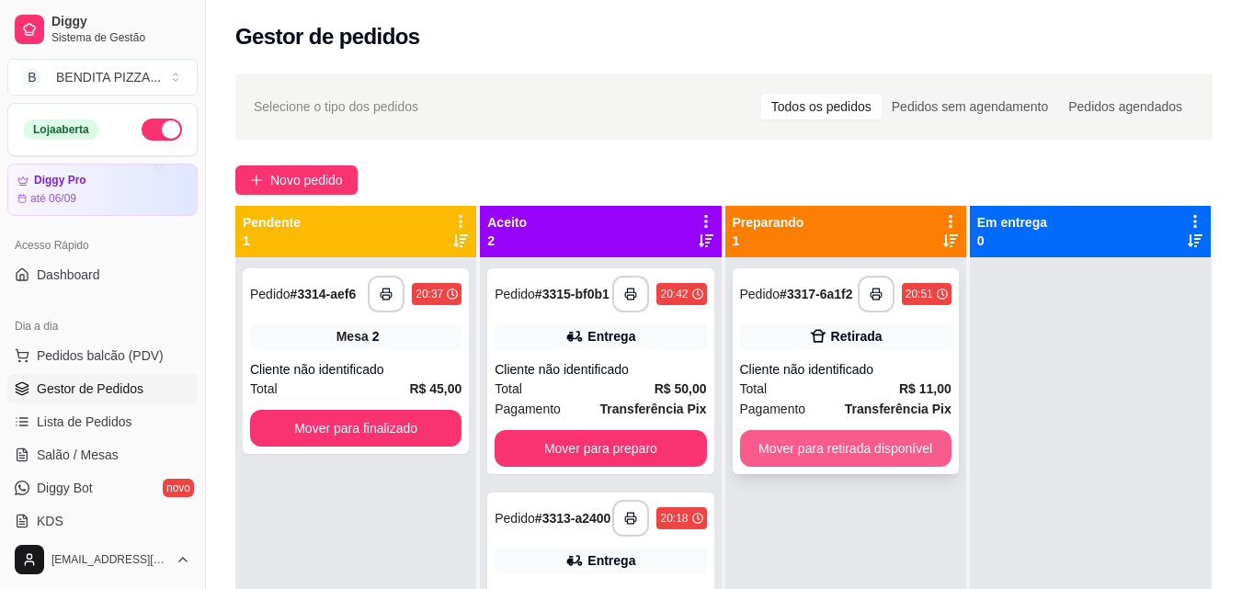
click at [811, 461] on button "Mover para retirada disponível" at bounding box center [845, 448] width 211 height 37
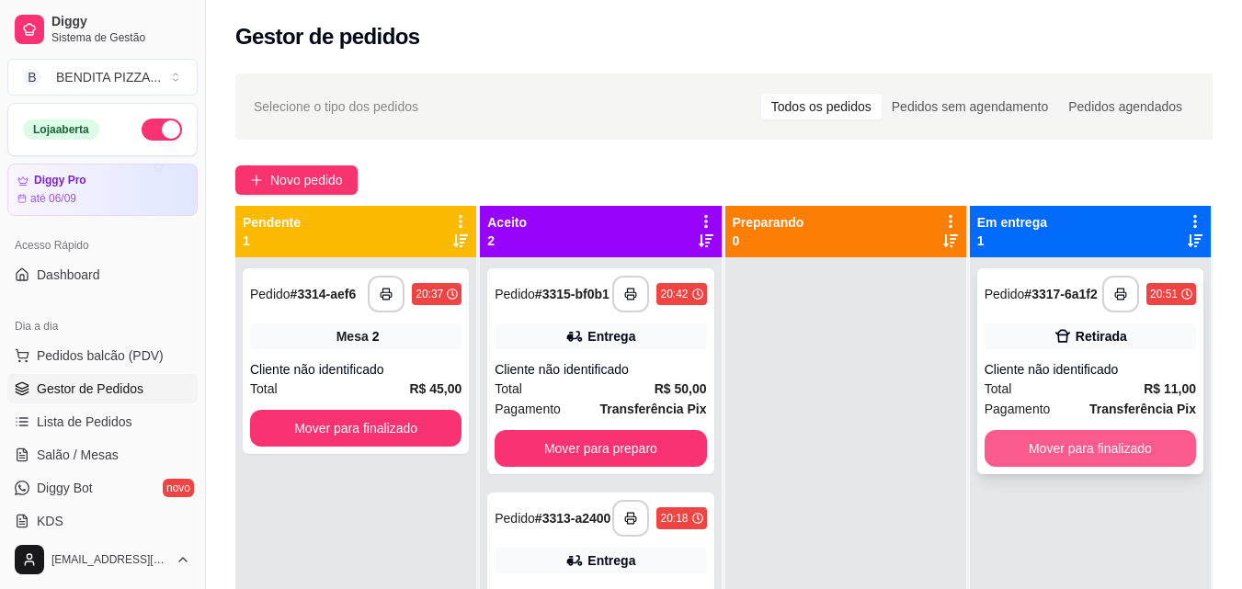
click at [1003, 437] on button "Mover para finalizado" at bounding box center [1090, 448] width 211 height 37
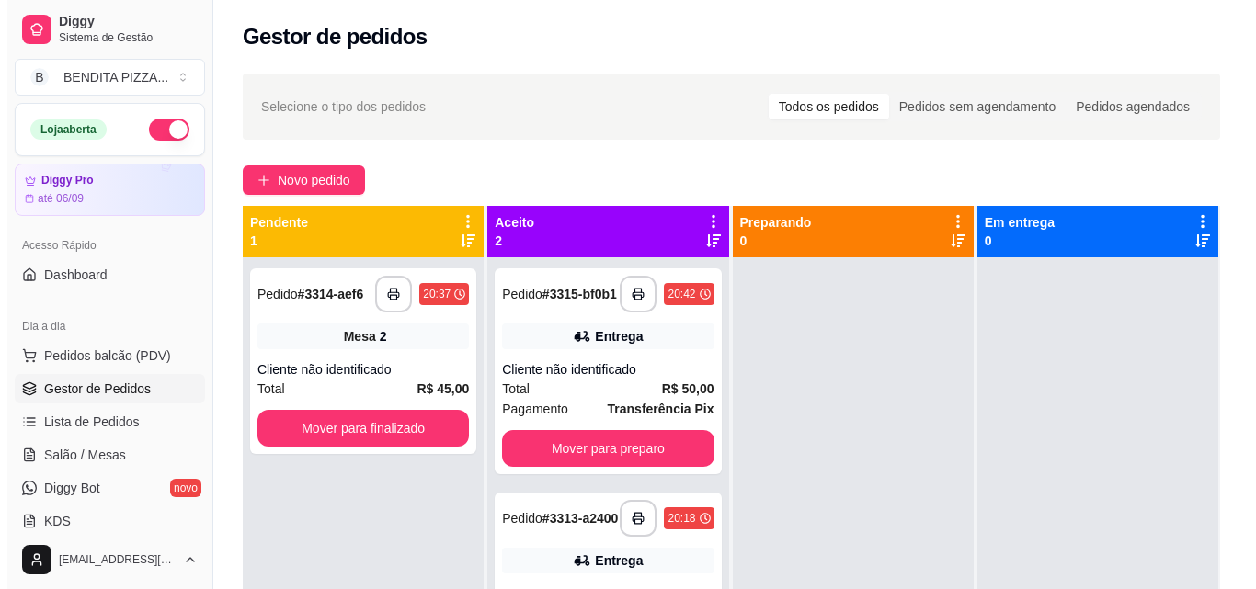
scroll to position [280, 0]
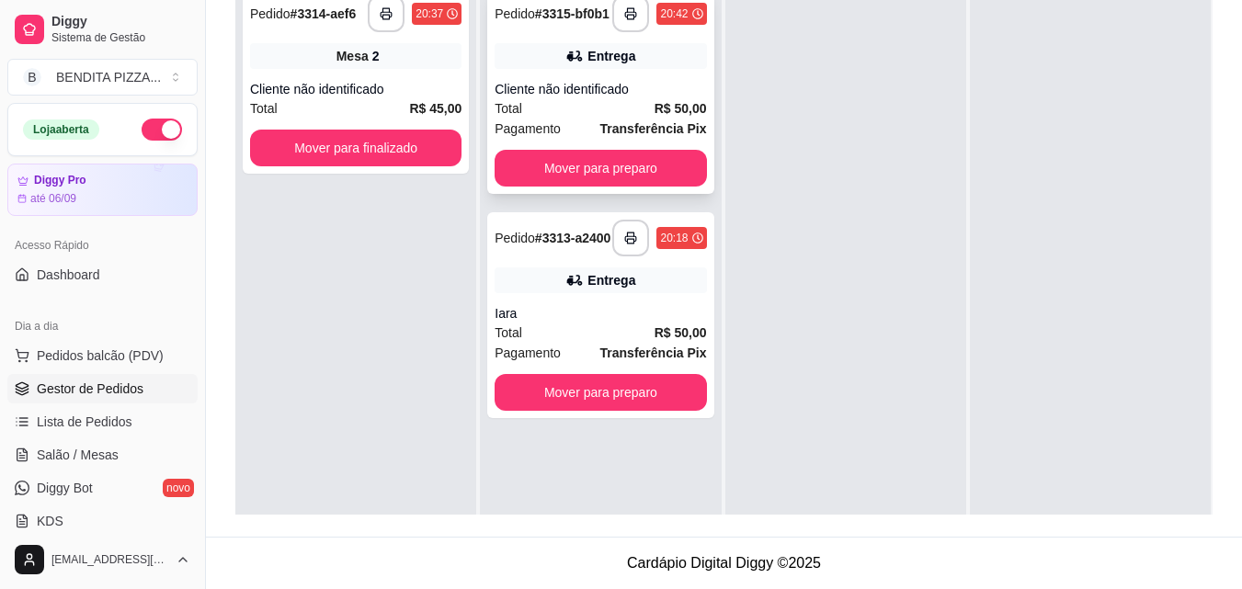
click at [620, 96] on div "Cliente não identificado" at bounding box center [600, 89] width 211 height 18
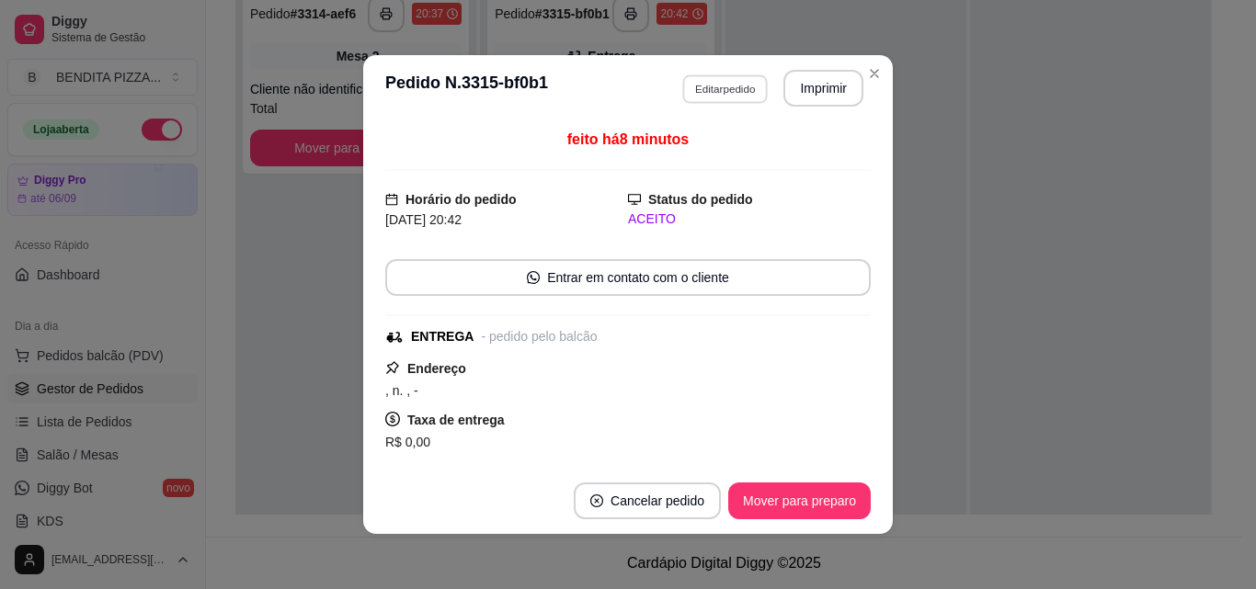
click at [742, 91] on button "Editar pedido" at bounding box center [725, 88] width 86 height 29
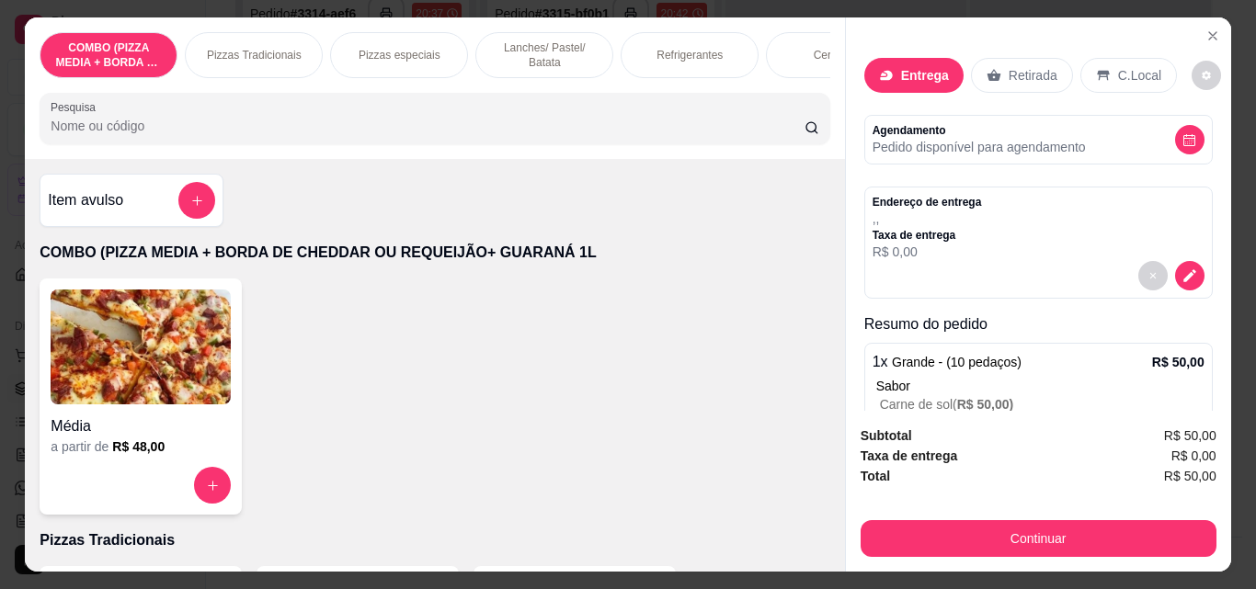
click at [660, 48] on p "Refrigerantes" at bounding box center [690, 55] width 66 height 15
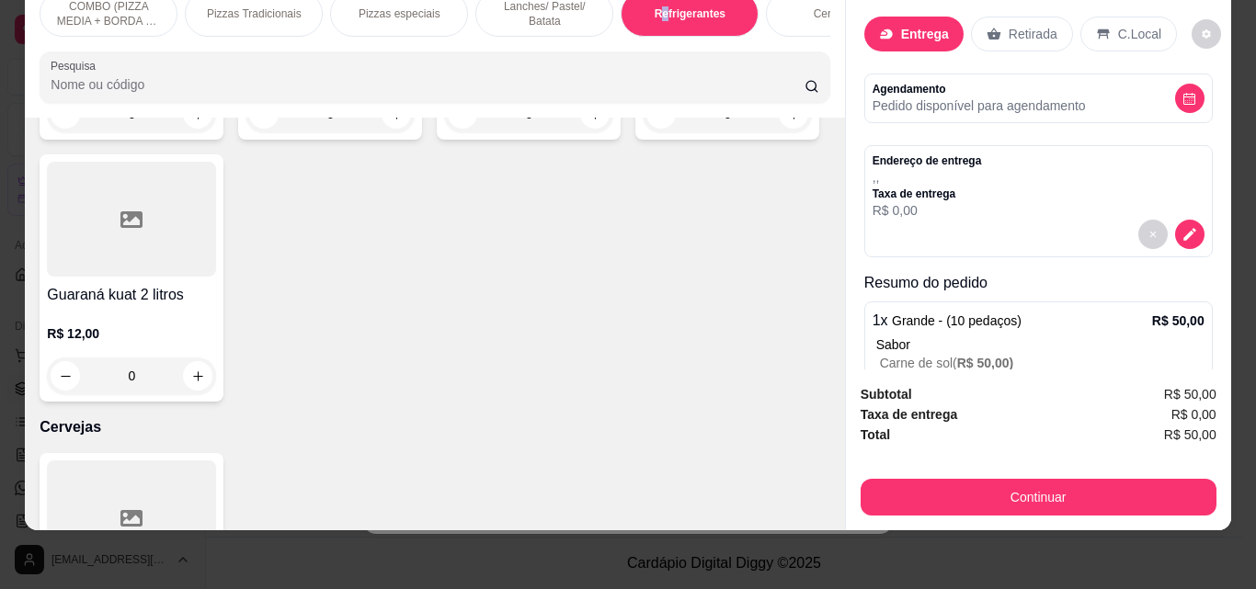
scroll to position [3188, 0]
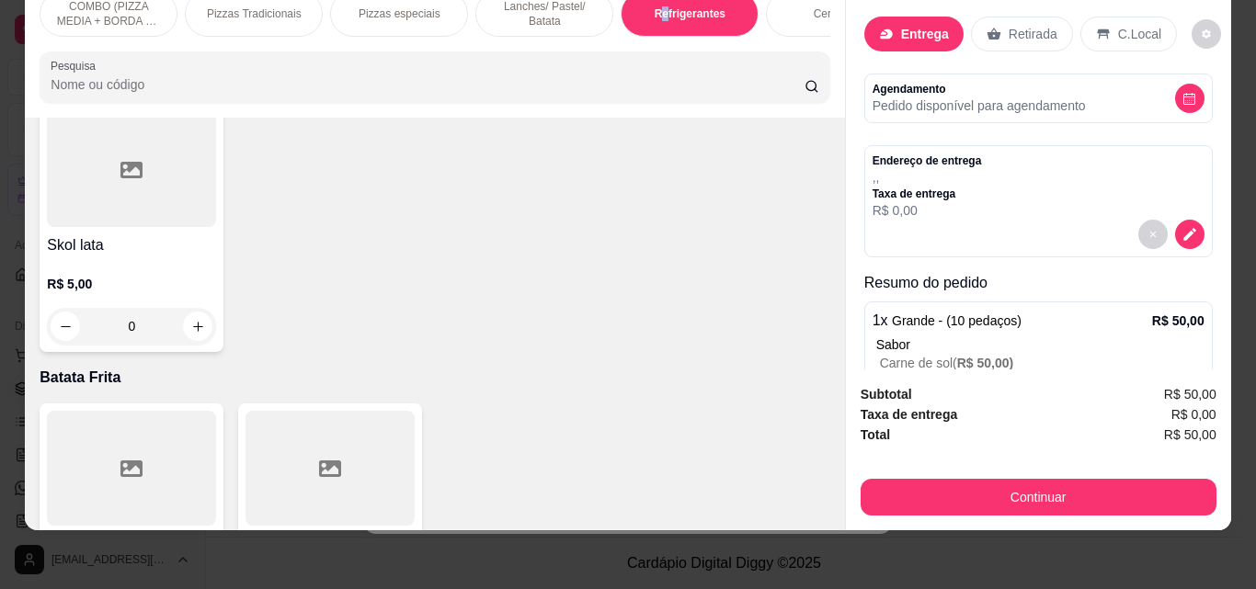
type input "1"
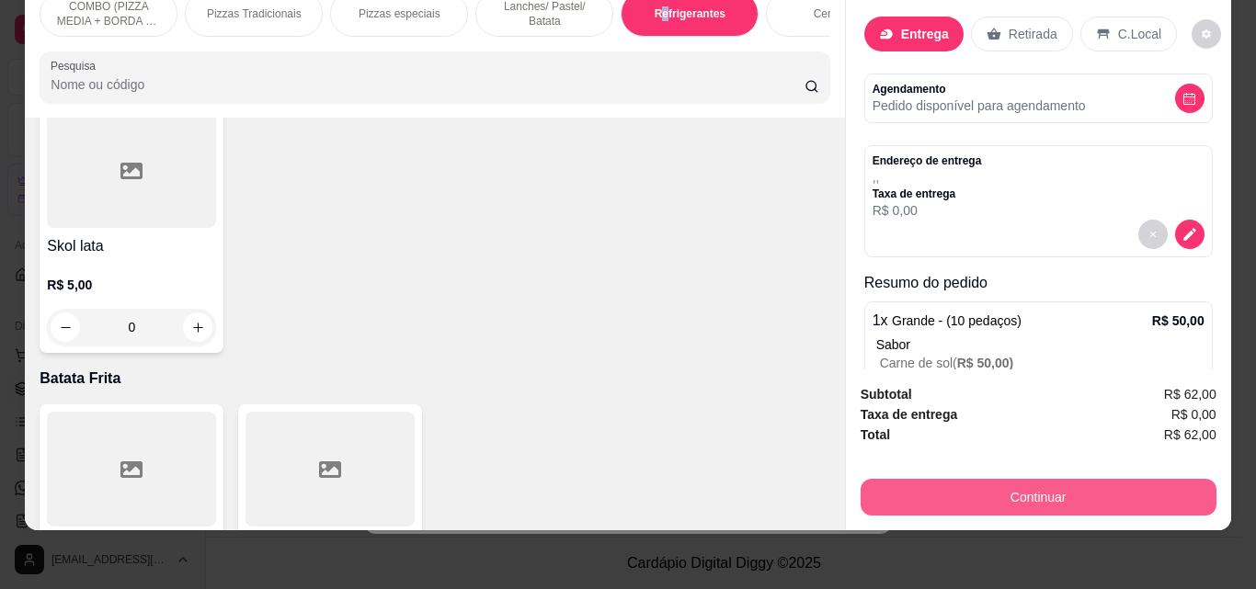
click at [1014, 479] on button "Continuar" at bounding box center [1039, 497] width 356 height 37
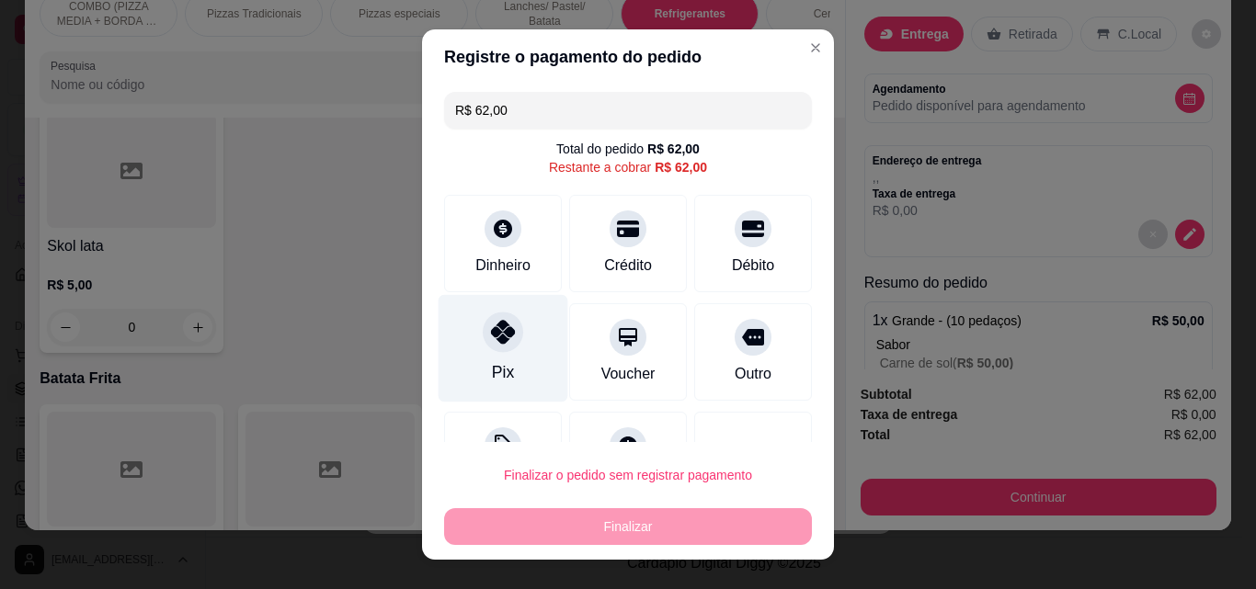
click at [491, 324] on icon at bounding box center [503, 332] width 24 height 24
type input "R$ 0,00"
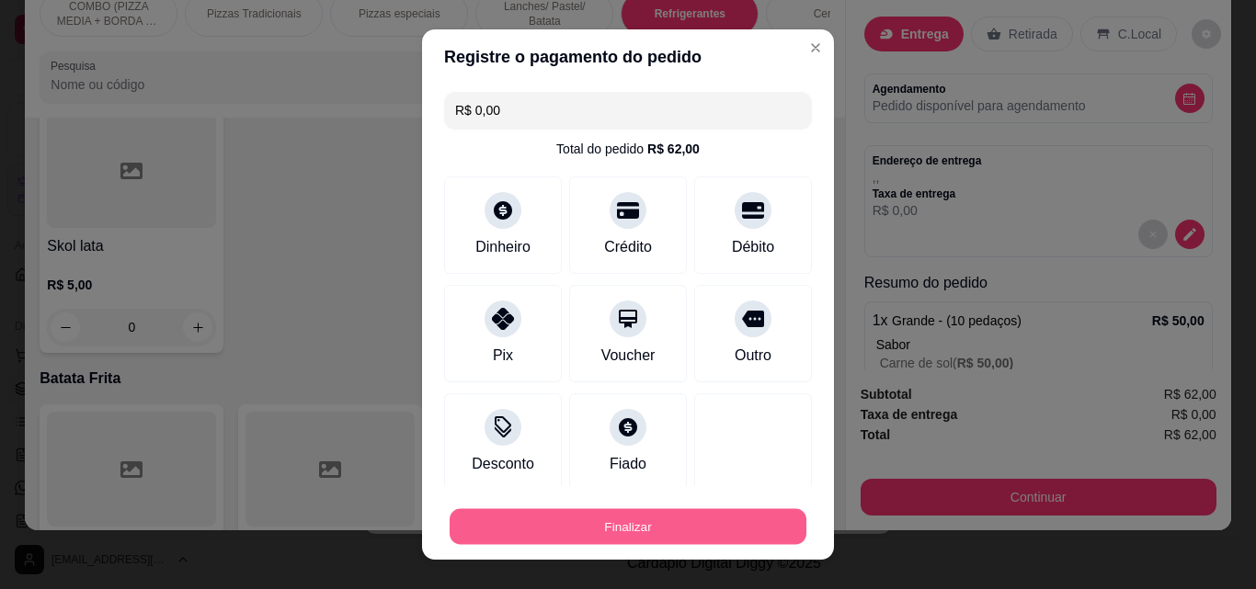
click at [617, 513] on button "Finalizar" at bounding box center [628, 527] width 357 height 36
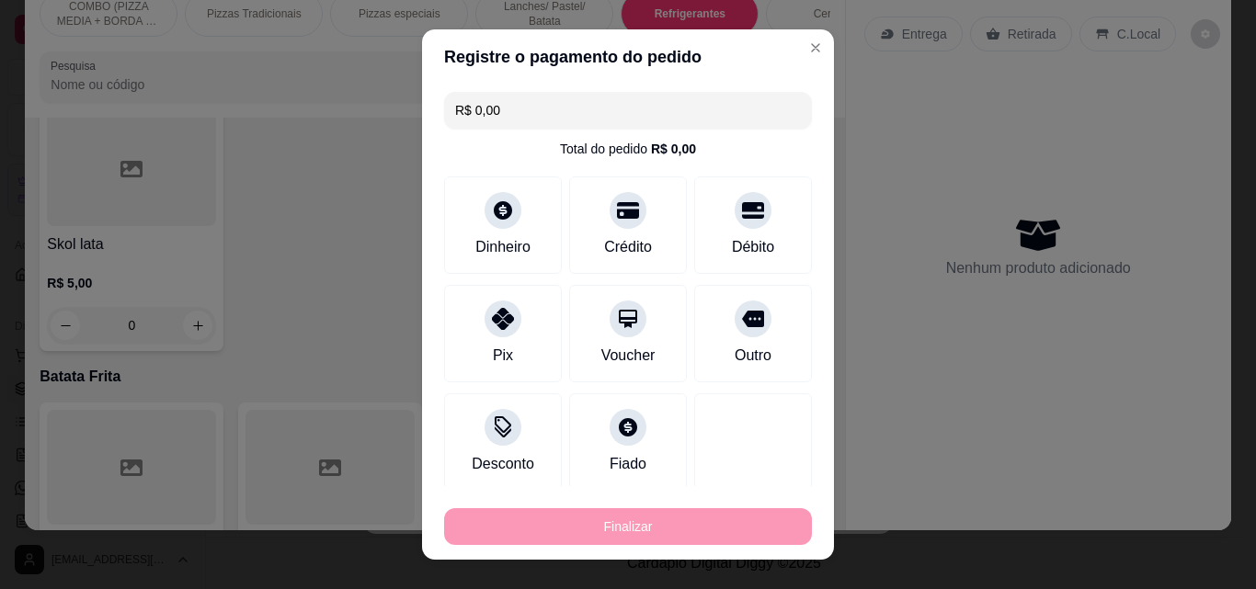
type input "0"
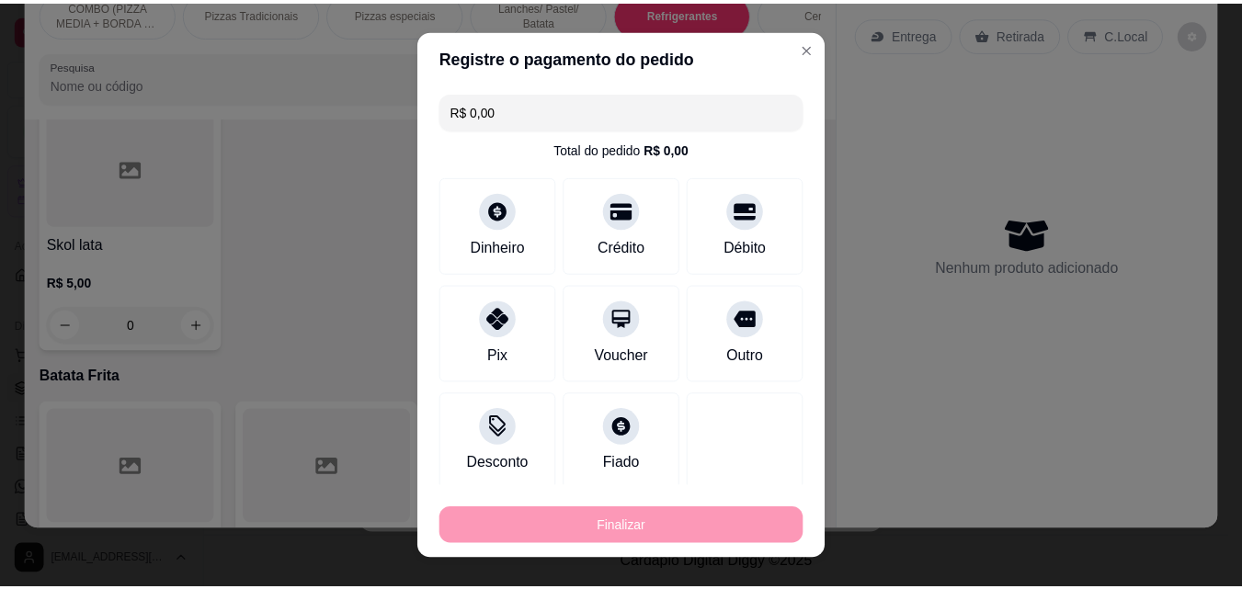
scroll to position [3188, 0]
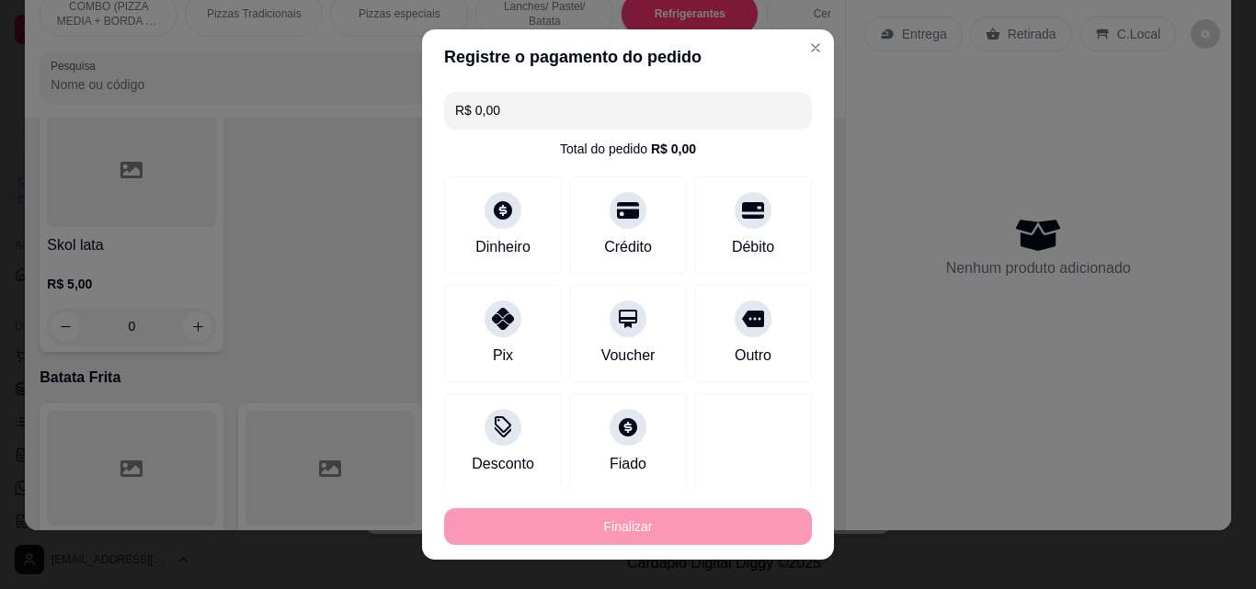
type input "-R$ 62,00"
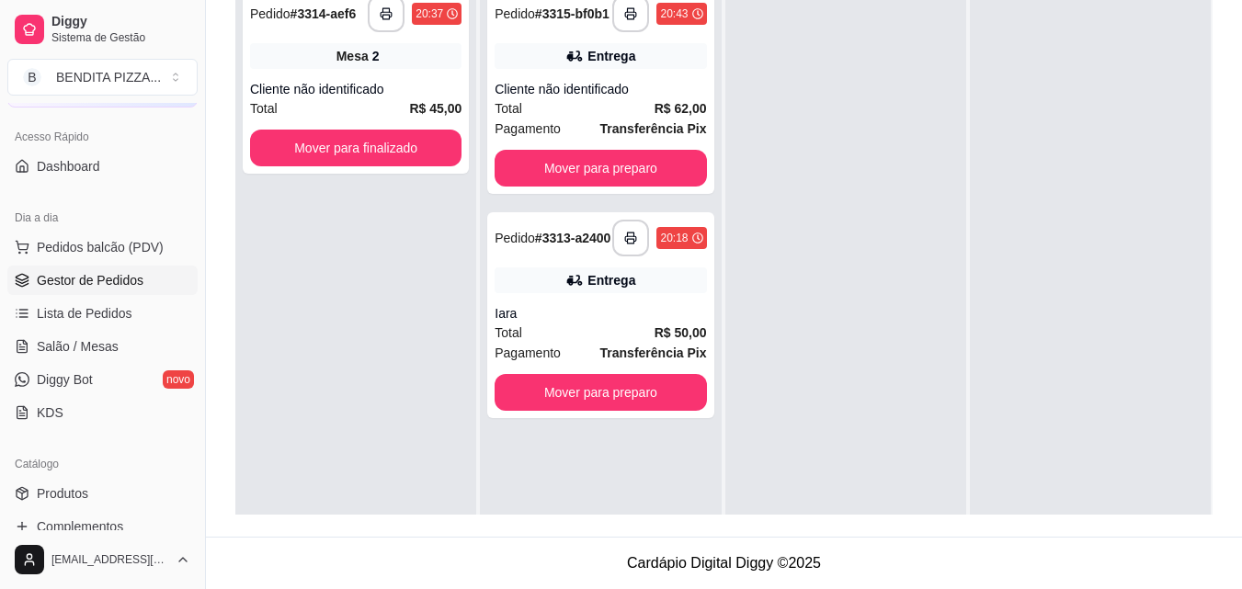
scroll to position [322, 0]
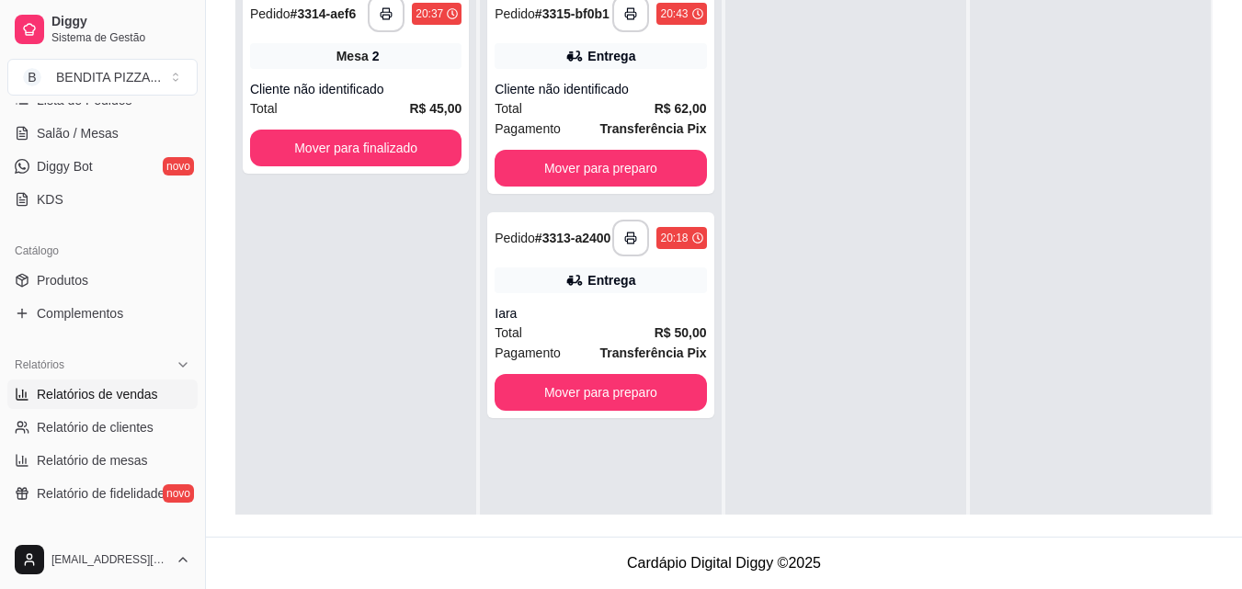
click at [138, 387] on span "Relatórios de vendas" at bounding box center [97, 394] width 121 height 18
select select "ALL"
select select "0"
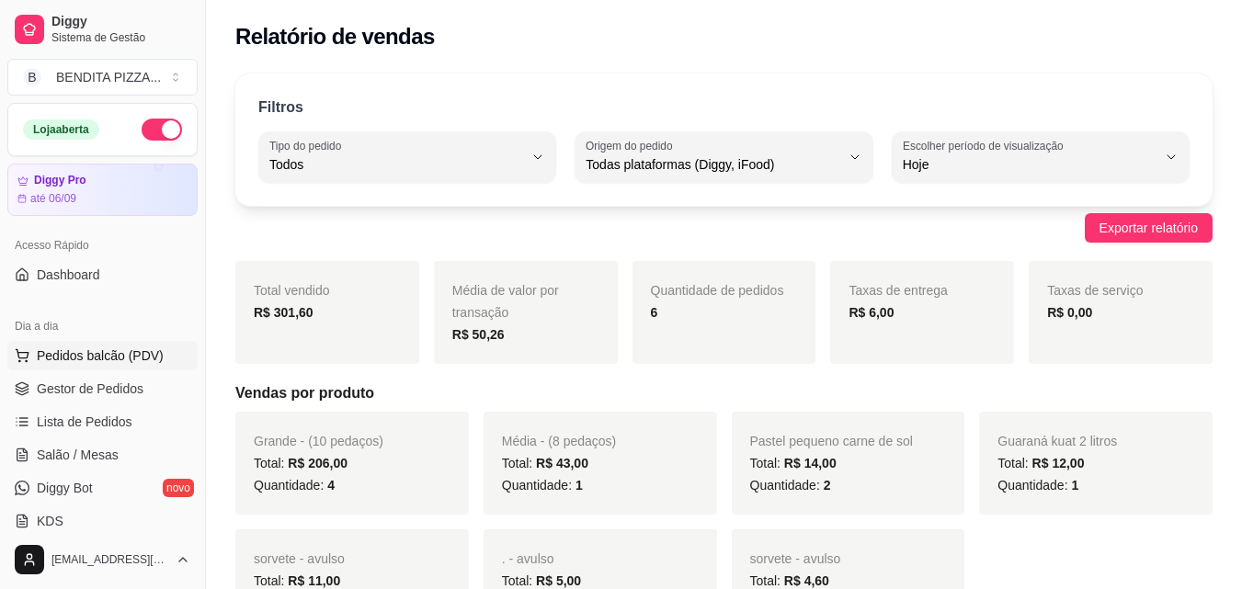
click at [92, 354] on span "Pedidos balcão (PDV)" at bounding box center [100, 356] width 127 height 18
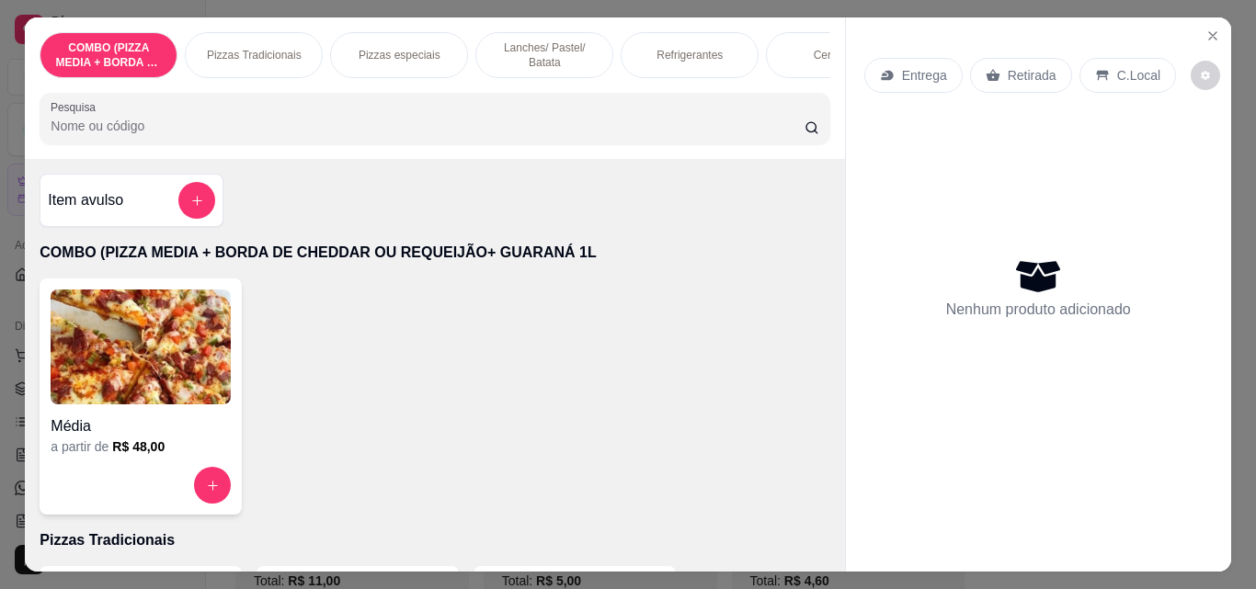
click at [662, 48] on p "Refrigerantes" at bounding box center [690, 55] width 66 height 15
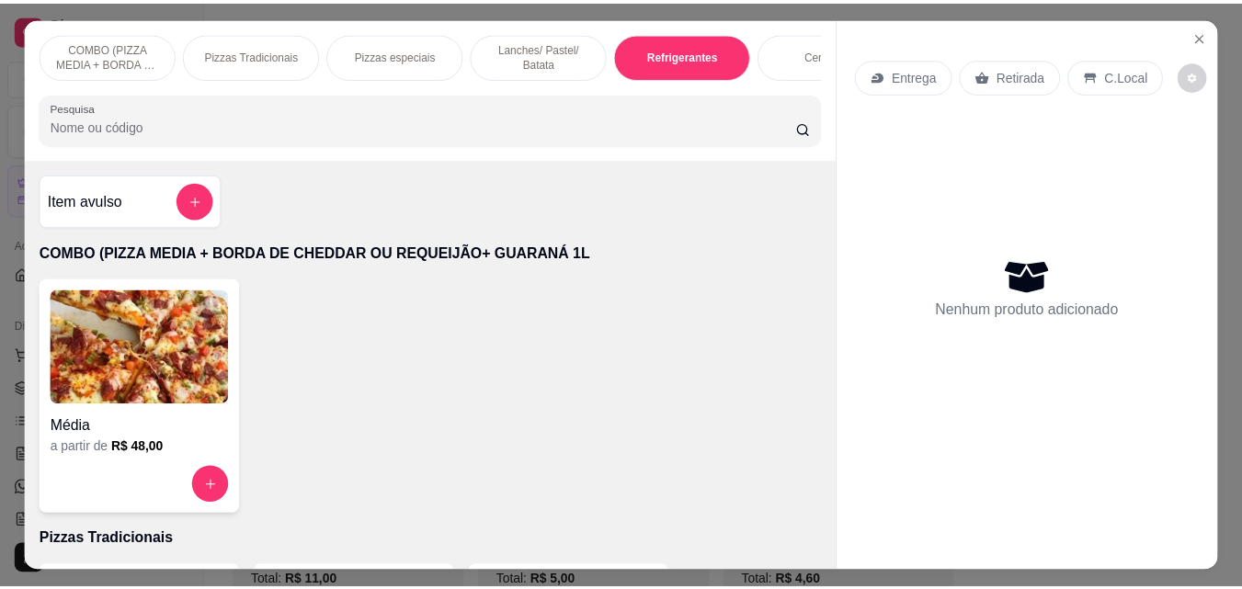
scroll to position [48, 0]
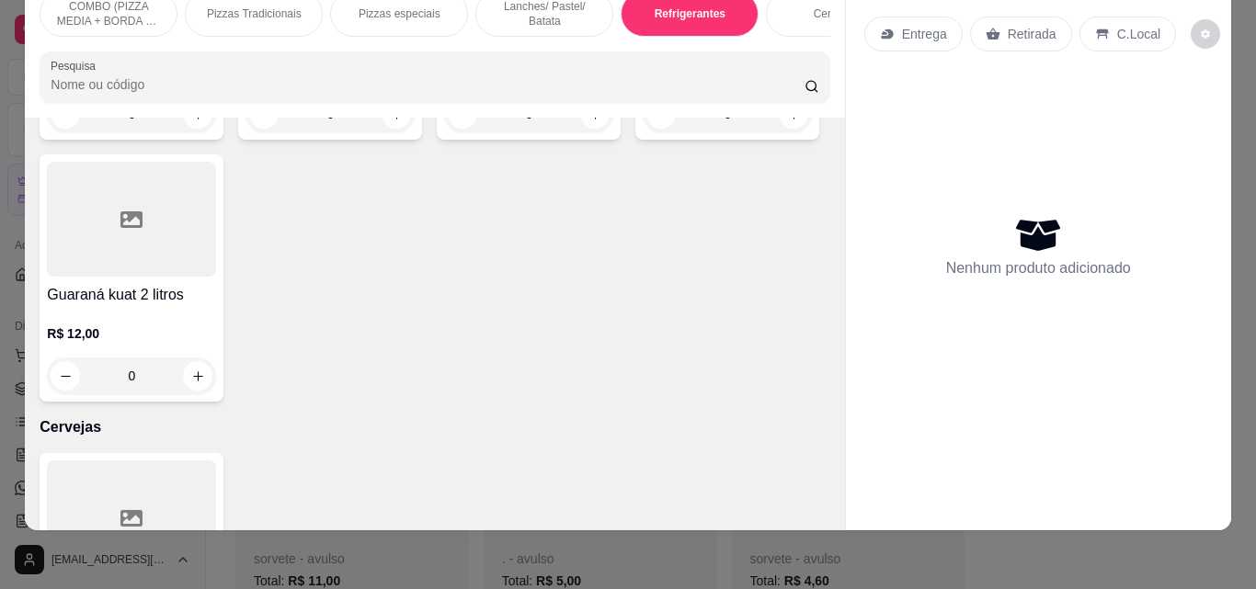
click at [191, 121] on icon "increase-product-quantity" at bounding box center [198, 115] width 14 height 14
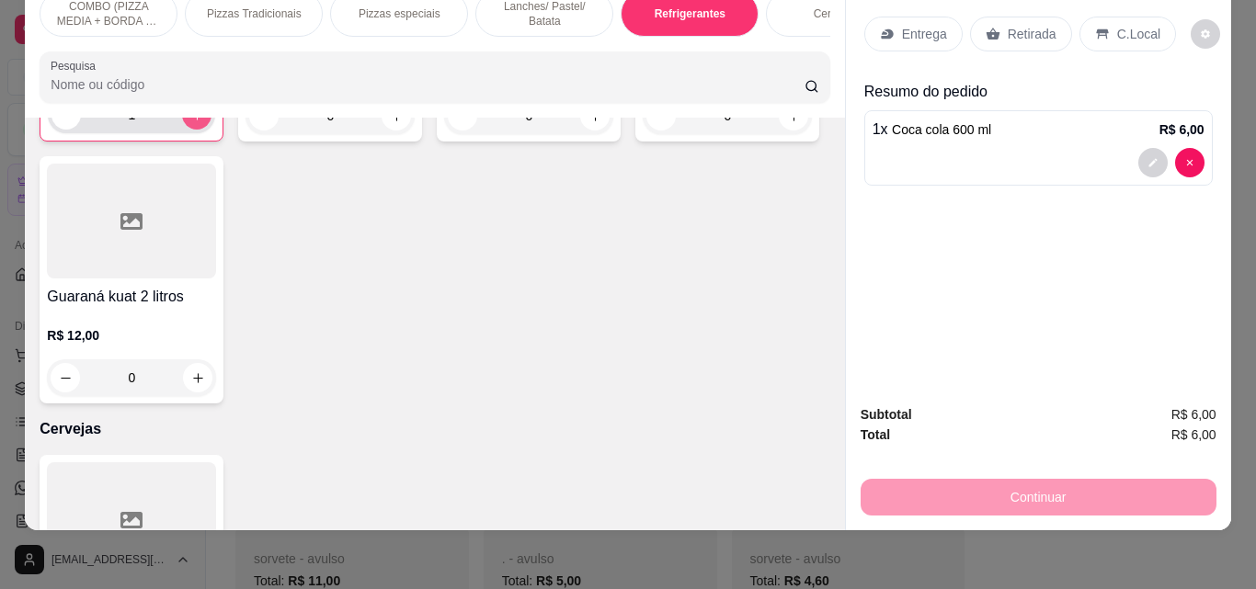
type input "1"
click at [1023, 25] on p "Retirada" at bounding box center [1032, 34] width 49 height 18
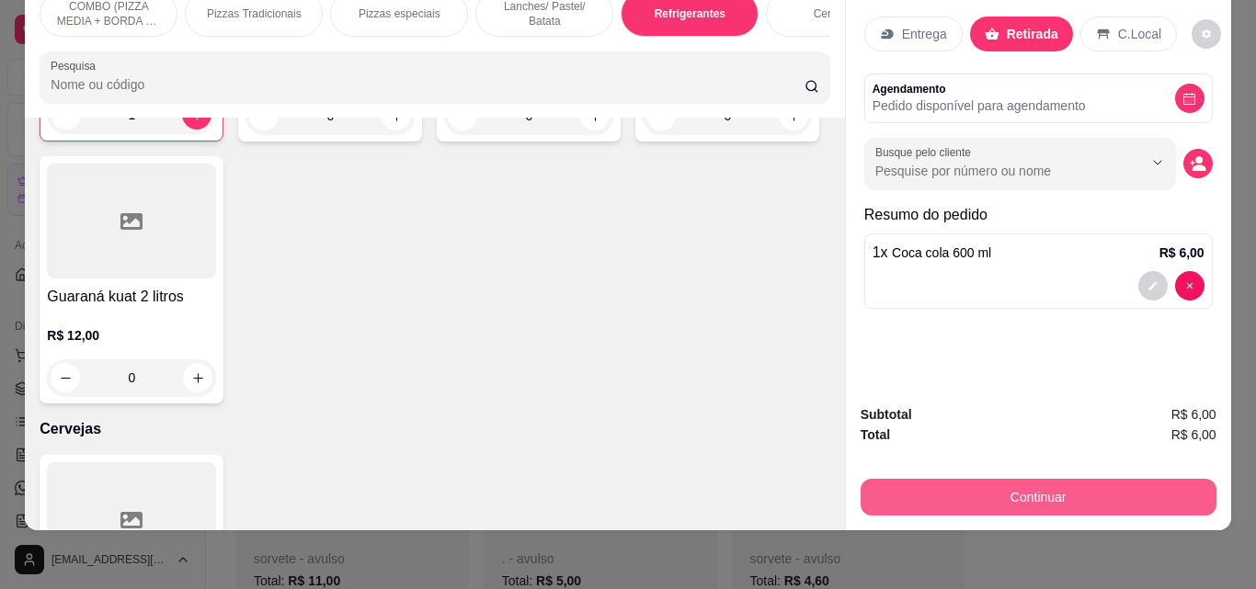
click at [976, 497] on button "Continuar" at bounding box center [1039, 497] width 356 height 37
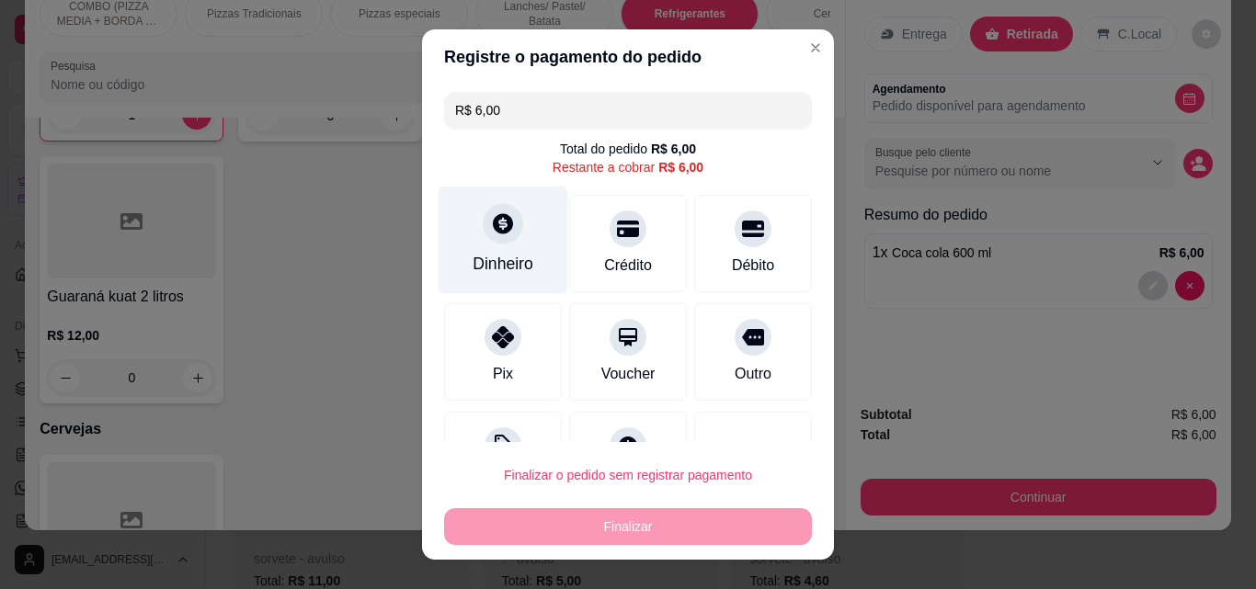
click at [442, 241] on div "Dinheiro" at bounding box center [504, 241] width 130 height 108
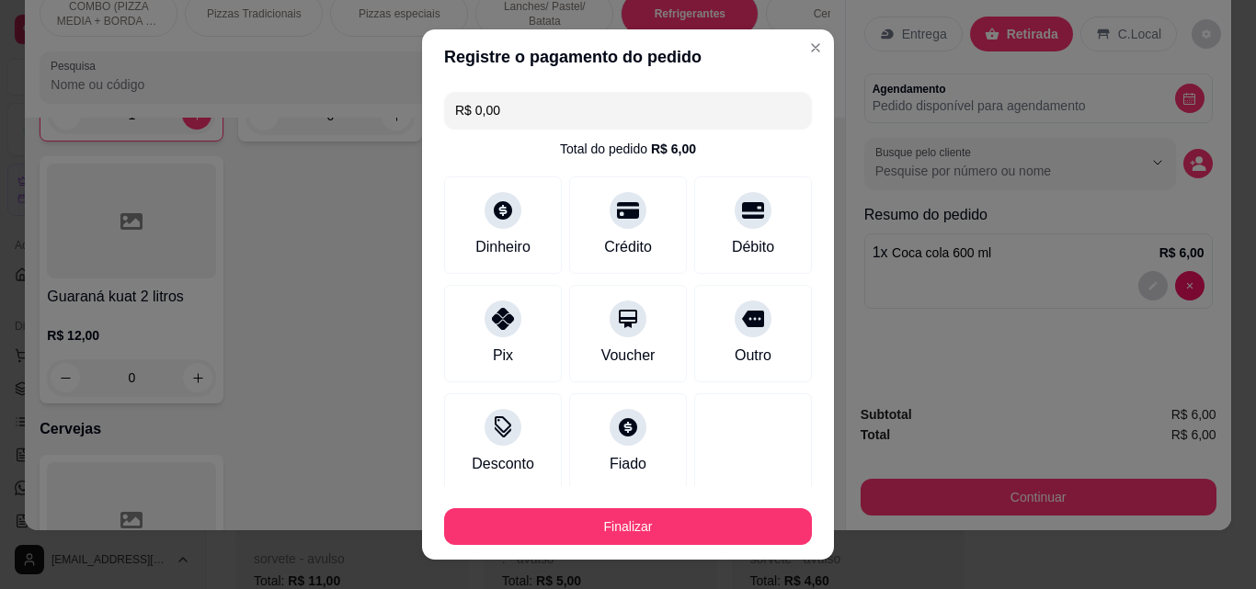
type input "R$ 0,00"
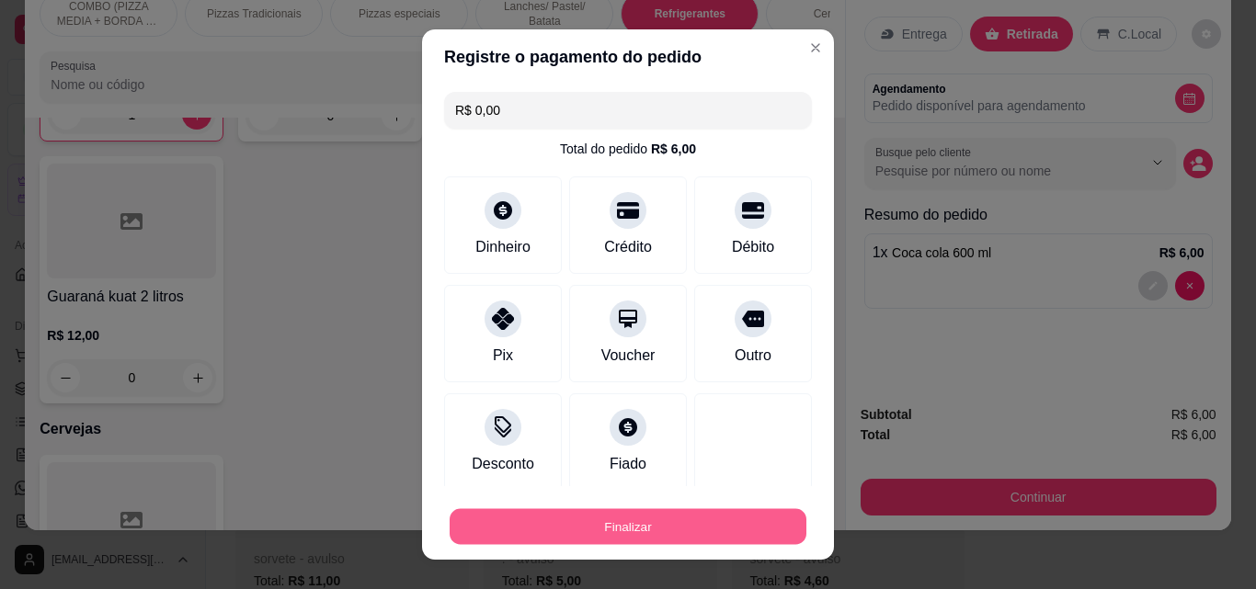
click at [710, 525] on button "Finalizar" at bounding box center [628, 527] width 357 height 36
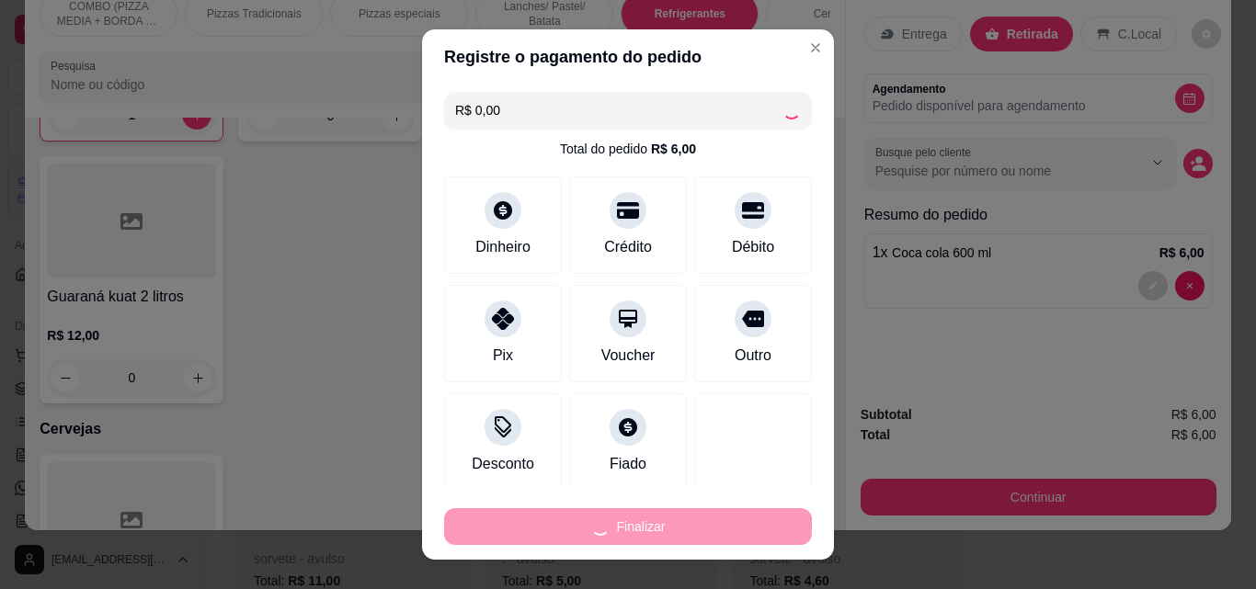
type input "0"
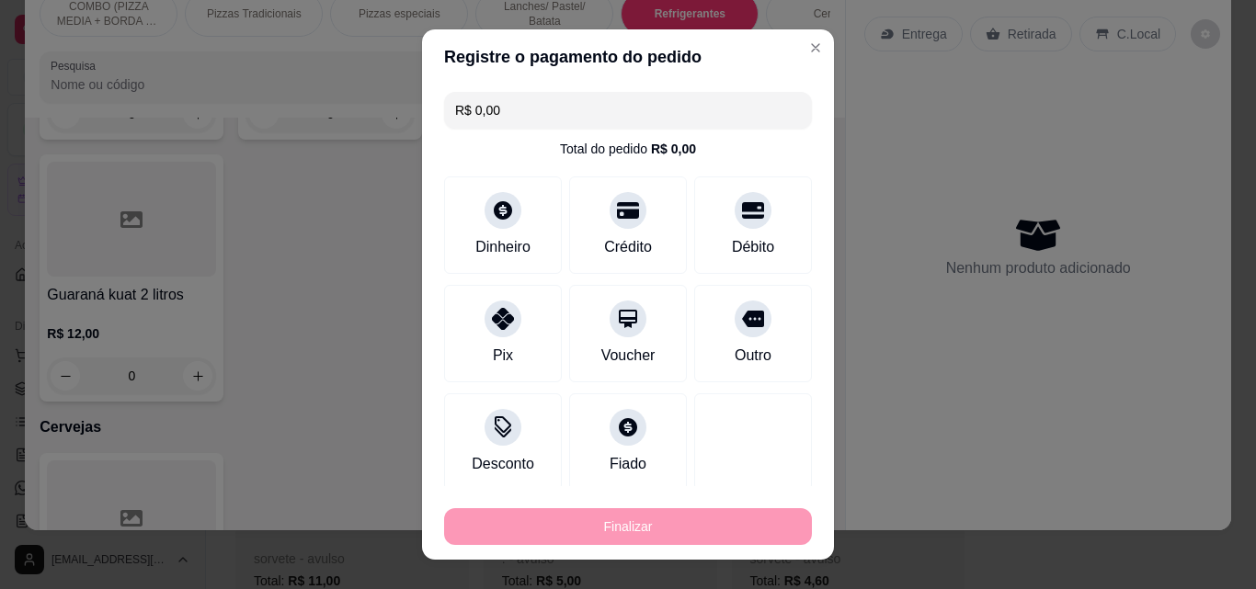
type input "-R$ 6,00"
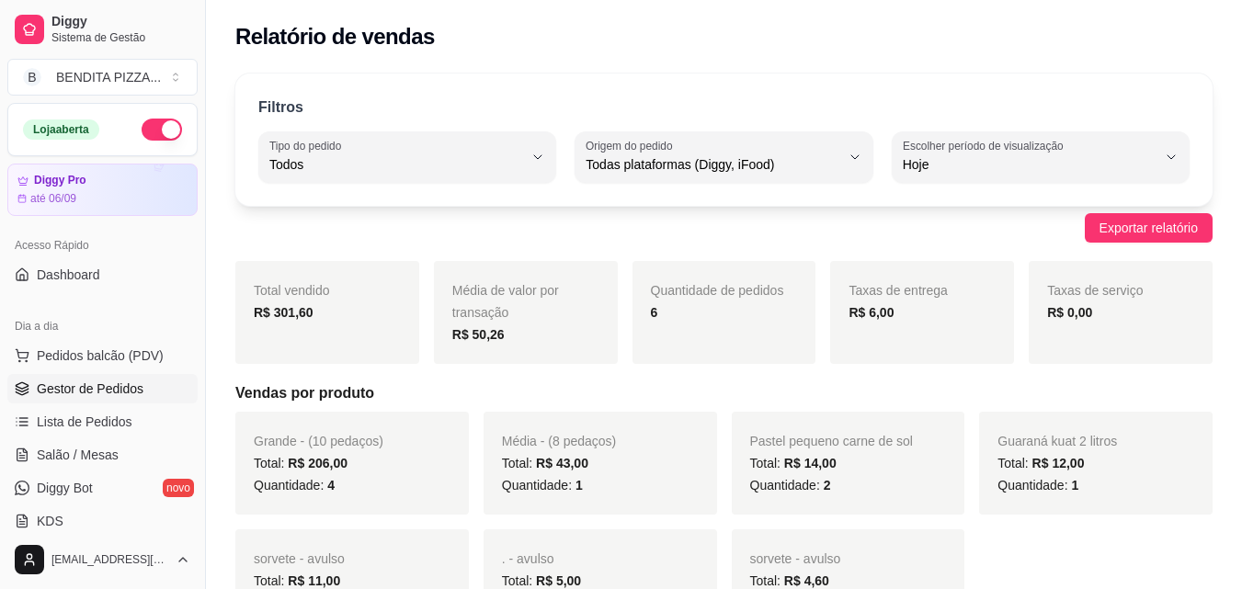
click at [109, 398] on link "Gestor de Pedidos" at bounding box center [102, 388] width 190 height 29
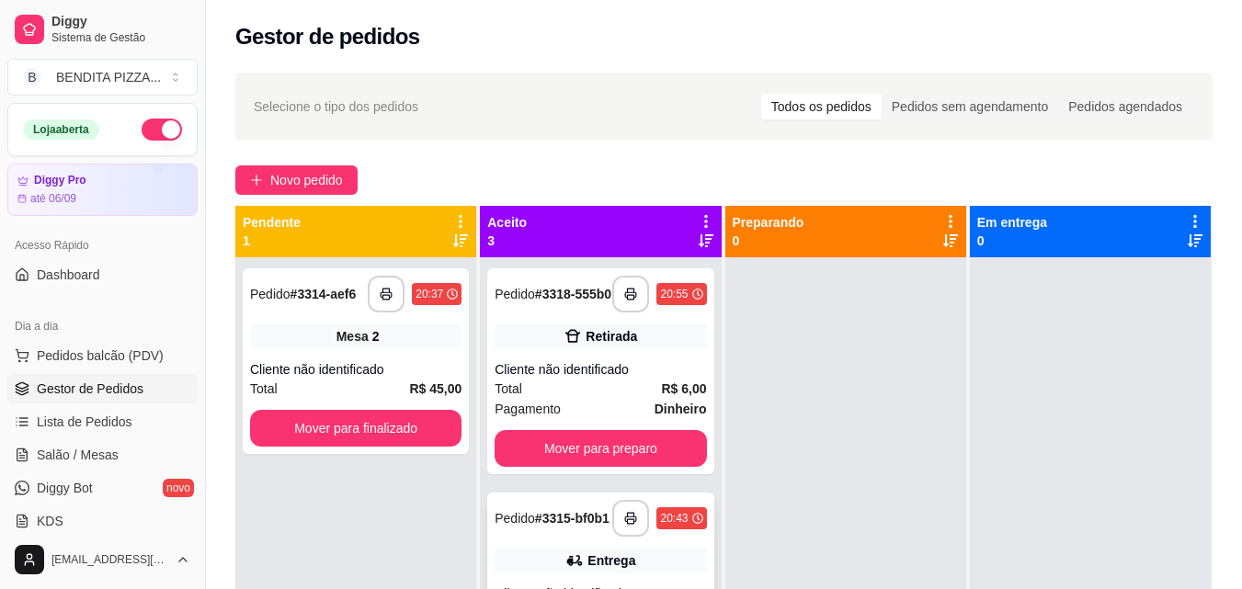
click at [539, 437] on div "**********" at bounding box center [600, 371] width 226 height 206
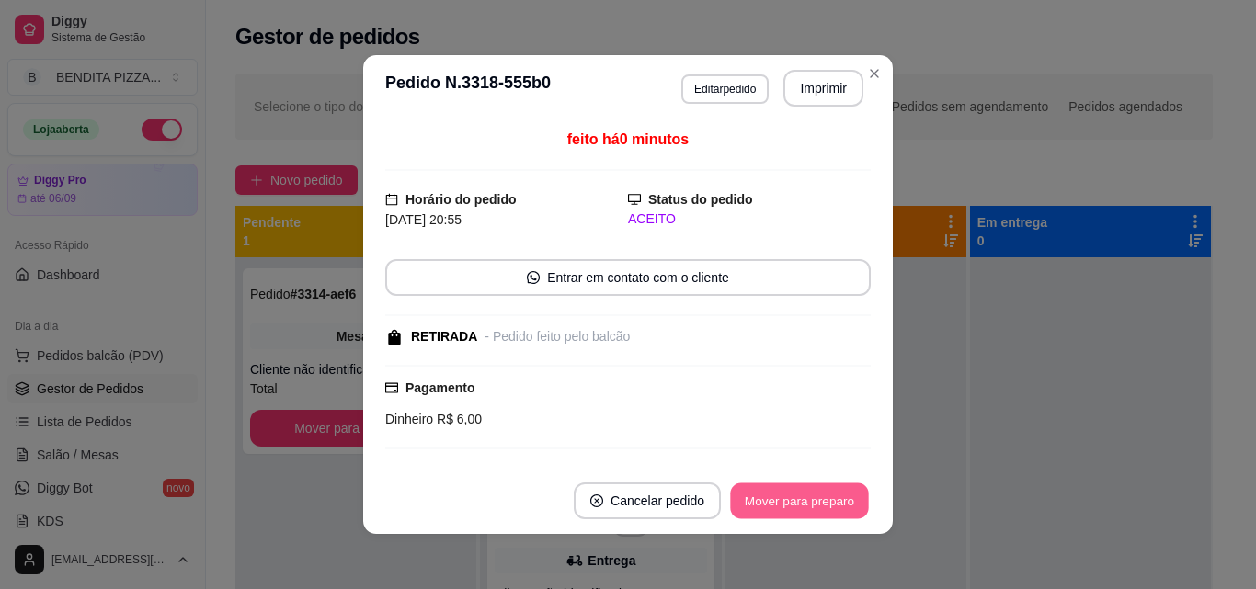
click at [775, 495] on button "Mover para preparo" at bounding box center [799, 502] width 138 height 36
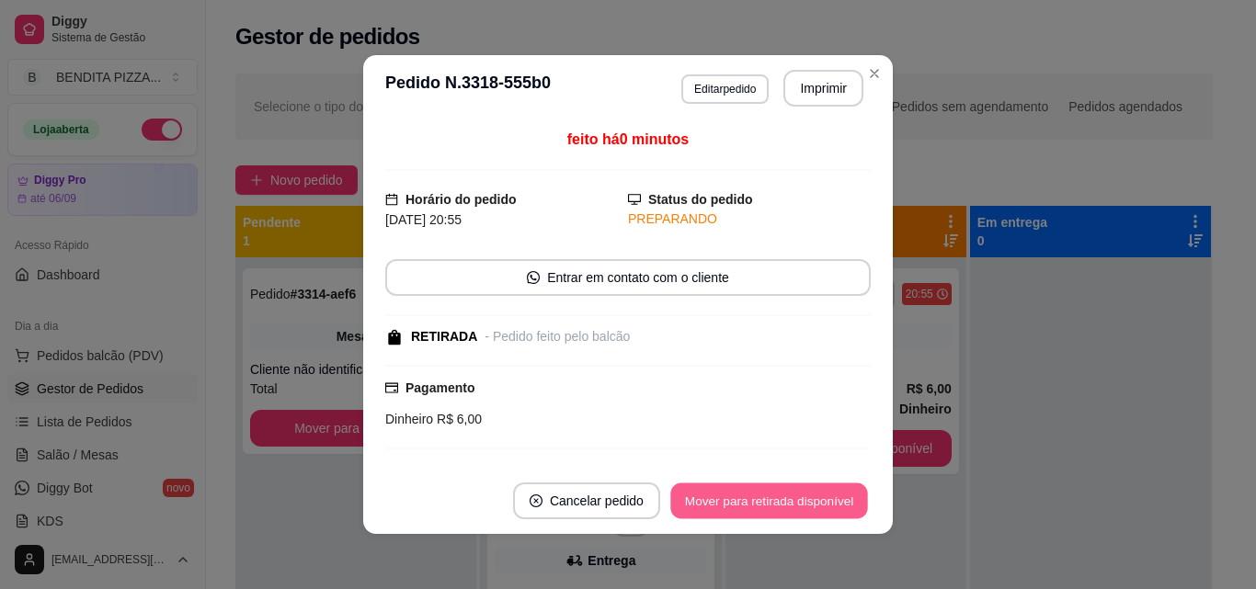
click at [775, 495] on button "Mover para retirada disponível" at bounding box center [768, 502] width 197 height 36
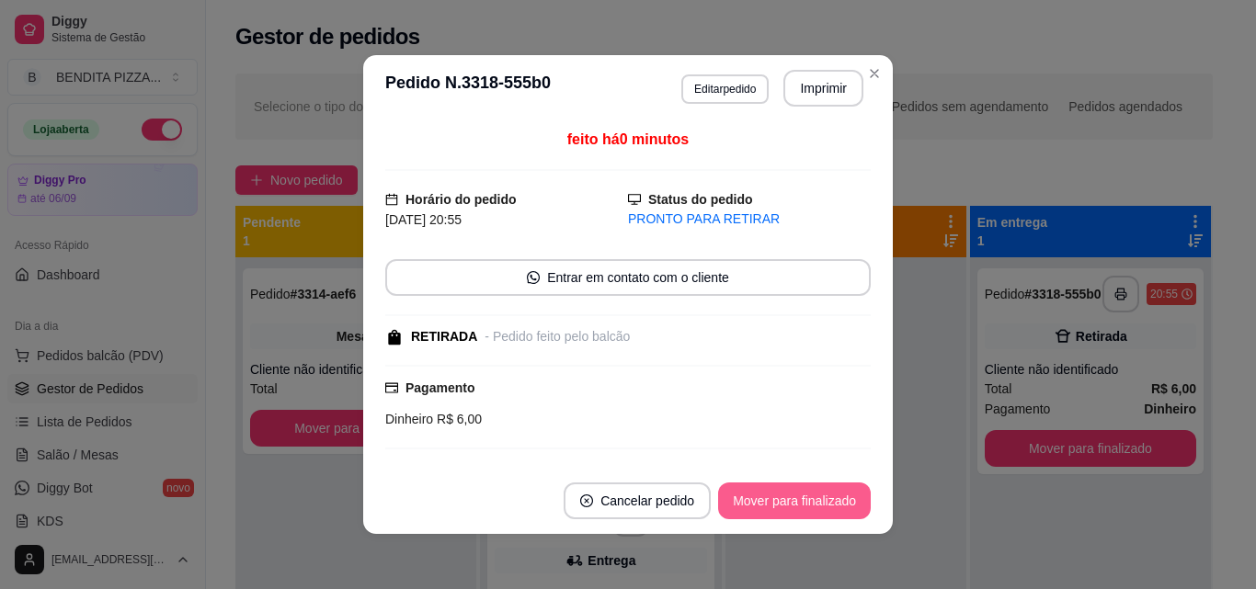
click at [775, 495] on button "Mover para finalizado" at bounding box center [794, 501] width 153 height 37
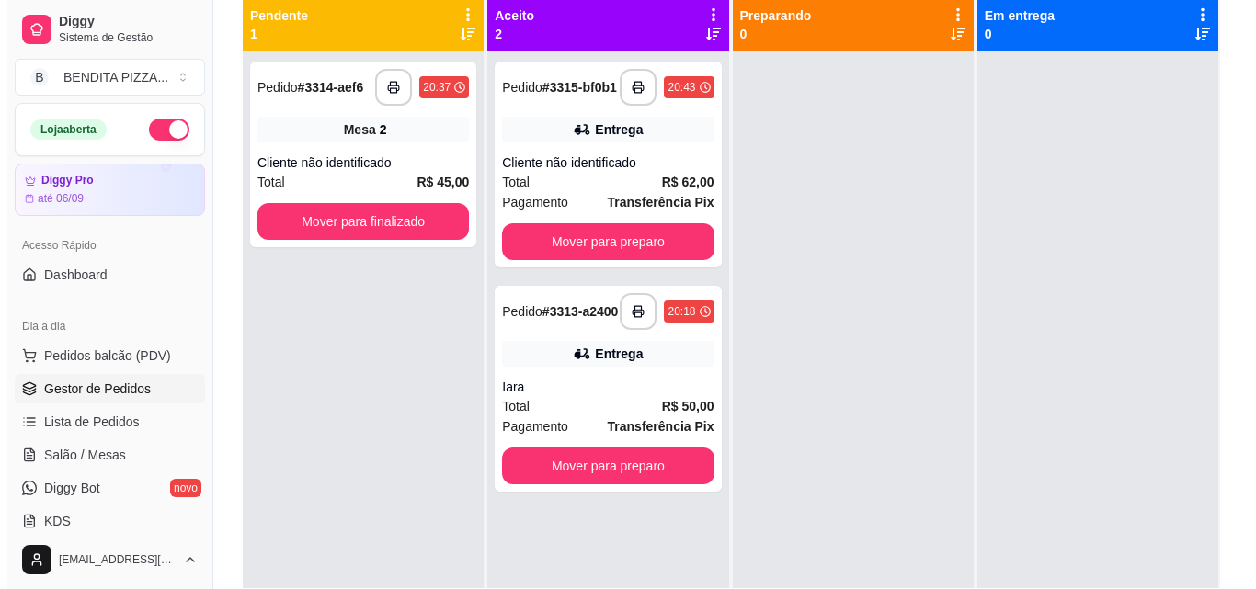
scroll to position [233, 0]
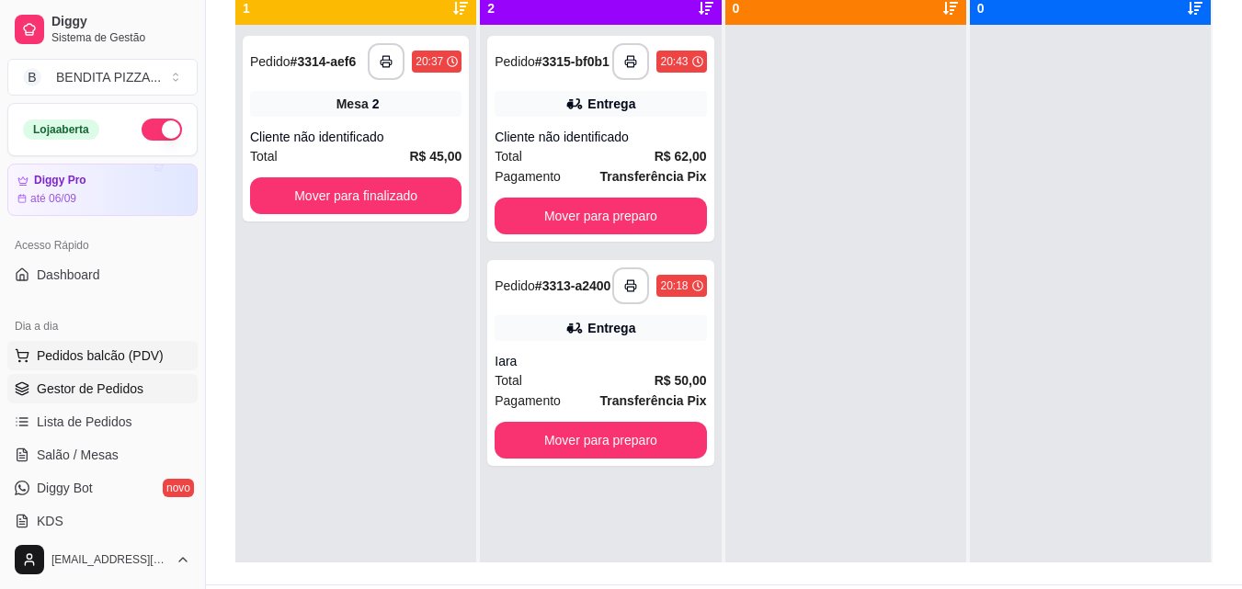
click at [120, 354] on span "Pedidos balcão (PDV)" at bounding box center [100, 356] width 127 height 18
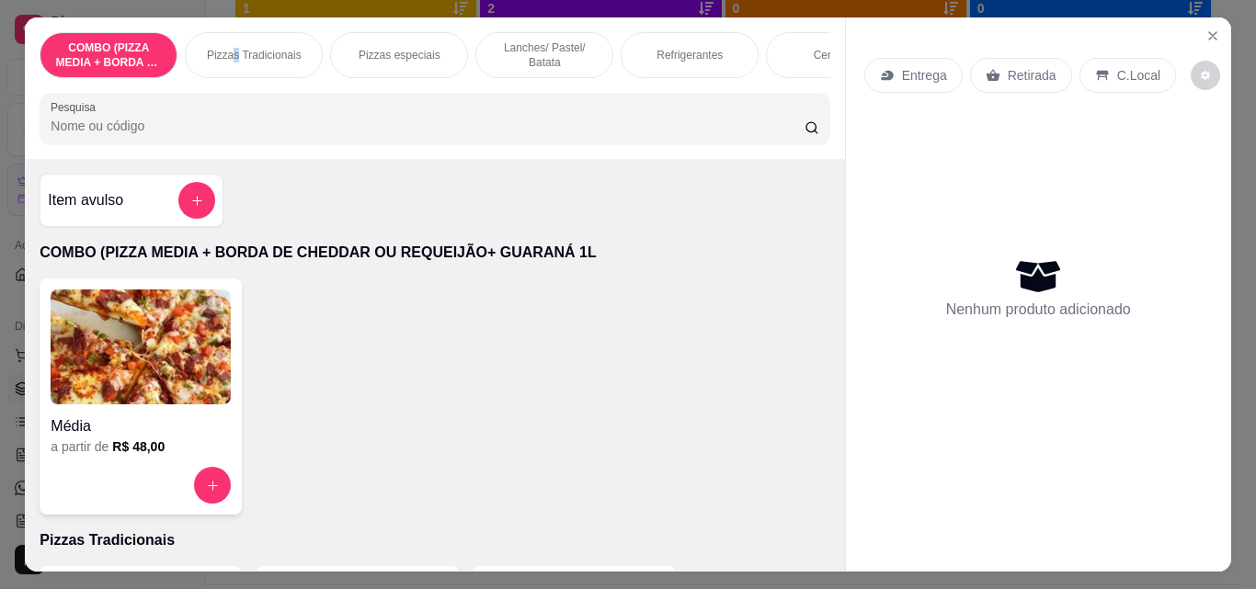
click at [232, 48] on p "Pizzas Tradicionais" at bounding box center [254, 55] width 95 height 15
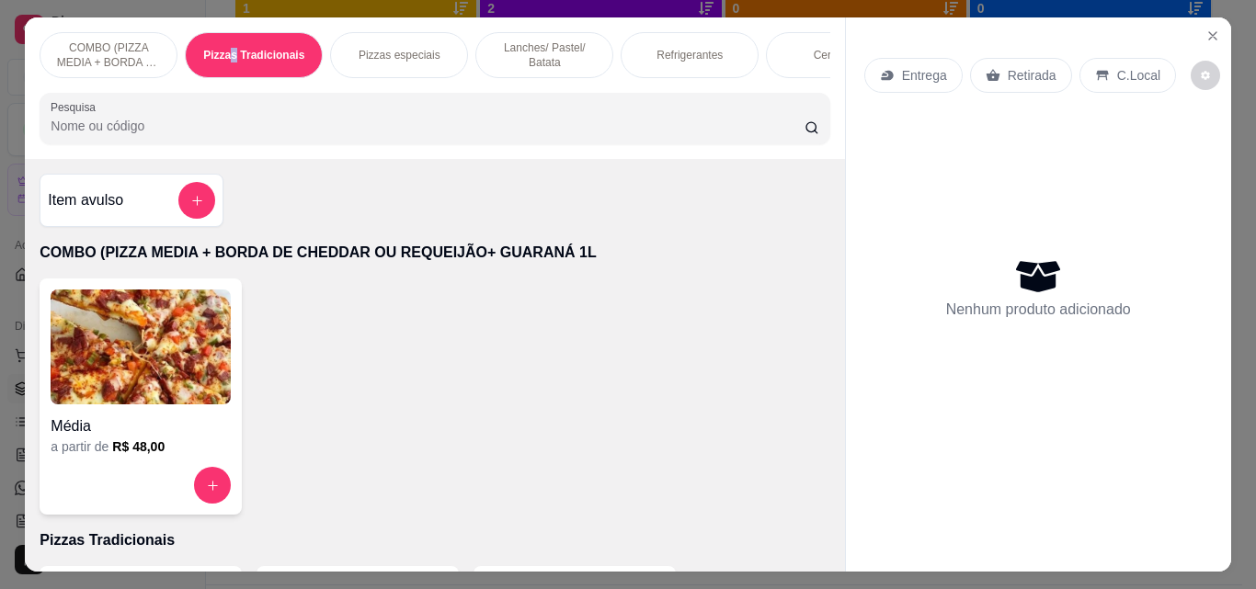
scroll to position [48, 0]
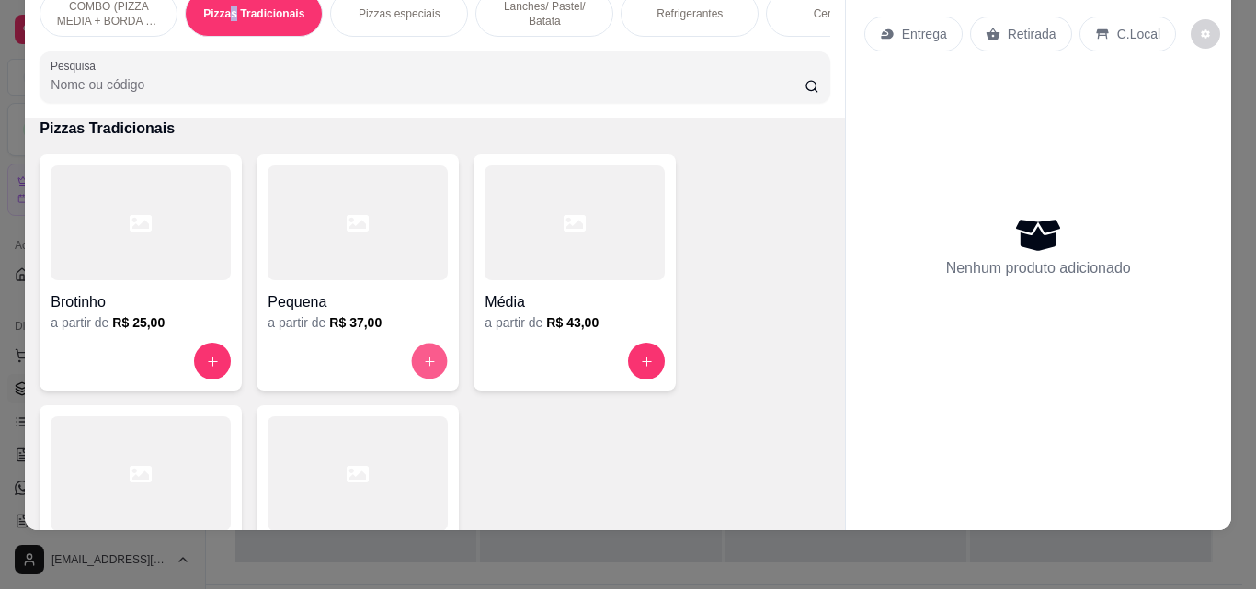
click at [425, 362] on icon "increase-product-quantity" at bounding box center [429, 361] width 9 height 9
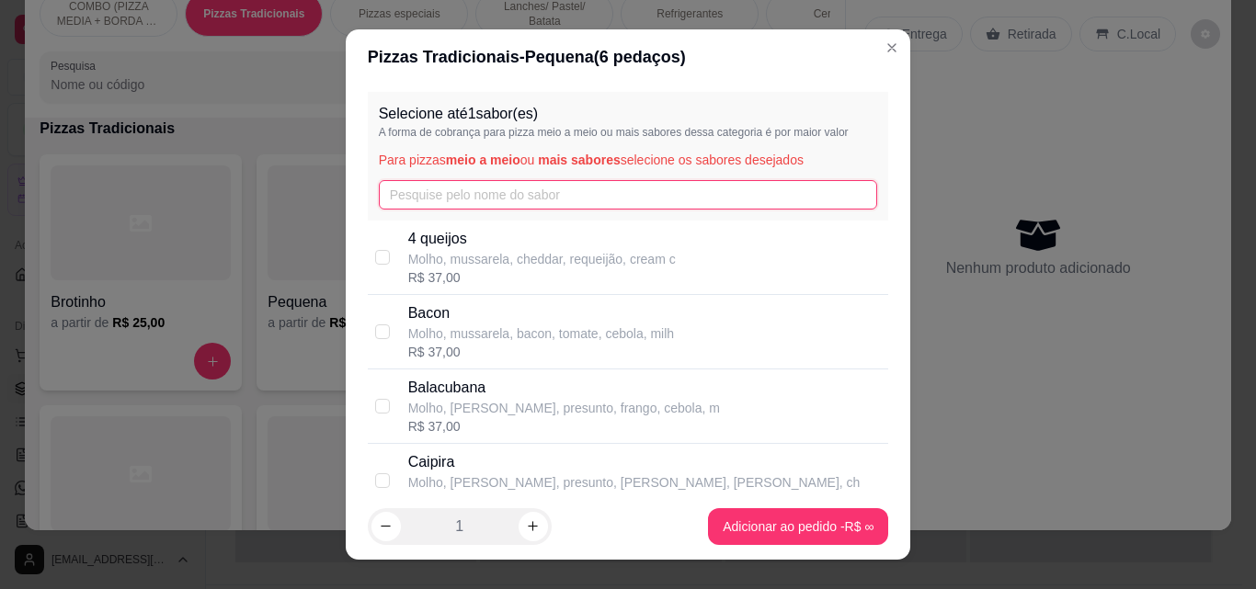
click at [520, 208] on input "text" at bounding box center [628, 194] width 499 height 29
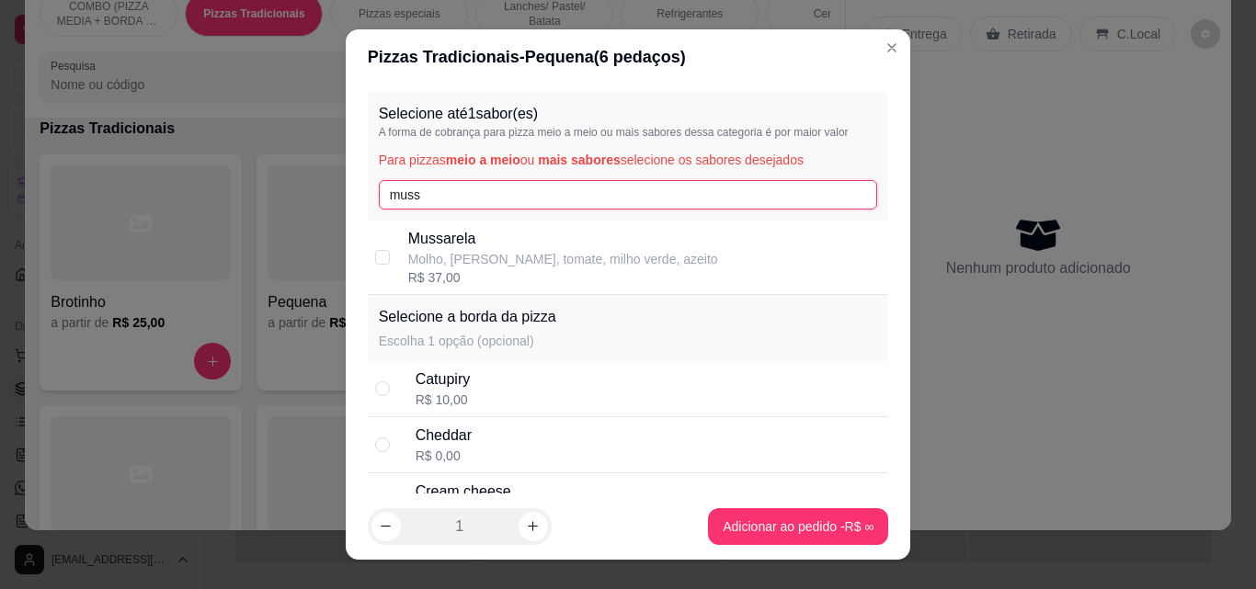
type input "muss"
click at [502, 244] on p "Mussarela" at bounding box center [563, 239] width 310 height 22
checkbox input "true"
click at [477, 193] on input "muss" at bounding box center [628, 194] width 499 height 29
type input "m"
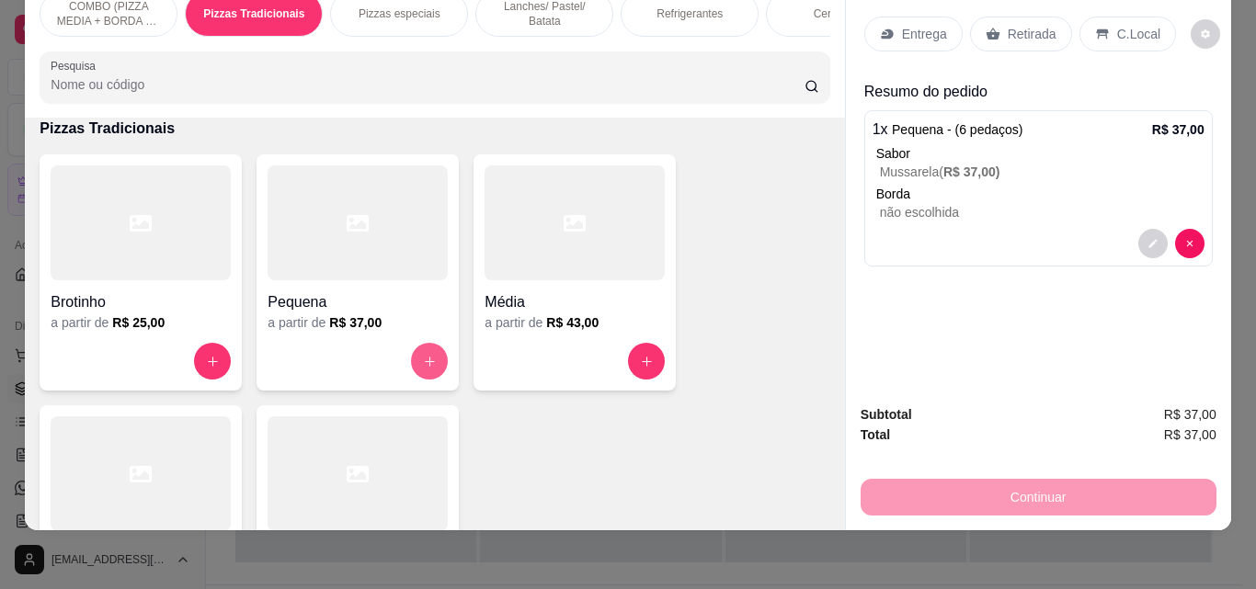
click at [412, 358] on button "increase-product-quantity" at bounding box center [429, 361] width 37 height 37
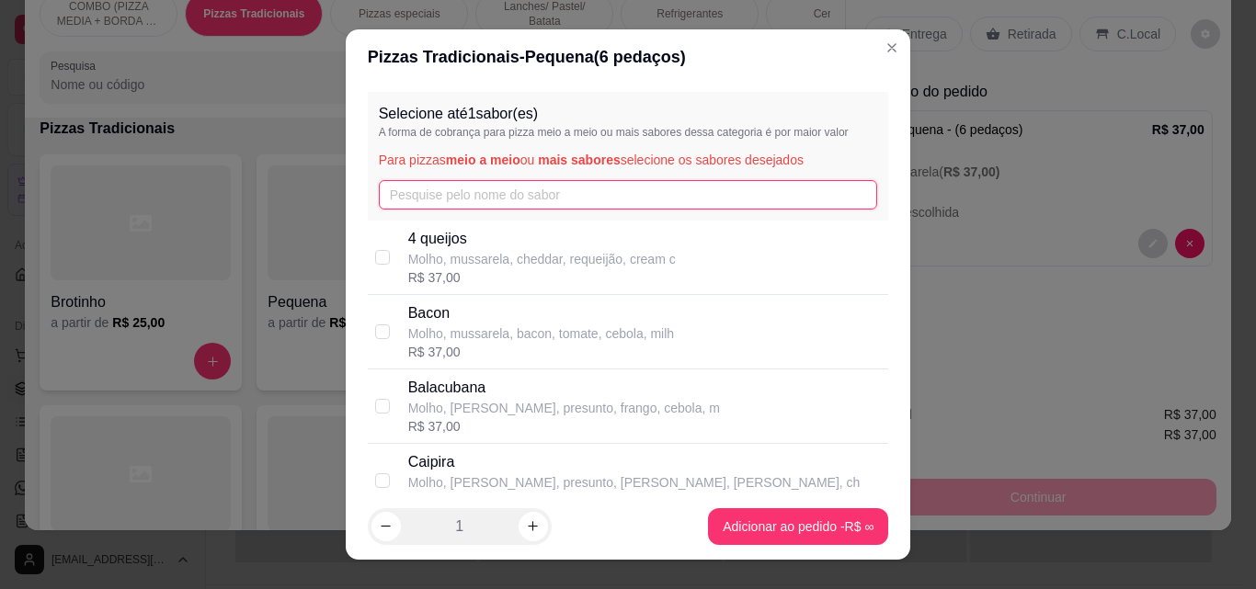
click at [494, 188] on input "text" at bounding box center [628, 194] width 499 height 29
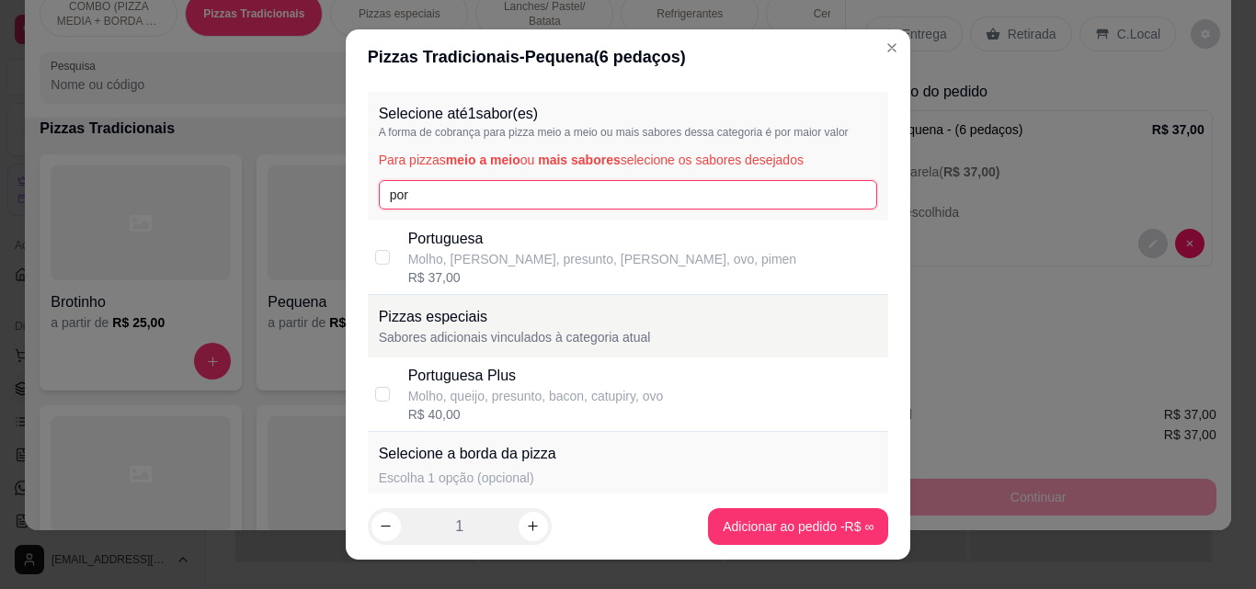
type input "por"
click at [461, 239] on p "Portuguesa" at bounding box center [602, 239] width 389 height 22
checkbox input "true"
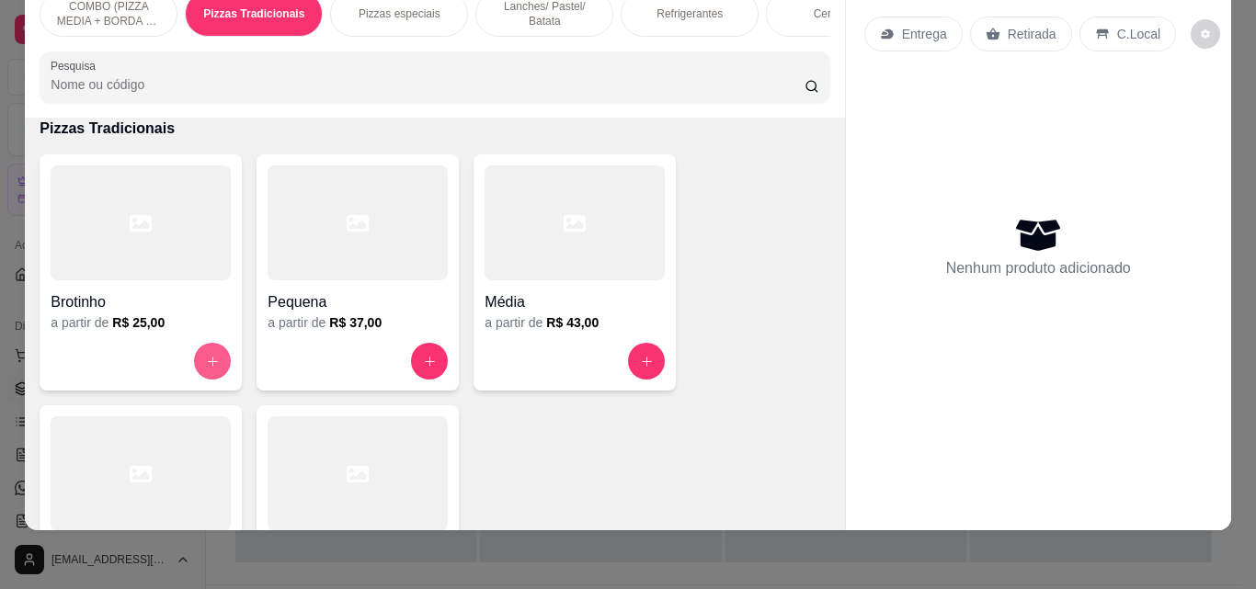
click at [194, 351] on button "increase-product-quantity" at bounding box center [212, 361] width 37 height 37
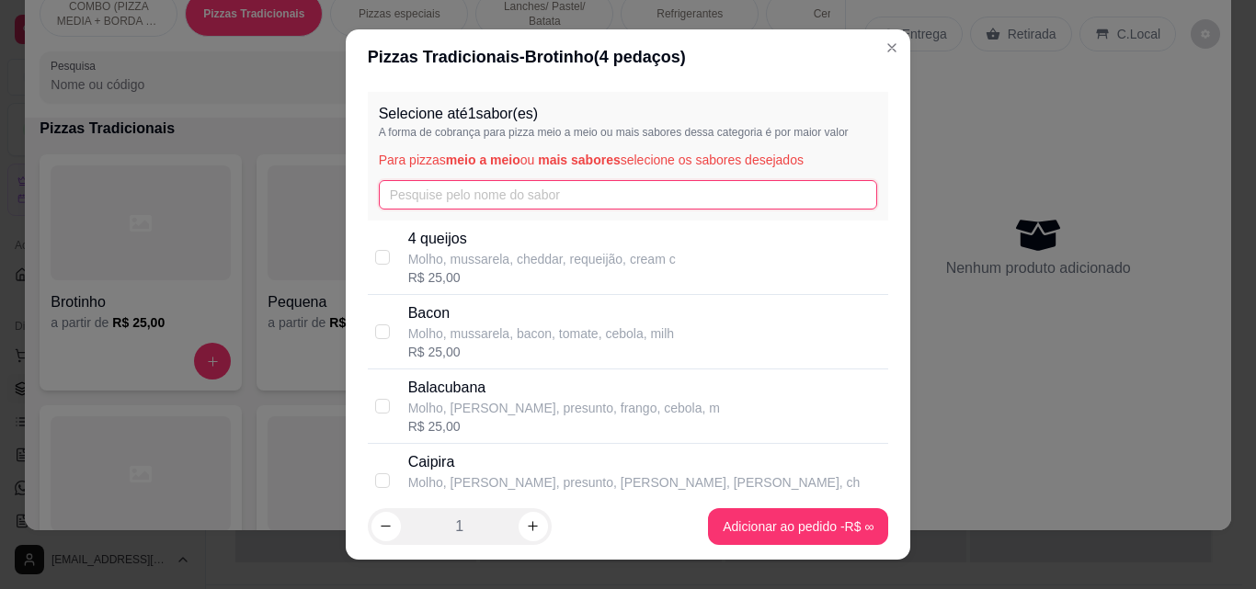
click at [427, 210] on input "text" at bounding box center [628, 194] width 499 height 29
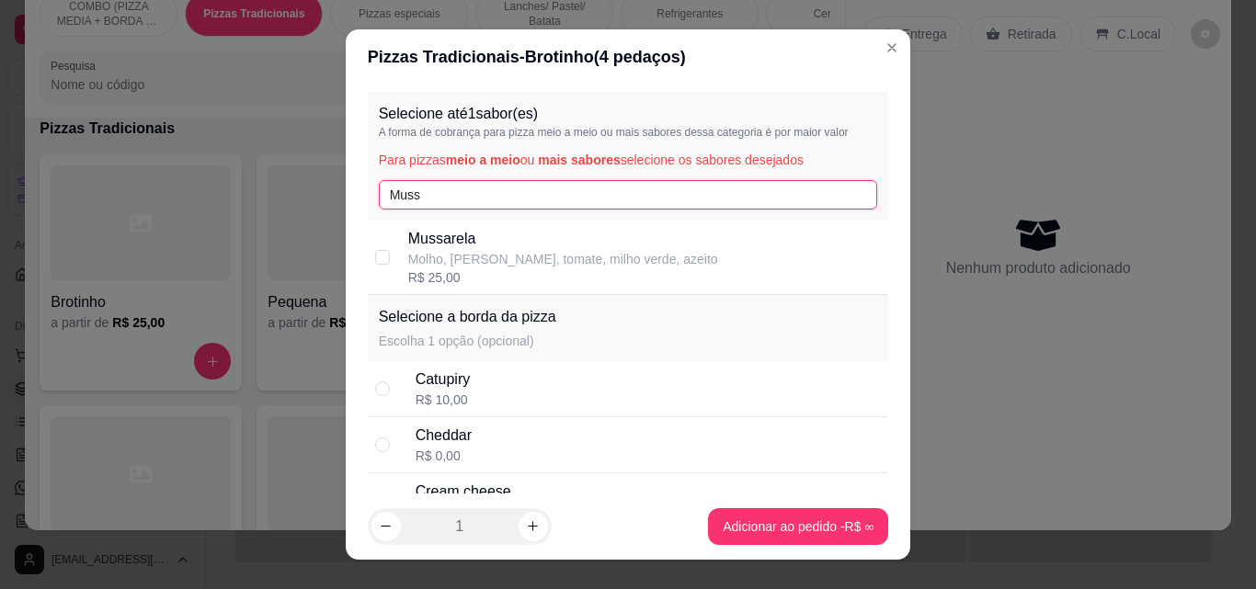
type input "Muss"
click at [450, 236] on p "Mussarela" at bounding box center [563, 239] width 310 height 22
checkbox input "true"
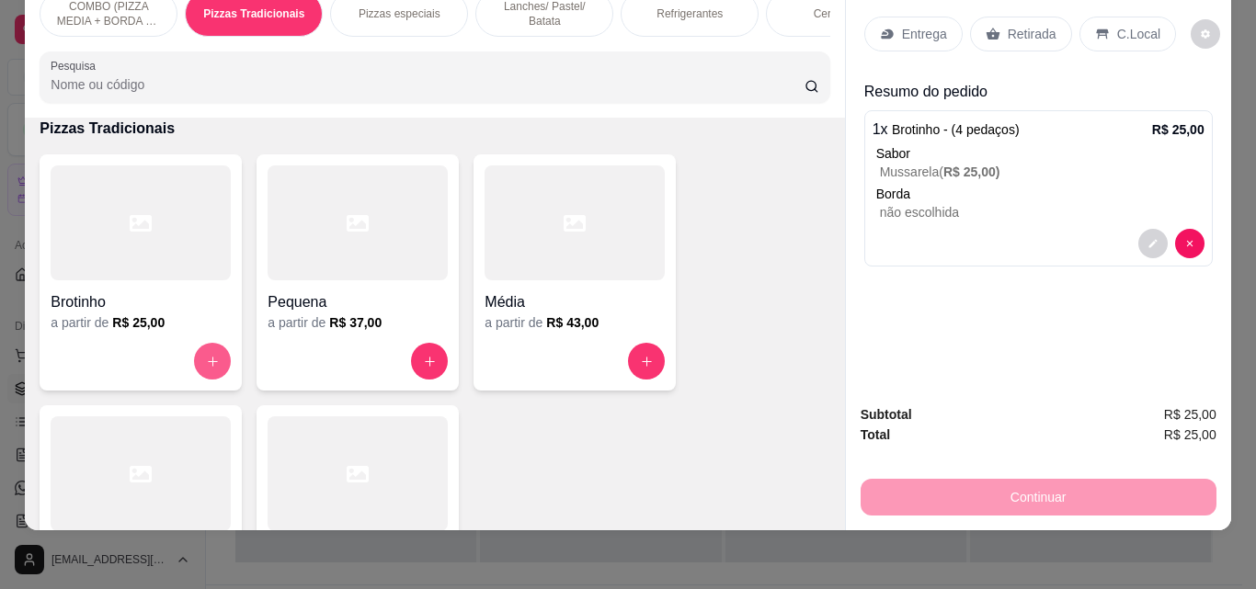
click at [206, 356] on icon "increase-product-quantity" at bounding box center [213, 362] width 14 height 14
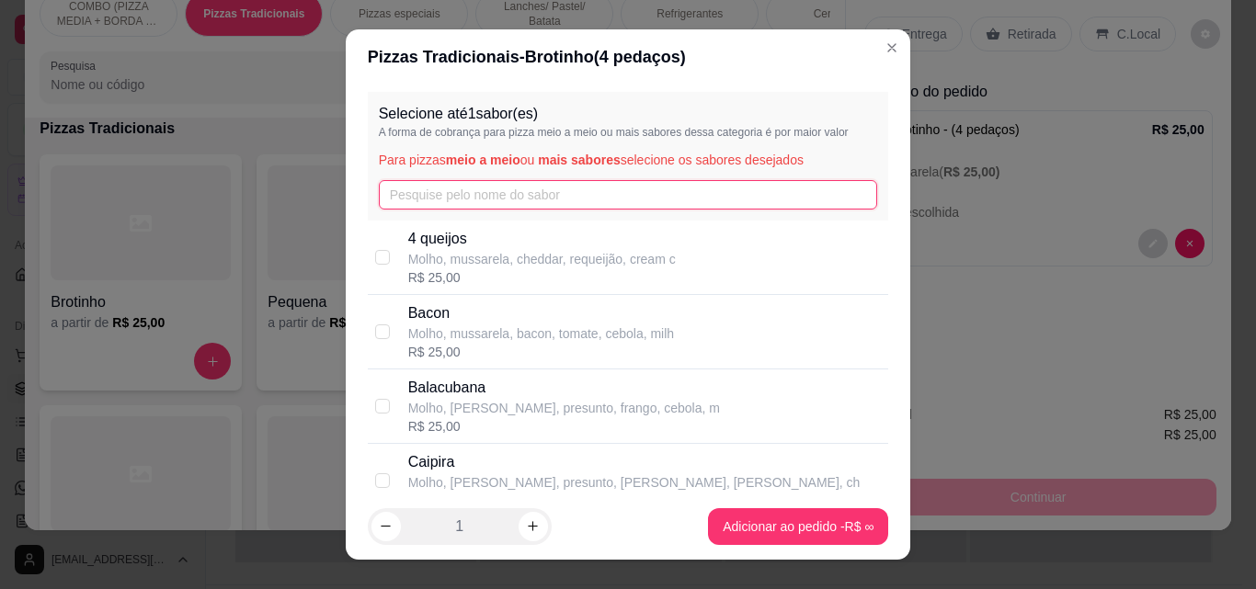
click at [499, 197] on input "text" at bounding box center [628, 194] width 499 height 29
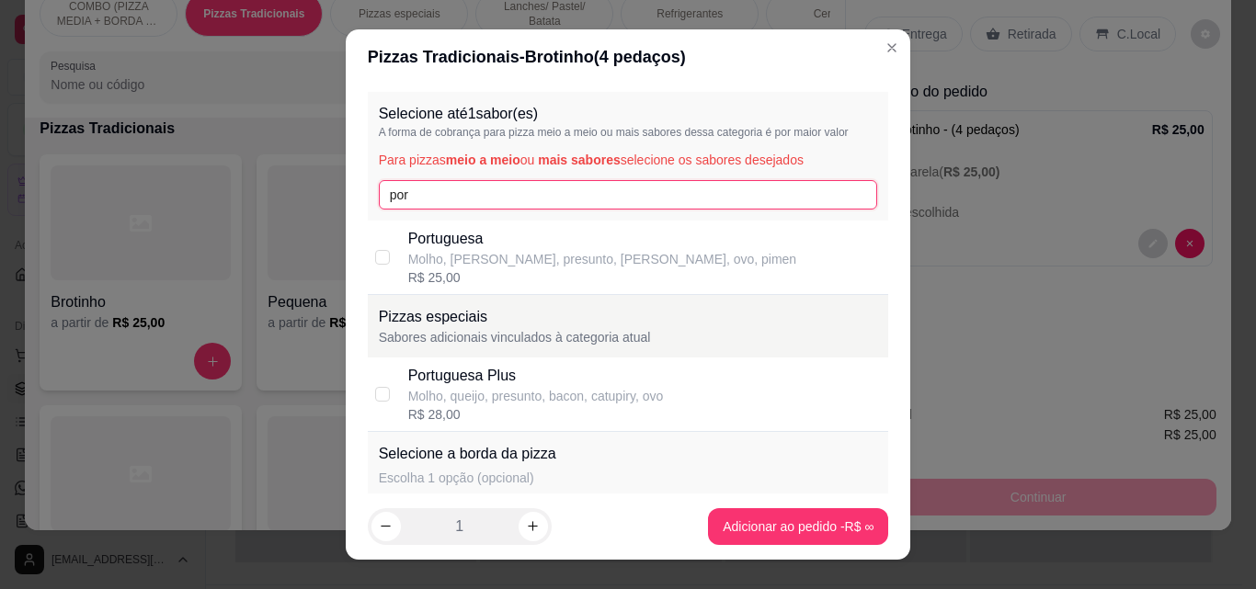
type input "por"
click at [466, 223] on div "Portuguesa Molho, mussarela, presunto, bacon, ovo, pimen R$ 25,00" at bounding box center [628, 258] width 521 height 74
checkbox input "true"
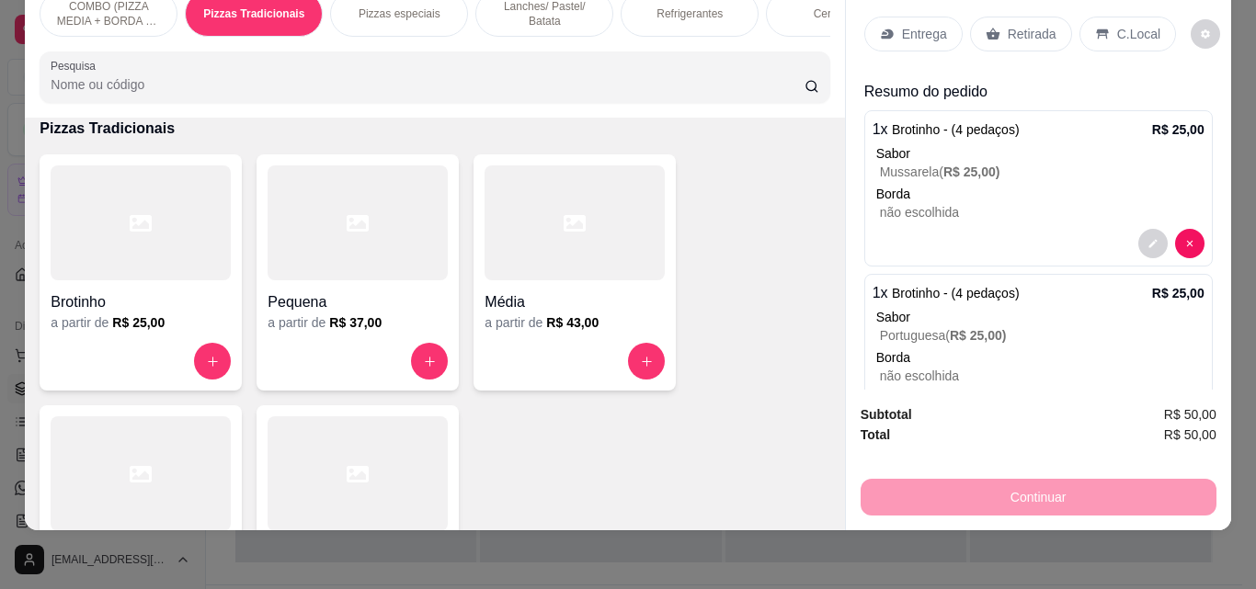
click at [888, 17] on div "Entrega" at bounding box center [913, 34] width 98 height 35
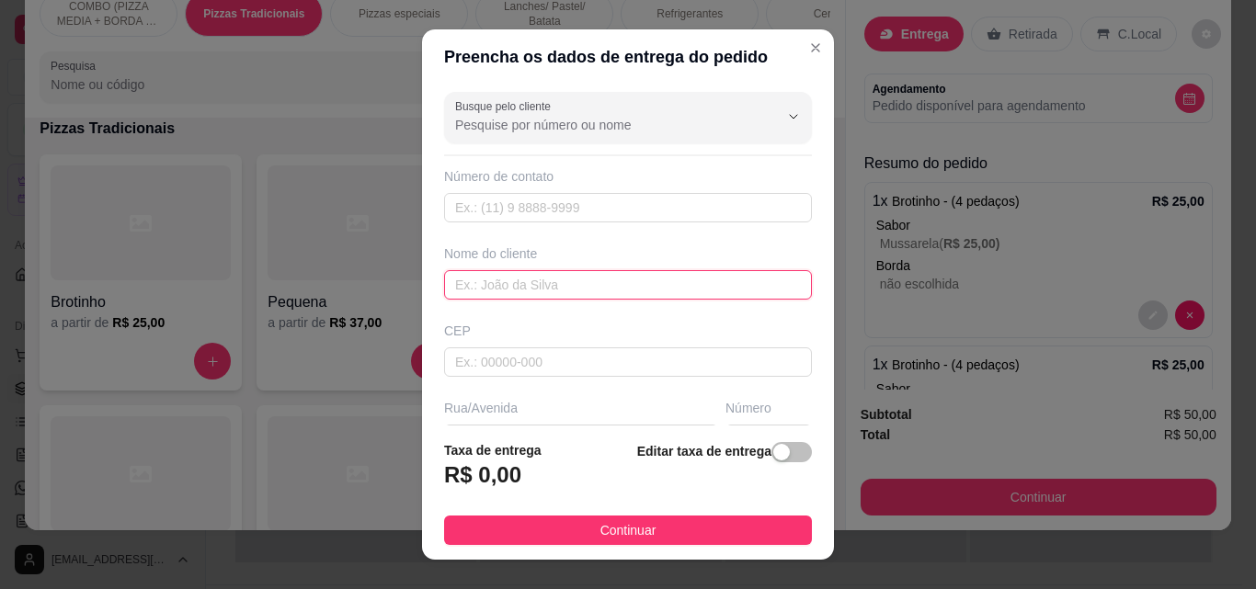
click at [624, 275] on input "text" at bounding box center [628, 284] width 368 height 29
type input "[PERSON_NAME]"
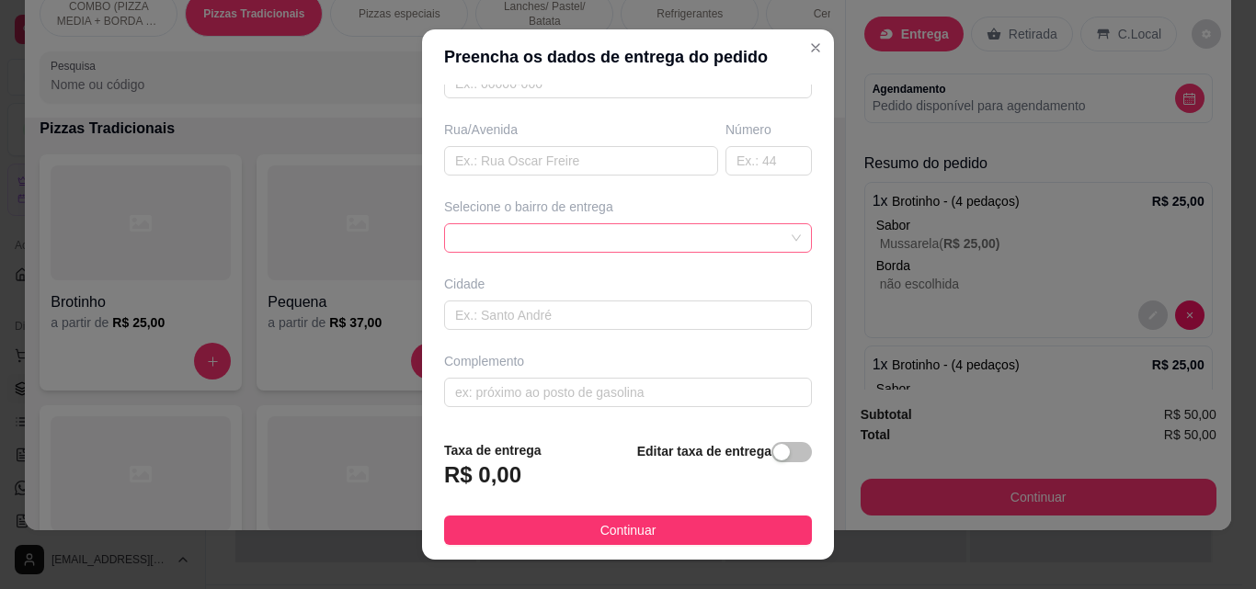
click at [767, 241] on div at bounding box center [628, 237] width 368 height 29
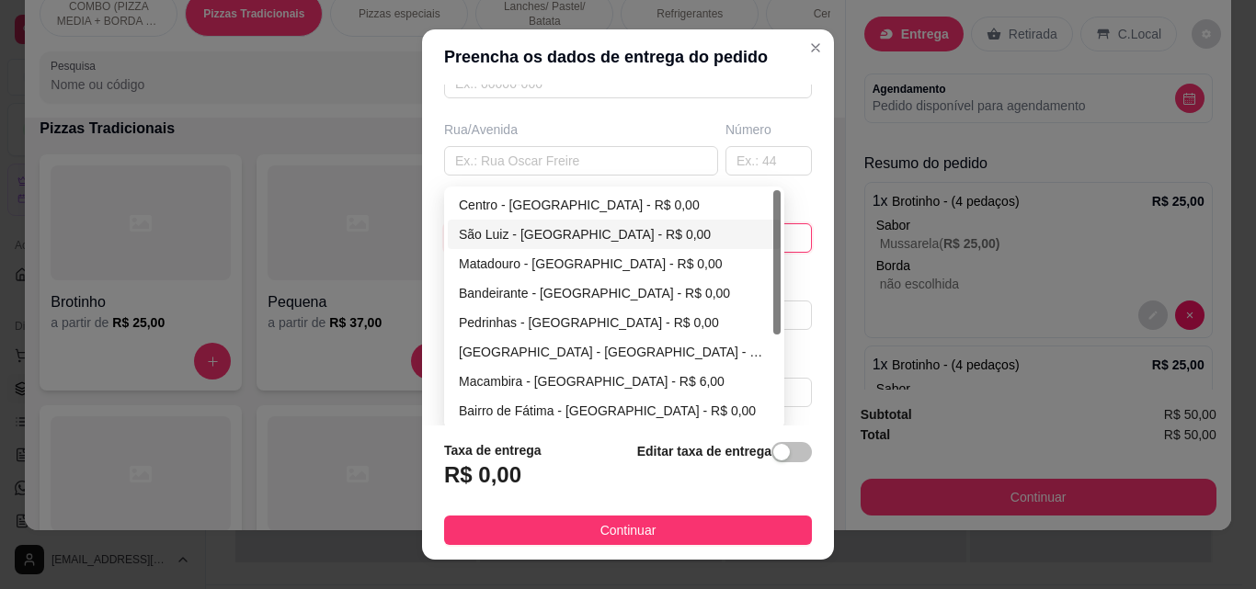
click at [591, 236] on div "São Luiz - [GEOGRAPHIC_DATA] - R$ 0,00" at bounding box center [614, 234] width 311 height 20
type input "São Miguel do Tapuio"
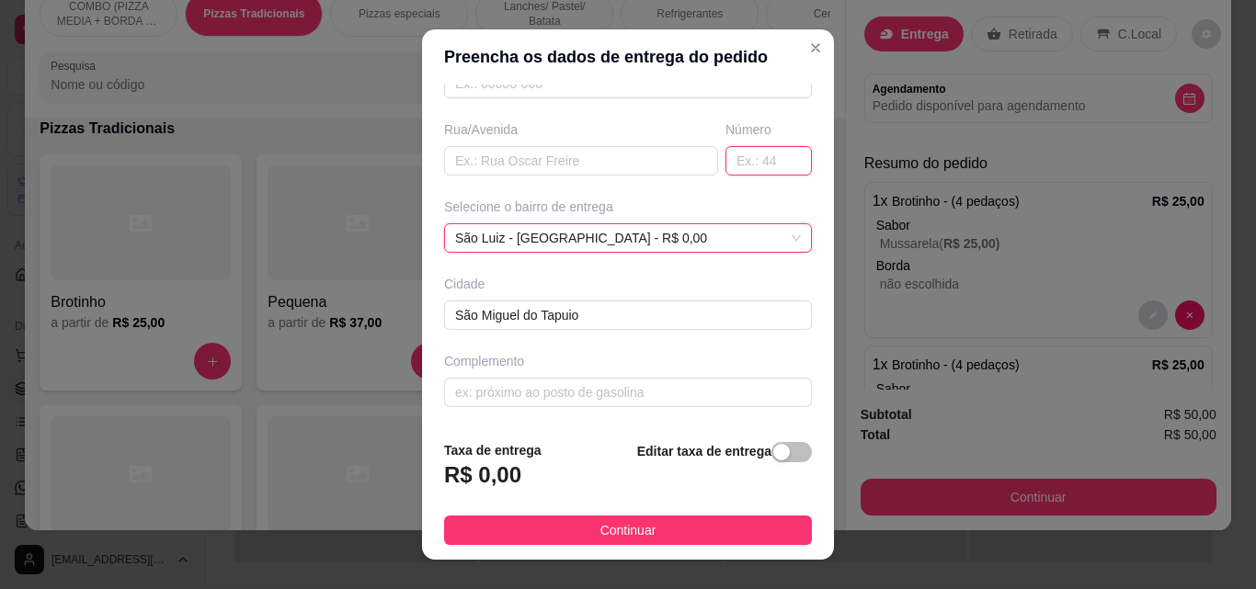
click at [727, 159] on input "text" at bounding box center [768, 160] width 86 height 29
type input "1799"
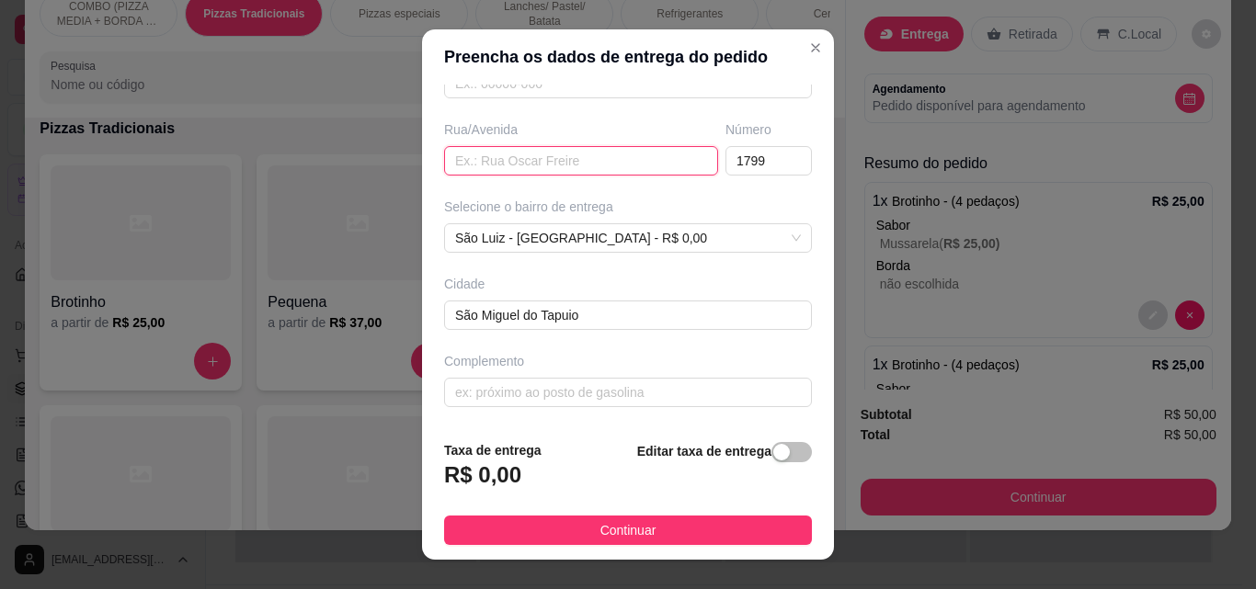
click at [542, 157] on input "text" at bounding box center [581, 160] width 274 height 29
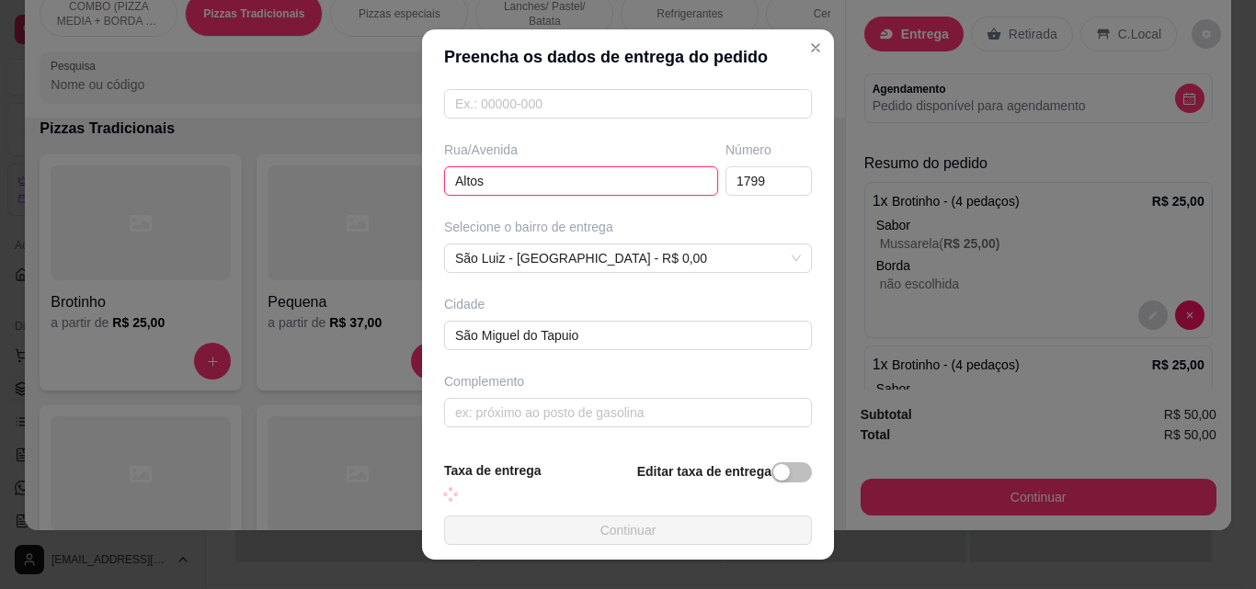
scroll to position [258, 0]
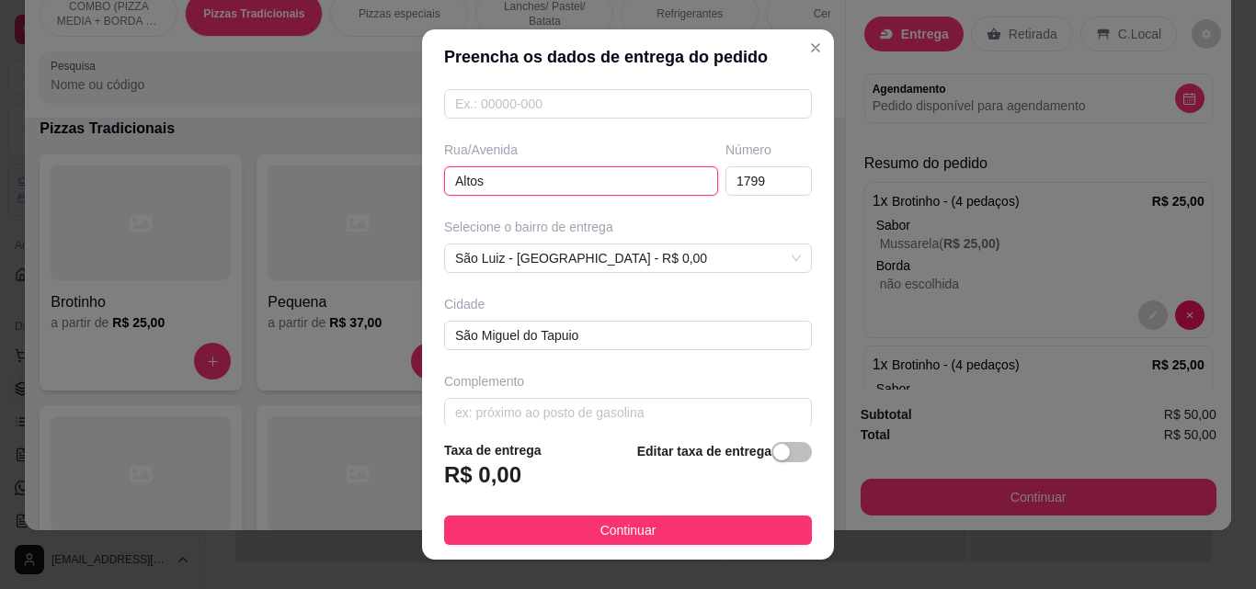
type input "Altos"
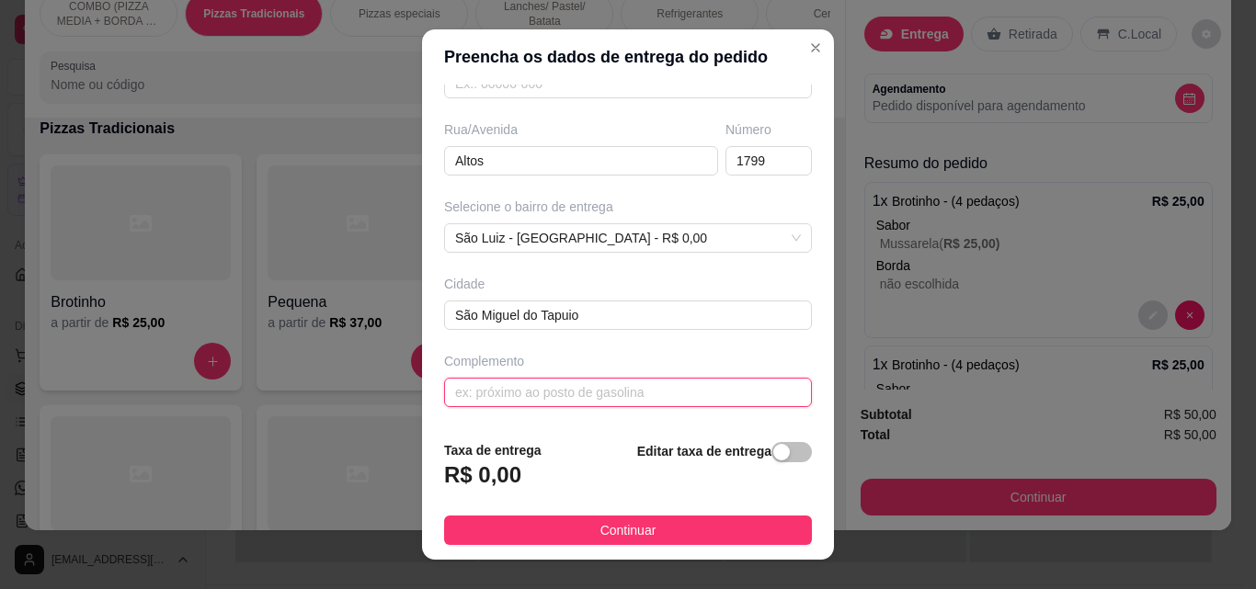
click at [714, 396] on input "text" at bounding box center [628, 392] width 368 height 29
click at [645, 386] on input "na rua do [PERSON_NAME]" at bounding box center [628, 392] width 368 height 29
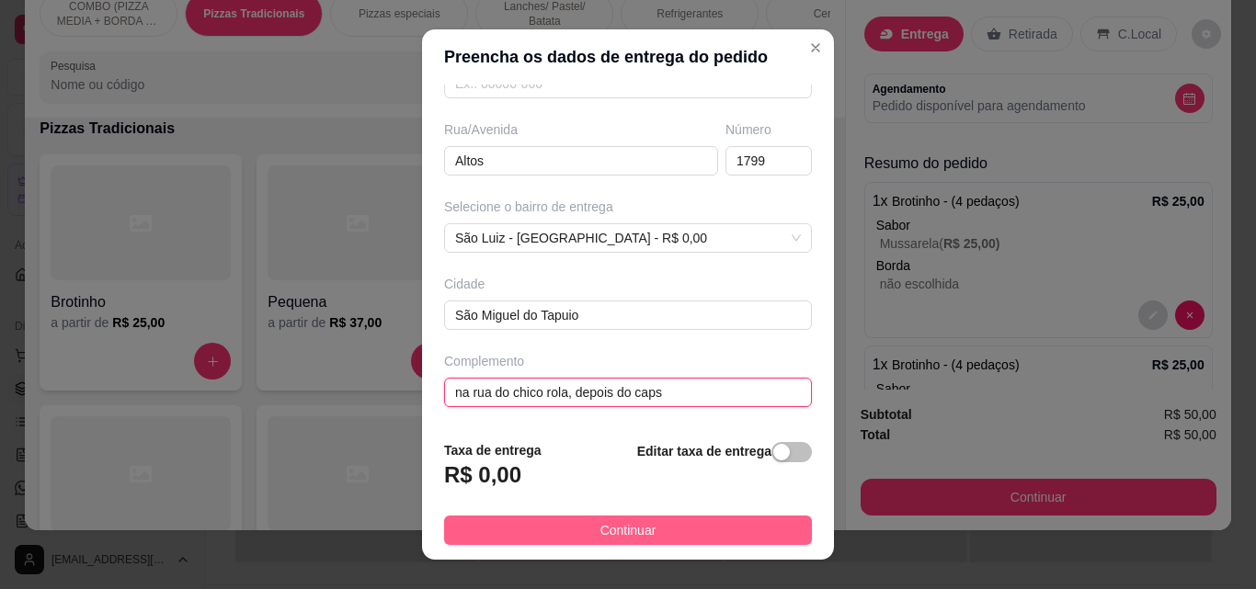
type input "na rua do chico rola, depois do caps"
click at [615, 536] on span "Continuar" at bounding box center [628, 530] width 56 height 20
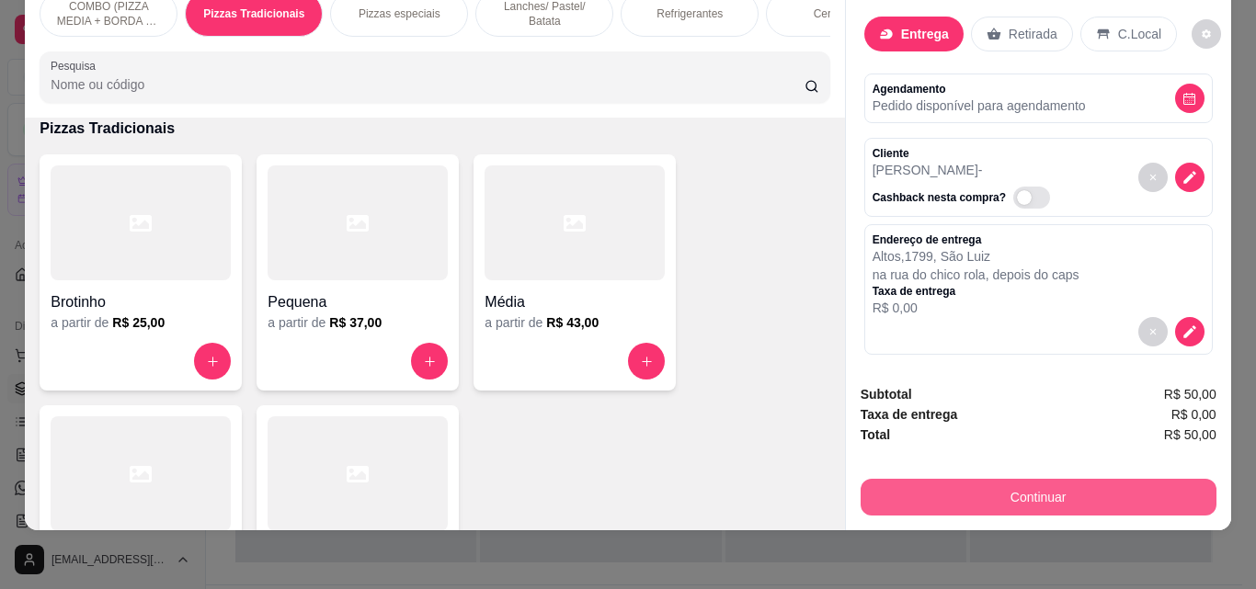
click at [965, 479] on button "Continuar" at bounding box center [1039, 497] width 356 height 37
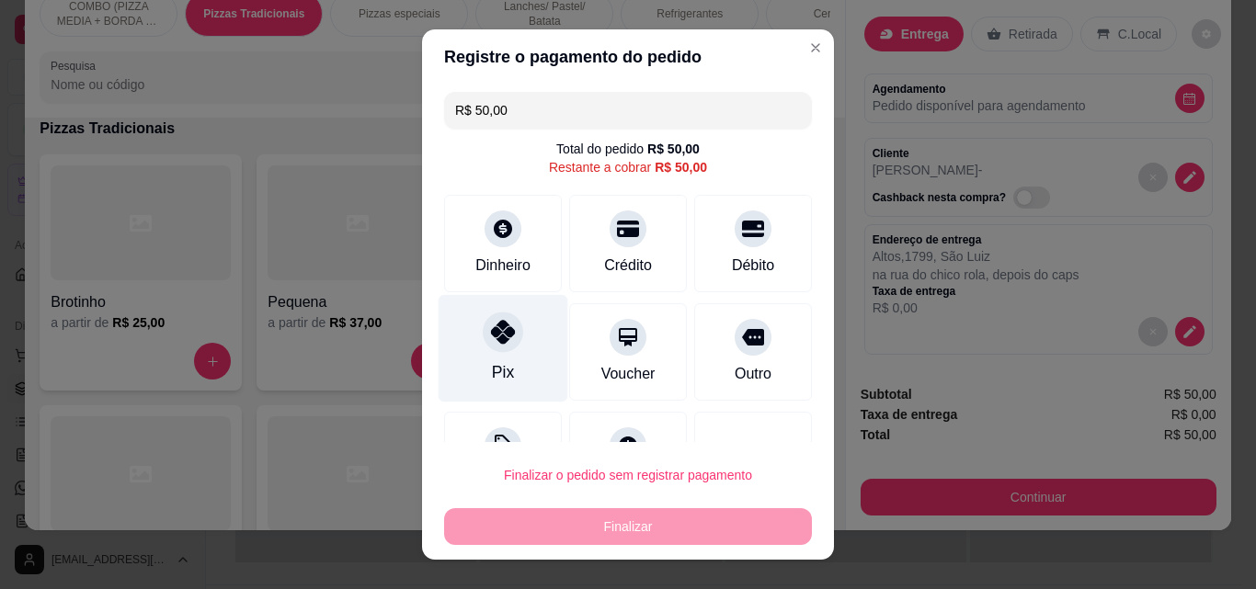
click at [480, 356] on div "Pix" at bounding box center [504, 349] width 130 height 108
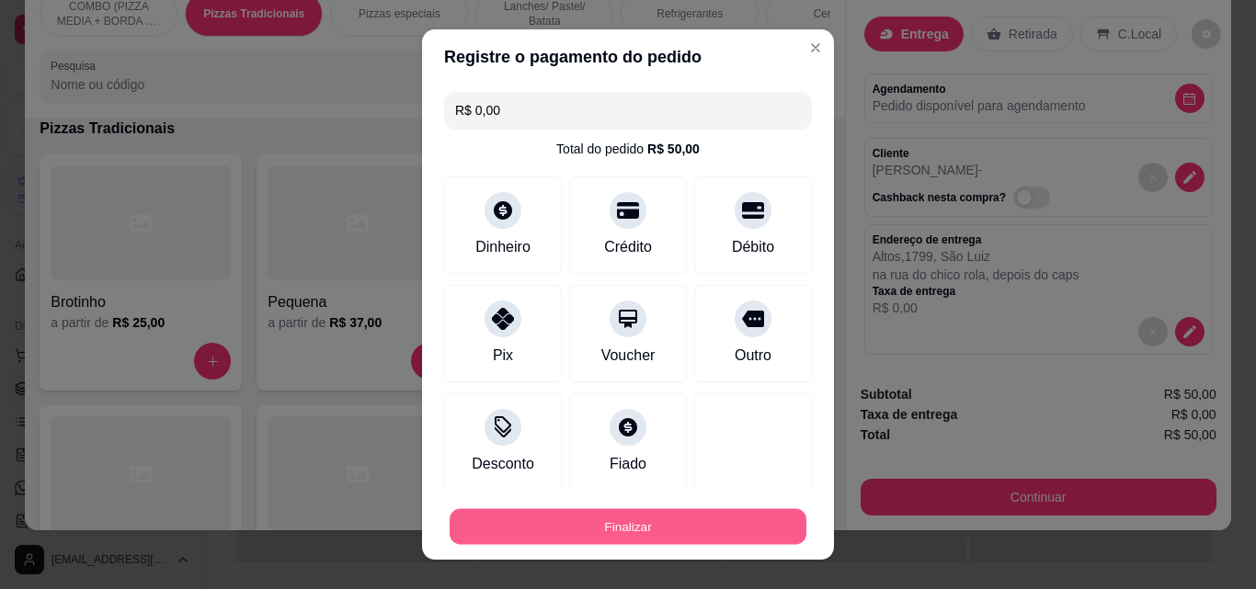
click at [600, 523] on button "Finalizar" at bounding box center [628, 527] width 357 height 36
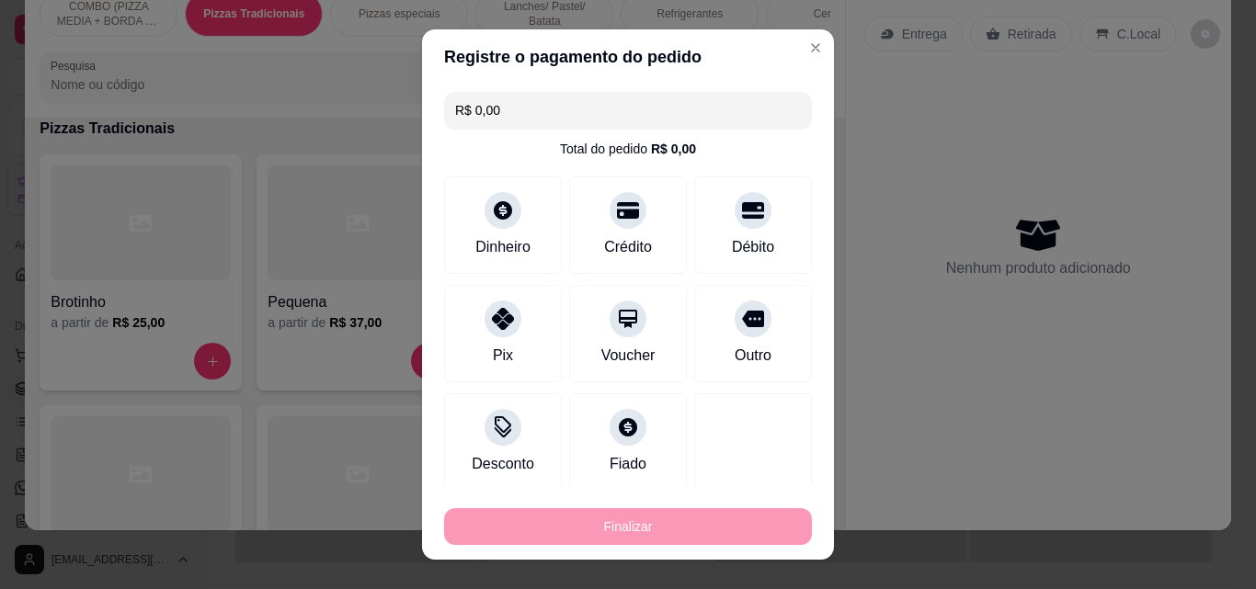
type input "-R$ 50,00"
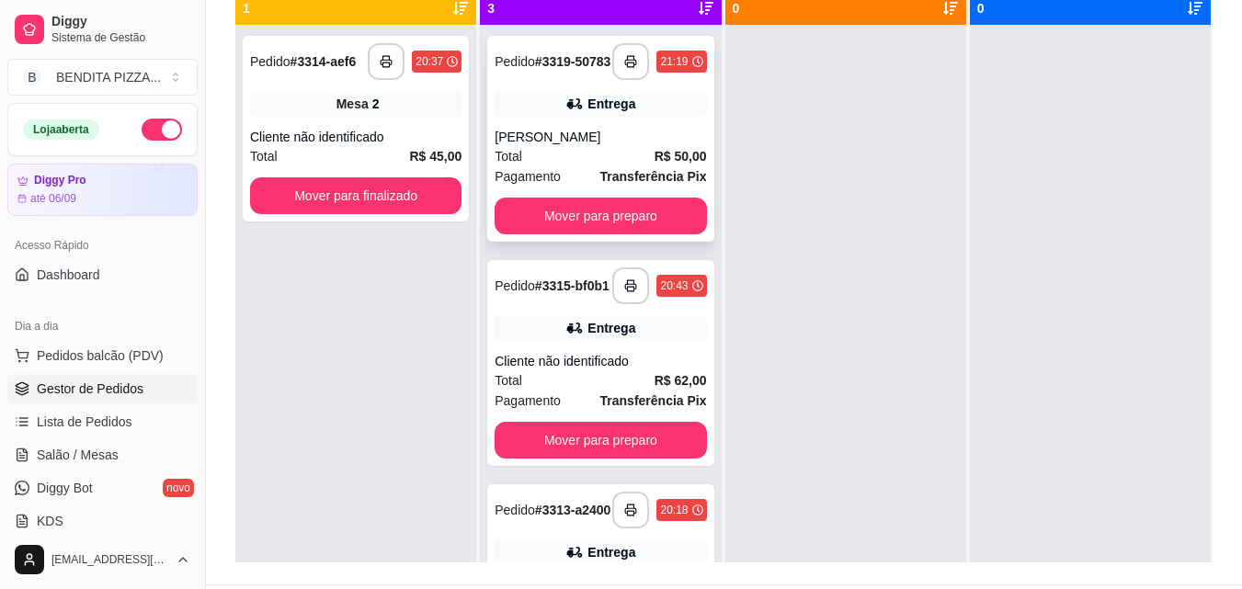
click at [578, 164] on div "Total R$ 50,00" at bounding box center [600, 156] width 211 height 20
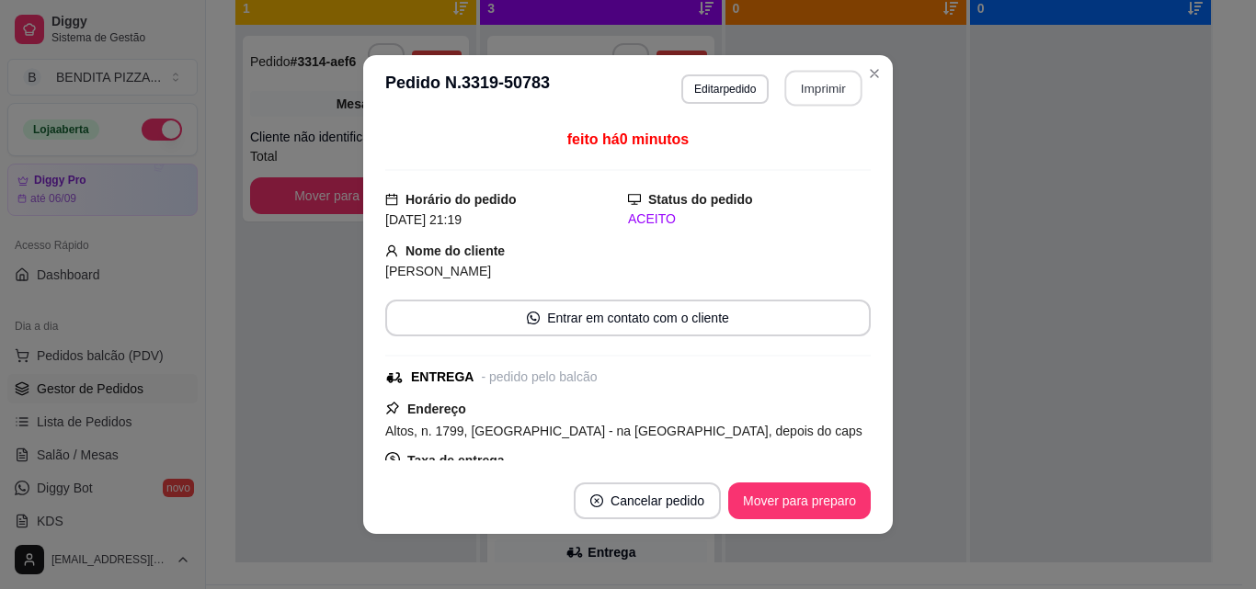
click at [837, 81] on button "Imprimir" at bounding box center [823, 89] width 77 height 36
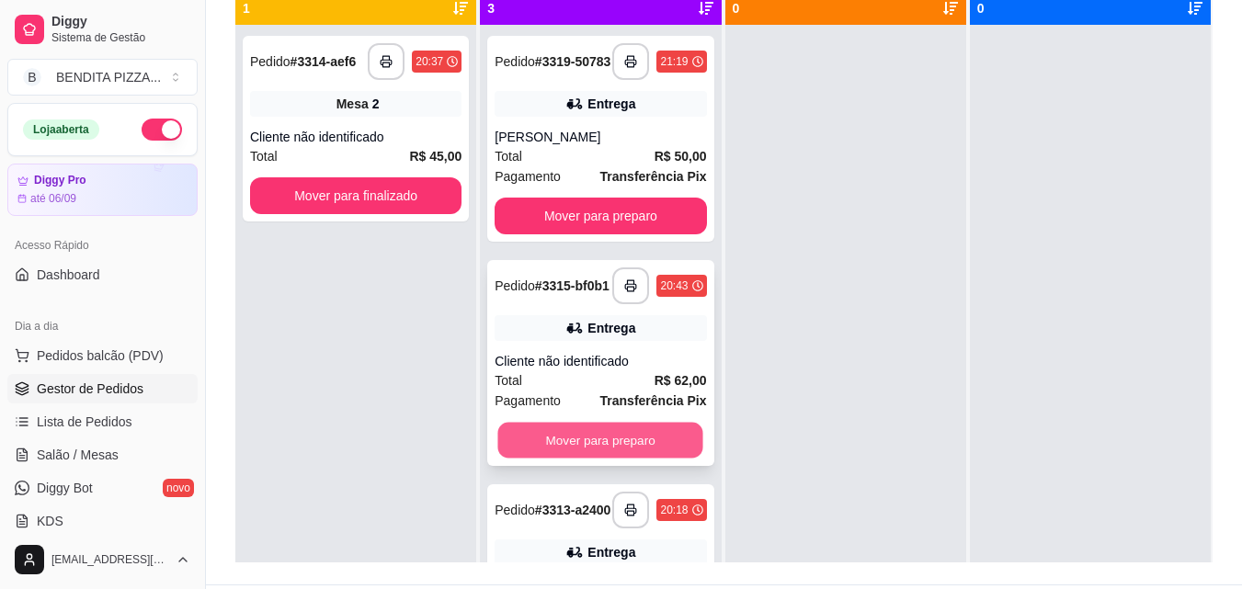
click at [652, 459] on button "Mover para preparo" at bounding box center [600, 441] width 205 height 36
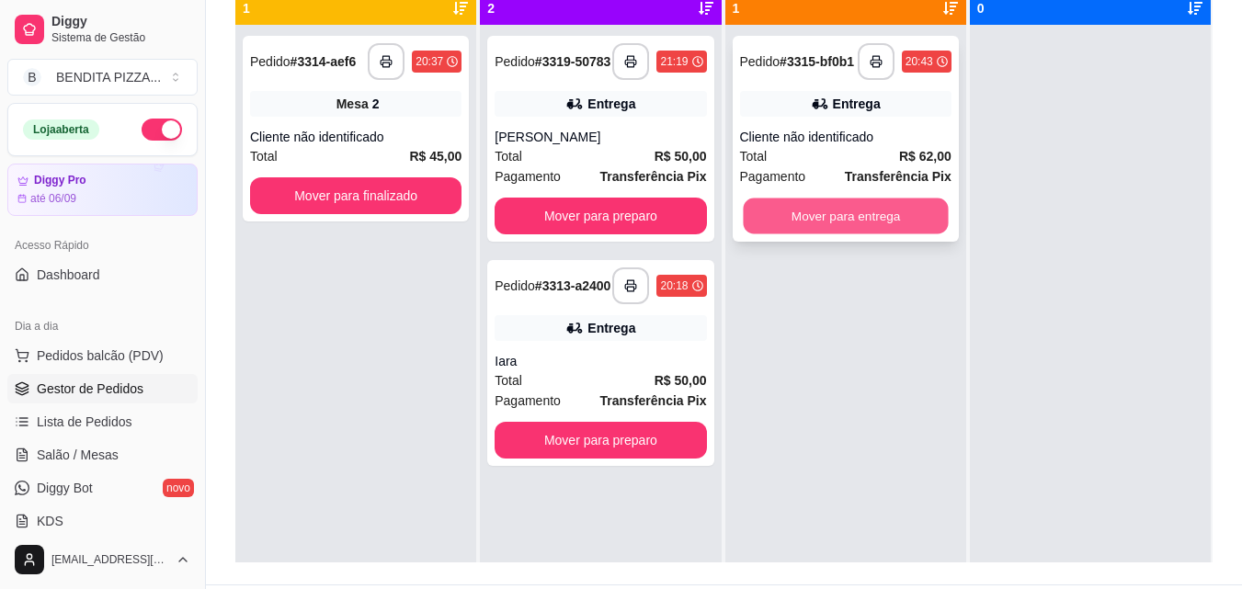
click at [850, 206] on button "Mover para entrega" at bounding box center [845, 217] width 205 height 36
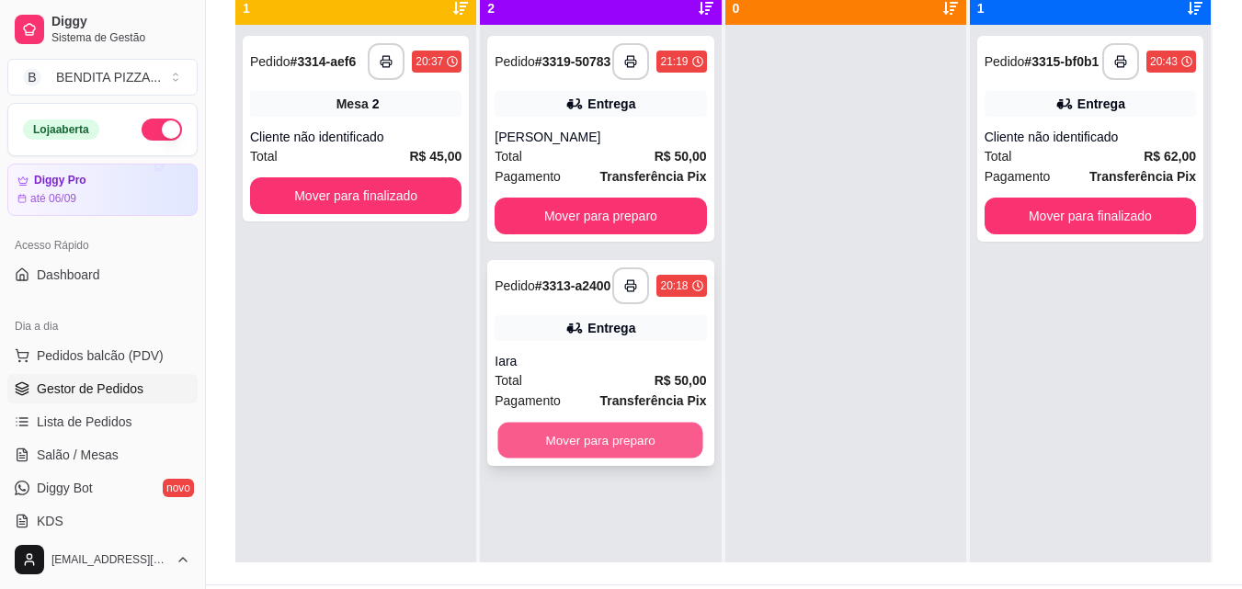
click at [623, 453] on button "Mover para preparo" at bounding box center [600, 441] width 205 height 36
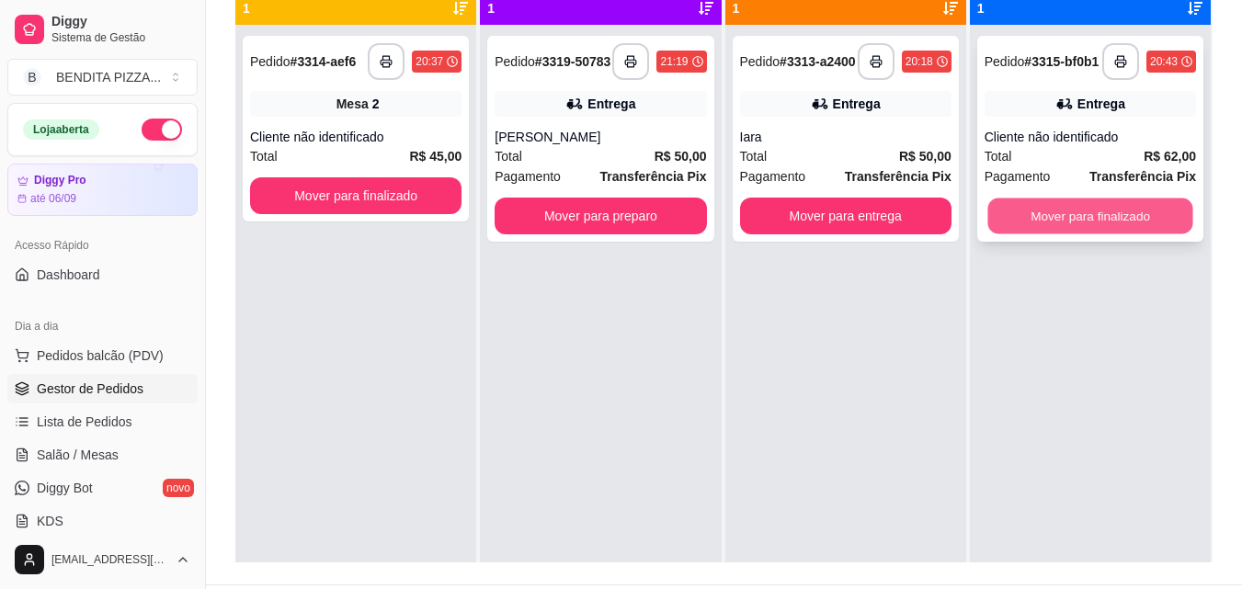
click at [1079, 219] on button "Mover para finalizado" at bounding box center [1090, 217] width 205 height 36
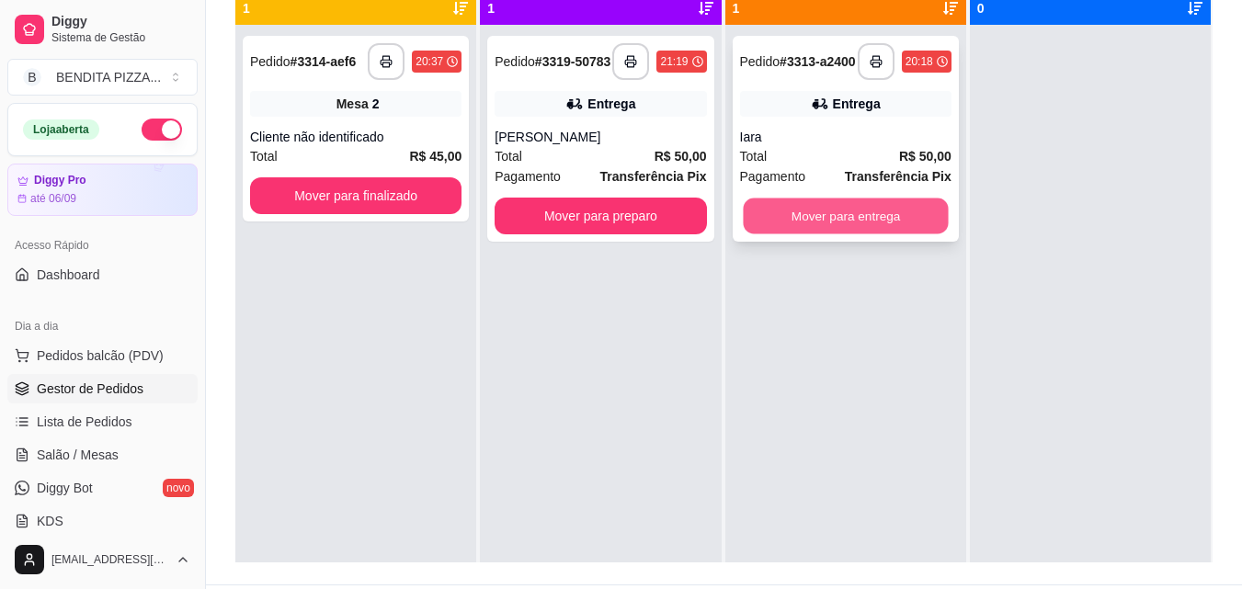
click at [856, 224] on button "Mover para entrega" at bounding box center [845, 217] width 205 height 36
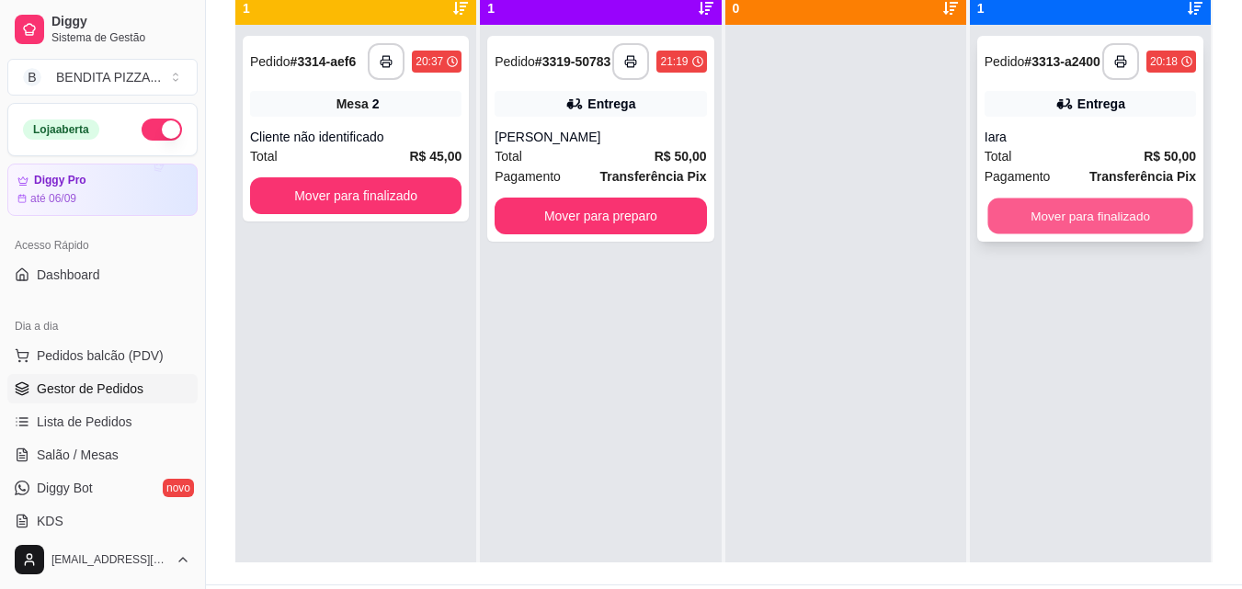
click at [1061, 212] on button "Mover para finalizado" at bounding box center [1090, 217] width 205 height 36
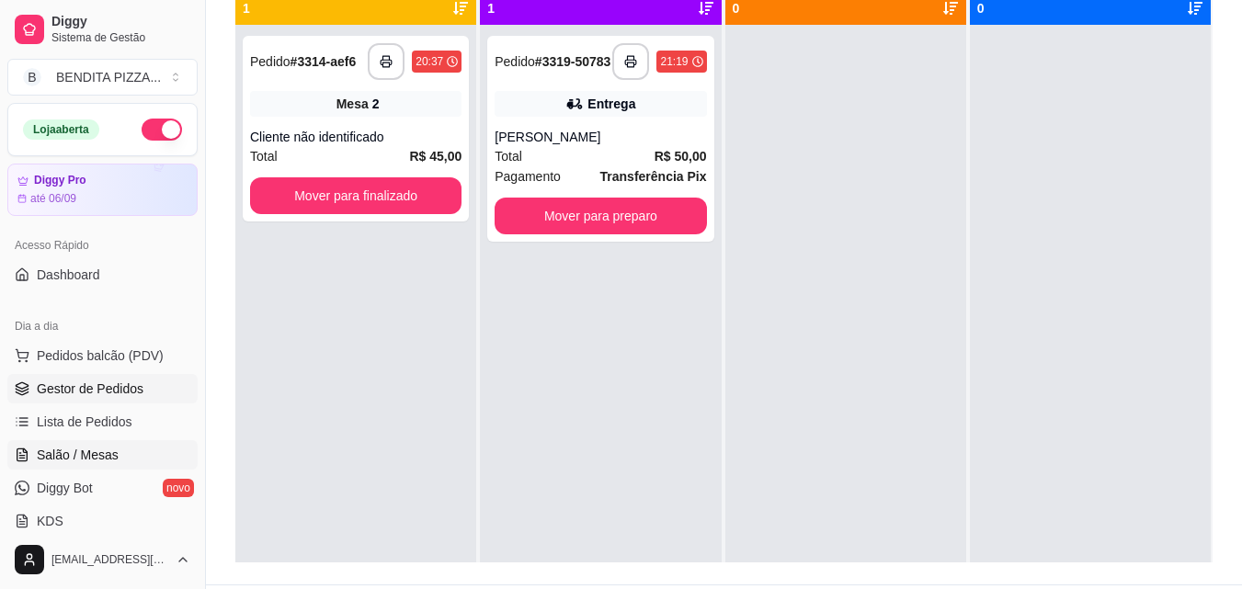
click at [71, 459] on span "Salão / Mesas" at bounding box center [78, 455] width 82 height 18
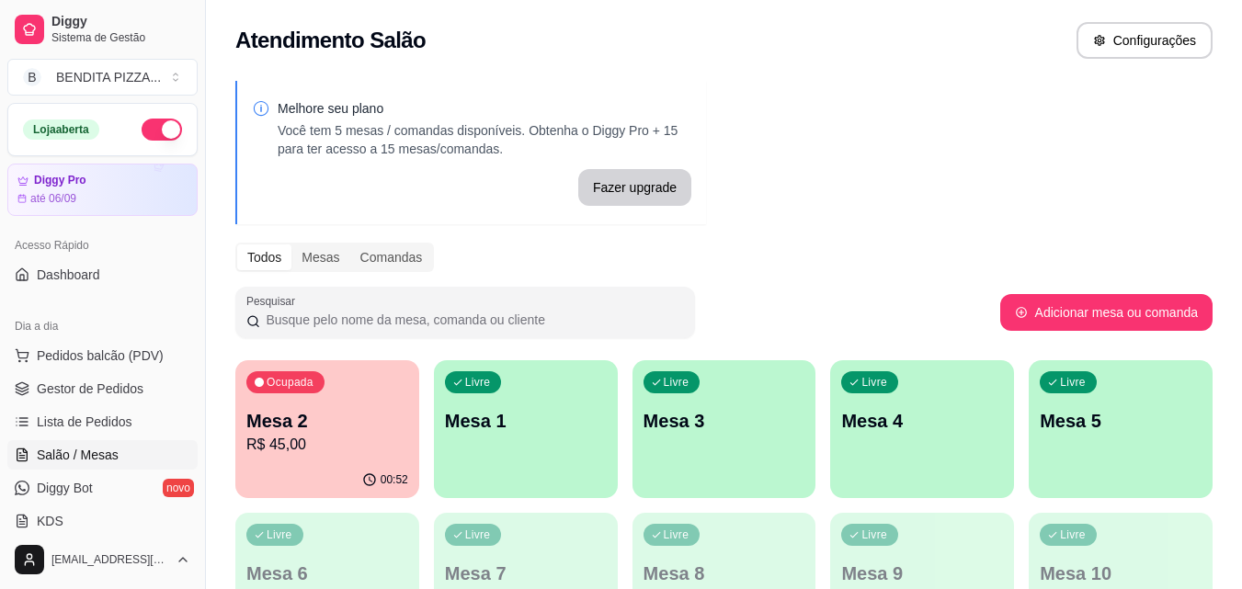
click at [286, 425] on p "Mesa 2" at bounding box center [327, 421] width 162 height 26
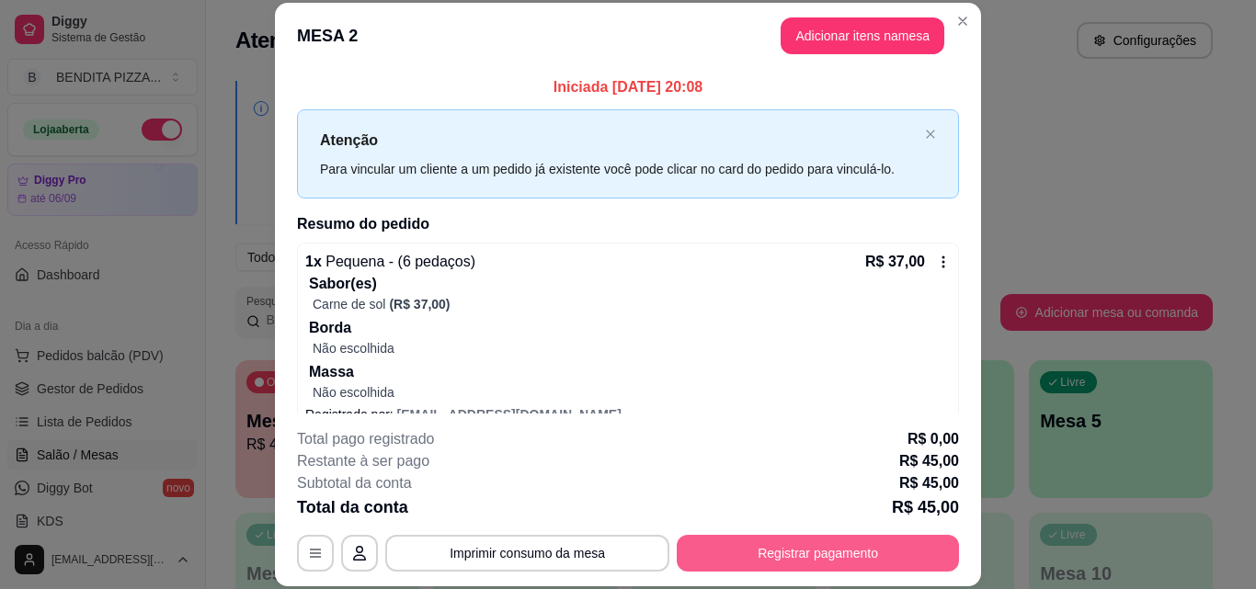
click at [860, 563] on button "Registrar pagamento" at bounding box center [818, 553] width 282 height 37
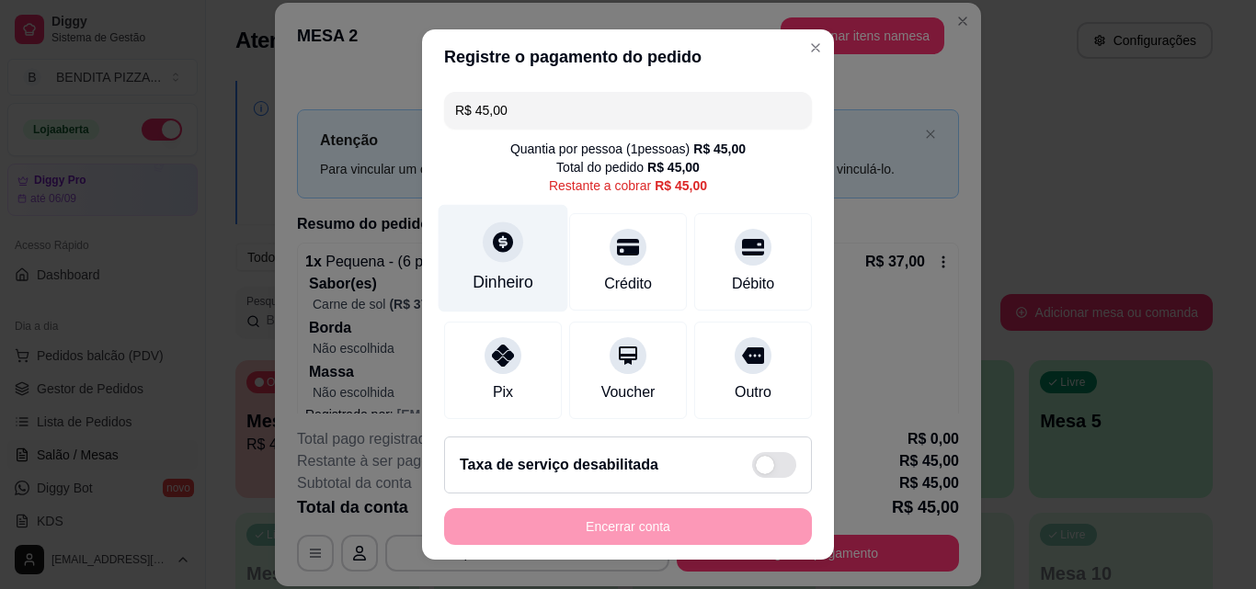
click at [513, 268] on div "Dinheiro" at bounding box center [504, 259] width 130 height 108
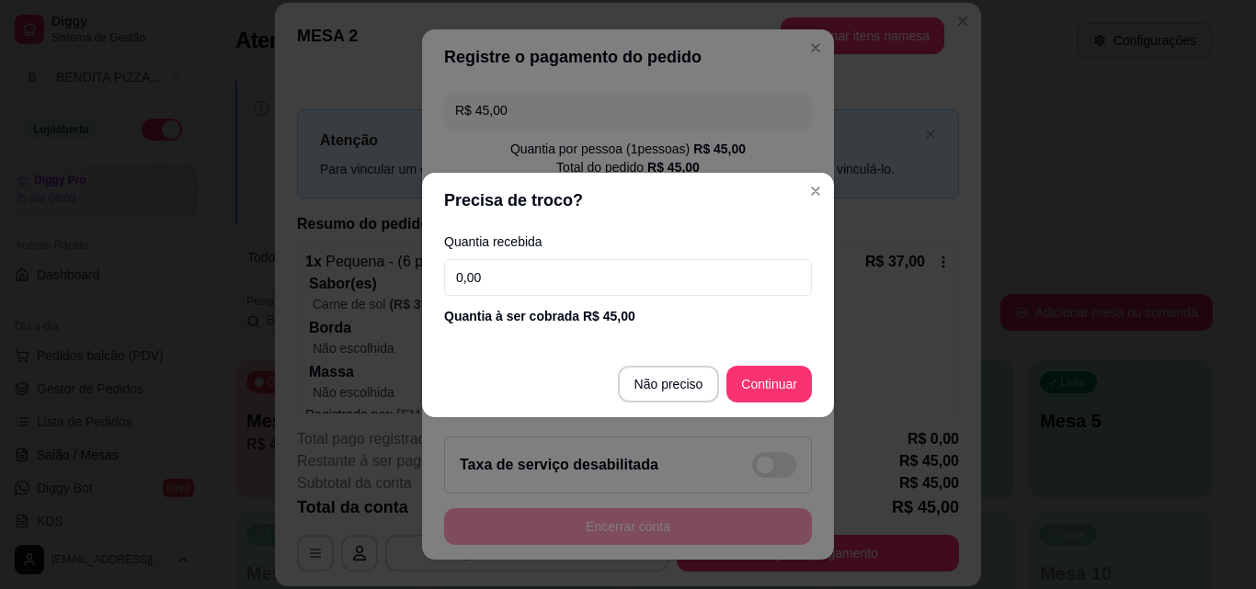
click at [588, 276] on input "0,00" at bounding box center [628, 277] width 368 height 37
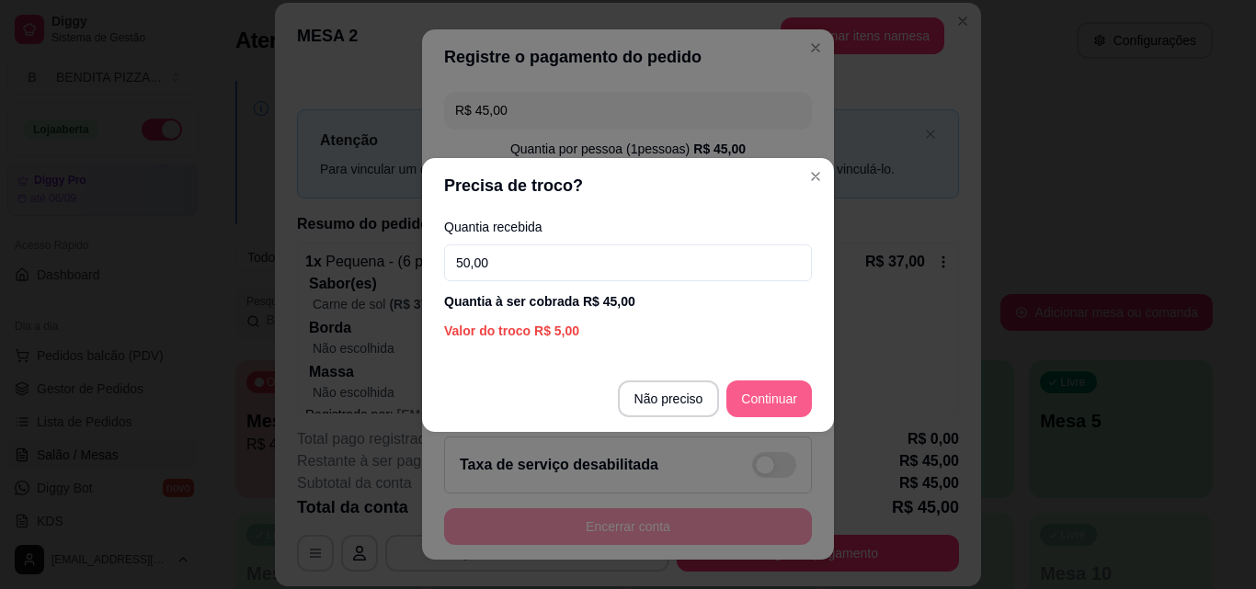
type input "50,00"
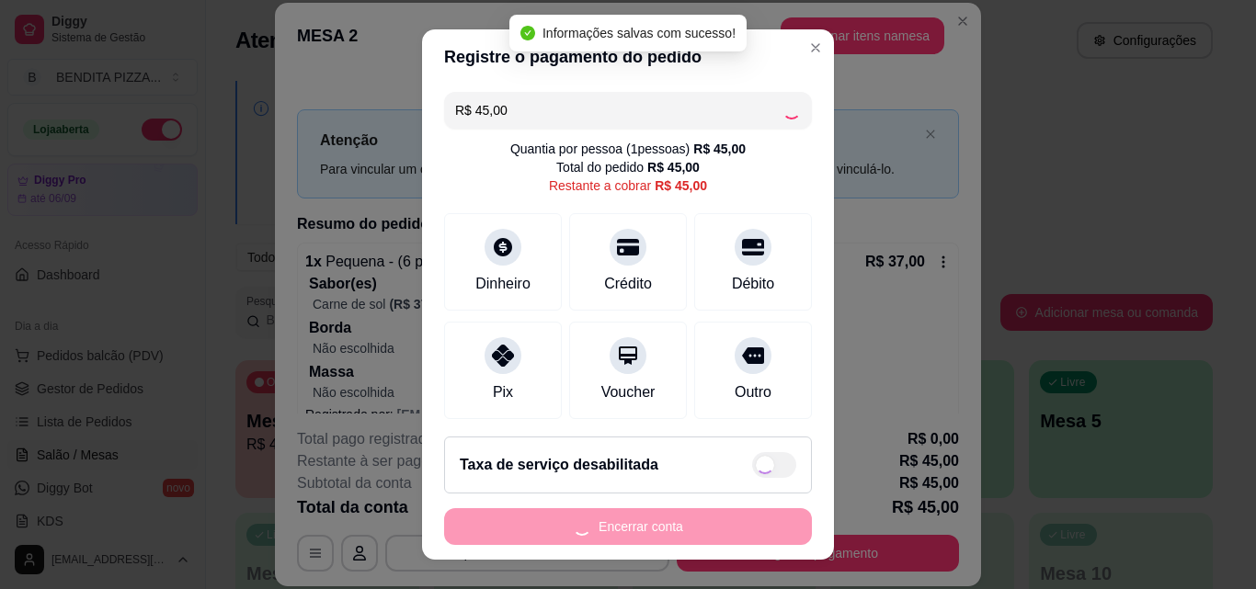
type input "R$ 0,00"
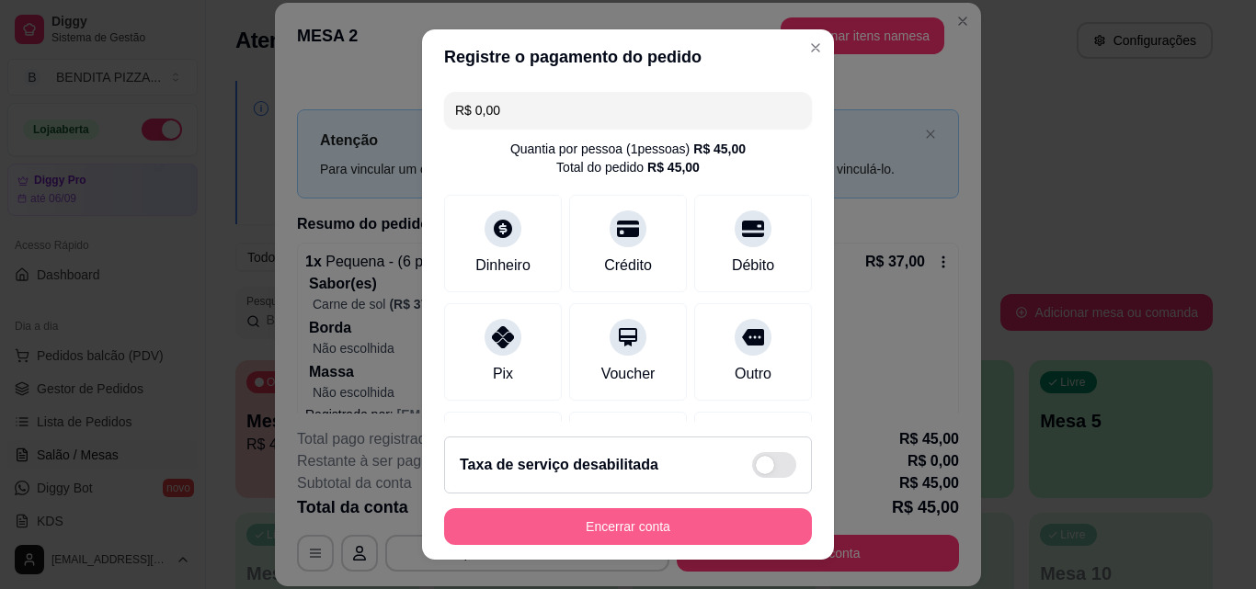
click at [637, 531] on button "Encerrar conta" at bounding box center [628, 526] width 368 height 37
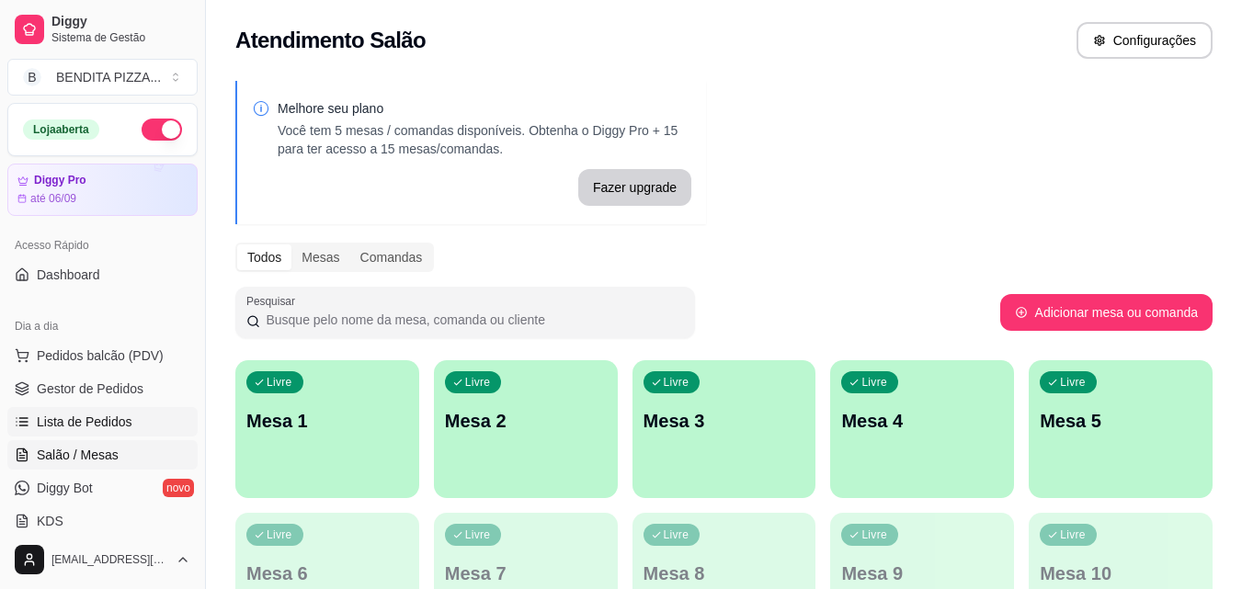
click at [105, 417] on span "Lista de Pedidos" at bounding box center [85, 422] width 96 height 18
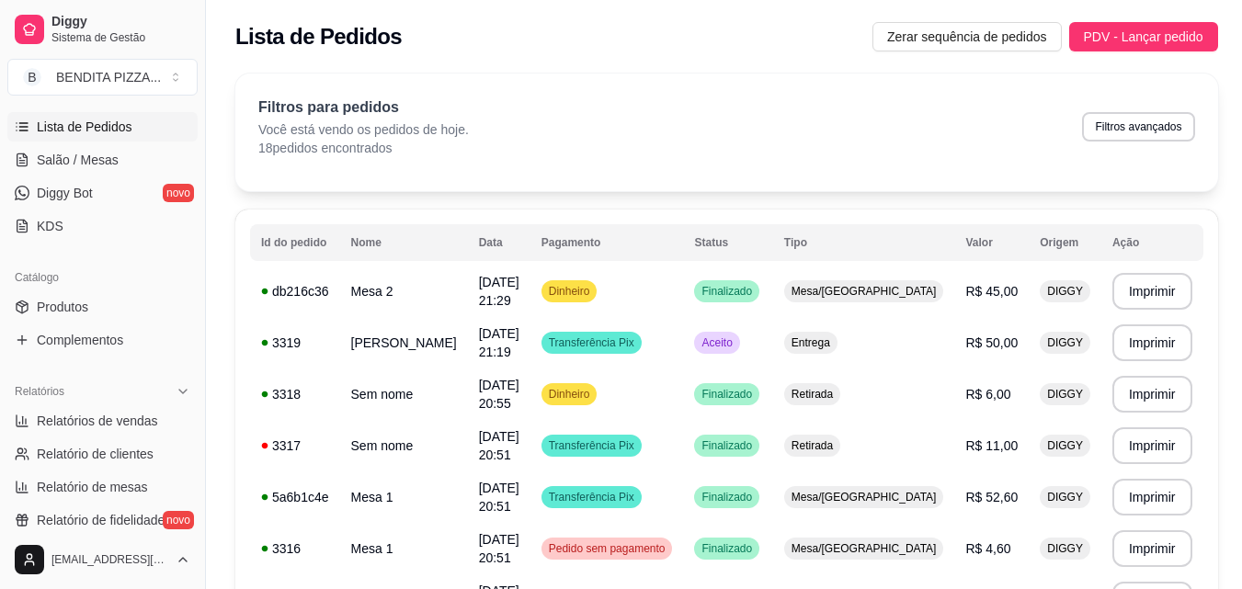
scroll to position [309, 0]
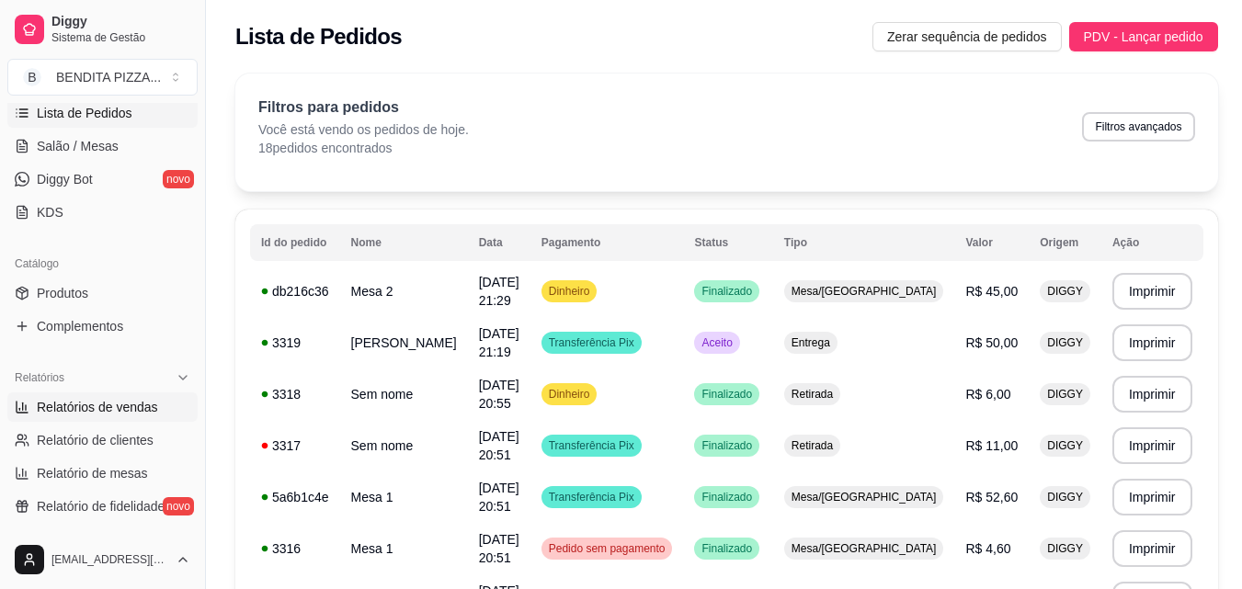
click at [161, 407] on link "Relatórios de vendas" at bounding box center [102, 407] width 190 height 29
select select "ALL"
select select "0"
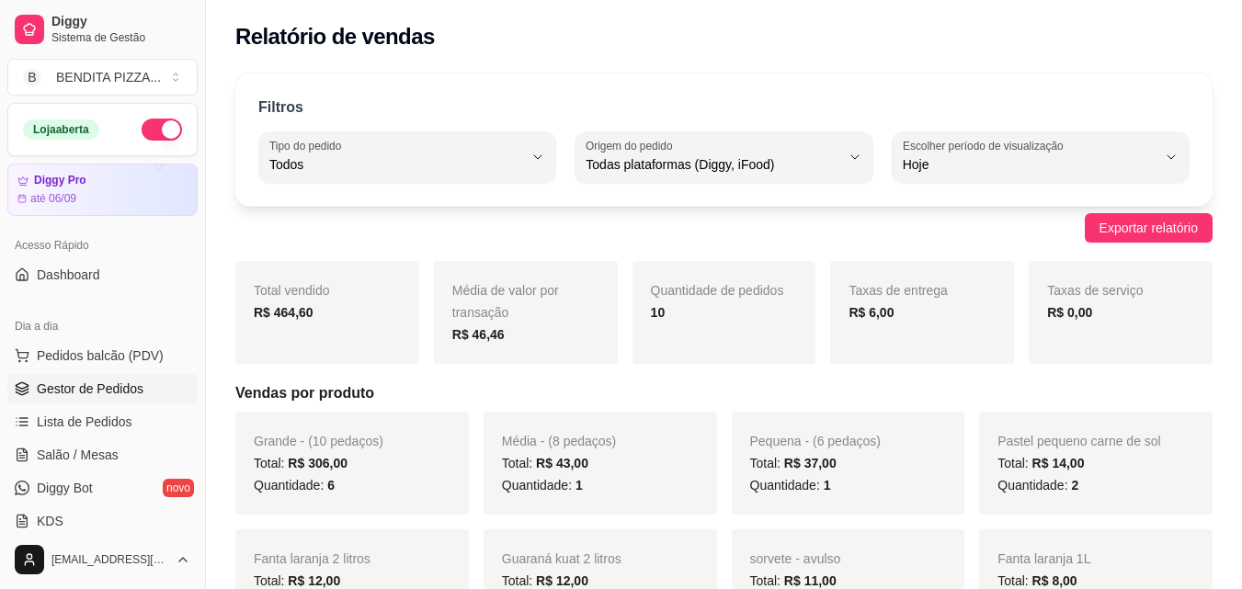
click at [147, 393] on link "Gestor de Pedidos" at bounding box center [102, 388] width 190 height 29
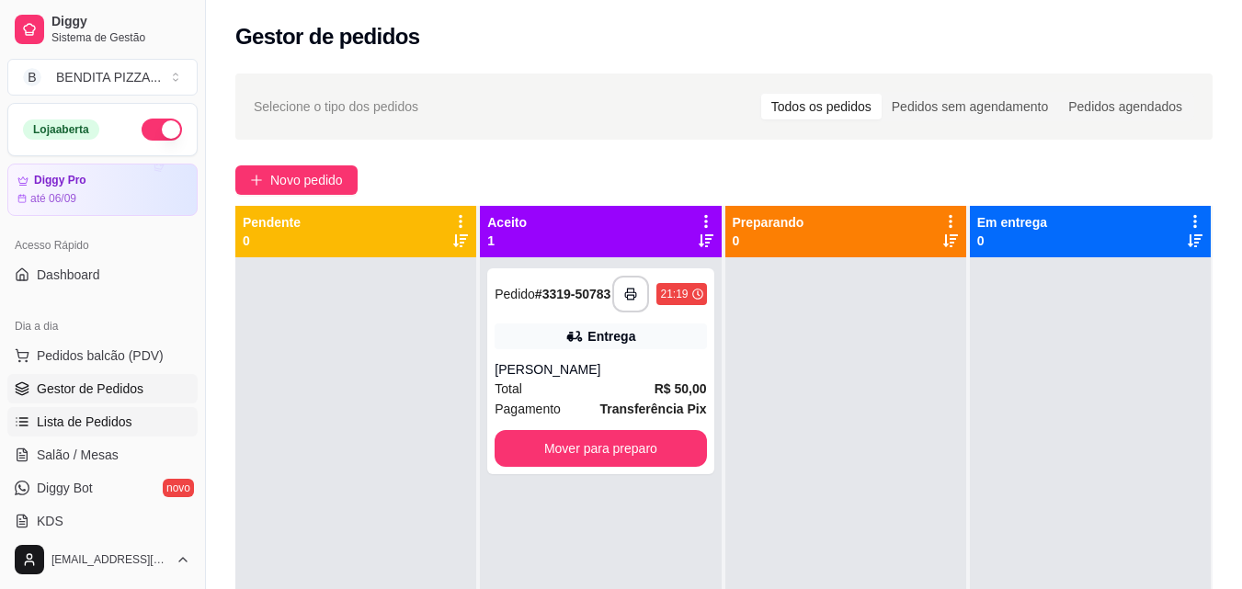
click at [131, 428] on link "Lista de Pedidos" at bounding box center [102, 421] width 190 height 29
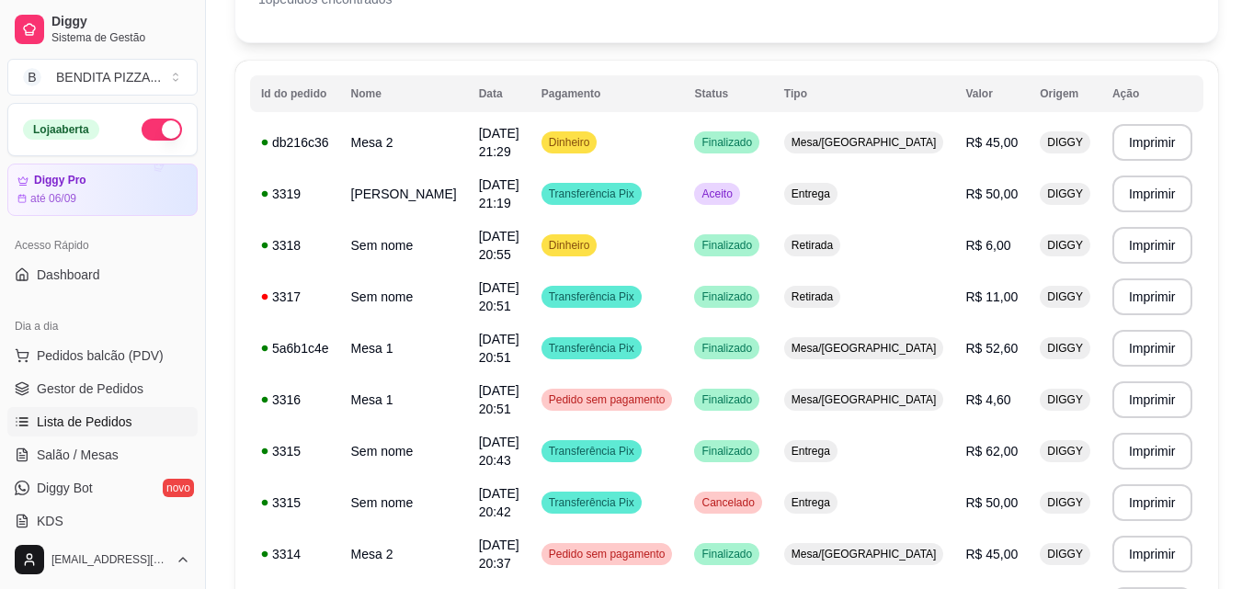
scroll to position [373, 0]
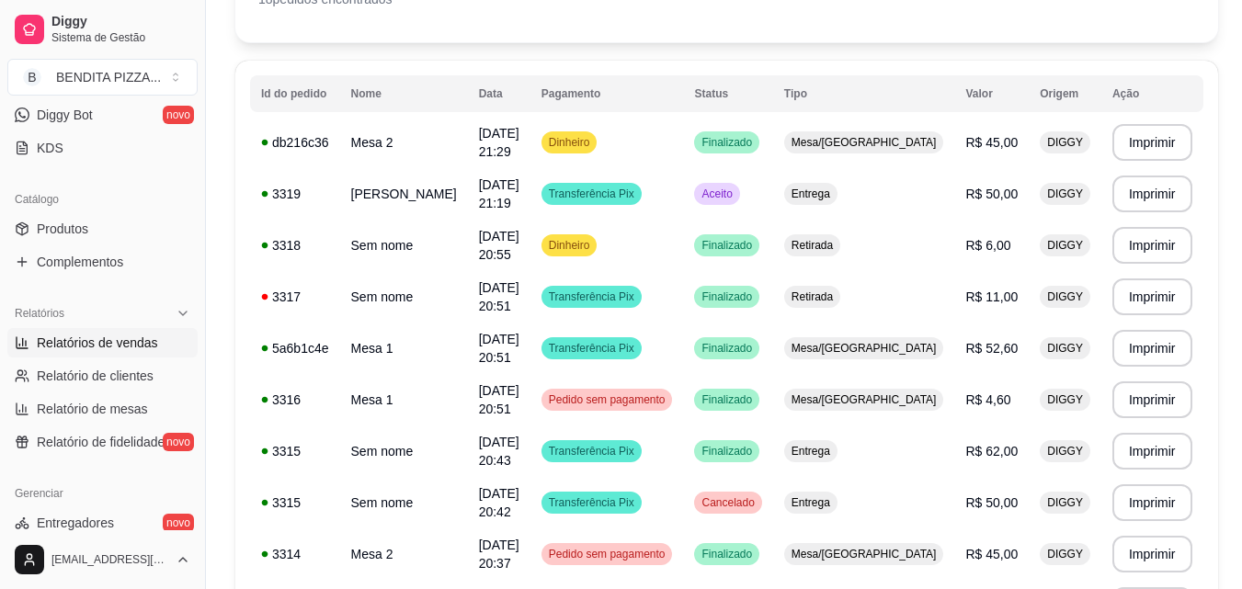
click at [129, 338] on span "Relatórios de vendas" at bounding box center [97, 343] width 121 height 18
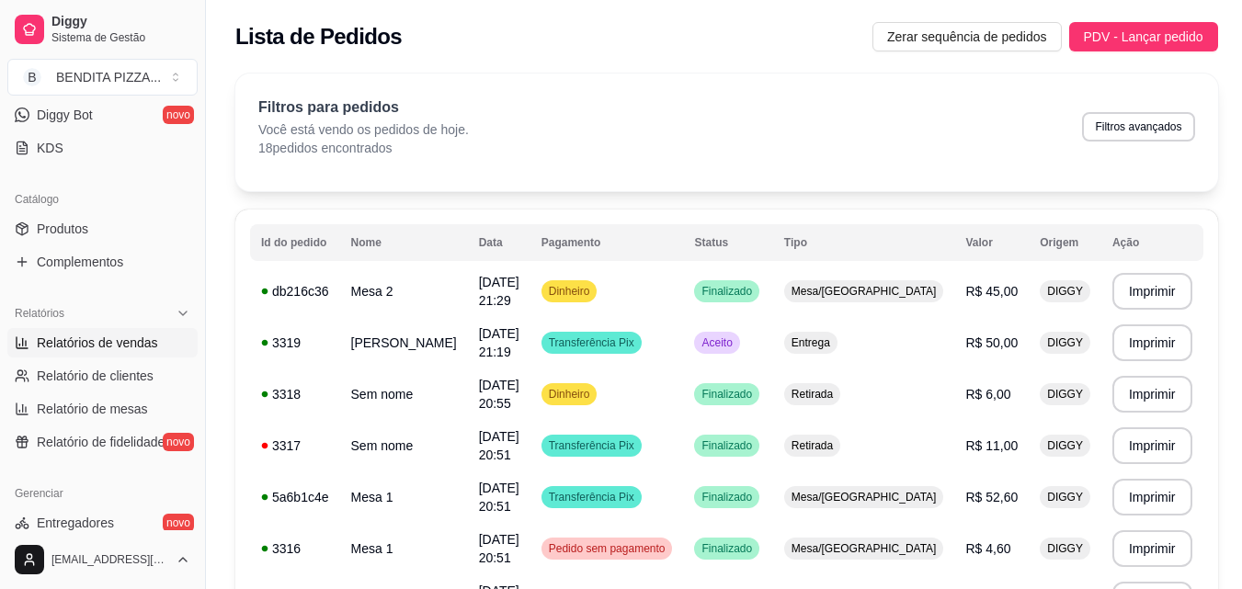
select select "ALL"
select select "0"
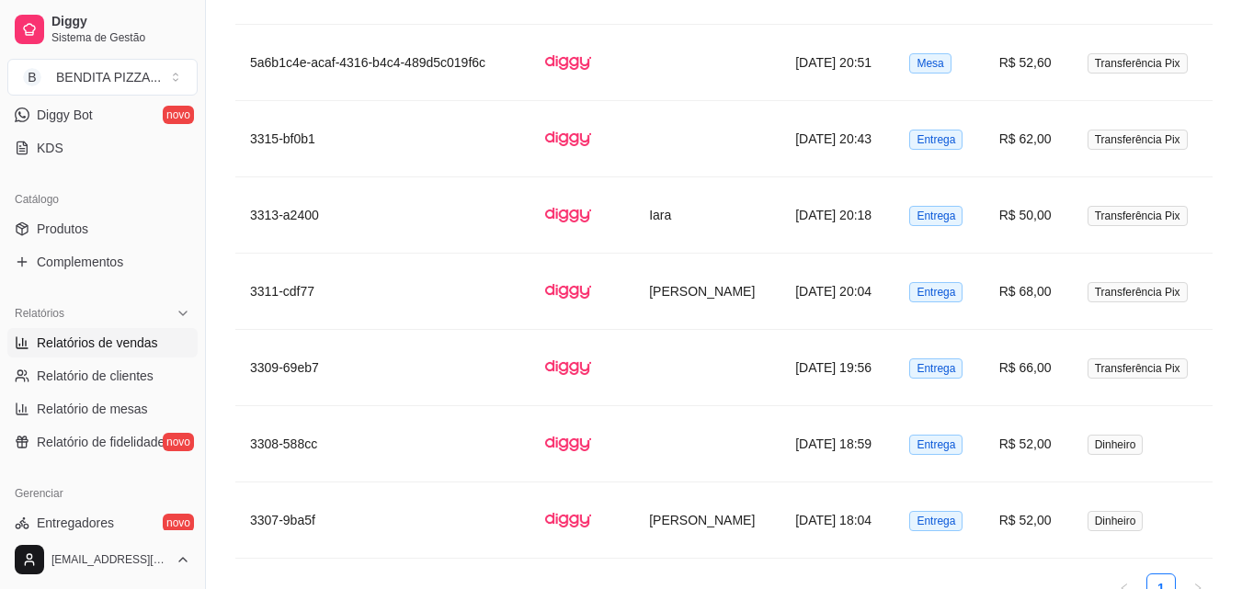
scroll to position [1490, 0]
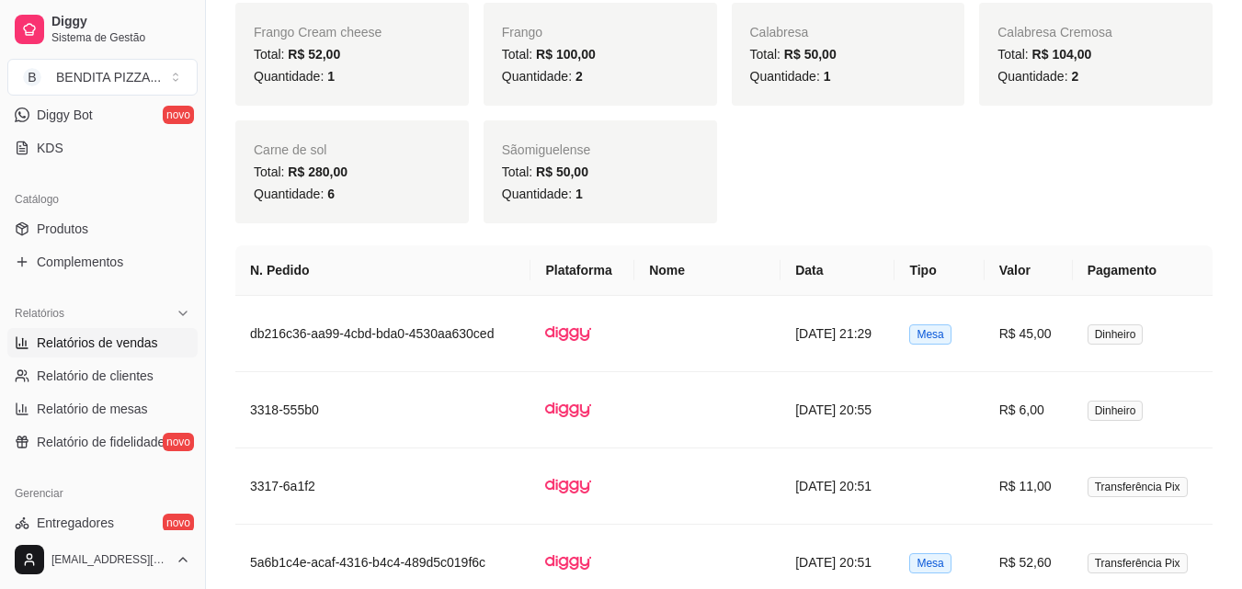
click at [1241, 433] on div "Filtros ALL Tipo do pedido Todos Entrega Retirada Mesa Consumo local Tipo do pe…" at bounding box center [724, 113] width 1036 height 2053
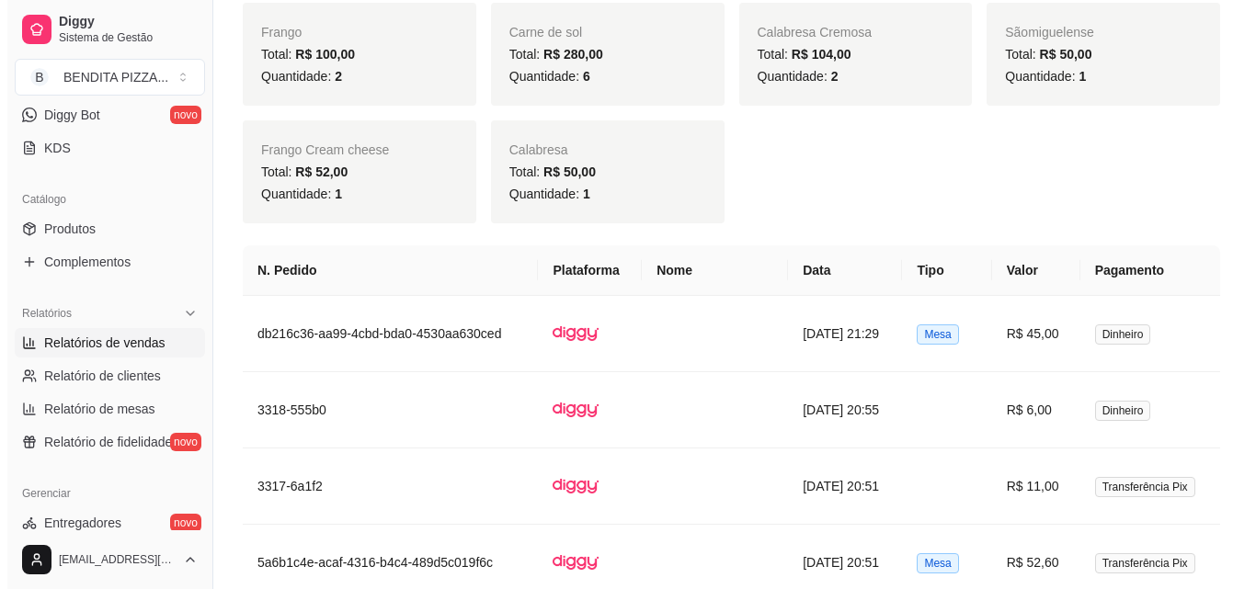
scroll to position [0, 0]
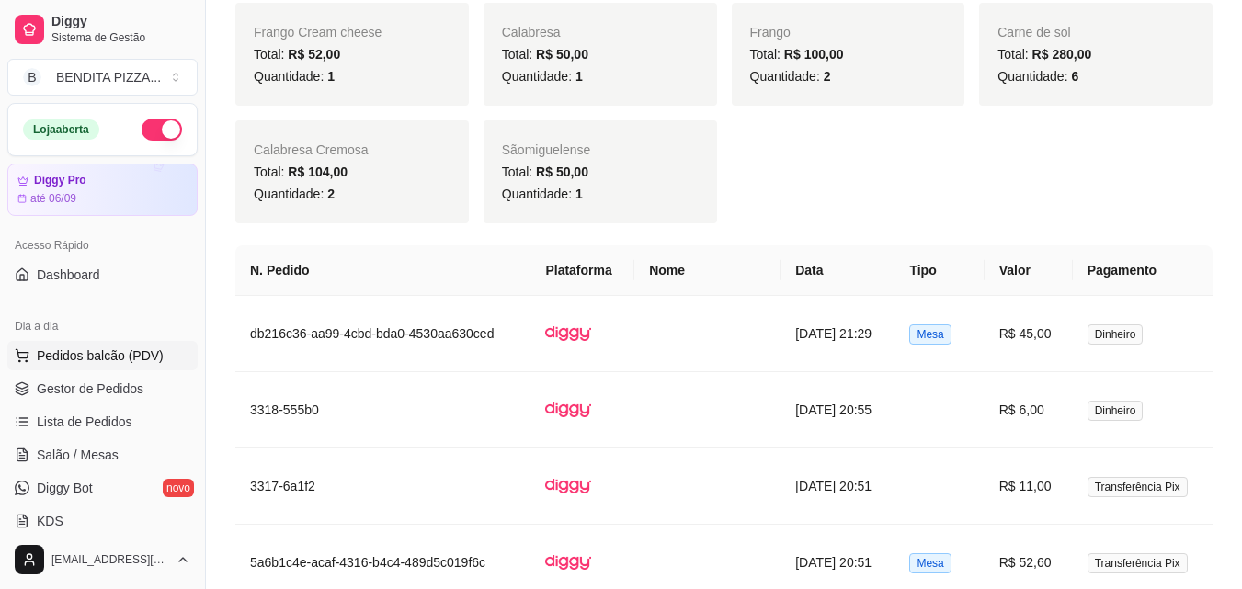
click at [80, 361] on span "Pedidos balcão (PDV)" at bounding box center [100, 356] width 127 height 18
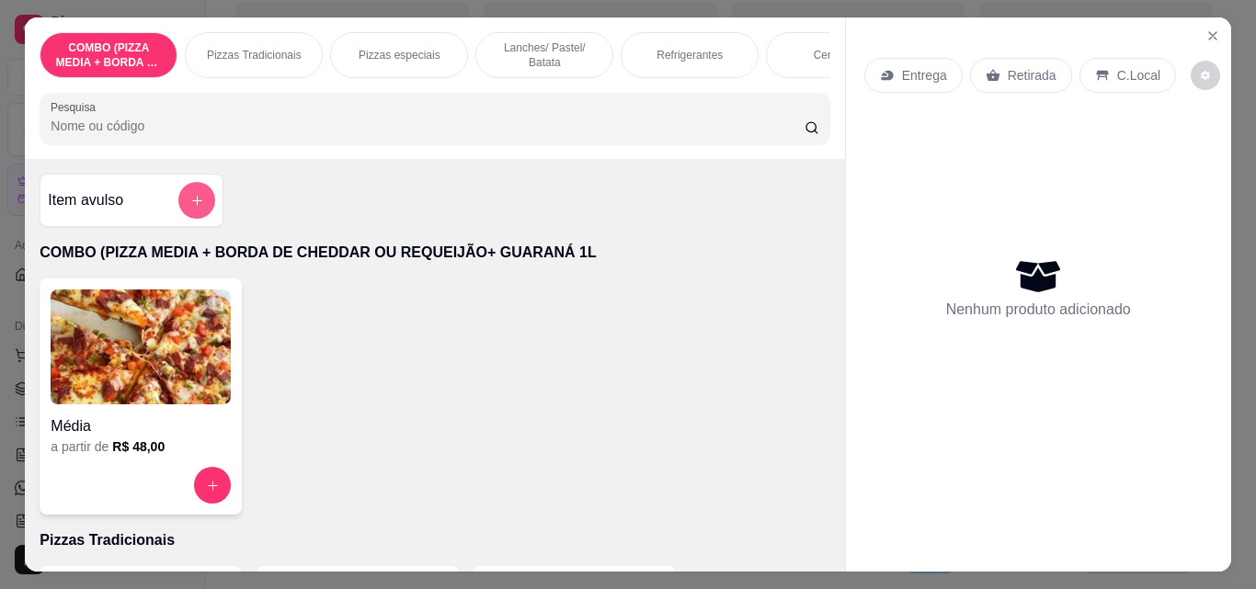
click at [190, 203] on icon "add-separate-item" at bounding box center [197, 201] width 14 height 14
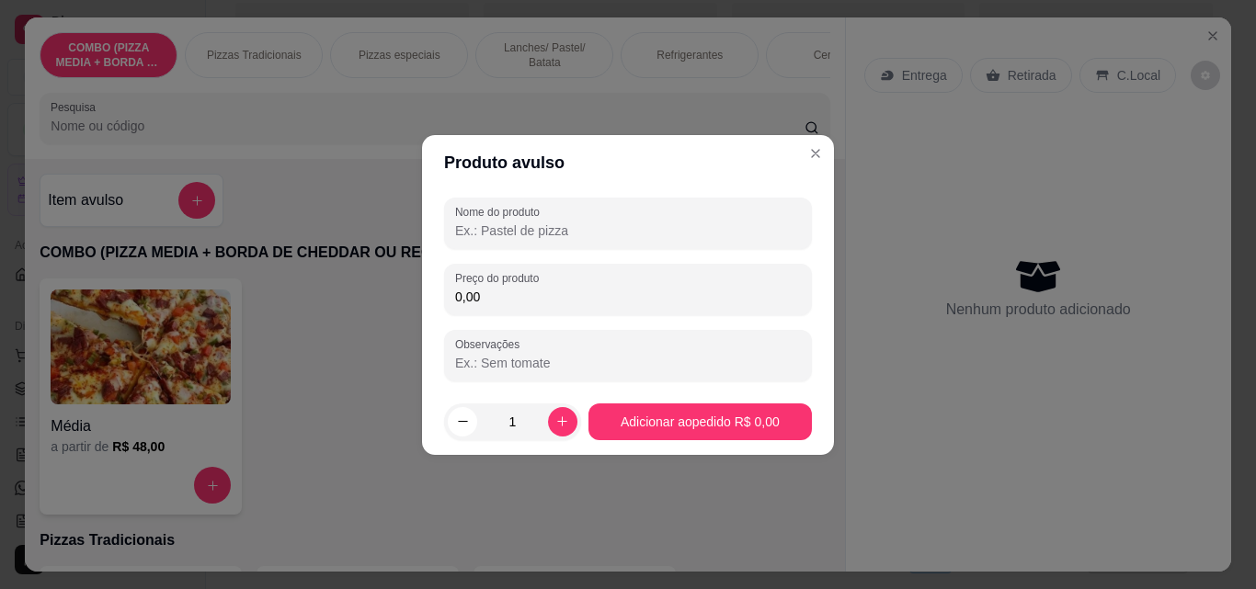
click at [506, 228] on input "Nome do produto" at bounding box center [628, 231] width 346 height 18
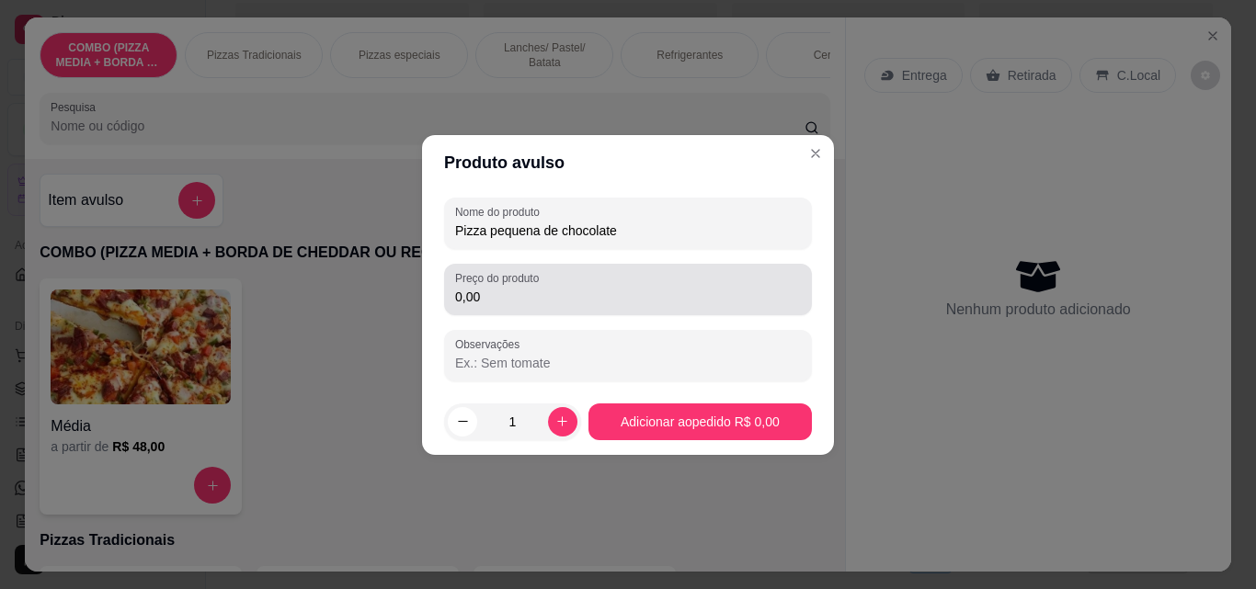
type input "Pizza pequena de chocolate"
click at [536, 311] on div "Preço do produto 0,00" at bounding box center [628, 289] width 368 height 51
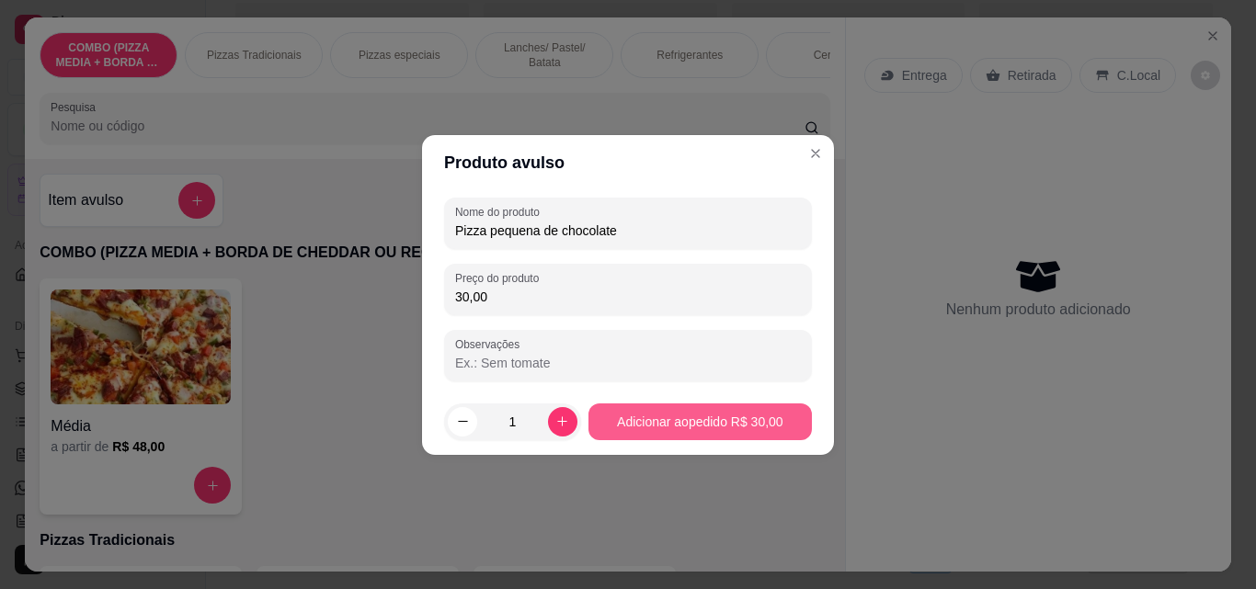
type input "30,00"
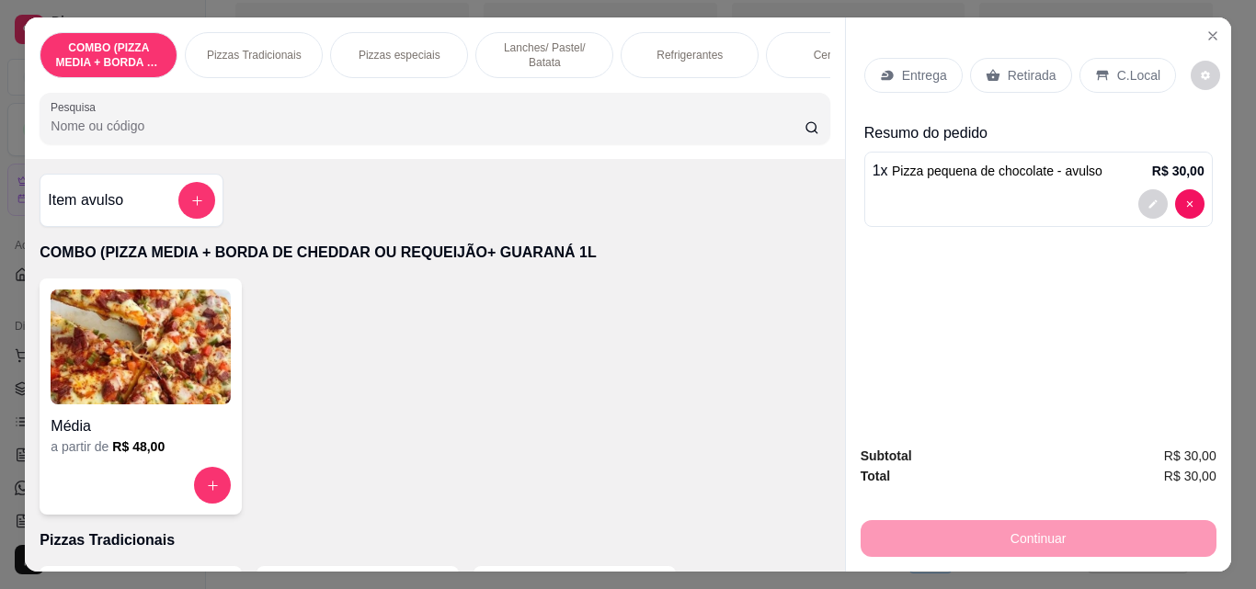
click at [677, 52] on p "Refrigerantes" at bounding box center [690, 55] width 66 height 15
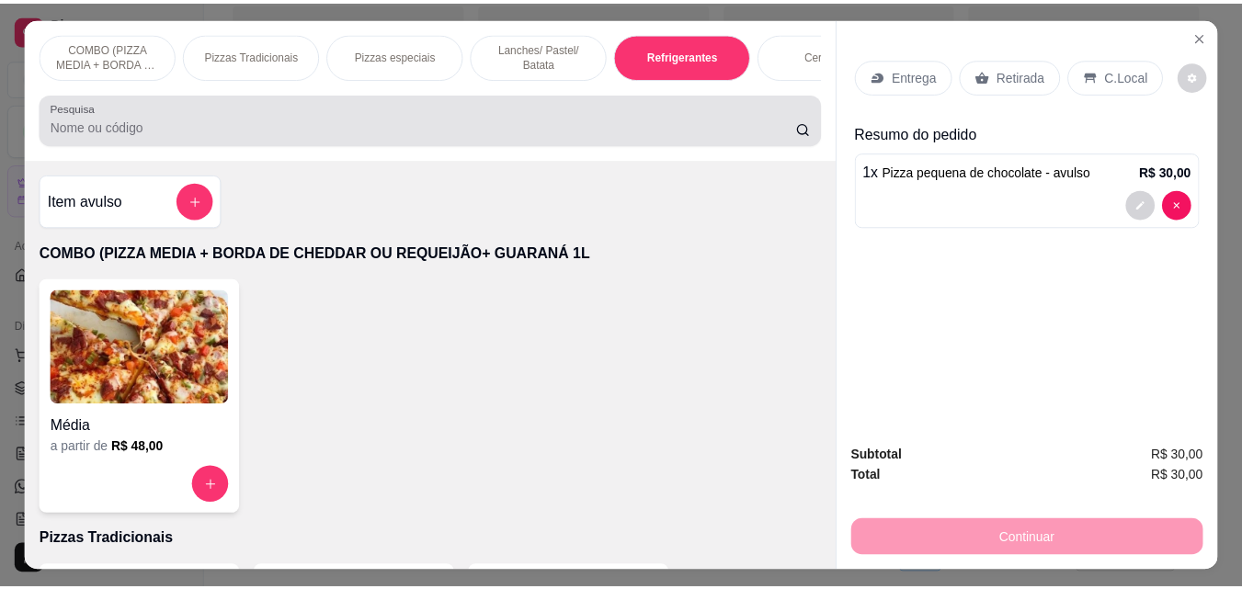
scroll to position [48, 0]
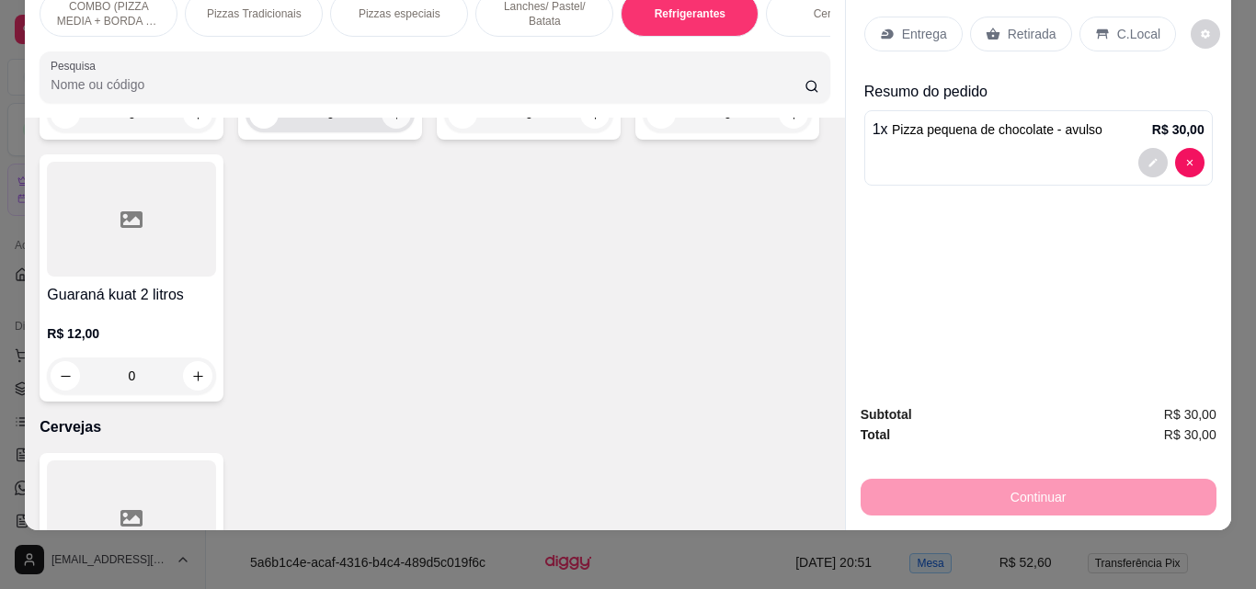
click at [391, 121] on icon "increase-product-quantity" at bounding box center [397, 115] width 14 height 14
type input "1"
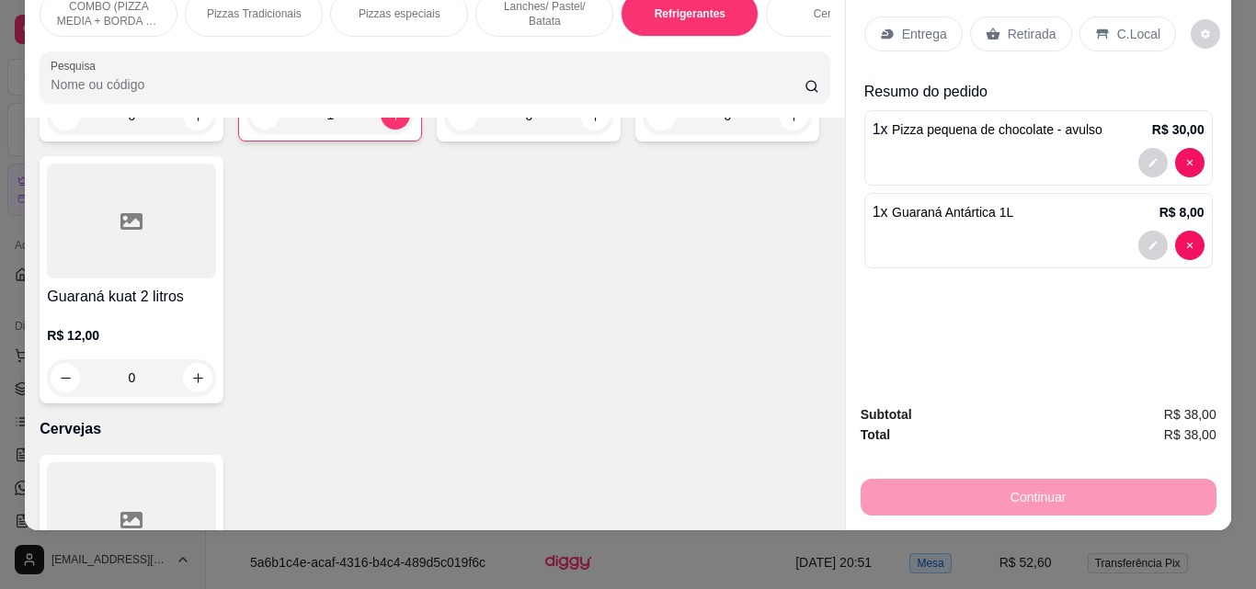
click at [893, 23] on div "Entrega" at bounding box center [913, 34] width 98 height 35
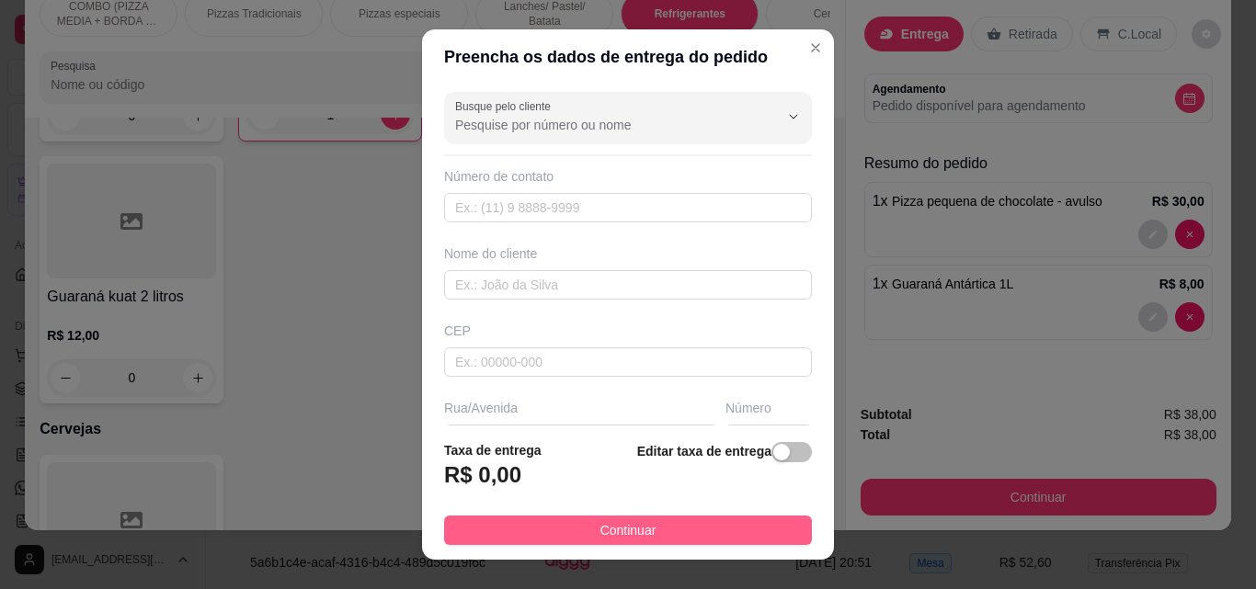
click at [761, 528] on button "Continuar" at bounding box center [628, 530] width 368 height 29
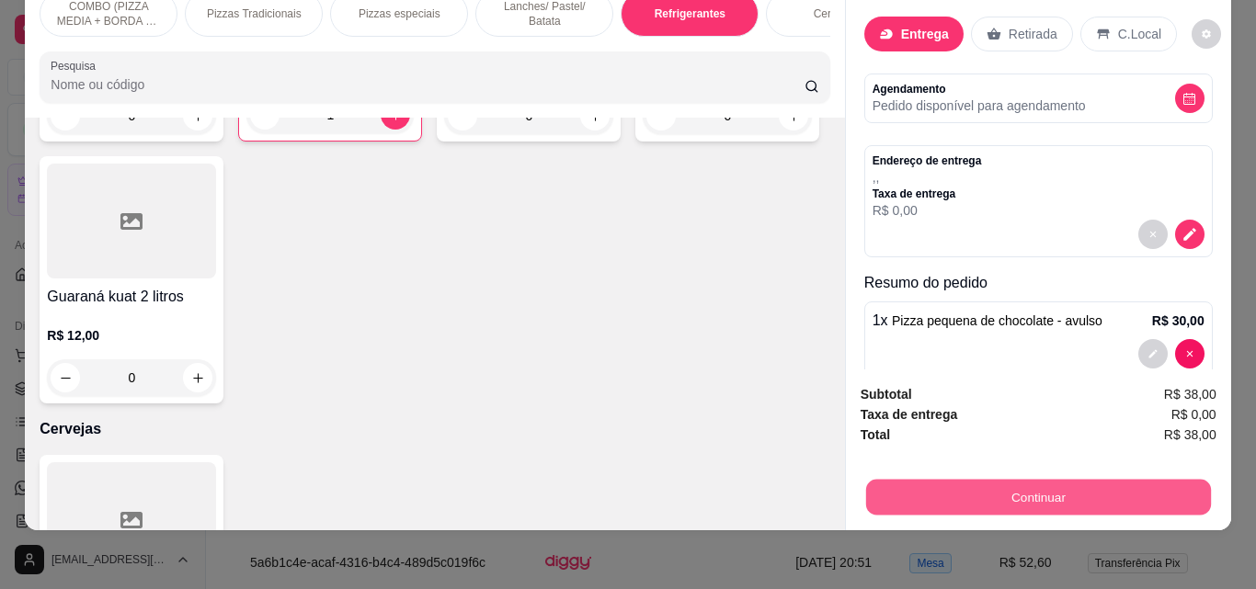
click at [899, 488] on button "Continuar" at bounding box center [1037, 497] width 345 height 36
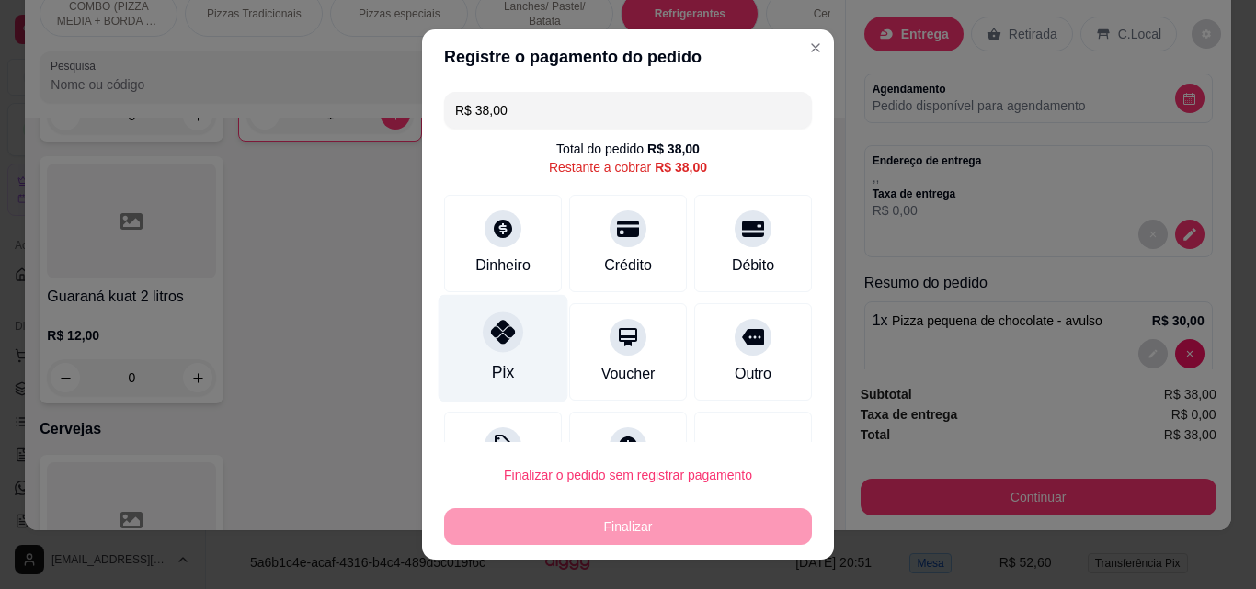
click at [464, 339] on div "Pix" at bounding box center [504, 349] width 130 height 108
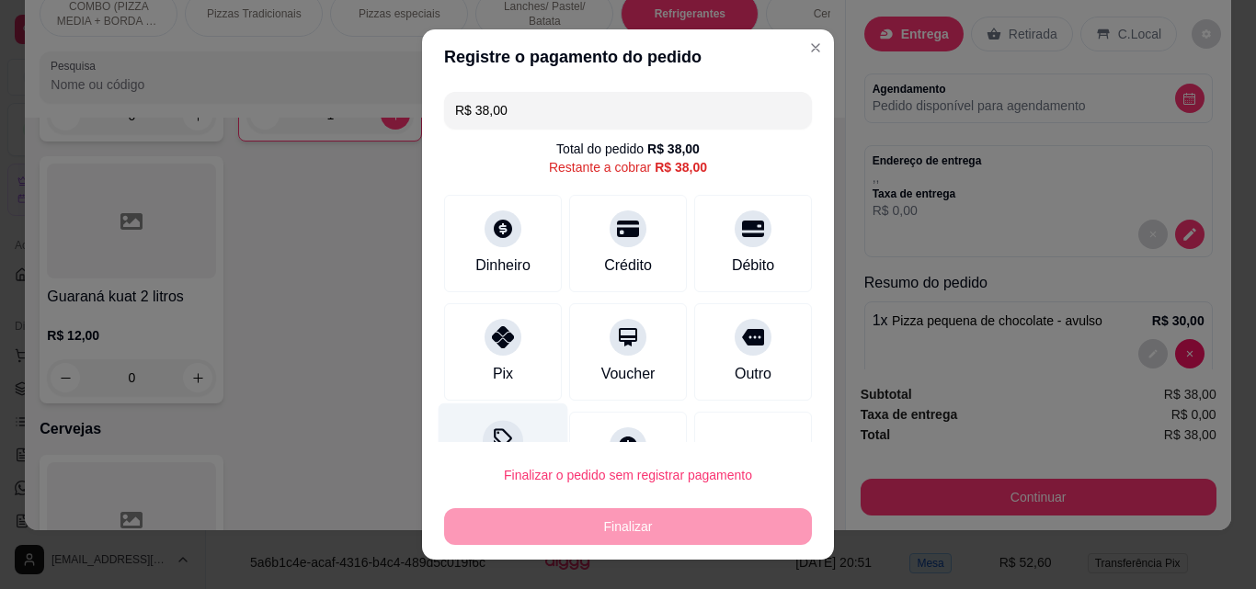
type input "R$ 0,00"
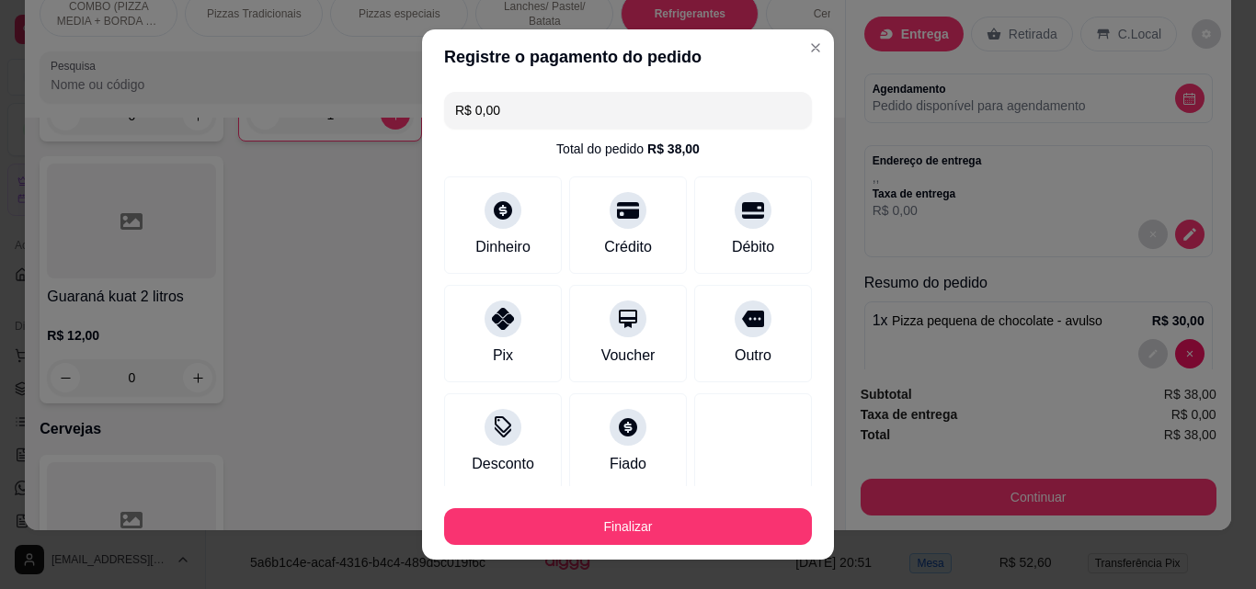
click at [556, 506] on div "Finalizar" at bounding box center [628, 523] width 368 height 44
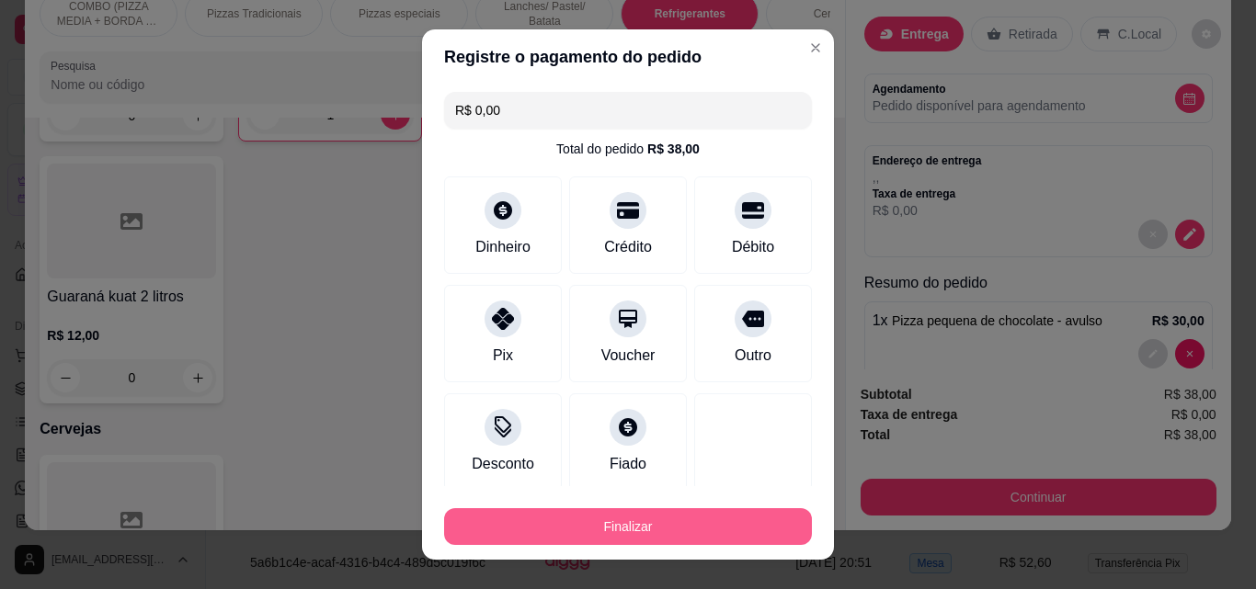
click at [556, 508] on button "Finalizar" at bounding box center [628, 526] width 368 height 37
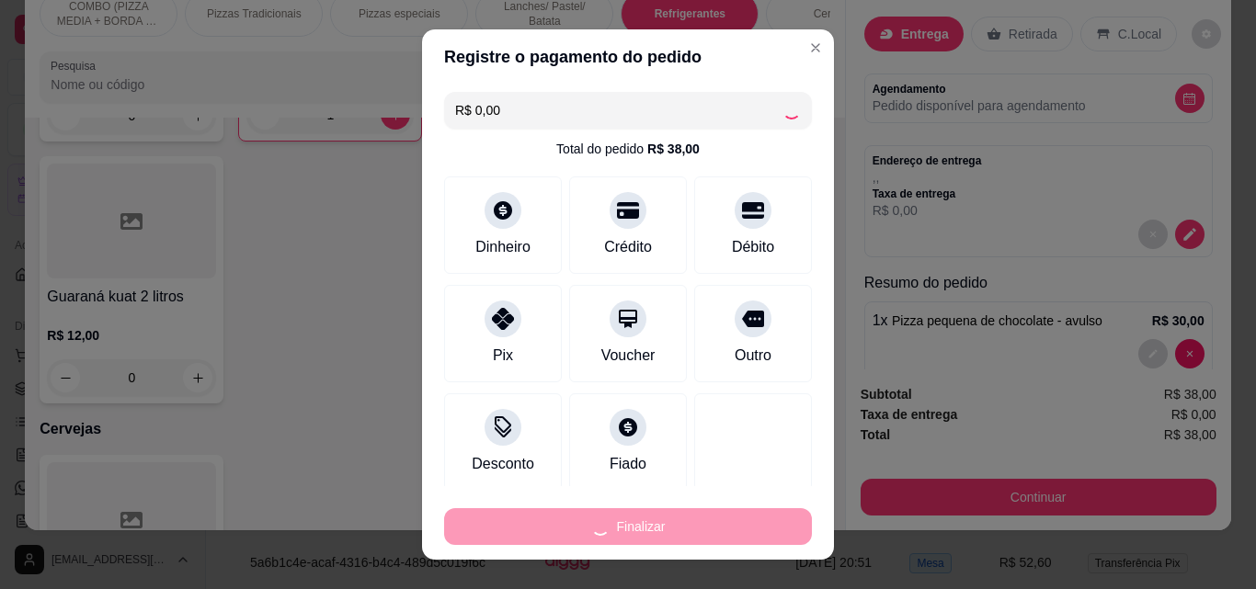
type input "0"
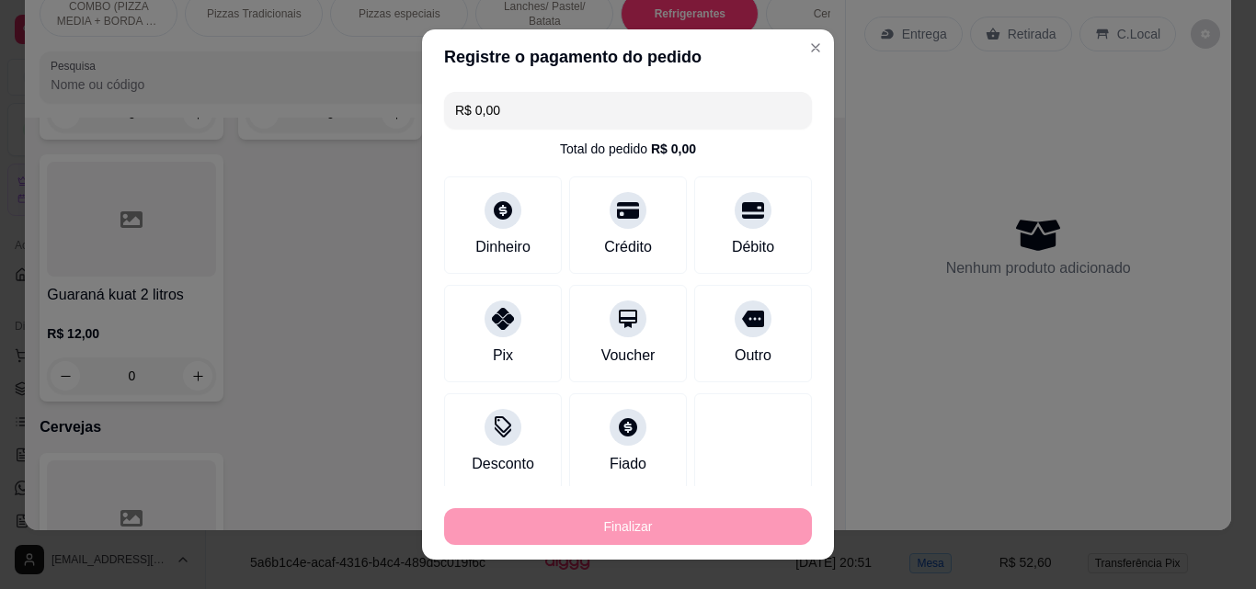
type input "-R$ 38,00"
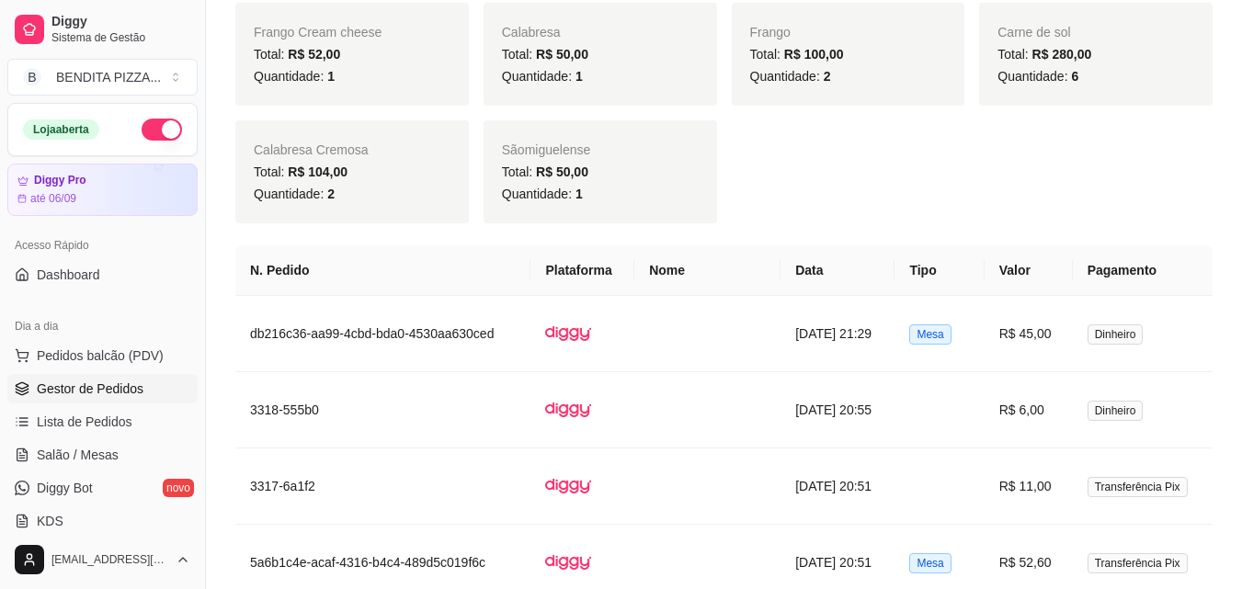
click at [108, 374] on link "Gestor de Pedidos" at bounding box center [102, 388] width 190 height 29
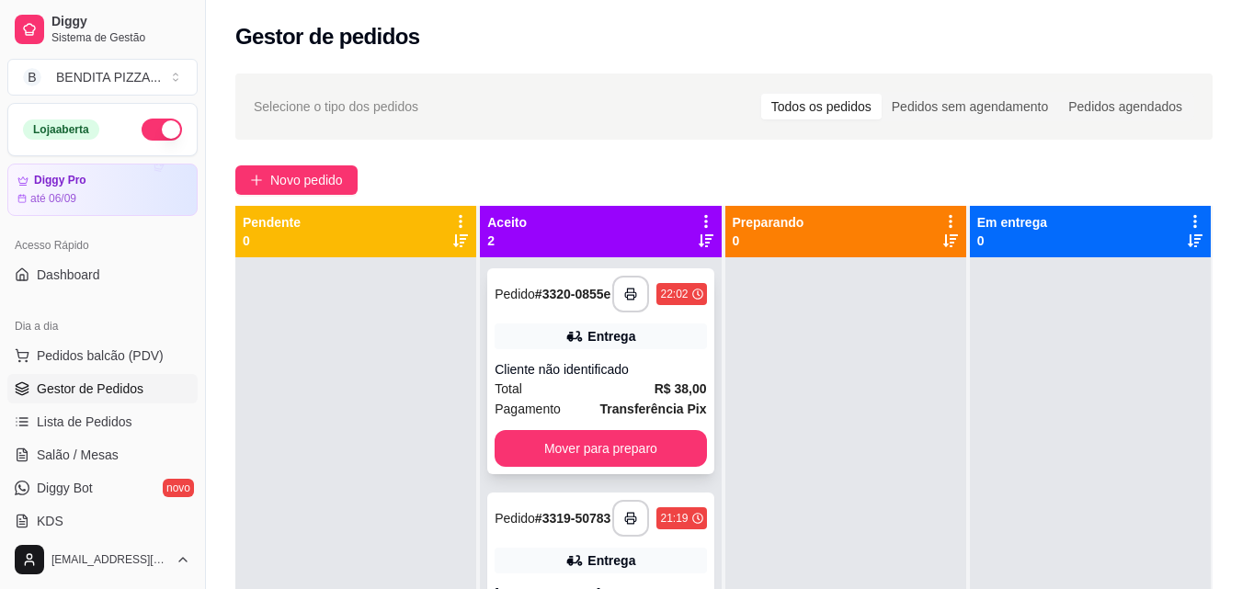
click at [568, 415] on div "Pagamento Transferência Pix" at bounding box center [600, 409] width 211 height 20
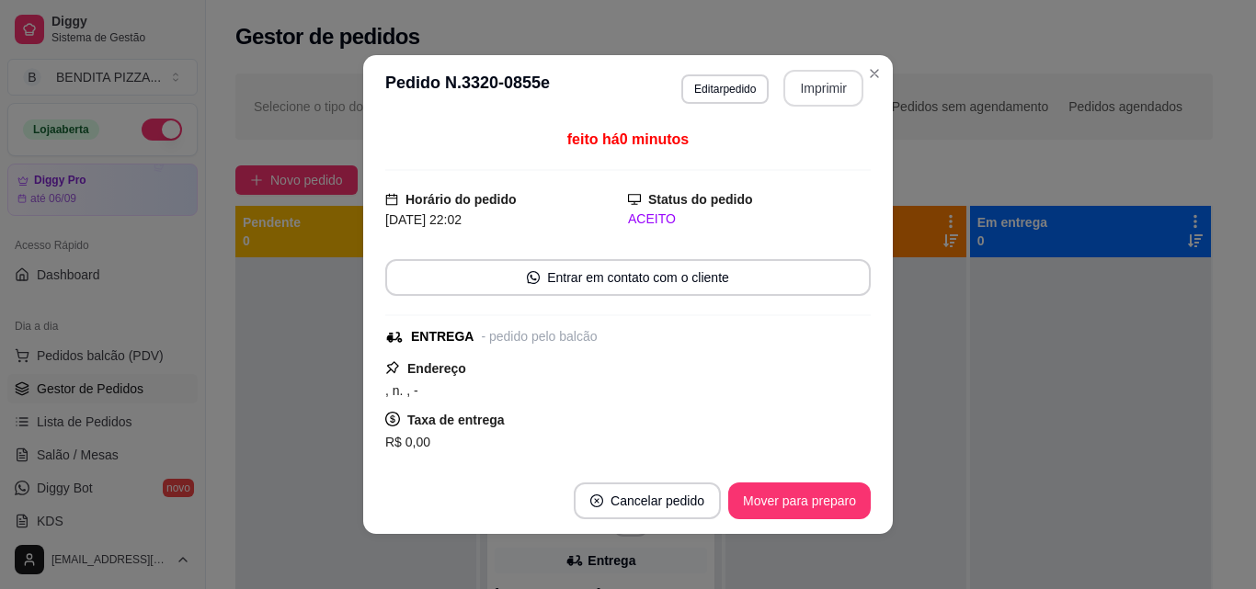
click at [828, 86] on button "Imprimir" at bounding box center [823, 88] width 80 height 37
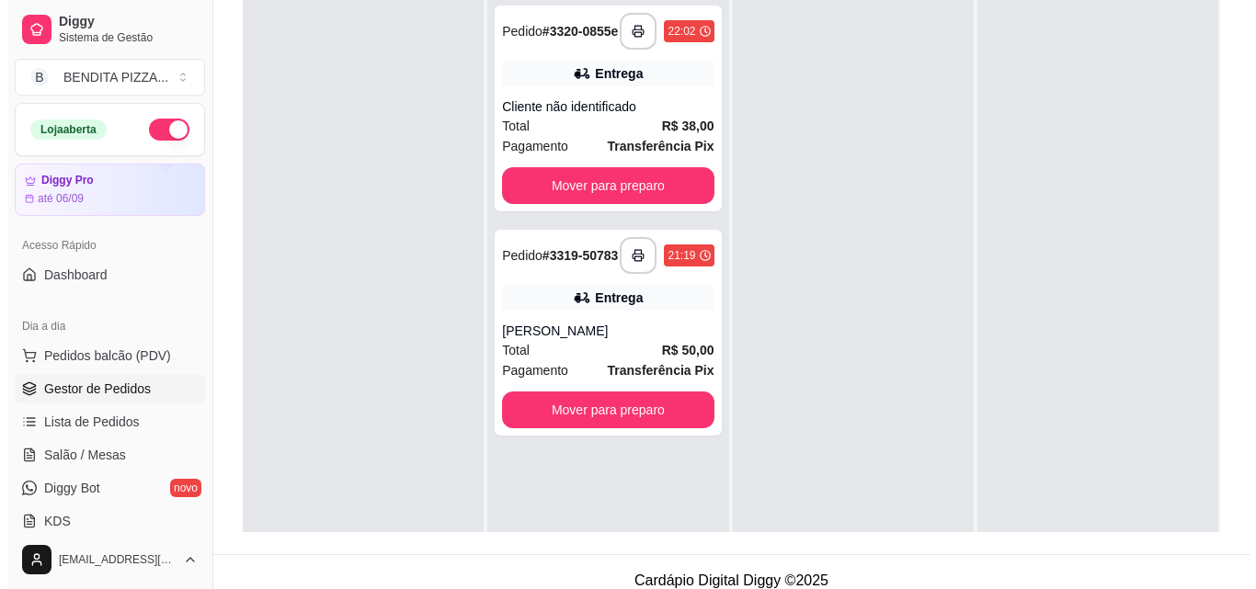
scroll to position [280, 0]
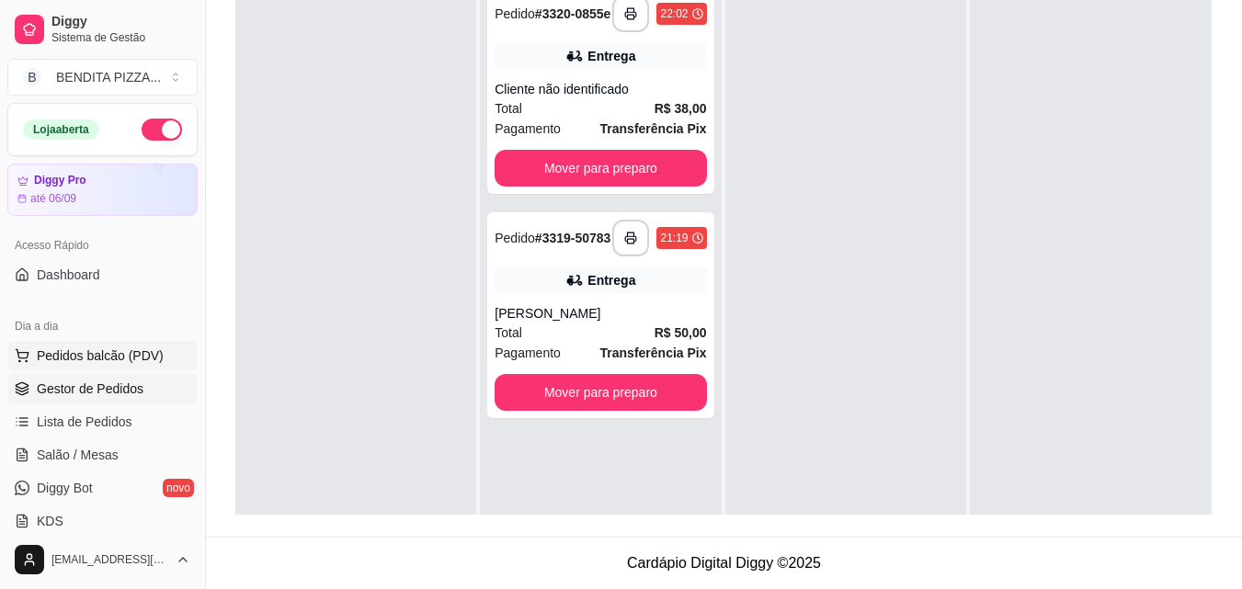
click at [121, 347] on span "Pedidos balcão (PDV)" at bounding box center [100, 356] width 127 height 18
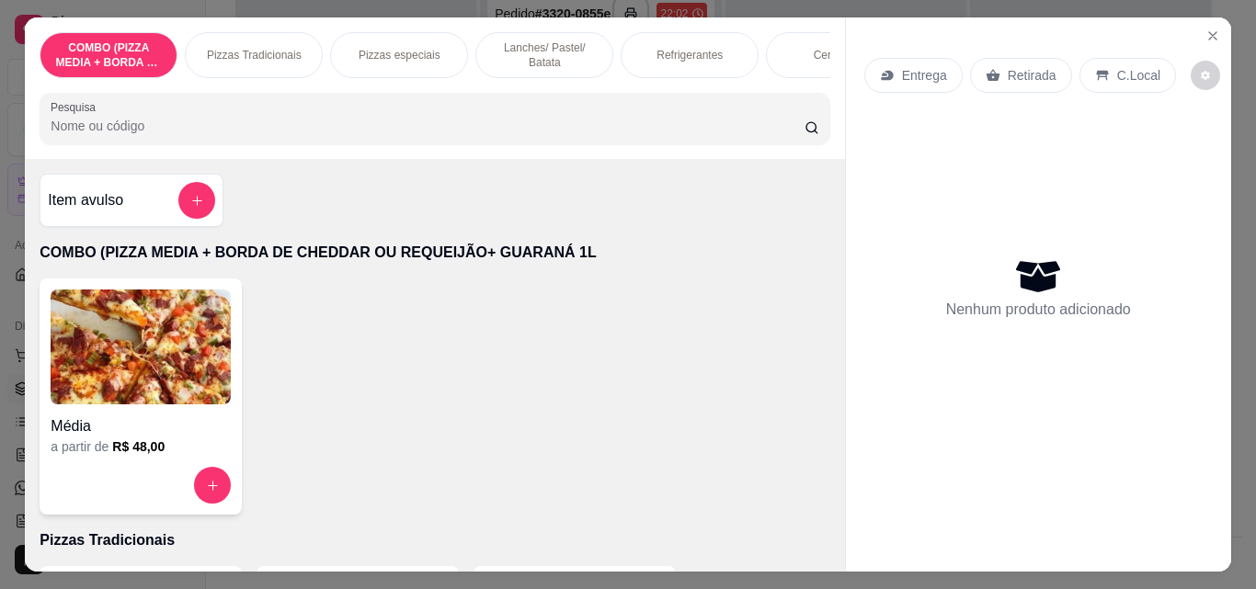
click at [554, 40] on p "Lanches/ Pastel/ Batata" at bounding box center [544, 54] width 107 height 29
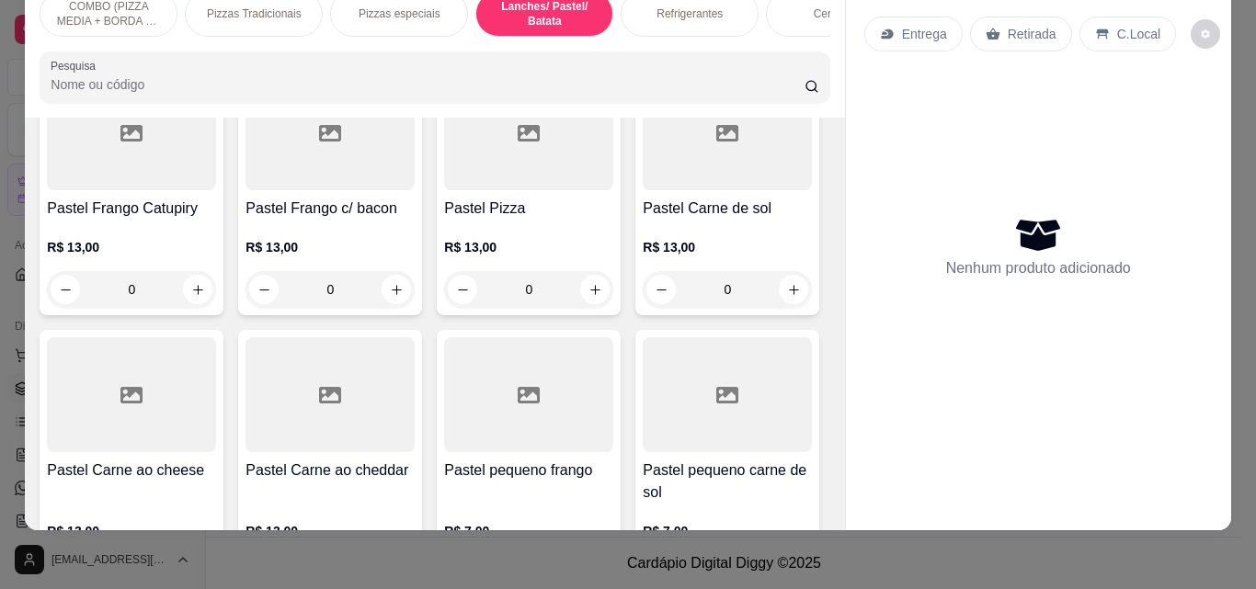
scroll to position [2145, 0]
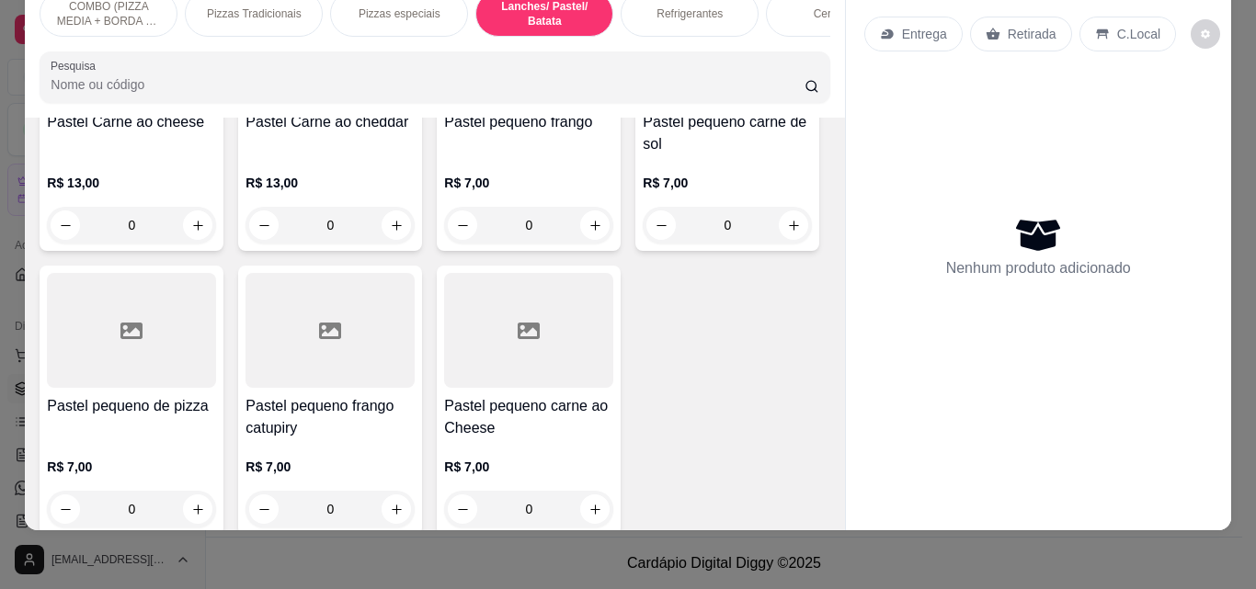
type input "1"
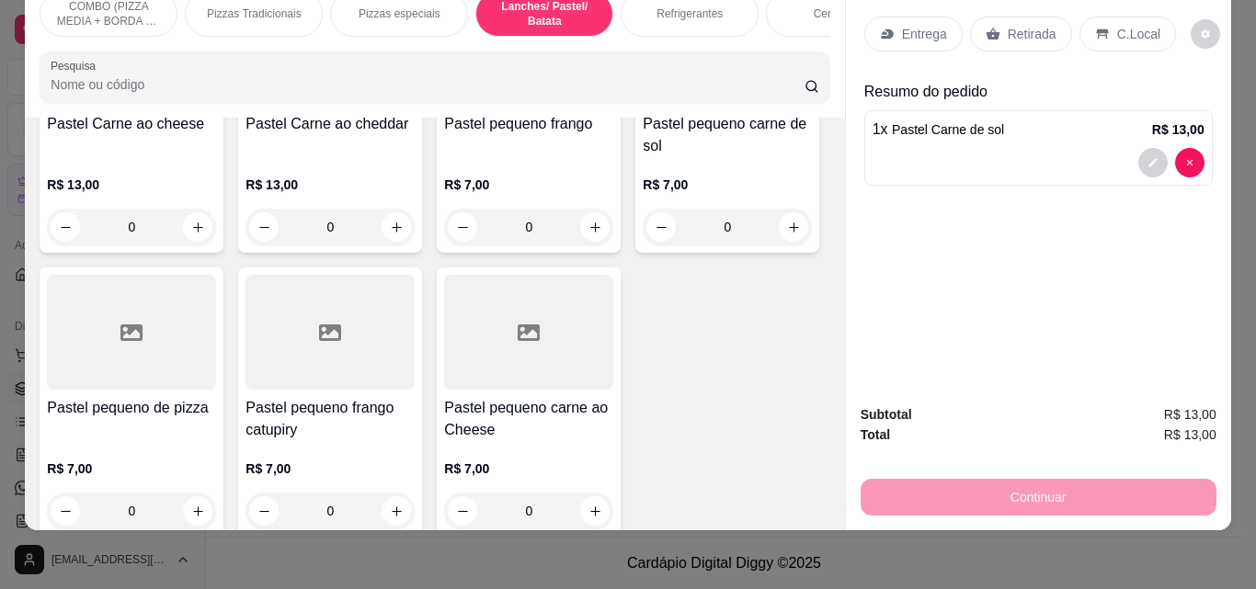
click at [919, 25] on p "Entrega" at bounding box center [924, 34] width 45 height 18
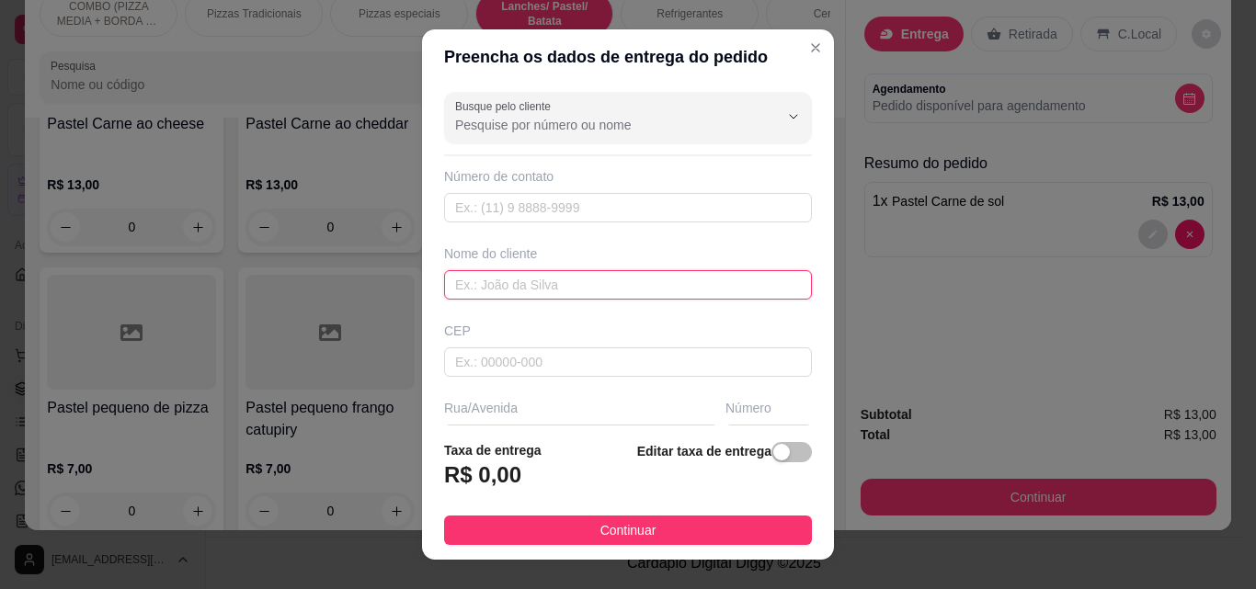
click at [596, 280] on input "text" at bounding box center [628, 284] width 368 height 29
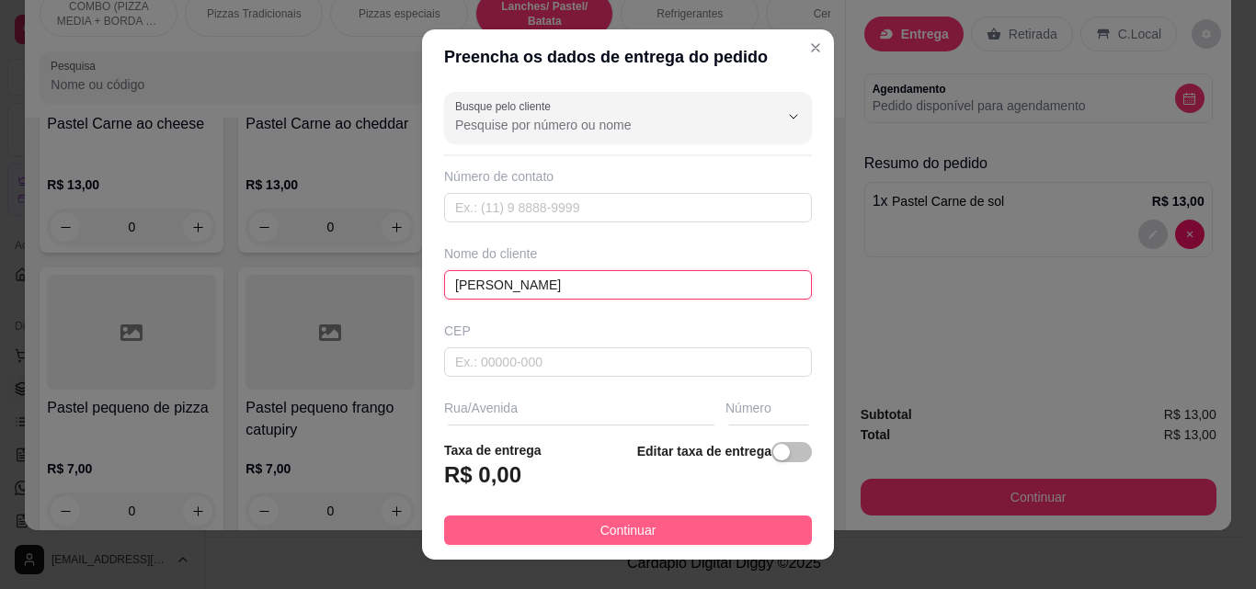
type input "[PERSON_NAME]"
click at [661, 521] on button "Continuar" at bounding box center [628, 530] width 368 height 29
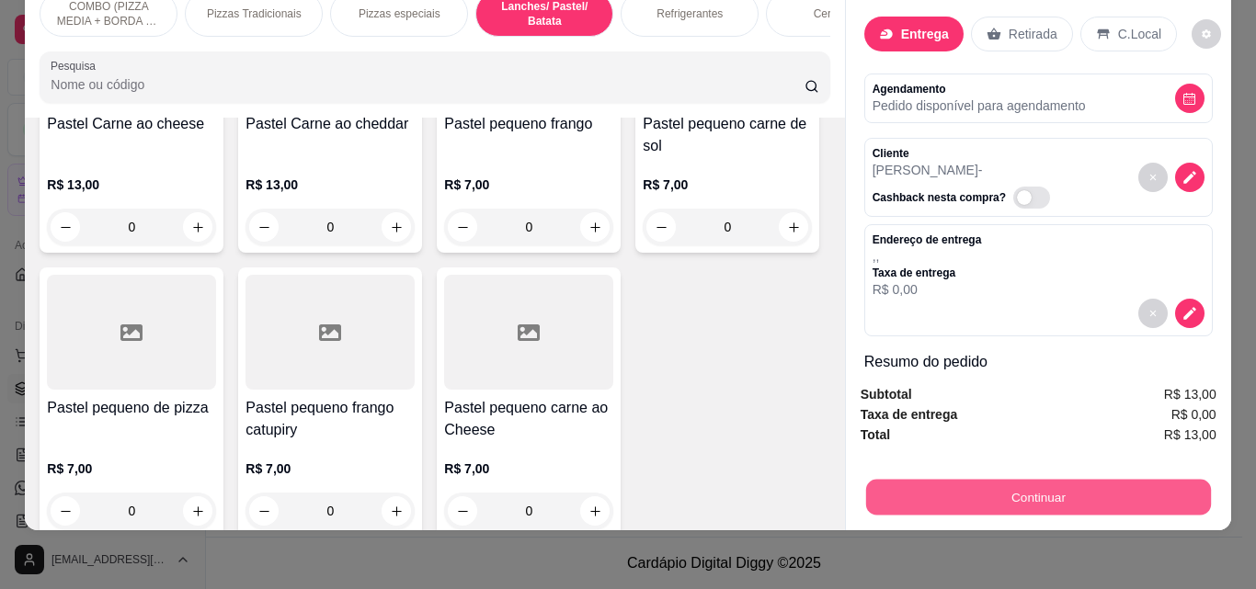
click at [991, 493] on button "Continuar" at bounding box center [1037, 497] width 345 height 36
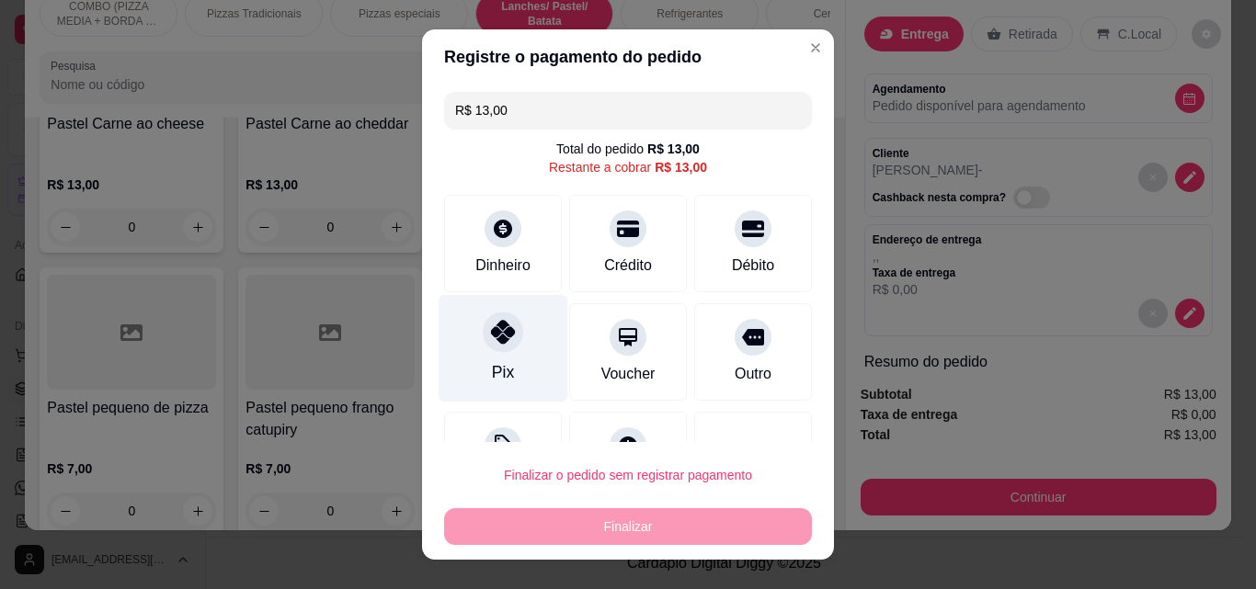
click at [521, 321] on div "Pix" at bounding box center [504, 349] width 130 height 108
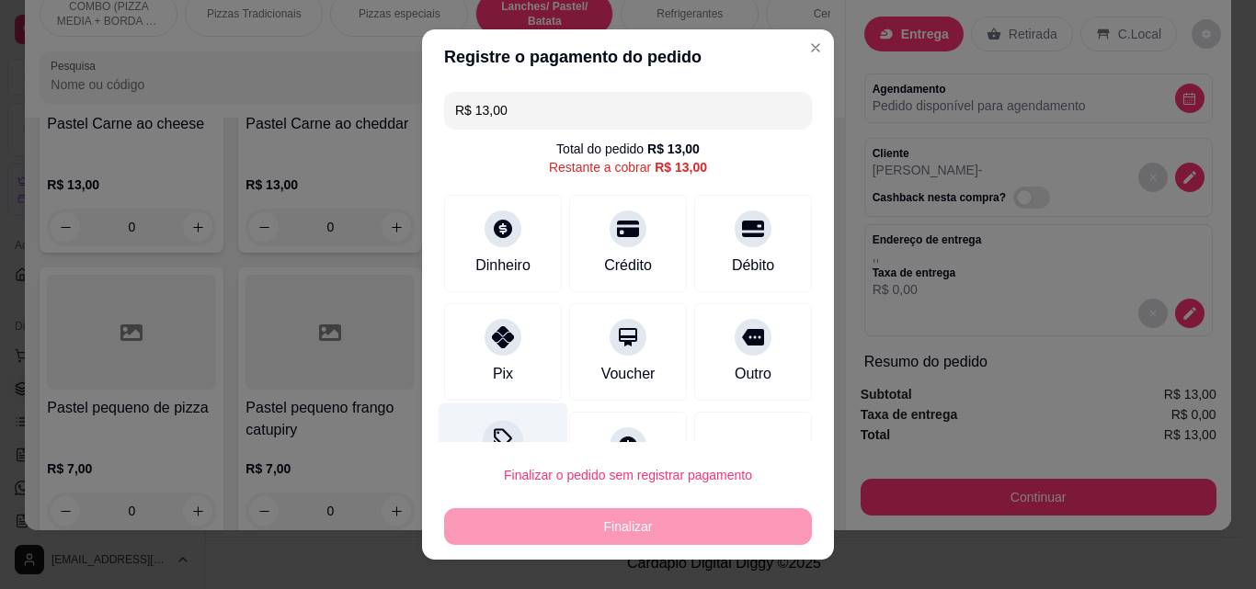
type input "R$ 0,00"
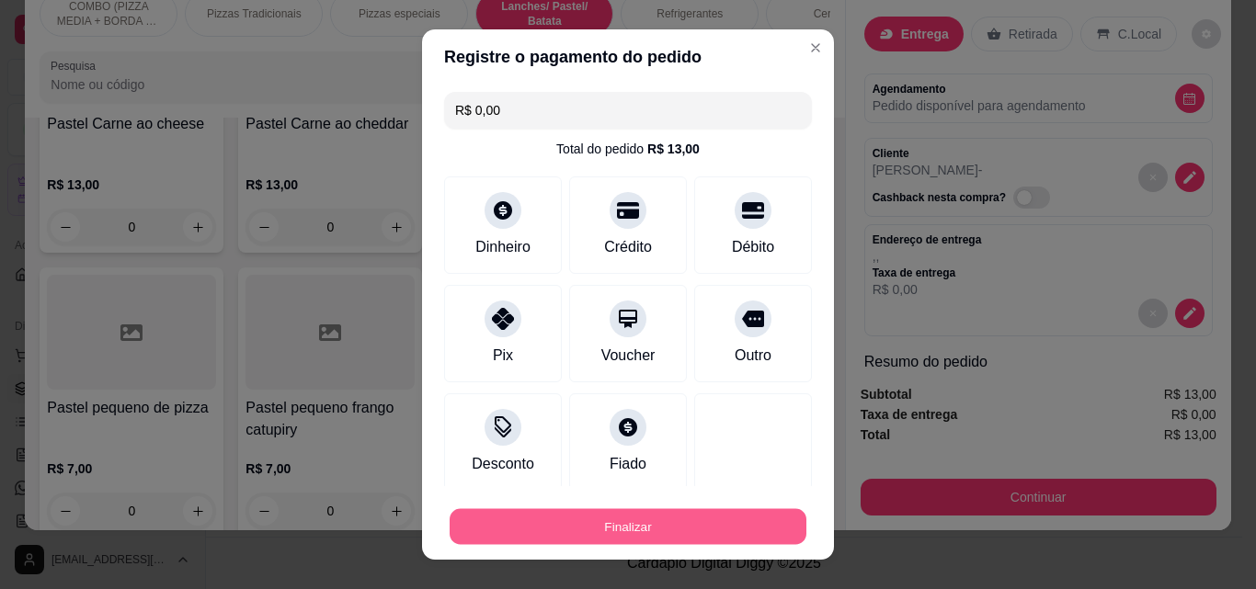
click at [591, 518] on button "Finalizar" at bounding box center [628, 527] width 357 height 36
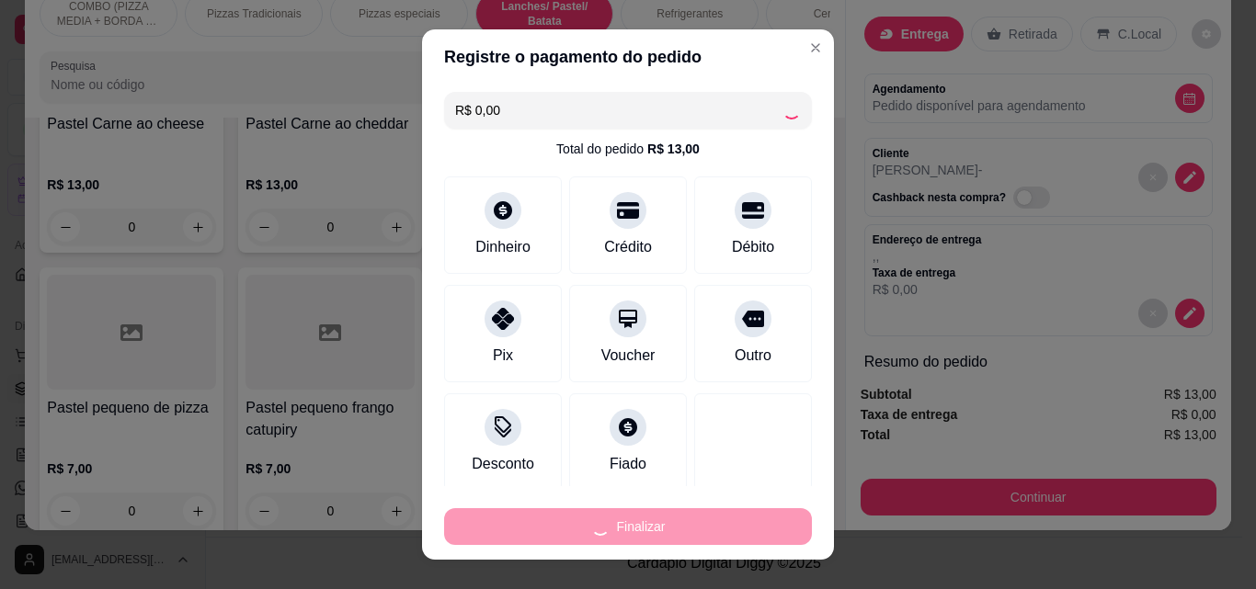
type input "0"
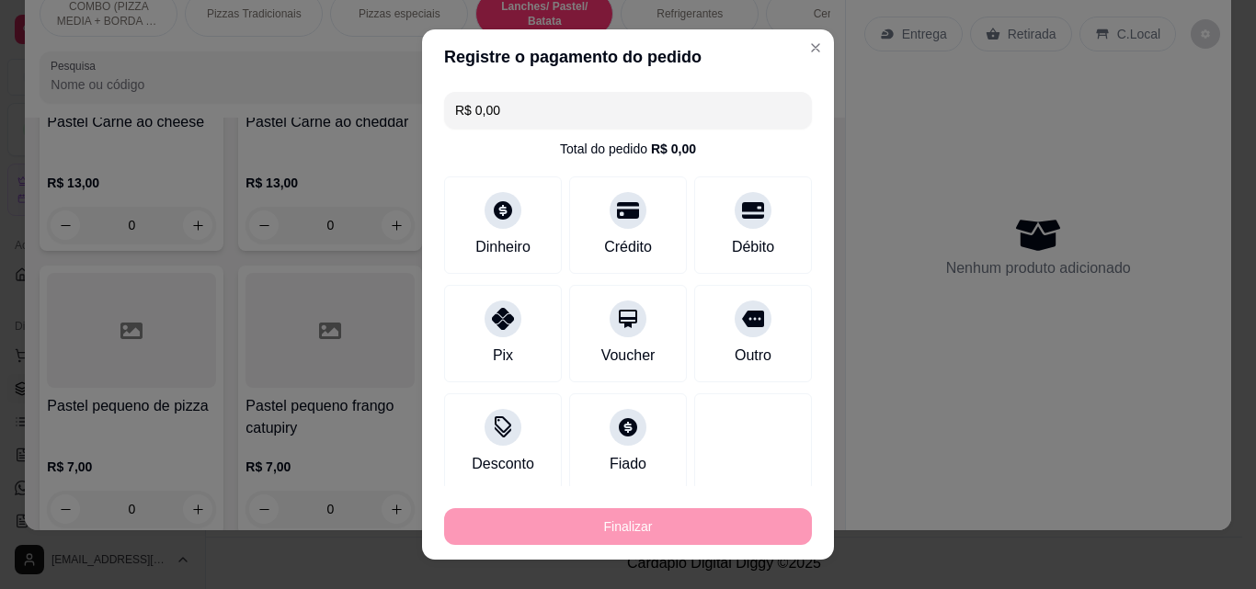
type input "-R$ 13,00"
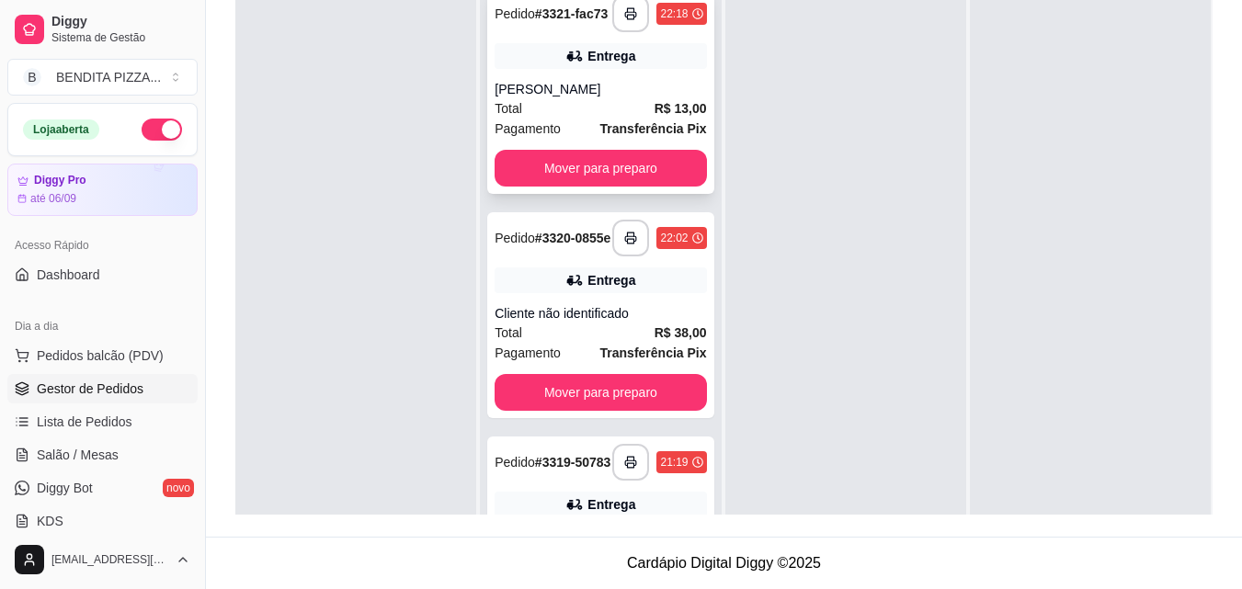
click at [589, 86] on div "**********" at bounding box center [600, 91] width 226 height 206
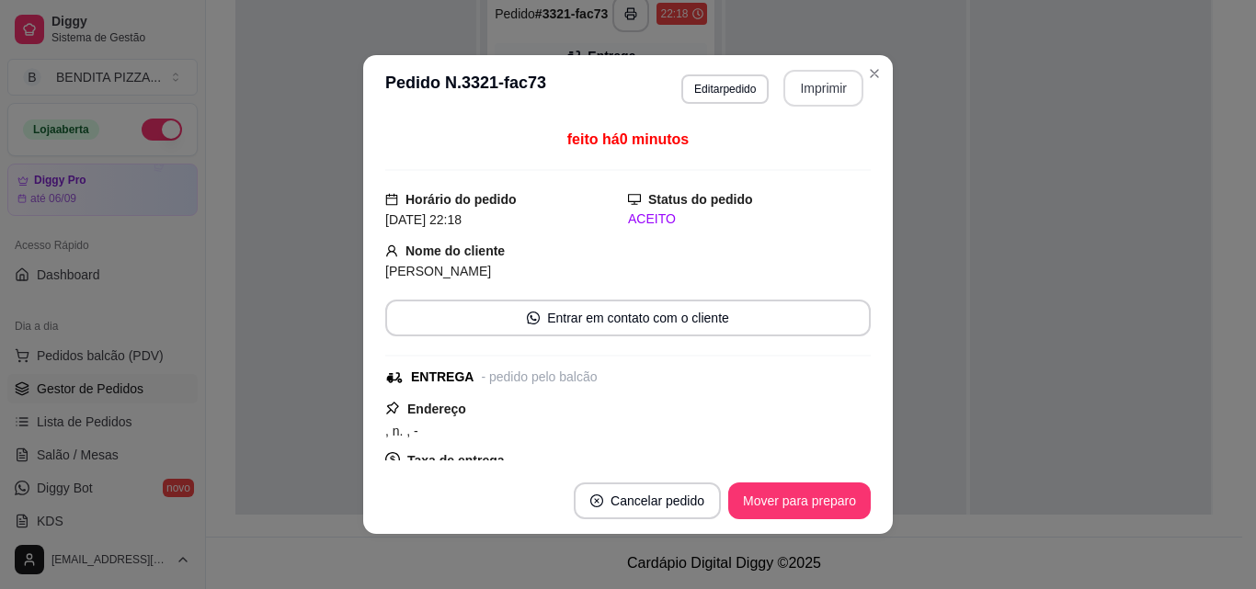
click at [802, 89] on button "Imprimir" at bounding box center [823, 88] width 80 height 37
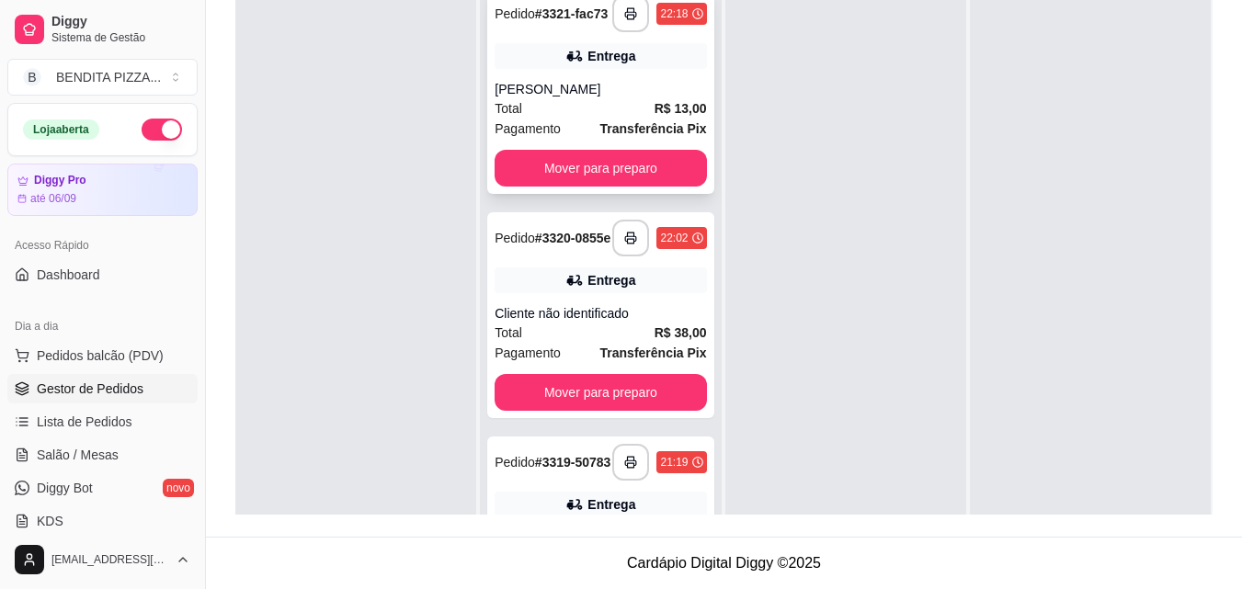
click at [574, 139] on div "Pagamento Transferência Pix" at bounding box center [600, 129] width 211 height 20
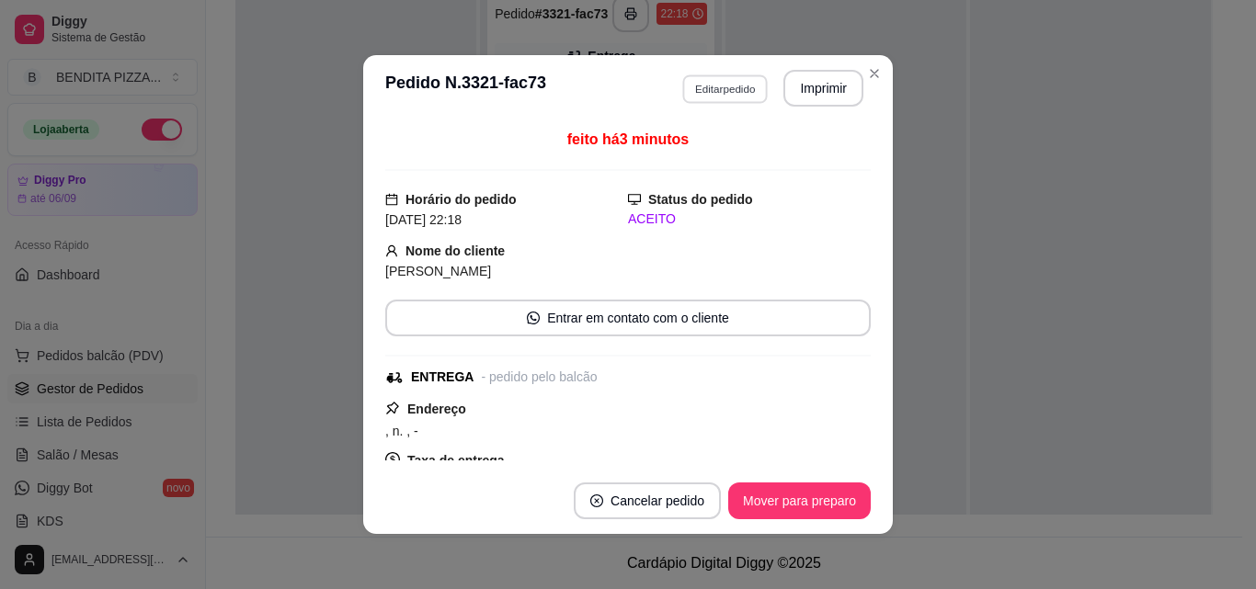
click at [682, 86] on button "Editar pedido" at bounding box center [725, 88] width 86 height 29
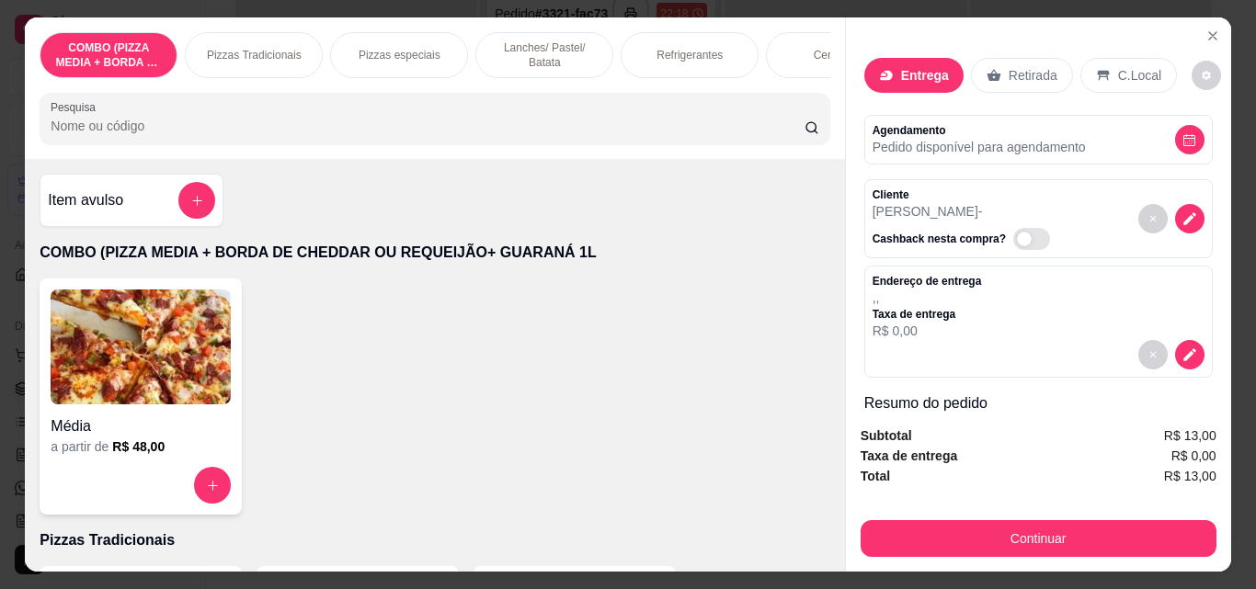
click at [664, 57] on div "Refrigerantes" at bounding box center [690, 55] width 138 height 46
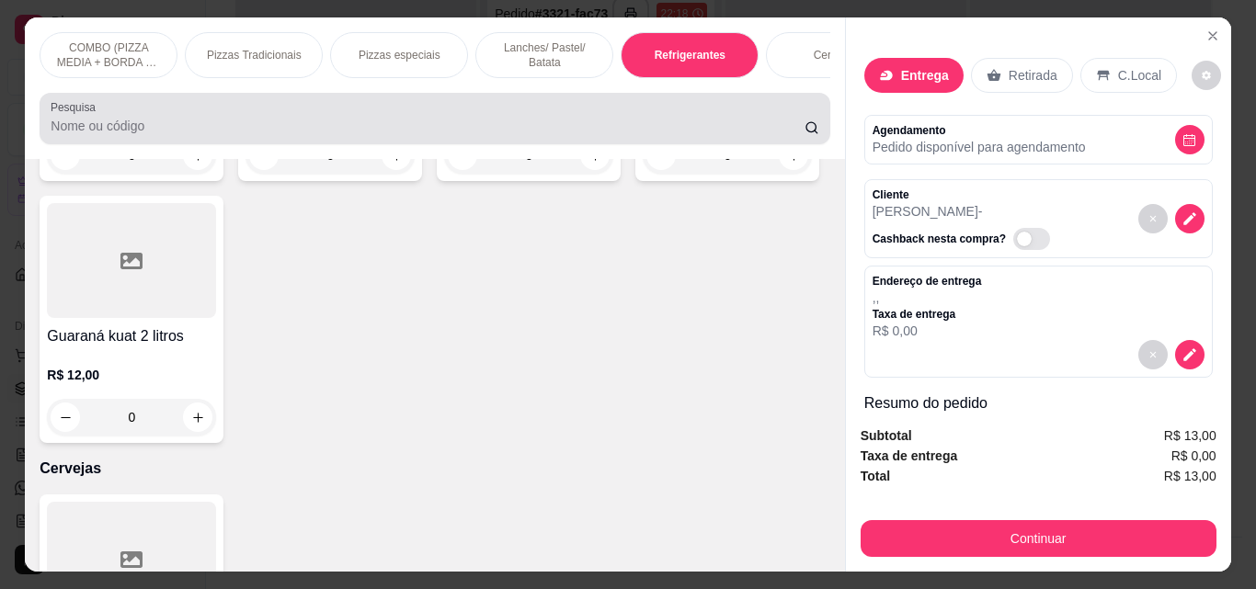
scroll to position [48, 0]
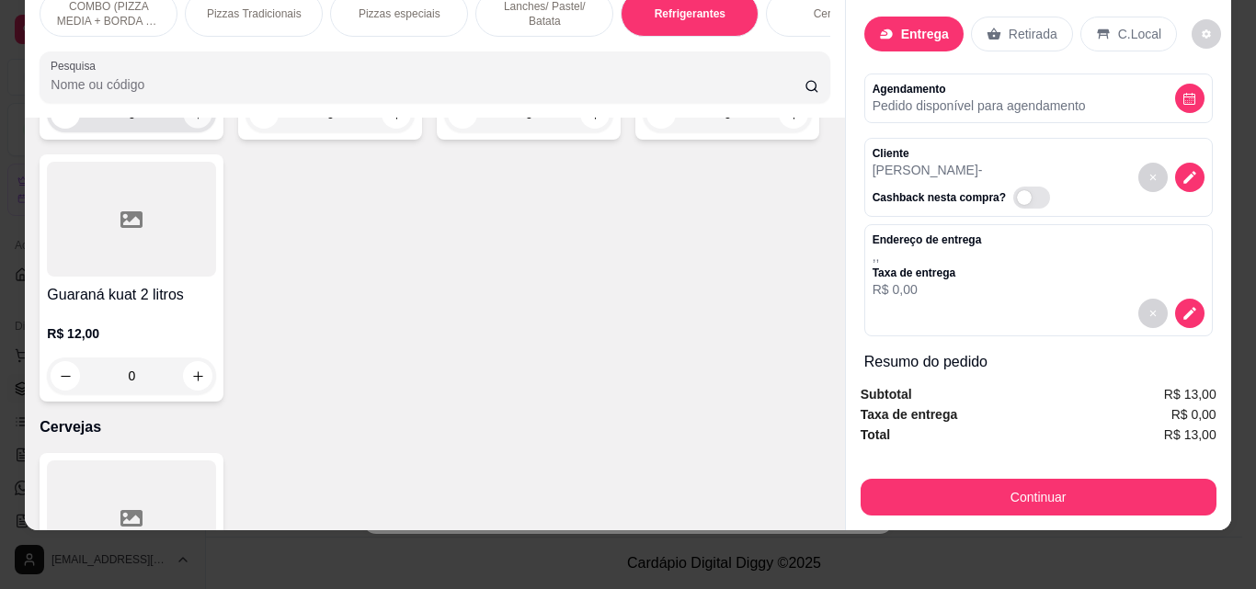
click at [200, 129] on button "increase-product-quantity" at bounding box center [198, 114] width 29 height 29
type input "1"
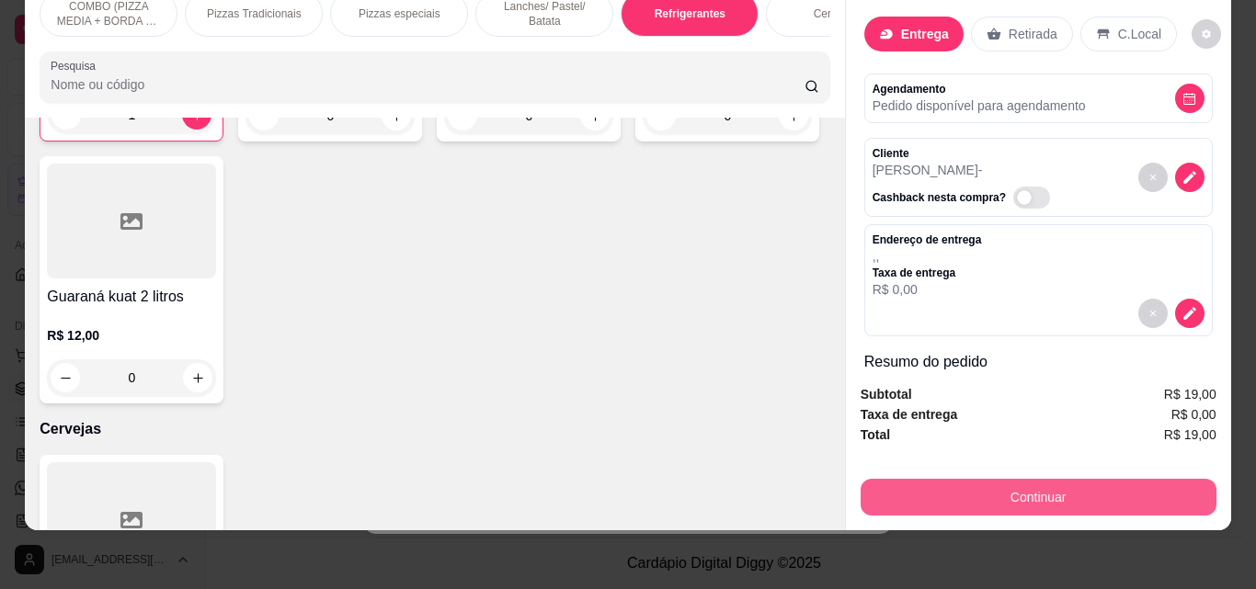
click at [1046, 482] on button "Continuar" at bounding box center [1039, 497] width 356 height 37
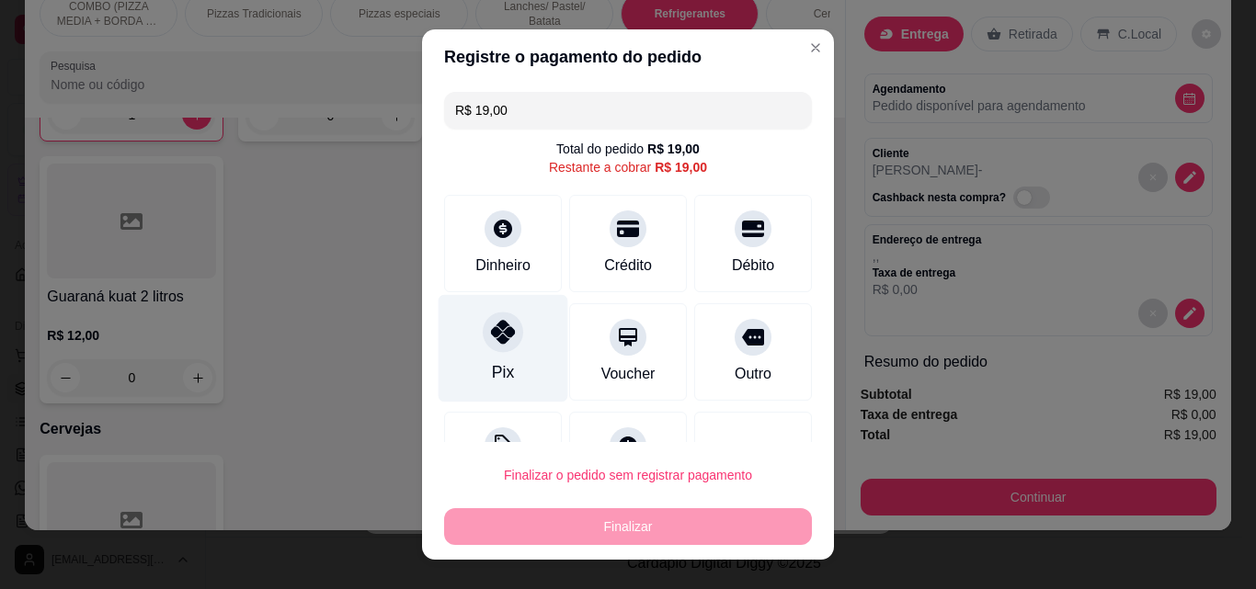
click at [508, 360] on div "Pix" at bounding box center [504, 349] width 130 height 108
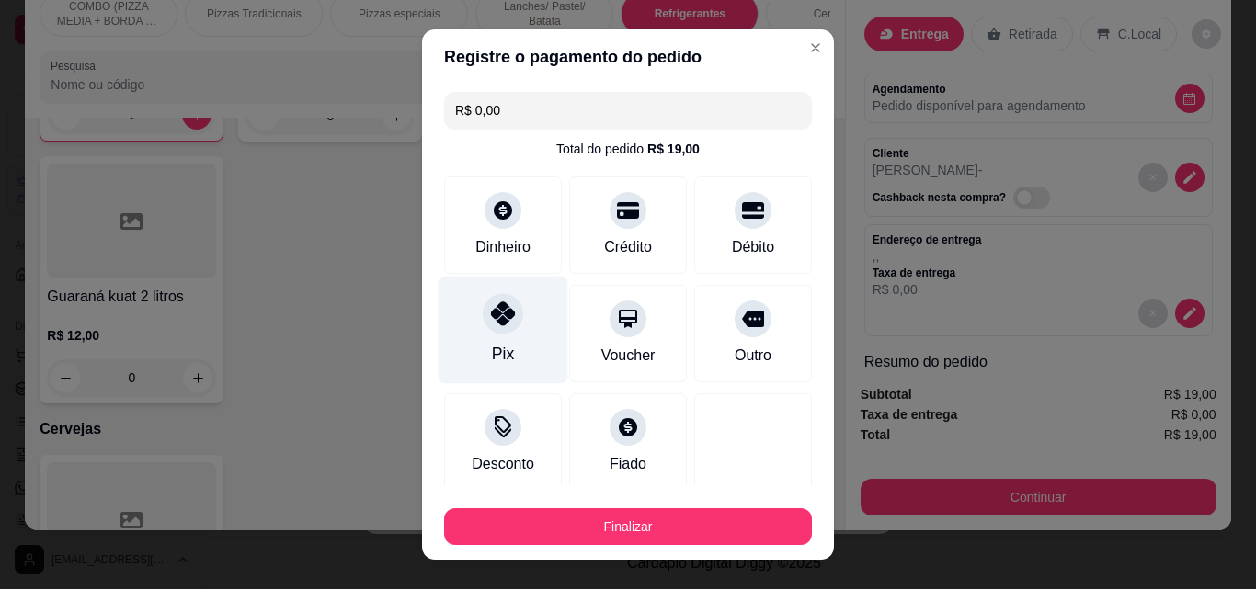
type input "R$ 0,00"
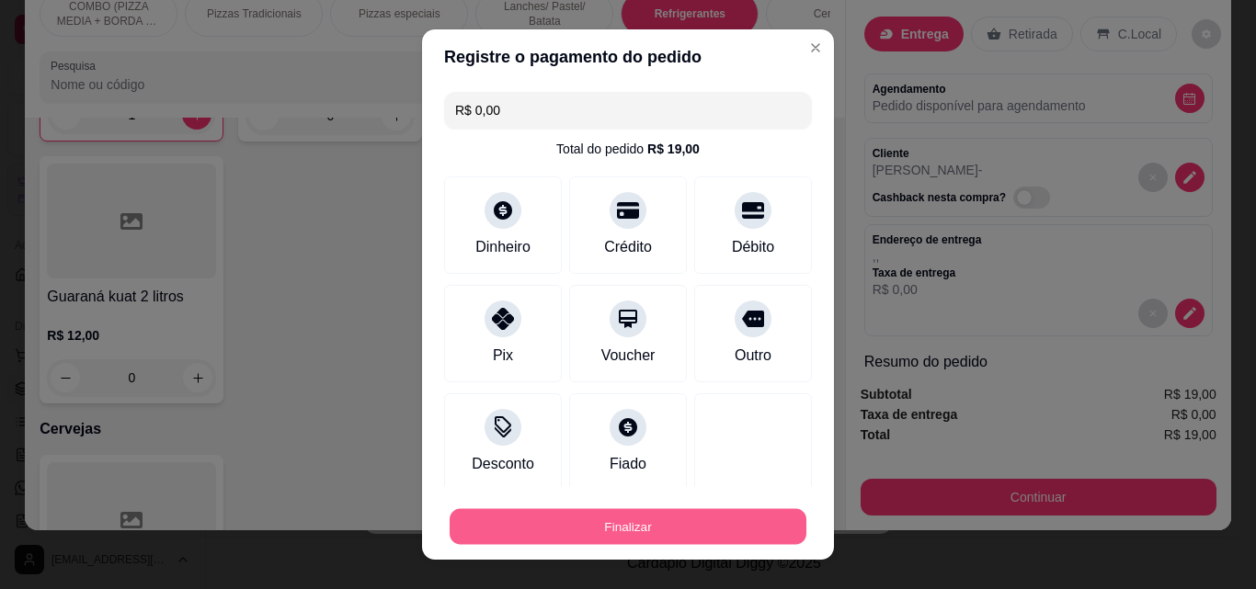
click at [566, 519] on button "Finalizar" at bounding box center [628, 527] width 357 height 36
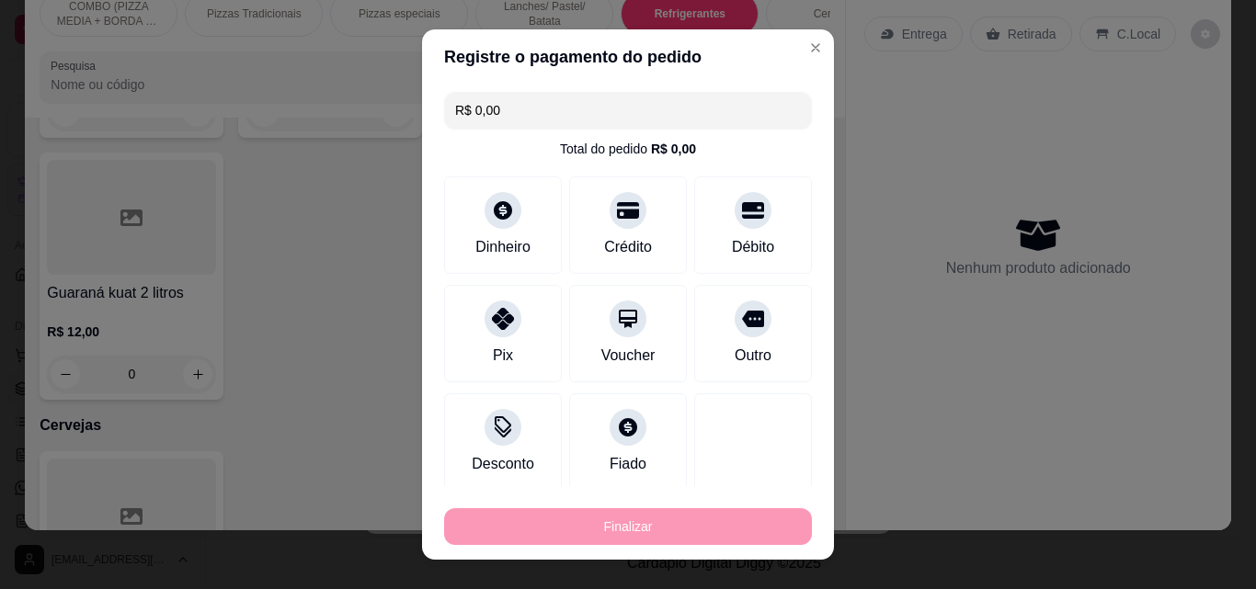
type input "0"
type input "-R$ 19,00"
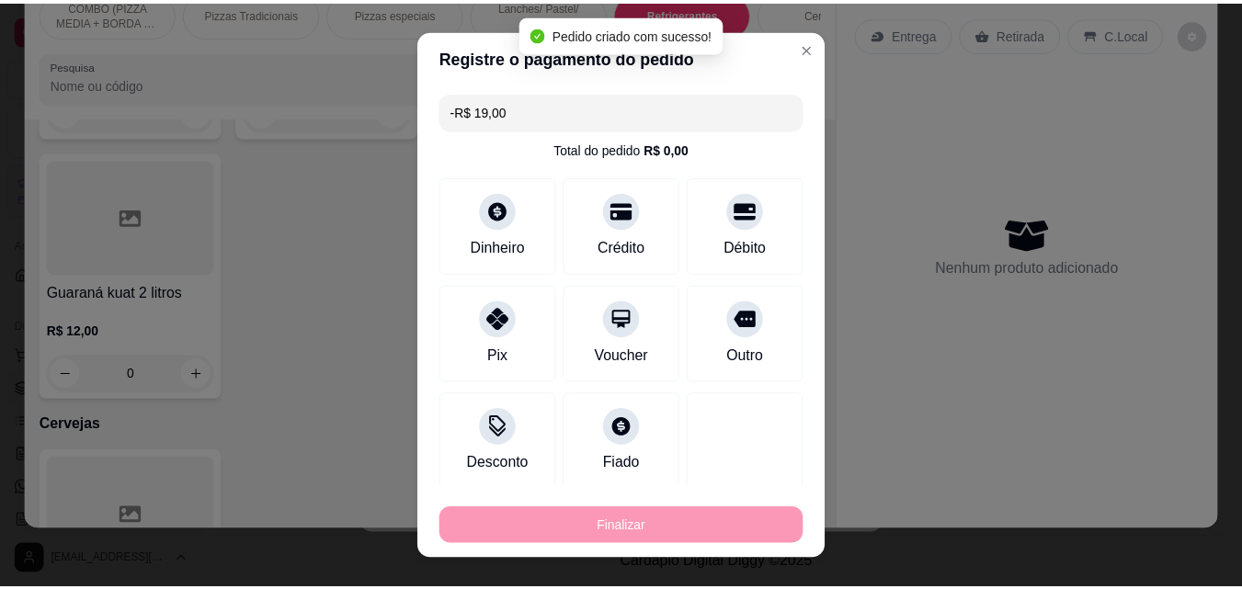
scroll to position [2839, 0]
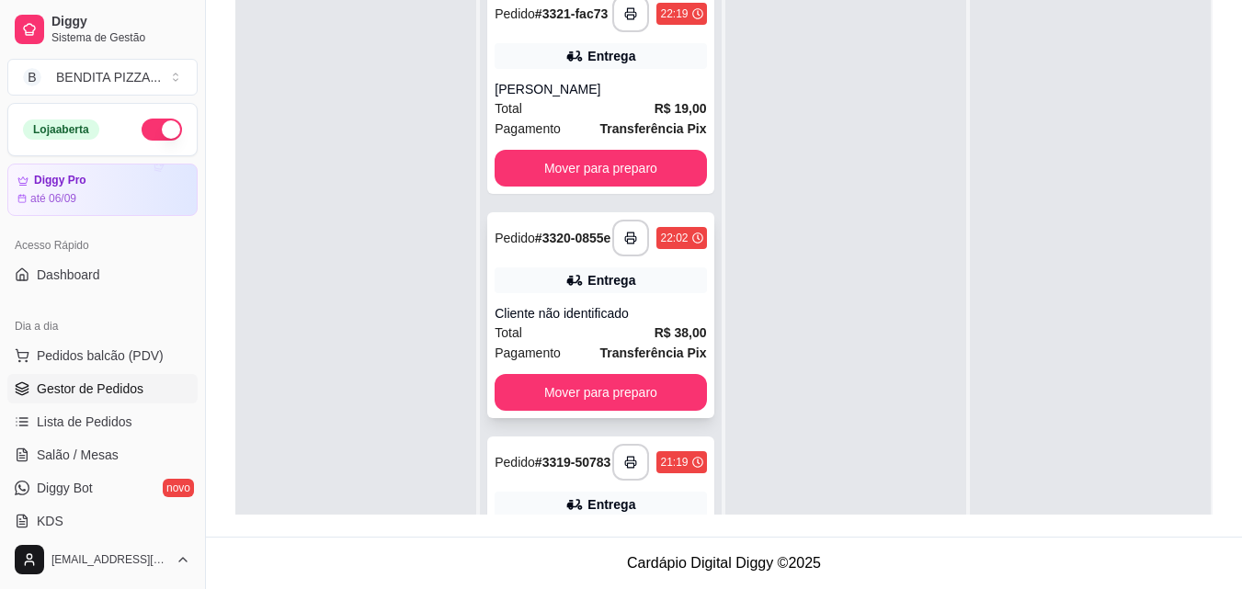
click at [679, 343] on span "R$ 38,00" at bounding box center [681, 333] width 52 height 20
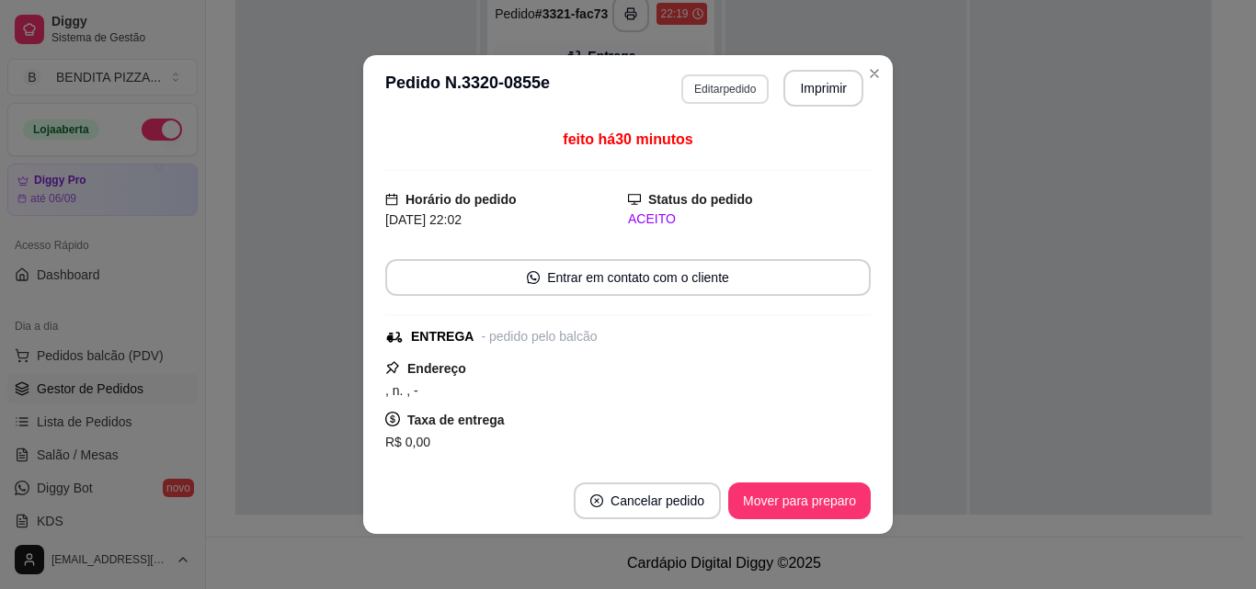
click at [722, 84] on button "Editar pedido" at bounding box center [724, 88] width 87 height 29
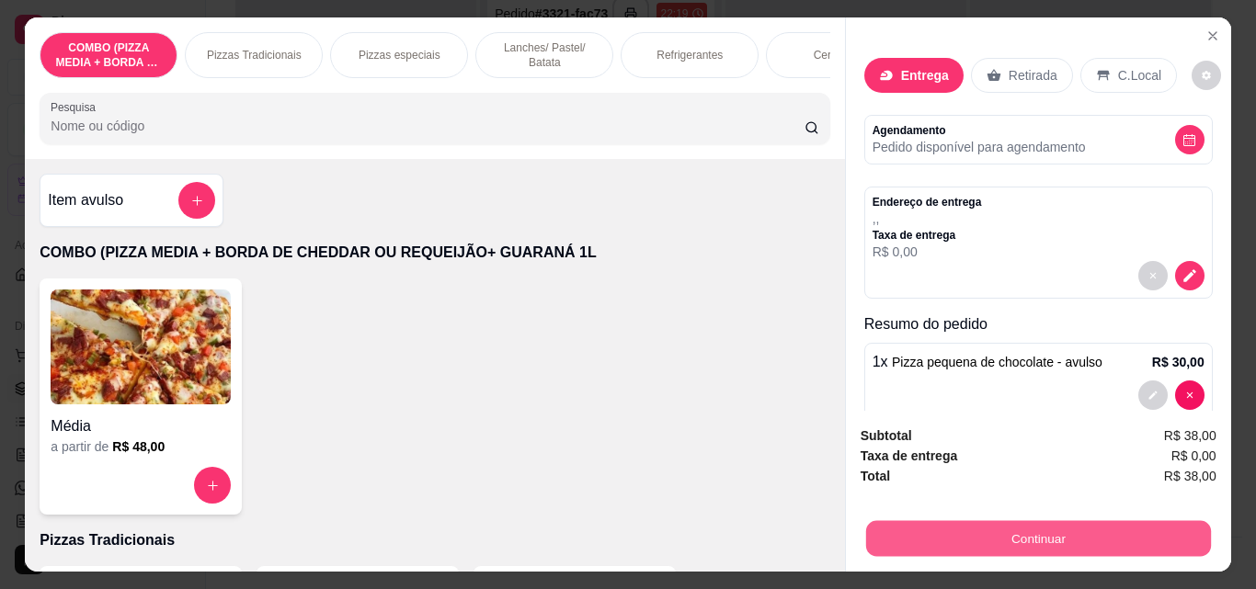
click at [1029, 527] on button "Continuar" at bounding box center [1037, 538] width 345 height 36
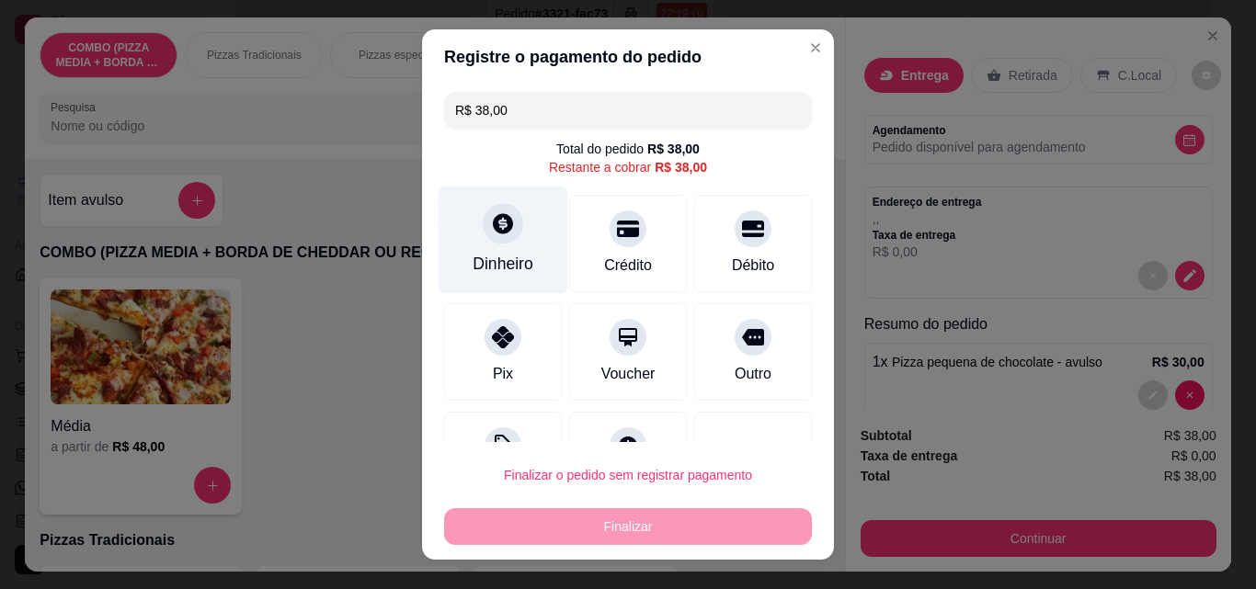
click at [483, 225] on div at bounding box center [503, 223] width 40 height 40
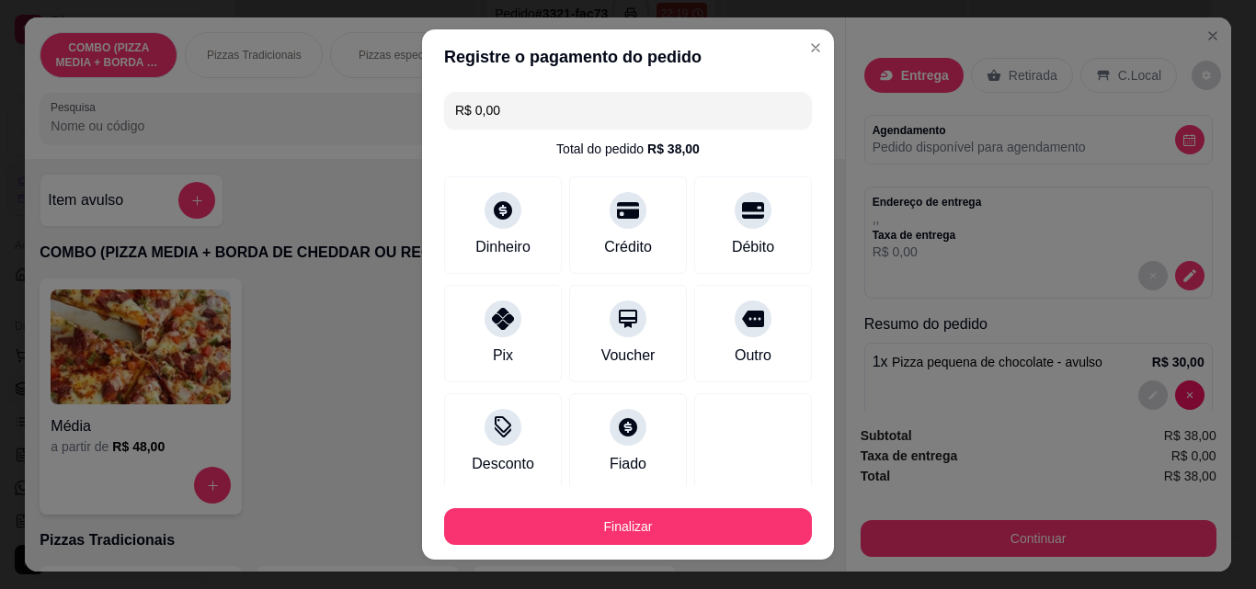
type input "R$ 0,00"
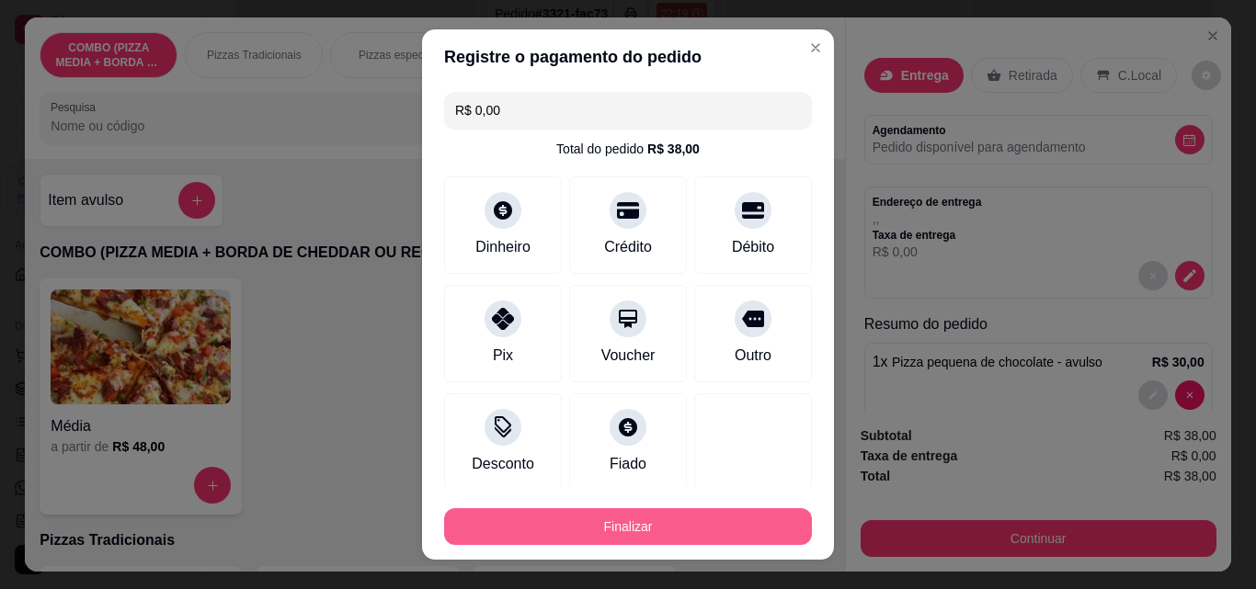
click at [722, 515] on button "Finalizar" at bounding box center [628, 526] width 368 height 37
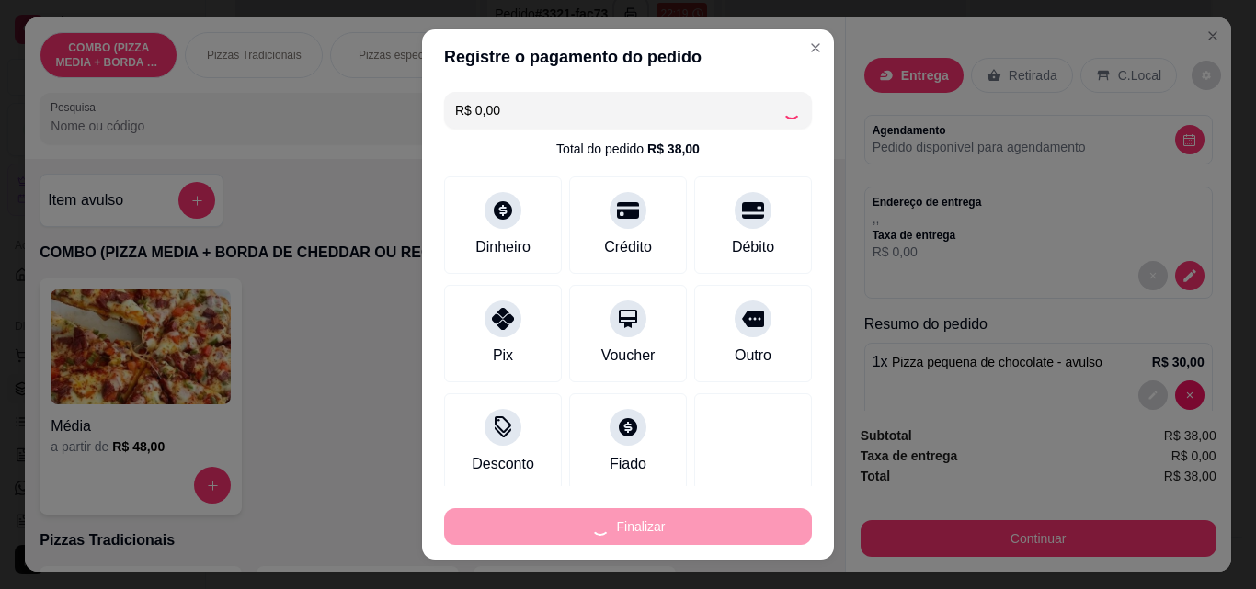
type input "0"
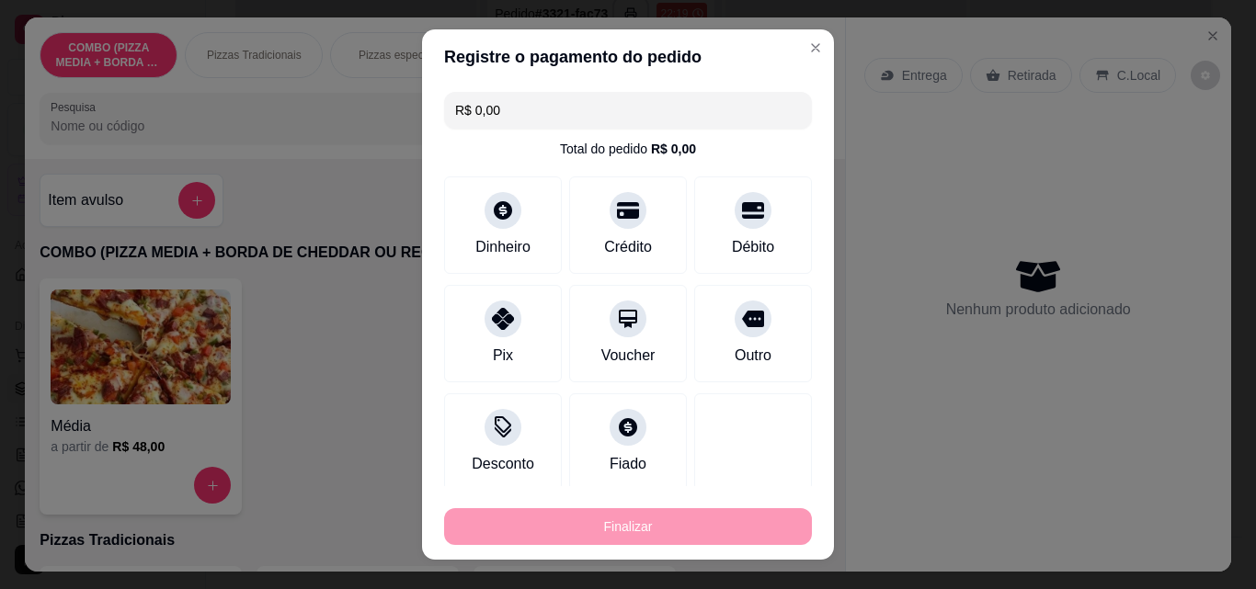
type input "-R$ 38,00"
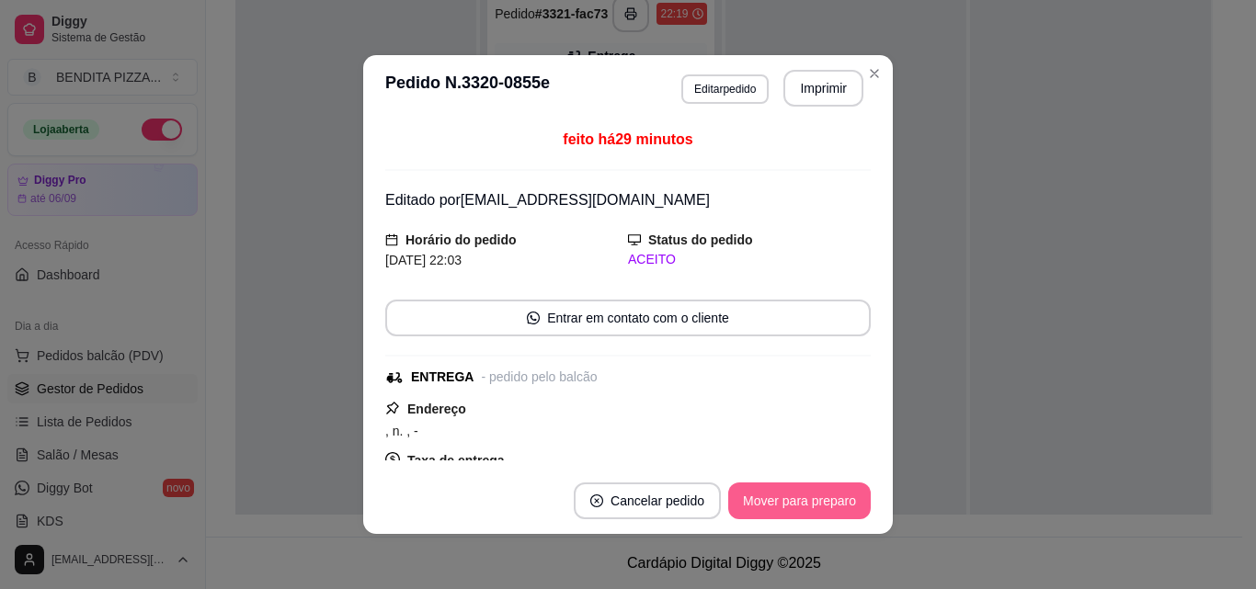
click at [794, 516] on button "Mover para preparo" at bounding box center [799, 501] width 143 height 37
click at [794, 516] on div "Mover para preparo" at bounding box center [786, 501] width 168 height 37
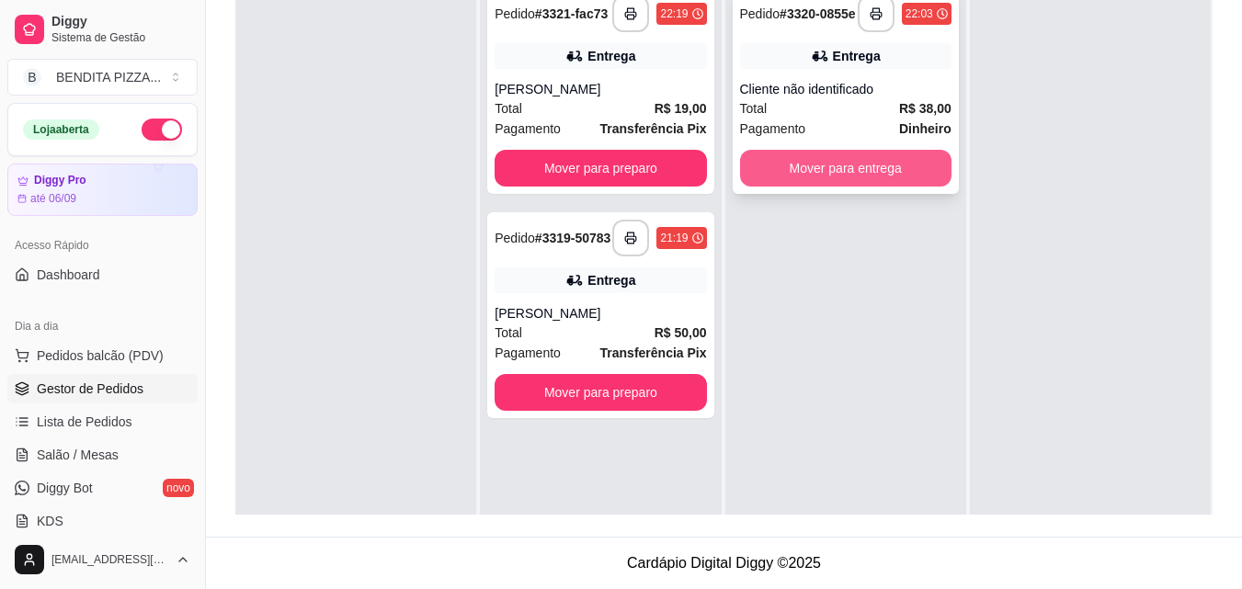
click at [852, 170] on button "Mover para entrega" at bounding box center [845, 168] width 211 height 37
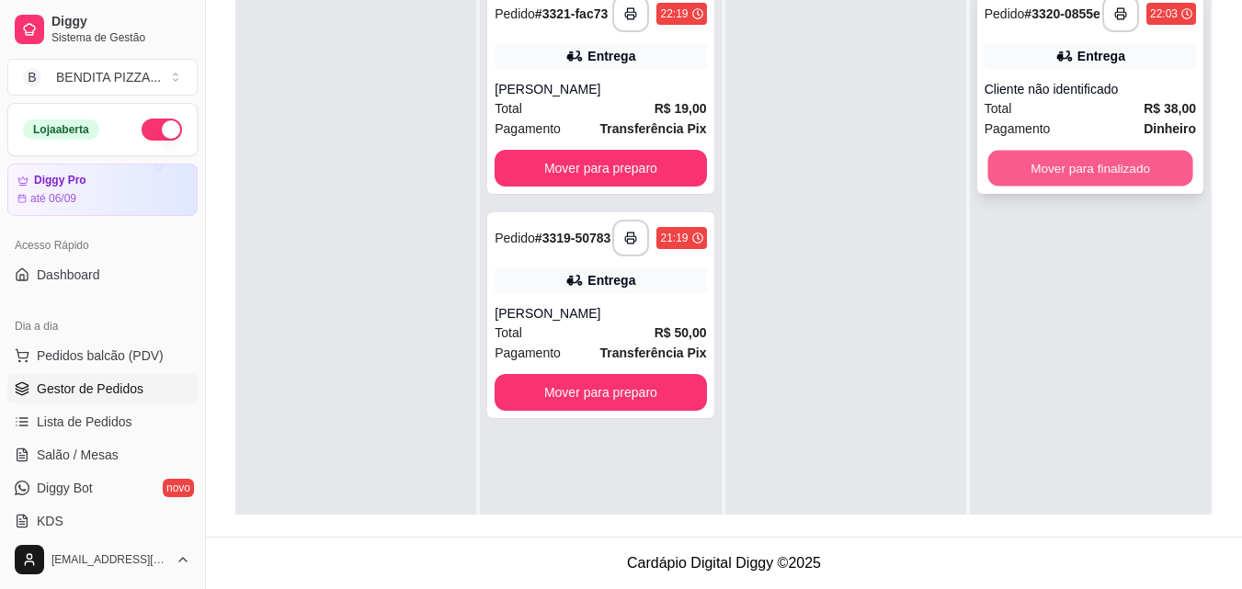
click at [1105, 184] on button "Mover para finalizado" at bounding box center [1090, 169] width 205 height 36
